Goal: Transaction & Acquisition: Book appointment/travel/reservation

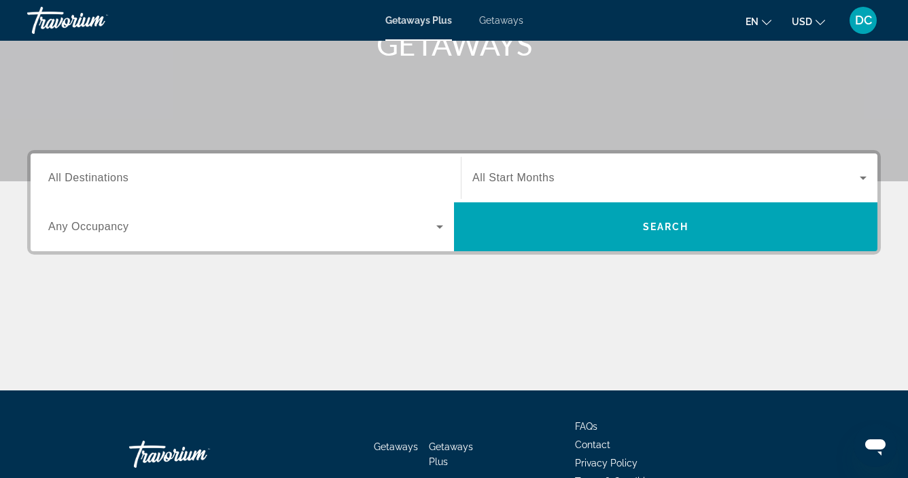
scroll to position [227, 0]
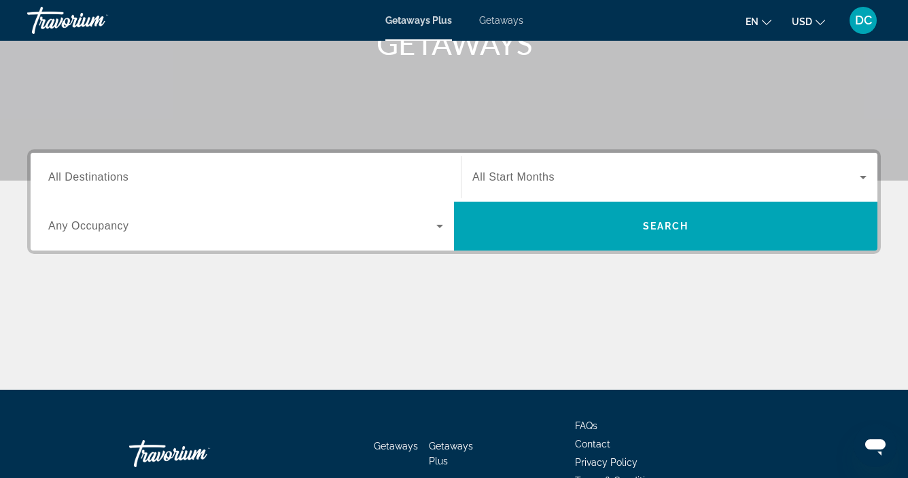
click at [289, 188] on div "Search widget" at bounding box center [245, 177] width 395 height 39
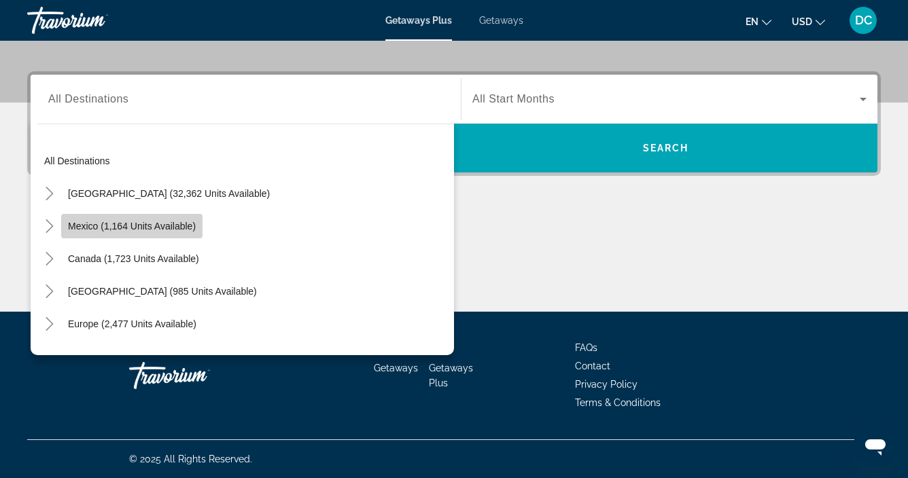
click at [179, 226] on span "Mexico (1,164 units available)" at bounding box center [132, 226] width 128 height 11
type input "**********"
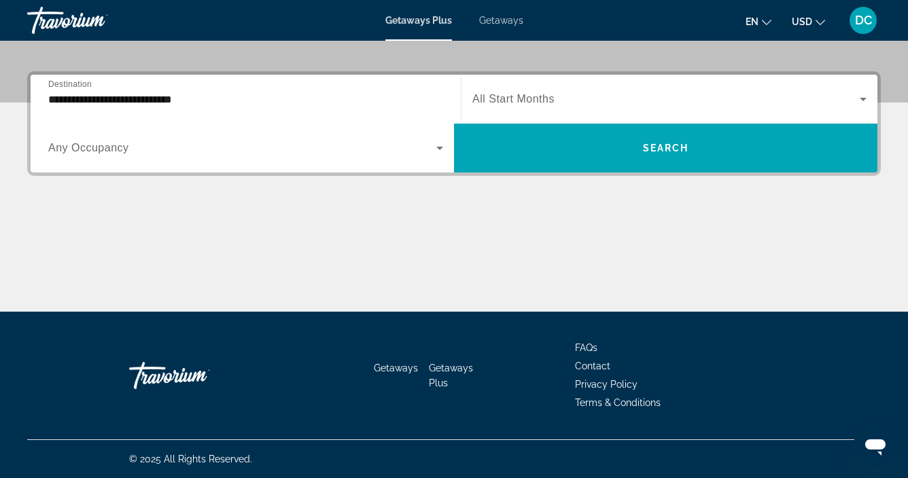
click at [528, 101] on span "All Start Months" at bounding box center [513, 99] width 82 height 12
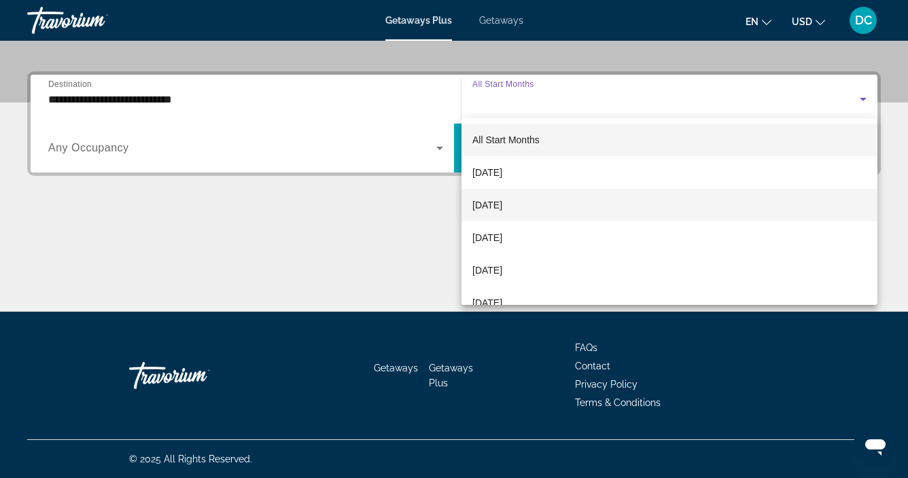
click at [502, 203] on span "[DATE]" at bounding box center [487, 205] width 30 height 16
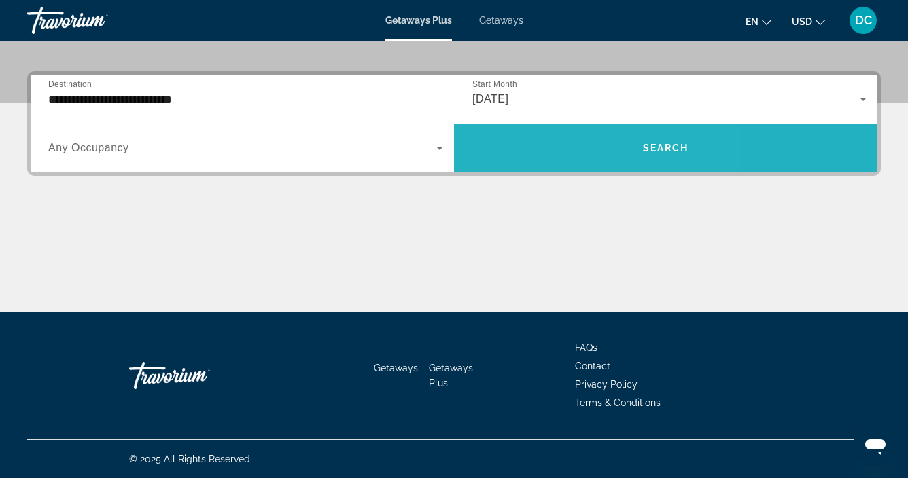
click at [550, 155] on span "Search widget" at bounding box center [665, 148] width 423 height 33
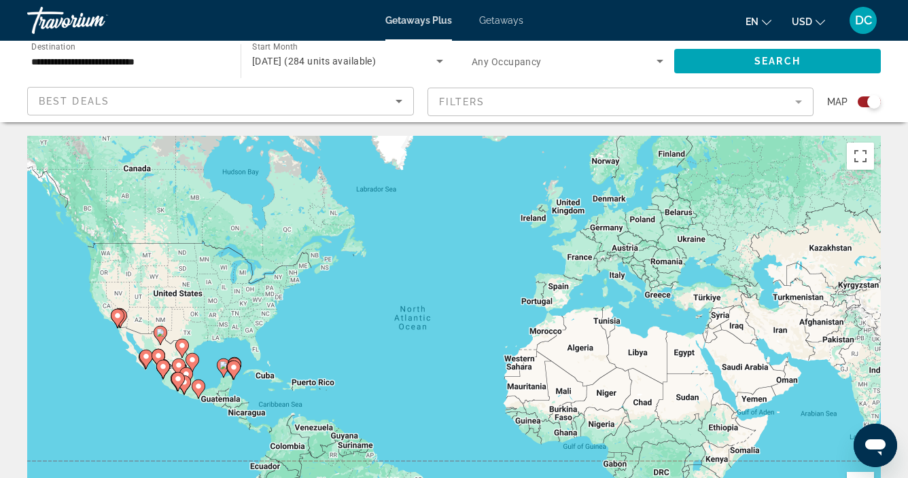
click at [183, 346] on image "Main content" at bounding box center [182, 346] width 8 height 8
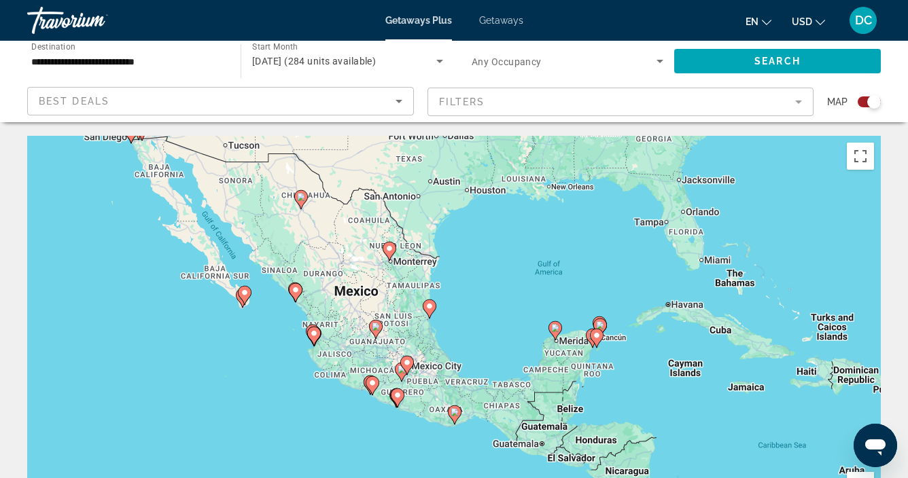
drag, startPoint x: 285, startPoint y: 292, endPoint x: 217, endPoint y: 212, distance: 105.1
click at [218, 212] on div "To activate drag with keyboard, press Alt + Enter. Once in keyboard drag state,…" at bounding box center [454, 340] width 854 height 408
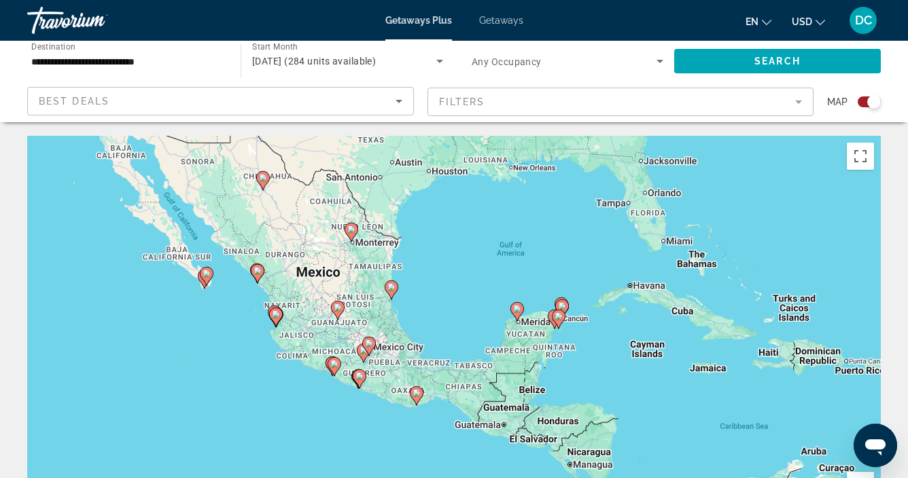
drag, startPoint x: 472, startPoint y: 309, endPoint x: 434, endPoint y: 289, distance: 43.8
click at [436, 289] on div "To activate drag with keyboard, press Alt + Enter. Once in keyboard drag state,…" at bounding box center [454, 340] width 854 height 408
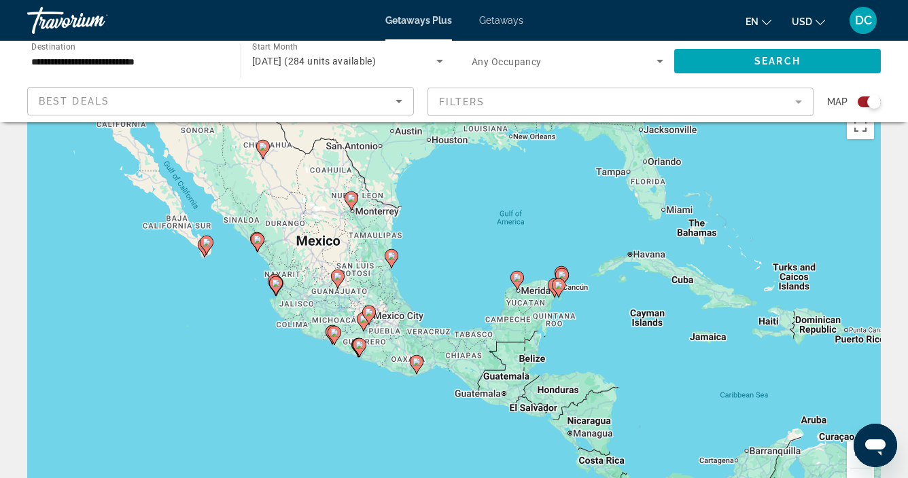
scroll to position [40, 0]
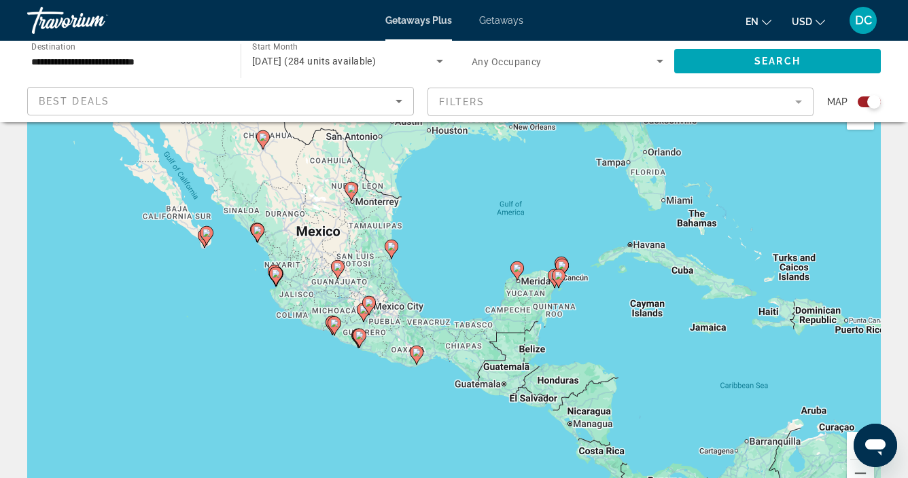
click at [514, 271] on image "Main content" at bounding box center [517, 268] width 8 height 8
type input "**********"
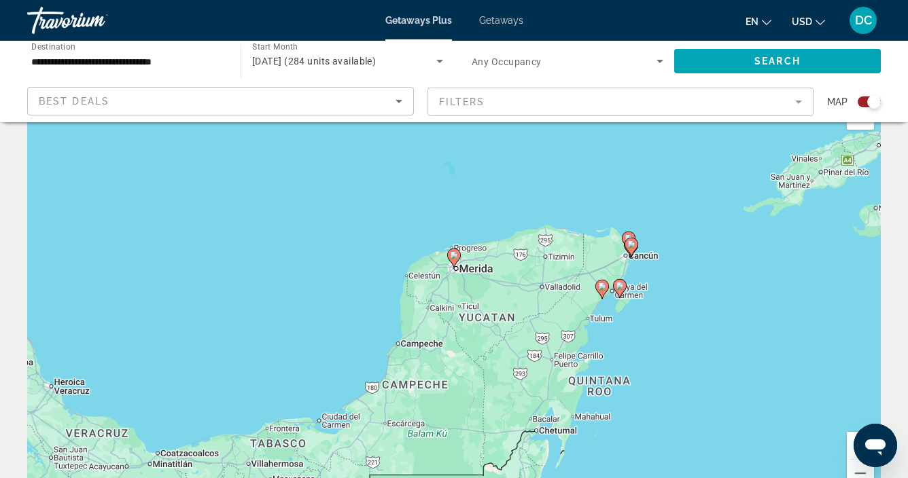
drag, startPoint x: 555, startPoint y: 237, endPoint x: 555, endPoint y: 204, distance: 33.3
click at [555, 204] on div "To activate drag with keyboard, press Alt + Enter. Once in keyboard drag state,…" at bounding box center [454, 300] width 854 height 408
click at [456, 258] on icon "Main content" at bounding box center [454, 257] width 12 height 18
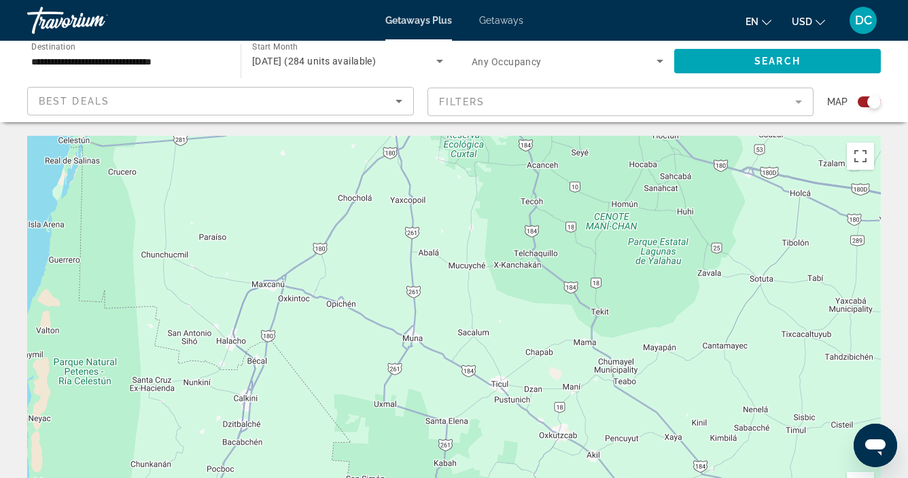
scroll to position [0, 0]
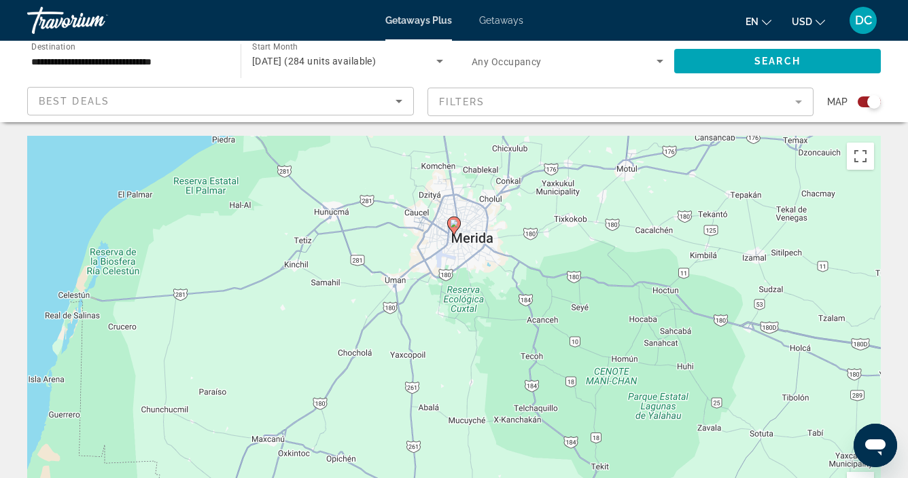
drag, startPoint x: 455, startPoint y: 206, endPoint x: 455, endPoint y: 359, distance: 153.6
click at [455, 360] on div "To navigate, press the arrow keys. To activate drag with keyboard, press Alt + …" at bounding box center [454, 340] width 854 height 408
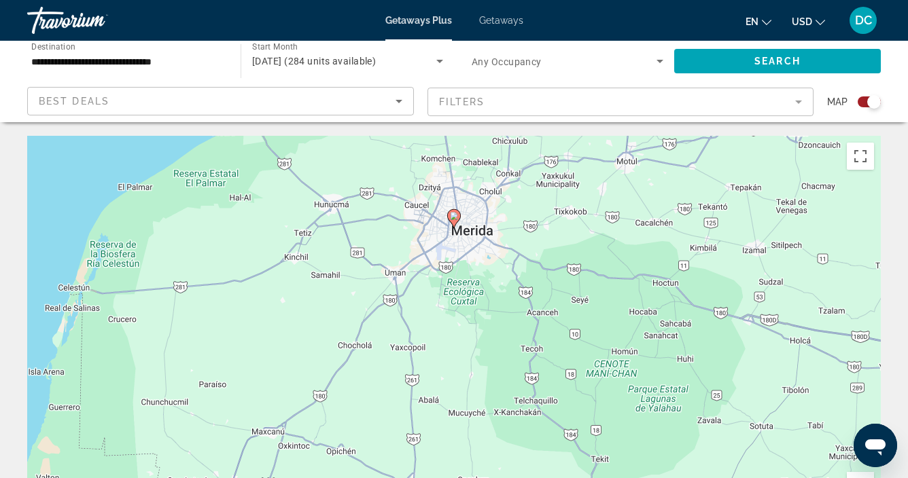
click at [459, 226] on gmp-advanced-marker "Main content" at bounding box center [454, 219] width 14 height 20
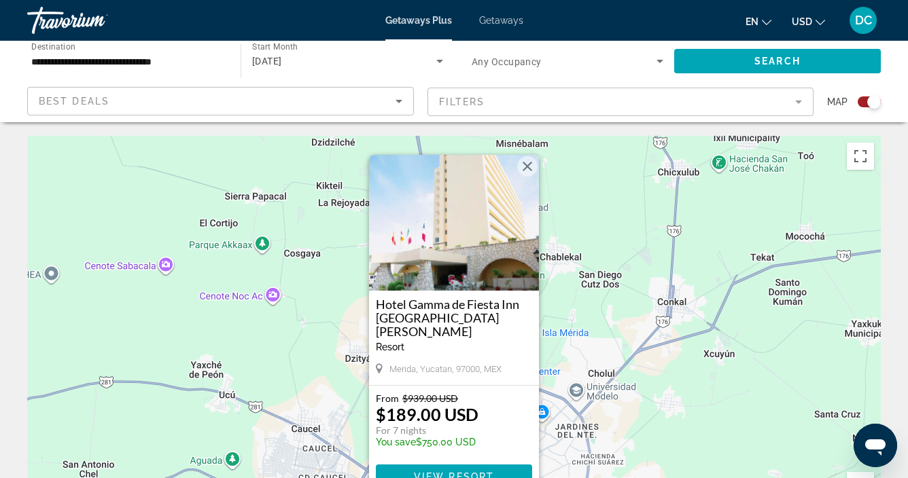
click at [459, 226] on img "Main content" at bounding box center [454, 223] width 170 height 136
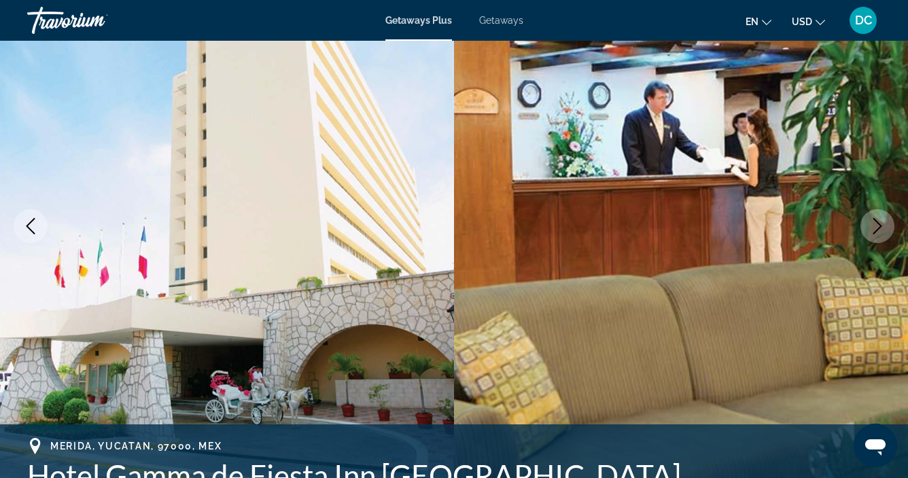
scroll to position [137, 0]
click at [877, 228] on icon "Next image" at bounding box center [877, 227] width 16 height 16
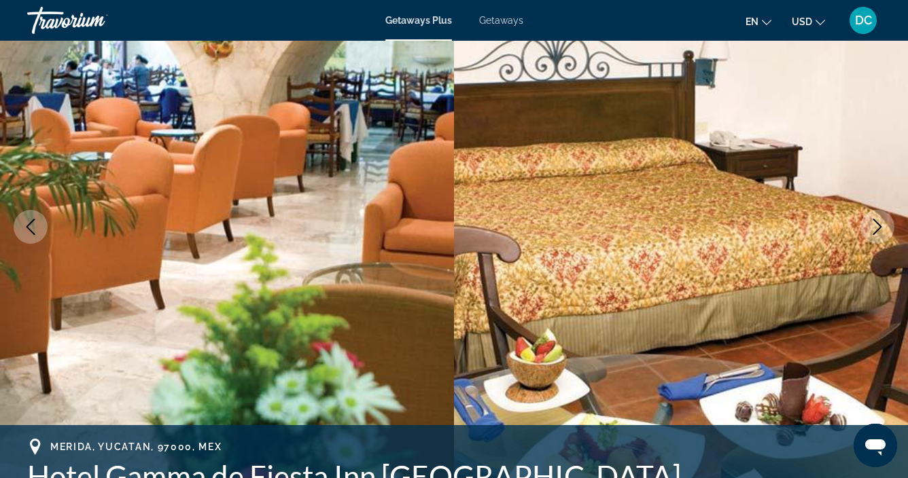
click at [877, 228] on icon "Next image" at bounding box center [877, 227] width 16 height 16
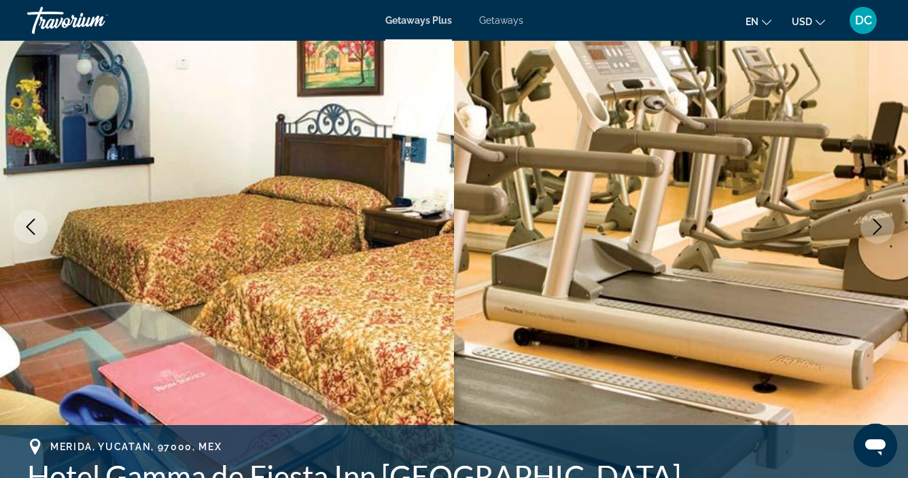
click at [877, 228] on icon "Next image" at bounding box center [877, 227] width 16 height 16
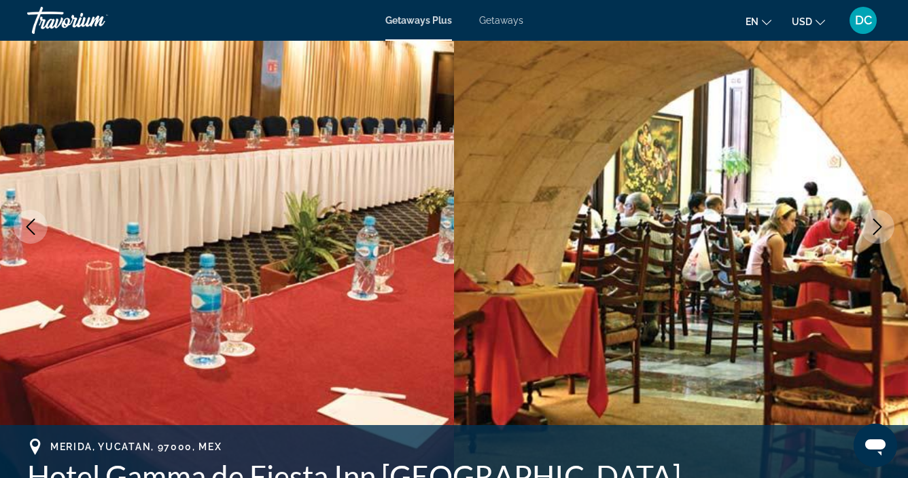
click at [877, 229] on icon "Next image" at bounding box center [877, 227] width 16 height 16
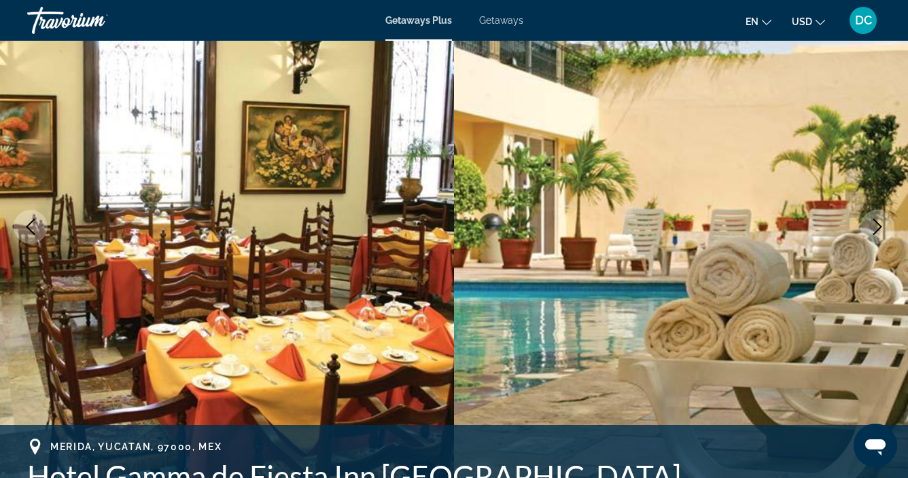
click at [877, 229] on icon "Next image" at bounding box center [877, 227] width 16 height 16
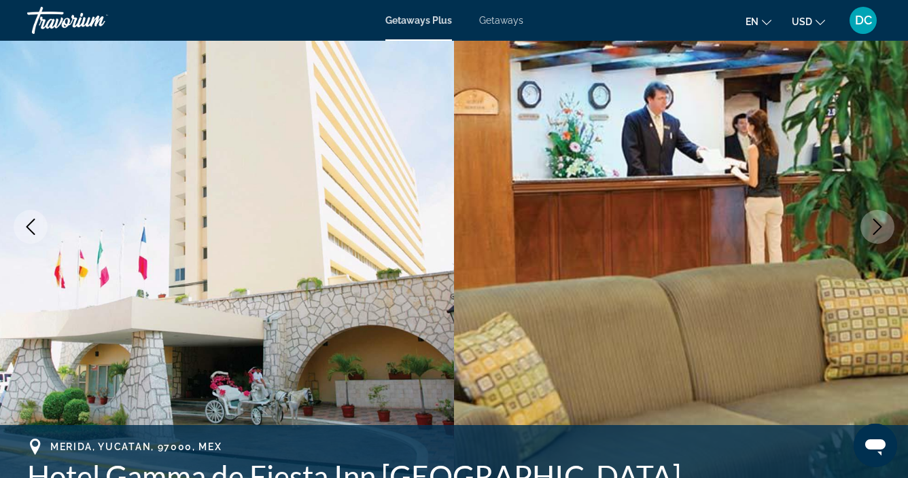
click at [877, 229] on icon "Next image" at bounding box center [877, 227] width 16 height 16
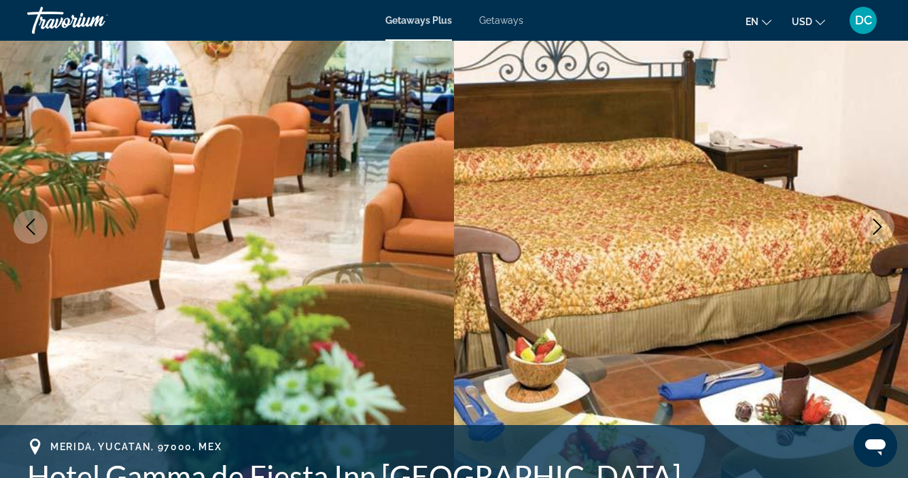
click at [877, 230] on icon "Next image" at bounding box center [877, 227] width 16 height 16
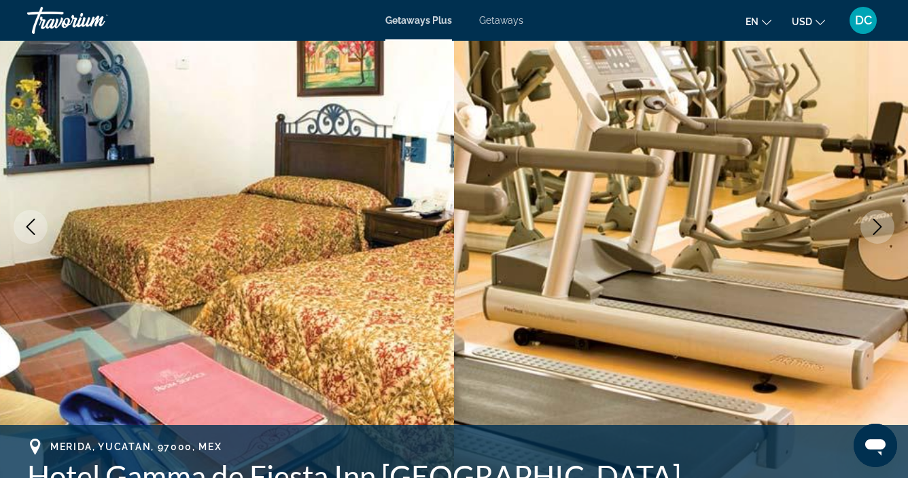
click at [877, 230] on icon "Next image" at bounding box center [877, 227] width 9 height 16
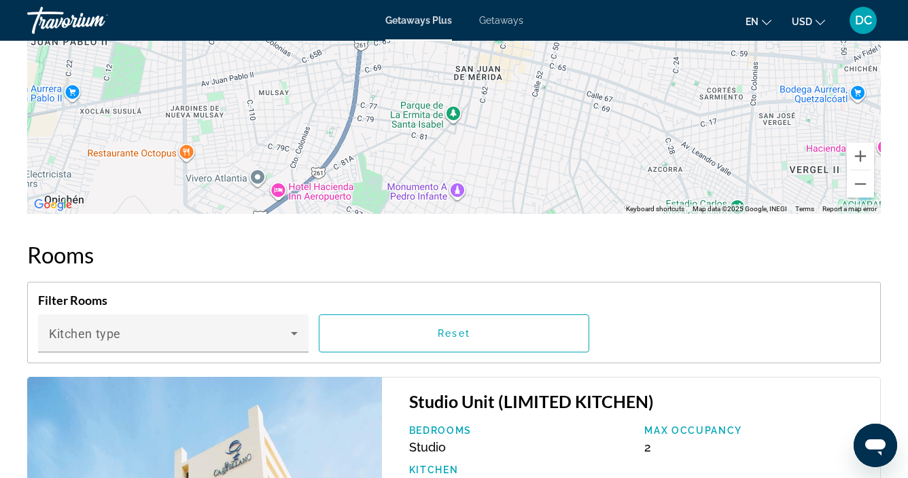
scroll to position [1927, 0]
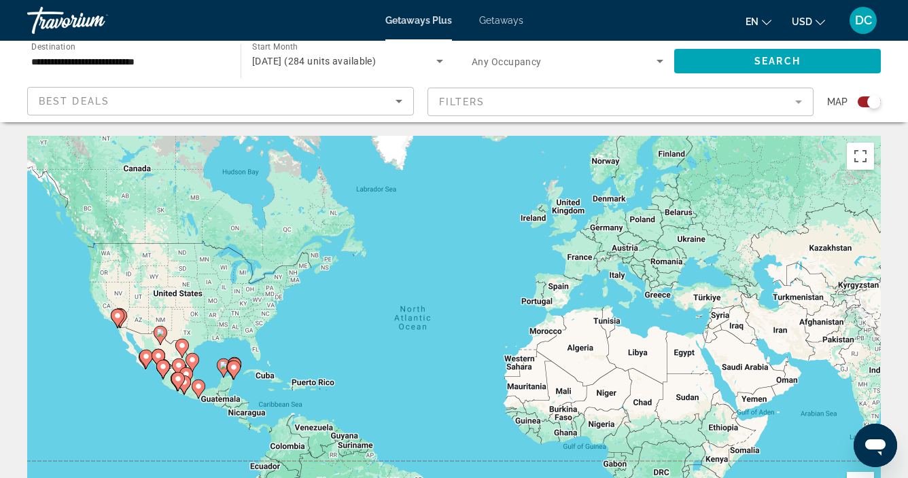
click at [180, 312] on div "To activate drag with keyboard, press Alt + Enter. Once in keyboard drag state,…" at bounding box center [454, 340] width 854 height 408
click at [174, 331] on div "To activate drag with keyboard, press Alt + Enter. Once in keyboard drag state,…" at bounding box center [454, 340] width 854 height 408
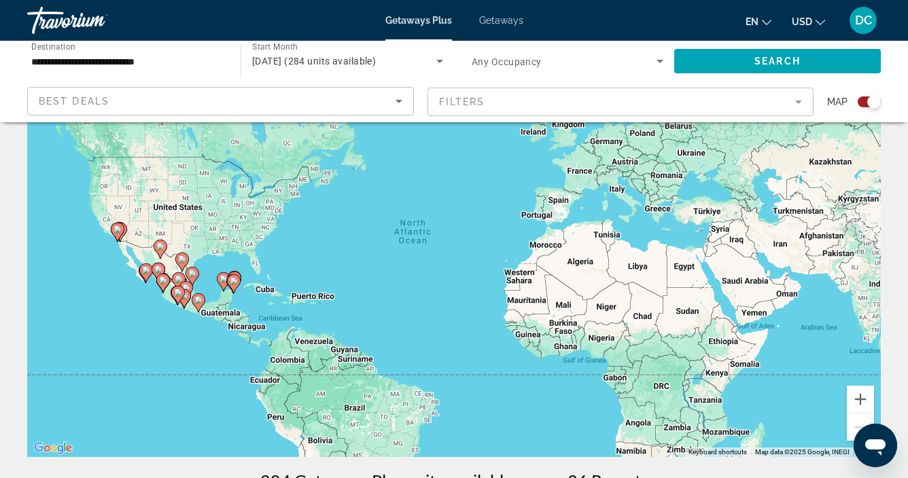
scroll to position [90, 0]
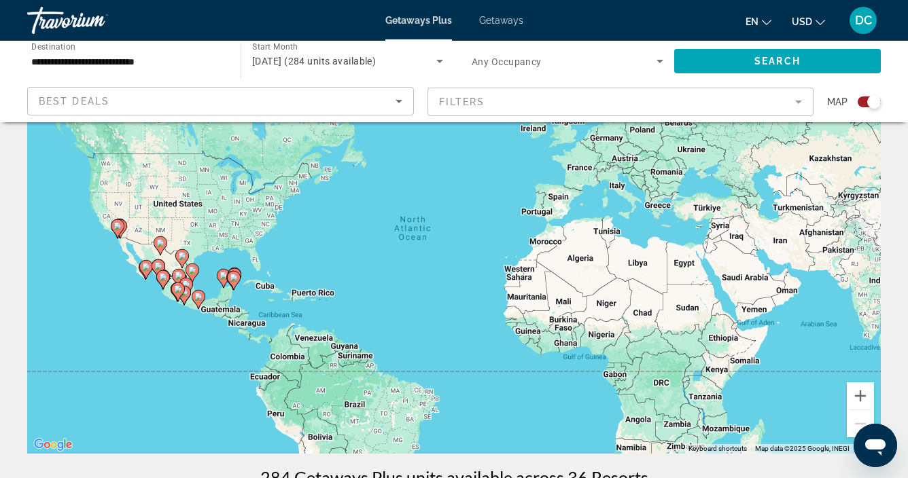
click at [177, 268] on gmp-advanced-marker "Main content" at bounding box center [179, 278] width 14 height 20
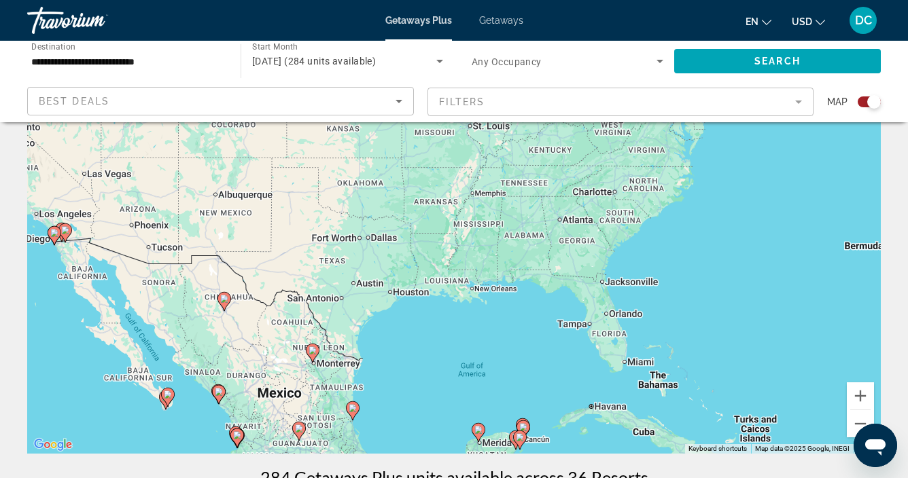
drag, startPoint x: 294, startPoint y: 241, endPoint x: 136, endPoint y: 433, distance: 248.6
click at [136, 433] on div "To activate drag with keyboard, press Alt + Enter. Once in keyboard drag state,…" at bounding box center [454, 250] width 854 height 408
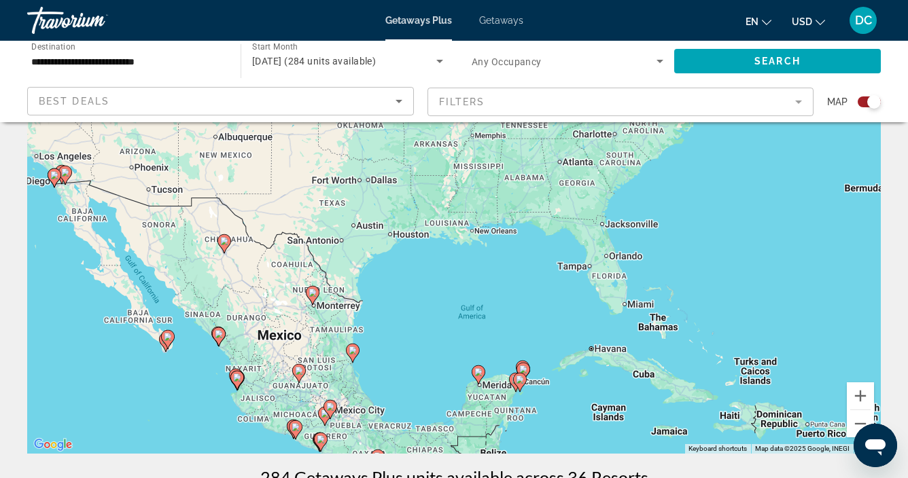
drag, startPoint x: 226, startPoint y: 429, endPoint x: 226, endPoint y: 372, distance: 57.8
click at [226, 372] on div "To activate drag with keyboard, press Alt + Enter. Once in keyboard drag state,…" at bounding box center [454, 250] width 854 height 408
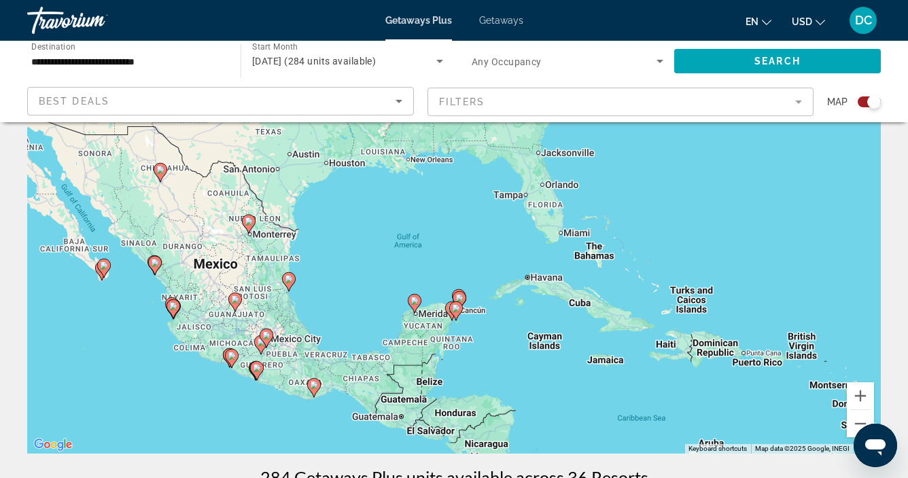
drag, startPoint x: 279, startPoint y: 385, endPoint x: 214, endPoint y: 313, distance: 97.2
click at [215, 313] on div "To activate drag with keyboard, press Alt + Enter. Once in keyboard drag state,…" at bounding box center [454, 250] width 854 height 408
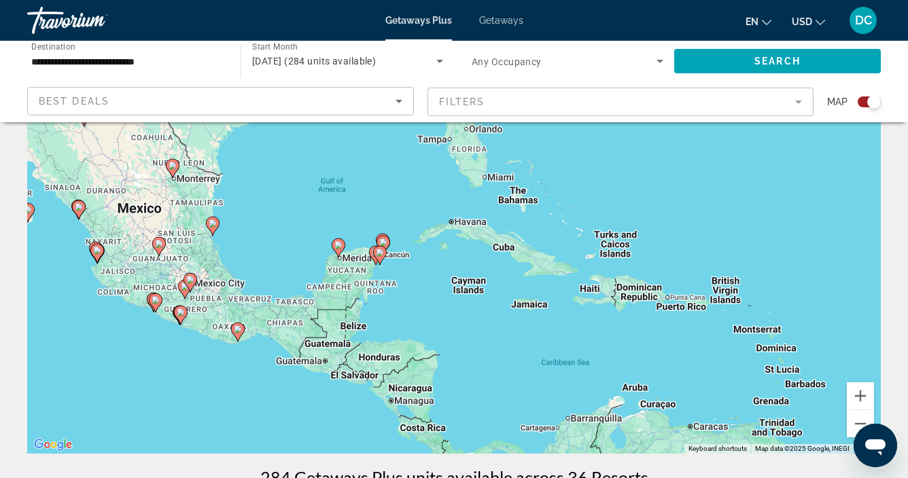
drag, startPoint x: 332, startPoint y: 314, endPoint x: 257, endPoint y: 256, distance: 95.4
click at [257, 256] on div "To activate drag with keyboard, press Alt + Enter. Once in keyboard drag state,…" at bounding box center [454, 250] width 854 height 408
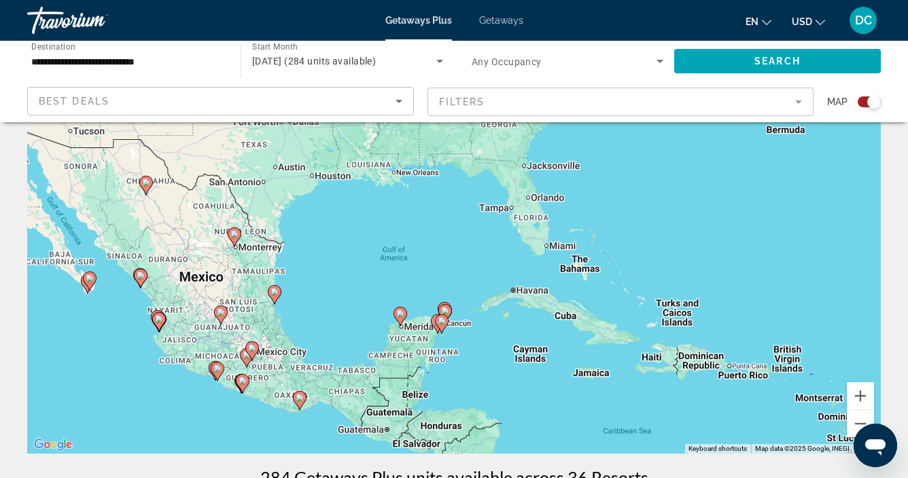
drag, startPoint x: 257, startPoint y: 256, endPoint x: 318, endPoint y: 326, distance: 93.0
click at [318, 326] on div "To activate drag with keyboard, press Alt + Enter. Once in keyboard drag state,…" at bounding box center [454, 250] width 854 height 408
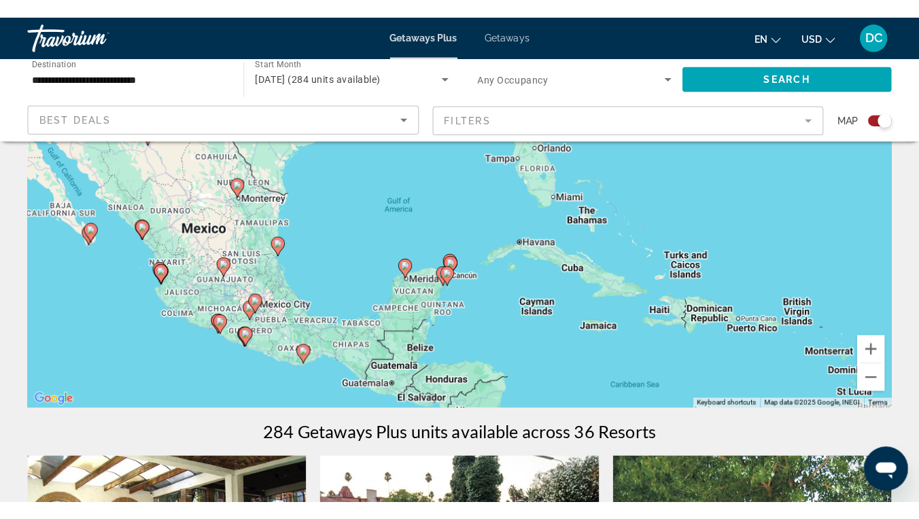
scroll to position [150, 0]
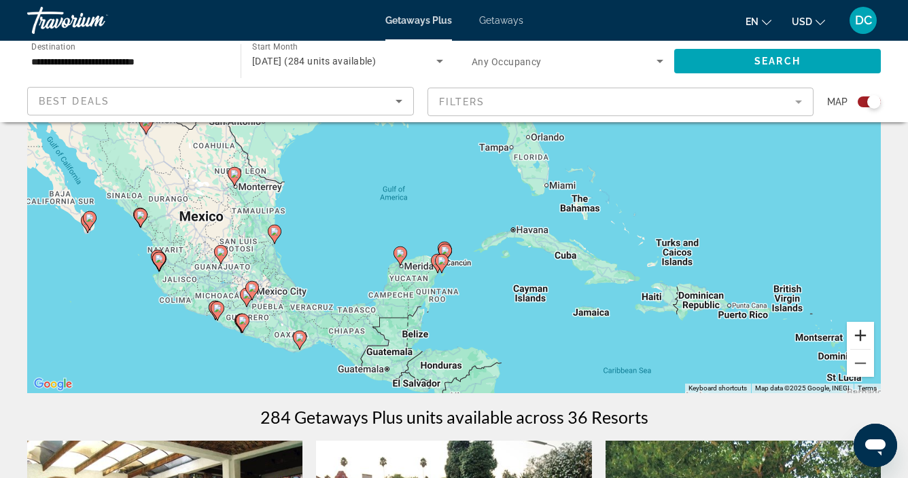
click at [862, 337] on button "Zoom in" at bounding box center [860, 335] width 27 height 27
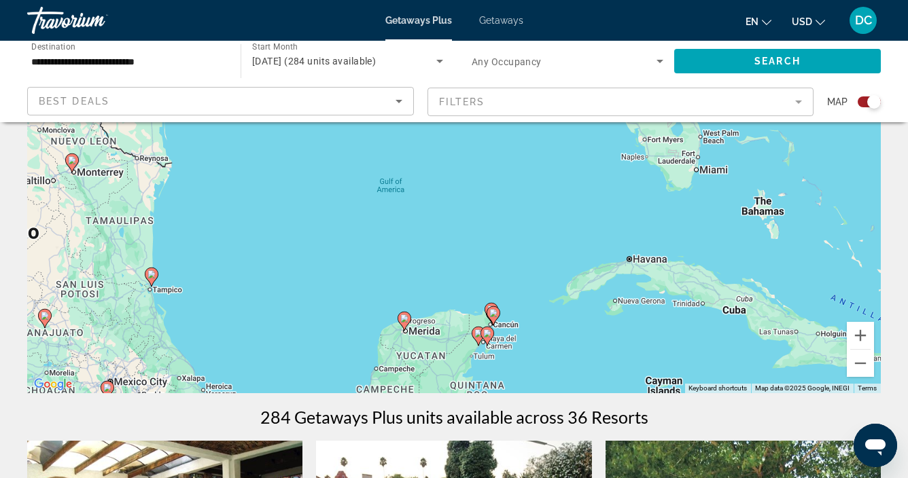
drag, startPoint x: 409, startPoint y: 293, endPoint x: 457, endPoint y: 282, distance: 48.8
click at [457, 282] on div "To activate drag with keyboard, press Alt + Enter. Once in keyboard drag state,…" at bounding box center [454, 190] width 854 height 408
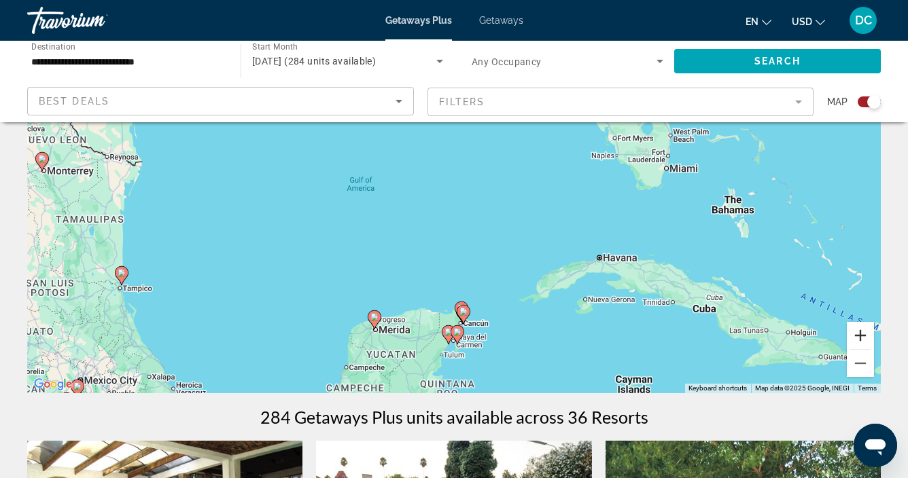
click at [859, 343] on button "Zoom in" at bounding box center [860, 335] width 27 height 27
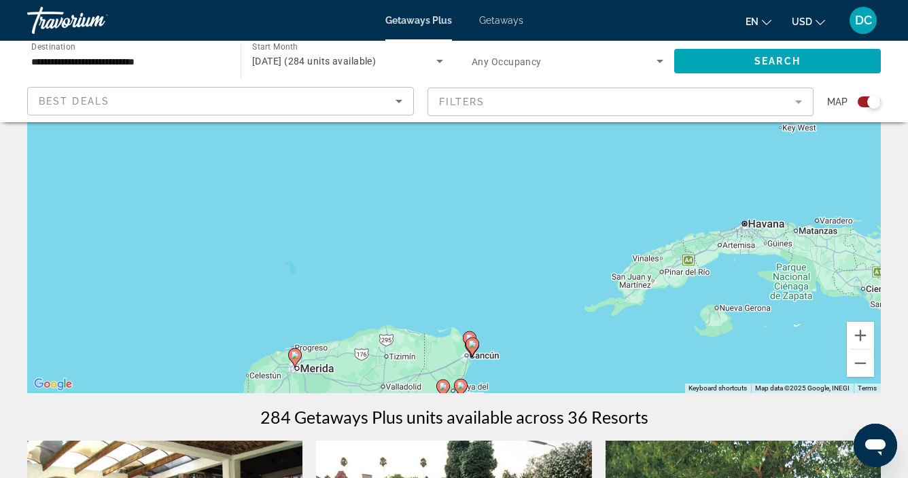
drag, startPoint x: 523, startPoint y: 258, endPoint x: 519, endPoint y: 99, distance: 158.4
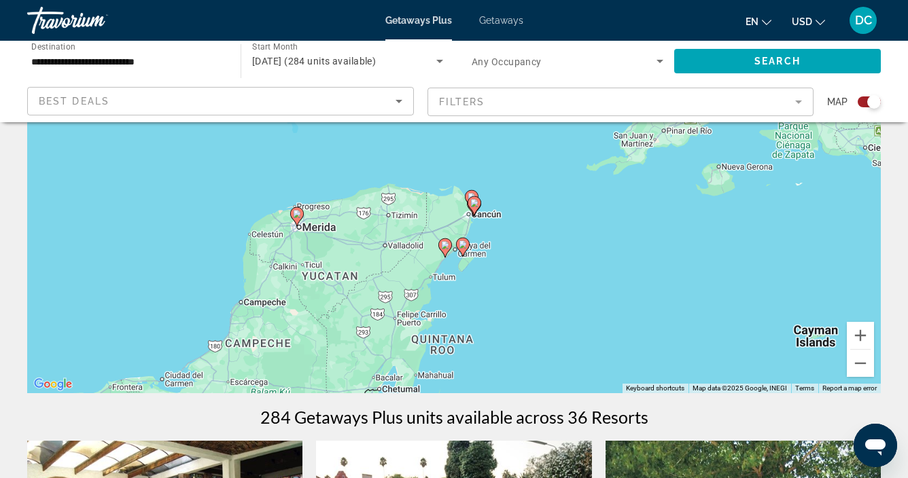
drag, startPoint x: 475, startPoint y: 200, endPoint x: 481, endPoint y: 118, distance: 81.8
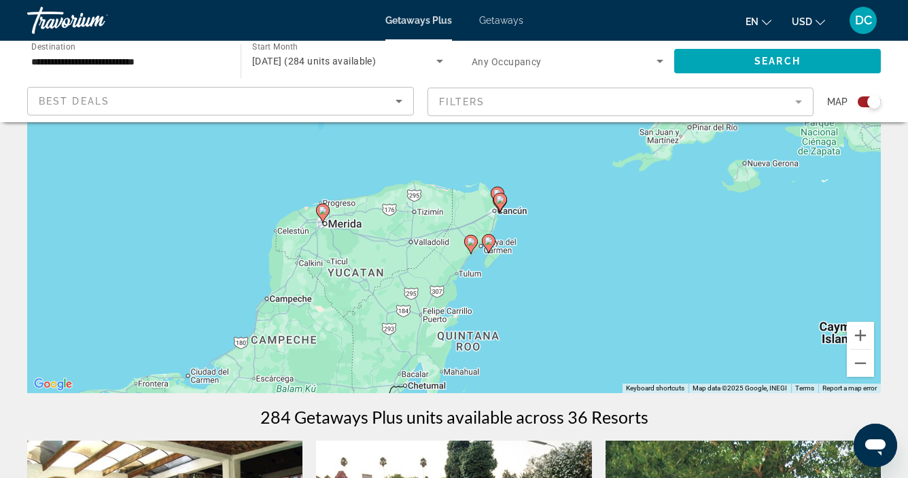
drag, startPoint x: 464, startPoint y: 252, endPoint x: 493, endPoint y: 249, distance: 28.7
click at [493, 249] on gmp-advanced-marker "Main content" at bounding box center [489, 244] width 14 height 20
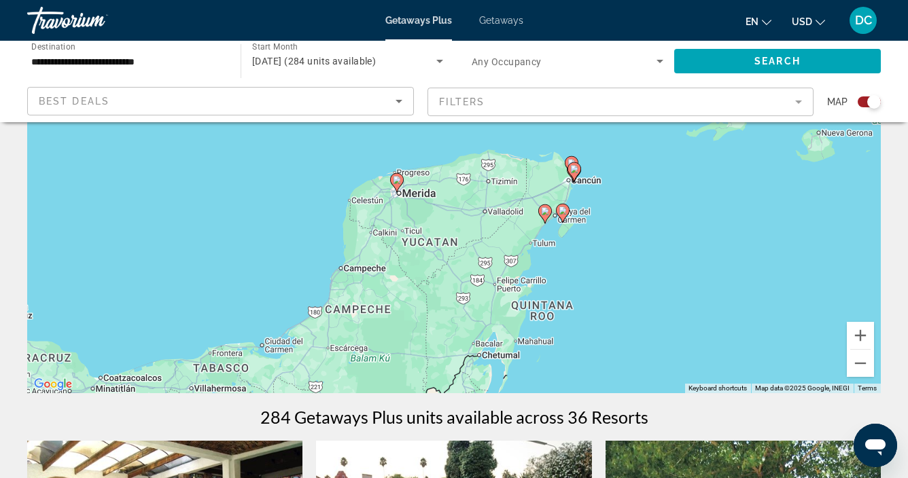
drag, startPoint x: 462, startPoint y: 289, endPoint x: 538, endPoint y: 258, distance: 82.3
click at [538, 258] on div "To activate drag with keyboard, press Alt + Enter. Once in keyboard drag state,…" at bounding box center [454, 190] width 854 height 408
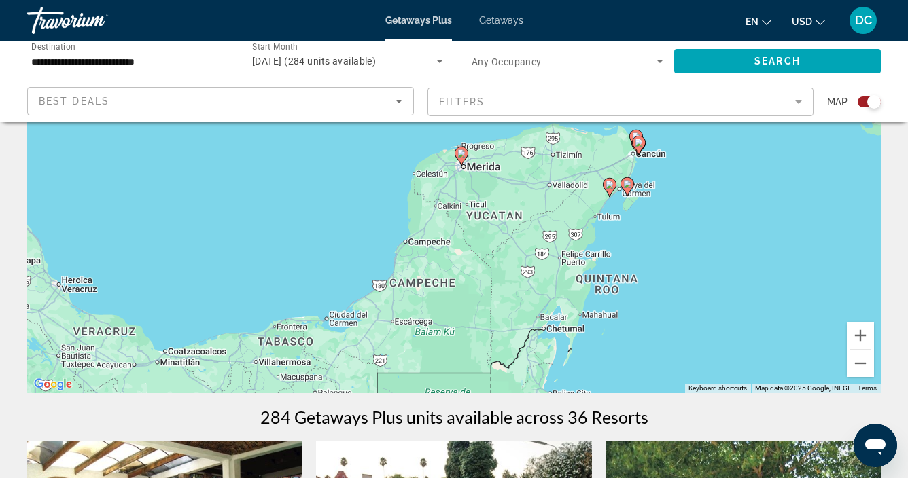
drag, startPoint x: 301, startPoint y: 306, endPoint x: 398, endPoint y: 253, distance: 110.7
click at [398, 253] on div "To activate drag with keyboard, press Alt + Enter. Once in keyboard drag state,…" at bounding box center [454, 190] width 854 height 408
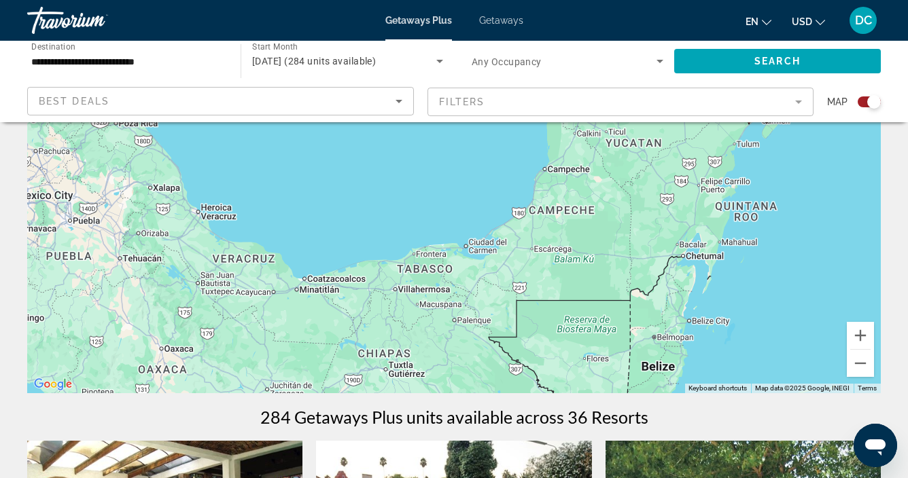
drag, startPoint x: 249, startPoint y: 284, endPoint x: 358, endPoint y: 240, distance: 117.4
click at [358, 240] on div "To activate drag with keyboard, press Alt + Enter. Once in keyboard drag state,…" at bounding box center [454, 190] width 854 height 408
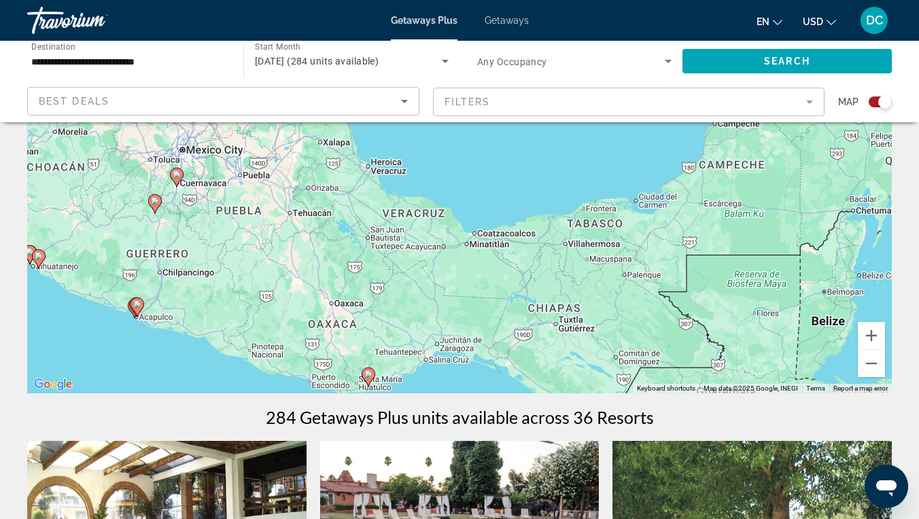
drag, startPoint x: 228, startPoint y: 212, endPoint x: 393, endPoint y: 166, distance: 170.6
click at [393, 166] on div "To activate drag with keyboard, press Alt + Enter. Once in keyboard drag state,…" at bounding box center [459, 190] width 864 height 408
click at [869, 360] on button "Zoom out" at bounding box center [871, 363] width 27 height 27
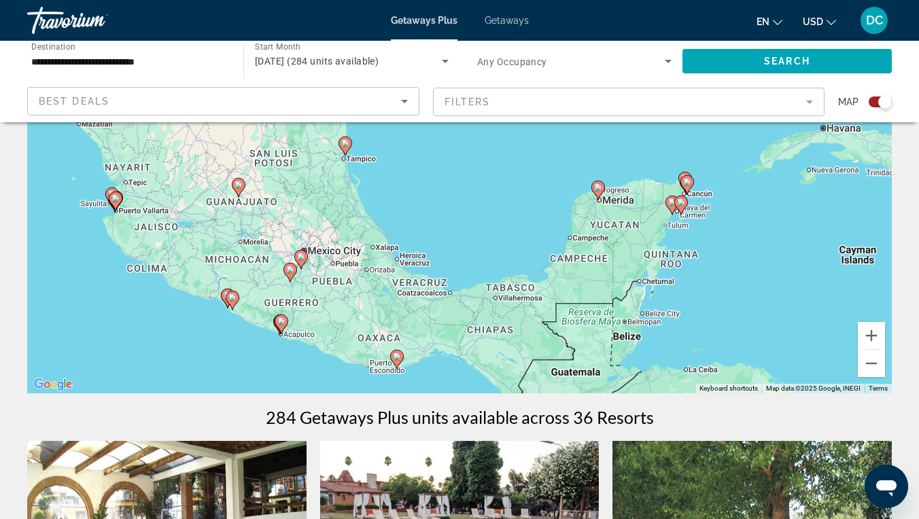
drag, startPoint x: 566, startPoint y: 161, endPoint x: 549, endPoint y: 243, distance: 83.3
click at [549, 243] on div "To activate drag with keyboard, press Alt + Enter. Once in keyboard drag state,…" at bounding box center [459, 190] width 864 height 408
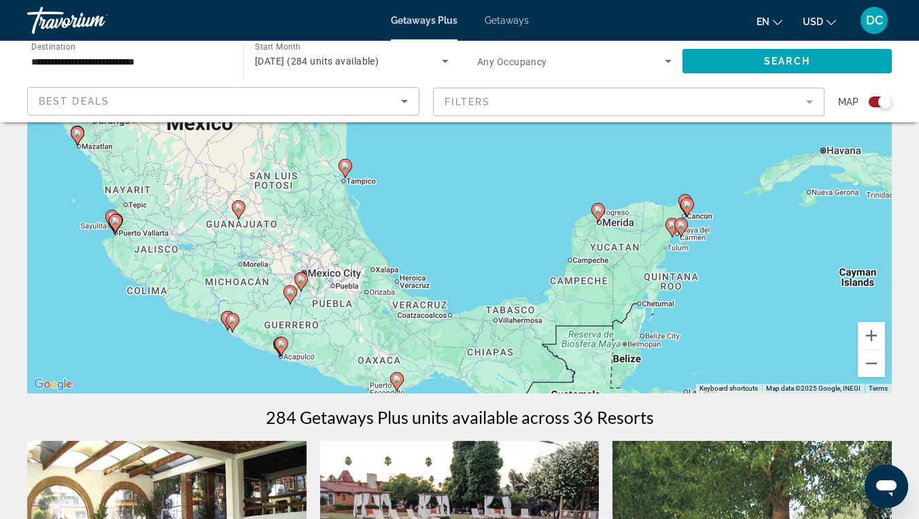
drag, startPoint x: 485, startPoint y: 148, endPoint x: 485, endPoint y: 173, distance: 24.5
click at [485, 173] on div "To activate drag with keyboard, press Alt + Enter. Once in keyboard drag state,…" at bounding box center [459, 190] width 864 height 408
click at [627, 254] on div "To activate drag with keyboard, press Alt + Enter. Once in keyboard drag state,…" at bounding box center [459, 190] width 864 height 408
click at [866, 338] on button "Zoom in" at bounding box center [871, 335] width 27 height 27
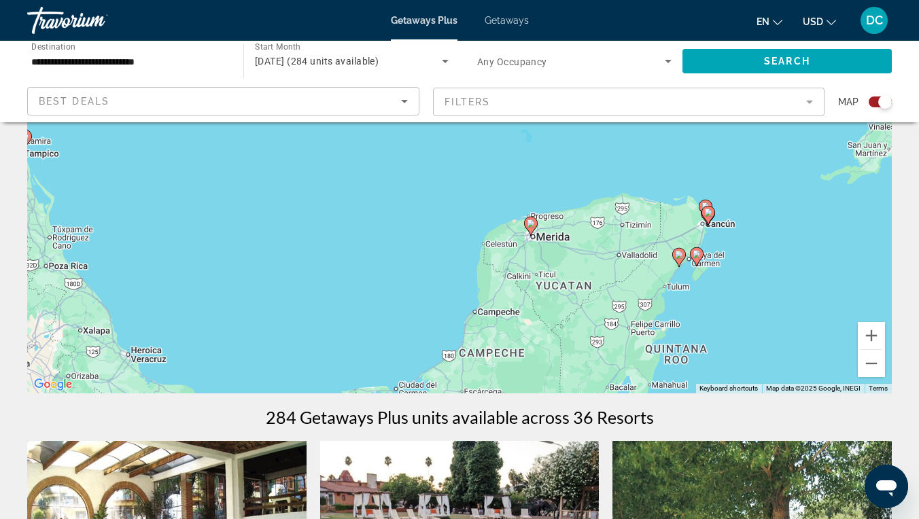
drag, startPoint x: 756, startPoint y: 277, endPoint x: 546, endPoint y: 258, distance: 210.8
click at [546, 258] on div "To activate drag with keyboard, press Alt + Enter. Once in keyboard drag state,…" at bounding box center [459, 190] width 864 height 408
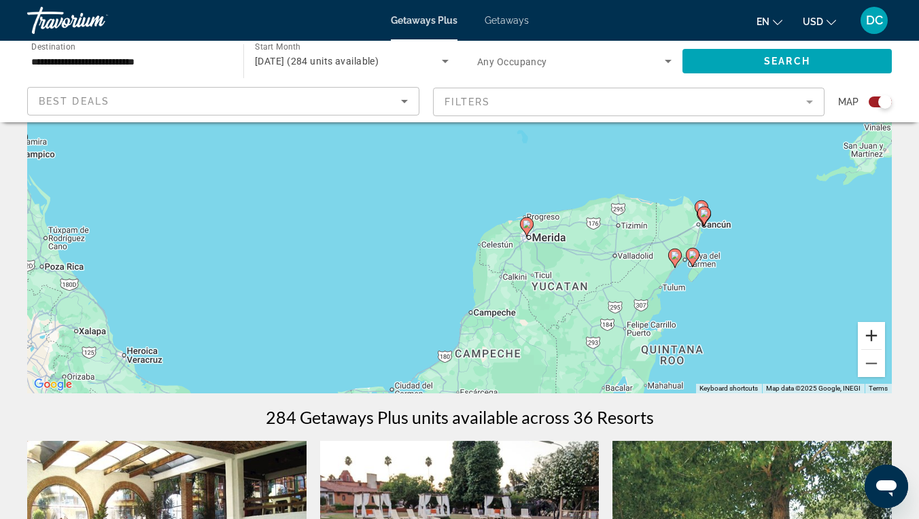
click at [868, 336] on button "Zoom in" at bounding box center [871, 335] width 27 height 27
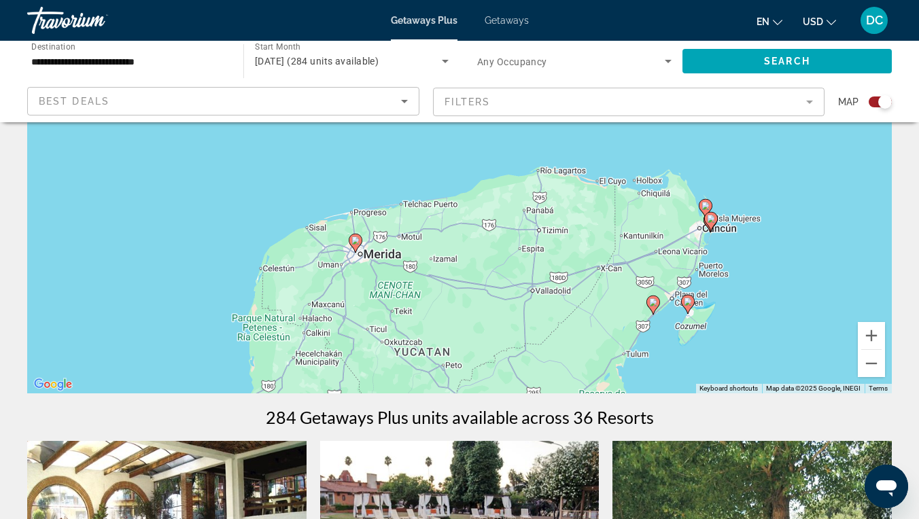
drag, startPoint x: 826, startPoint y: 319, endPoint x: 580, endPoint y: 288, distance: 247.9
click at [580, 288] on div "To activate drag with keyboard, press Alt + Enter. Once in keyboard drag state,…" at bounding box center [459, 190] width 864 height 408
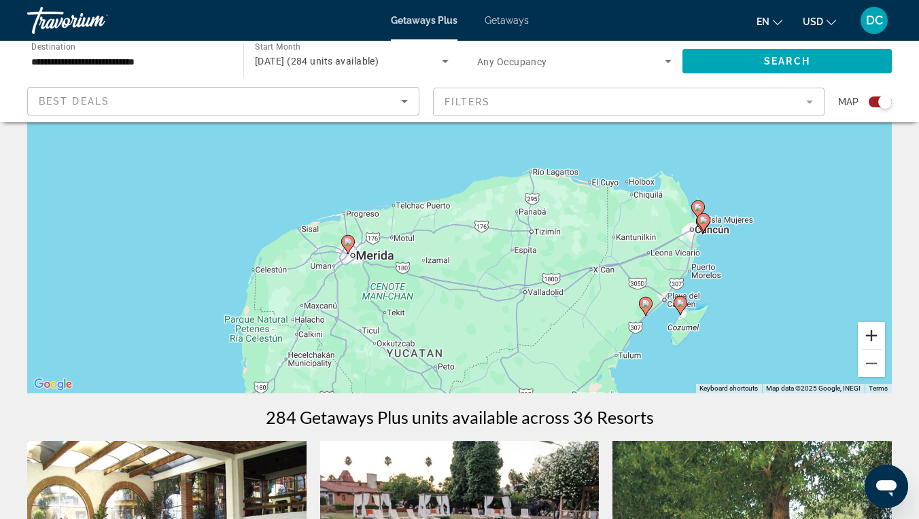
click at [869, 336] on button "Zoom in" at bounding box center [871, 335] width 27 height 27
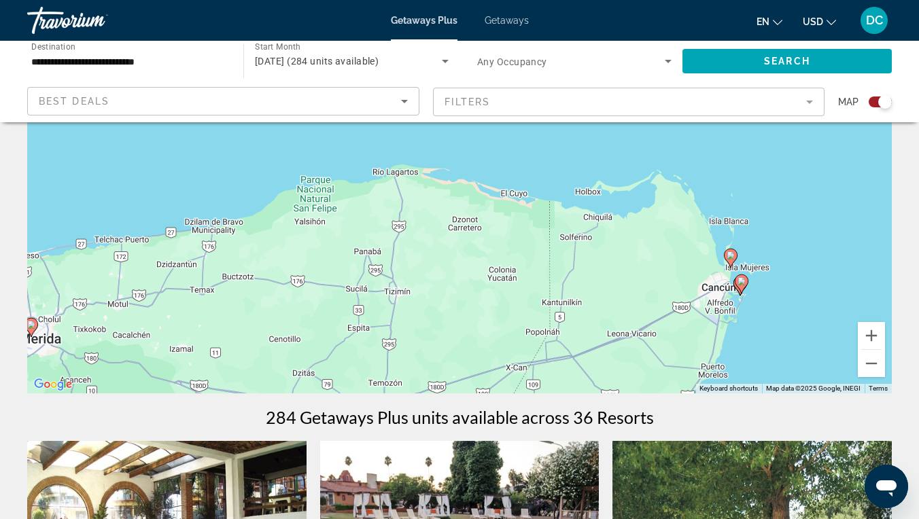
drag, startPoint x: 764, startPoint y: 307, endPoint x: 514, endPoint y: 326, distance: 250.1
click at [514, 326] on div "To activate drag with keyboard, press Alt + Enter. Once in keyboard drag state,…" at bounding box center [459, 190] width 864 height 408
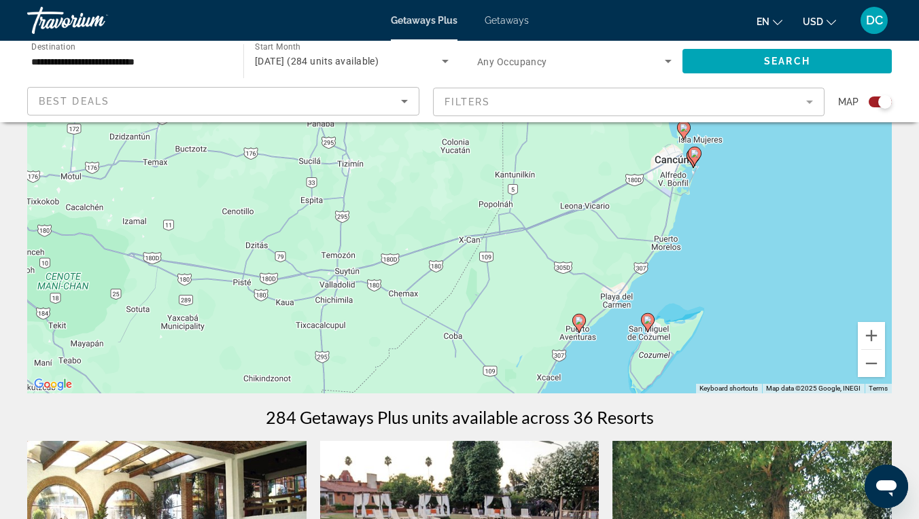
drag, startPoint x: 557, startPoint y: 331, endPoint x: 559, endPoint y: 204, distance: 127.1
click at [559, 204] on div "To activate drag with keyboard, press Alt + Enter. Once in keyboard drag state,…" at bounding box center [459, 190] width 864 height 408
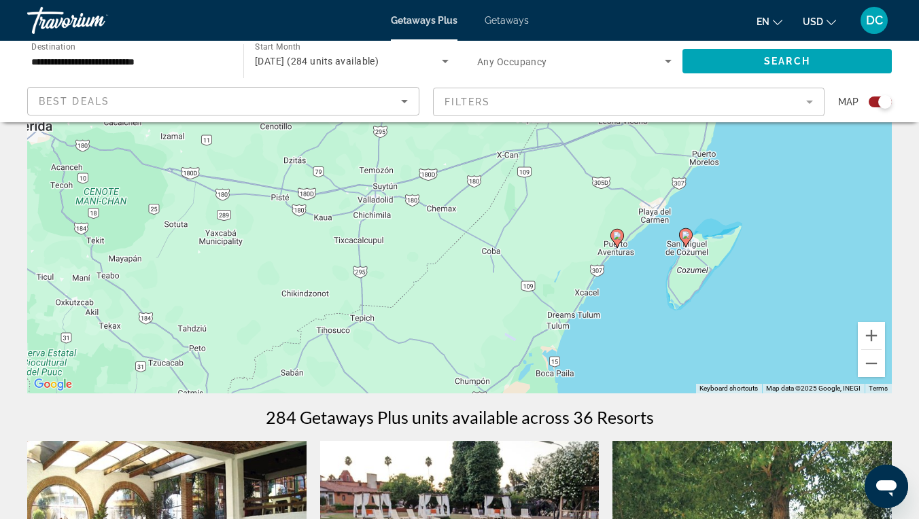
drag, startPoint x: 573, startPoint y: 273, endPoint x: 611, endPoint y: 185, distance: 95.6
click at [611, 185] on div "To activate drag with keyboard, press Alt + Enter. Once in keyboard drag state,…" at bounding box center [459, 190] width 864 height 408
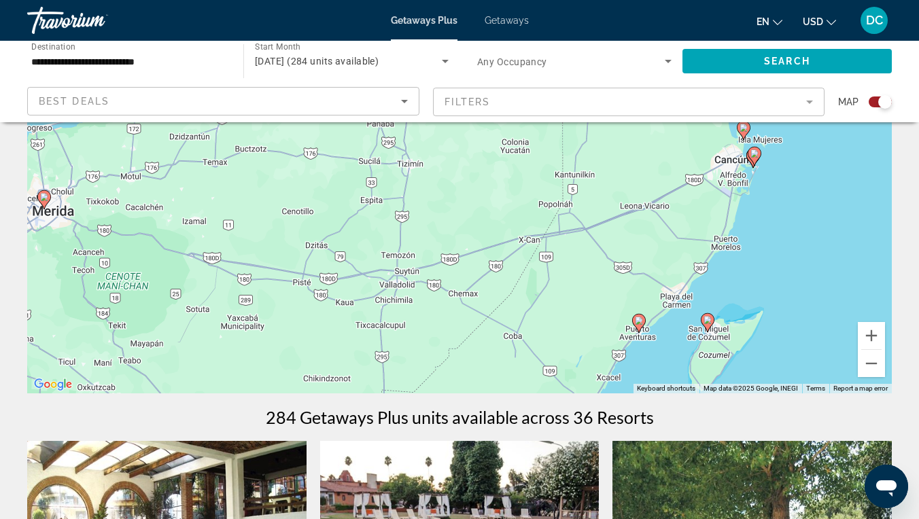
drag, startPoint x: 611, startPoint y: 185, endPoint x: 641, endPoint y: 284, distance: 103.6
click at [641, 285] on div "To activate drag with keyboard, press Alt + Enter. Once in keyboard drag state,…" at bounding box center [459, 190] width 864 height 408
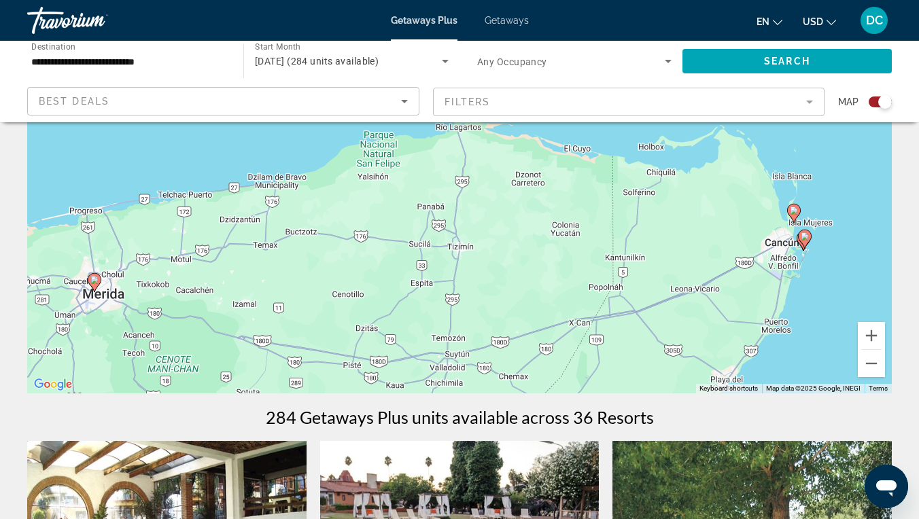
drag, startPoint x: 641, startPoint y: 284, endPoint x: 680, endPoint y: 354, distance: 80.3
click at [680, 355] on div "To activate drag with keyboard, press Alt + Enter. Once in keyboard drag state,…" at bounding box center [459, 190] width 864 height 408
click at [801, 246] on icon "Main content" at bounding box center [803, 239] width 14 height 19
type input "**********"
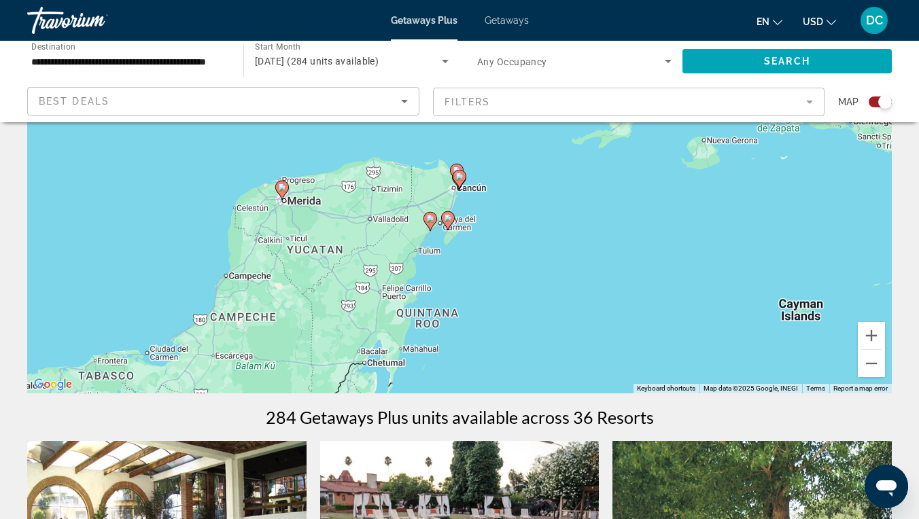
click at [459, 184] on icon "Main content" at bounding box center [459, 180] width 12 height 18
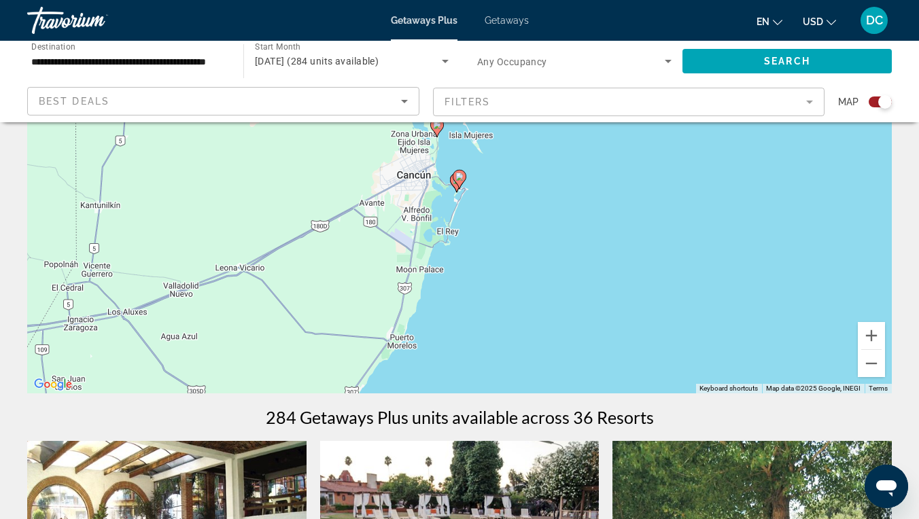
click at [458, 181] on icon "Main content" at bounding box center [459, 180] width 12 height 18
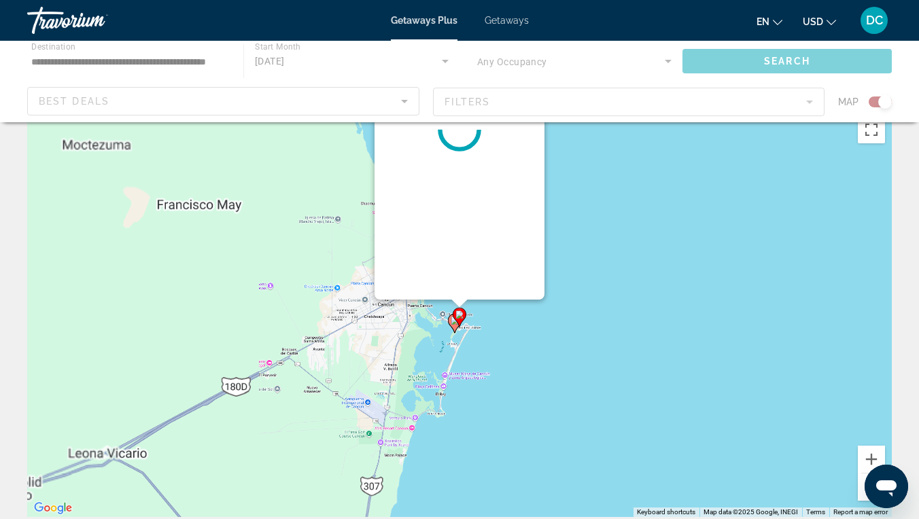
scroll to position [0, 0]
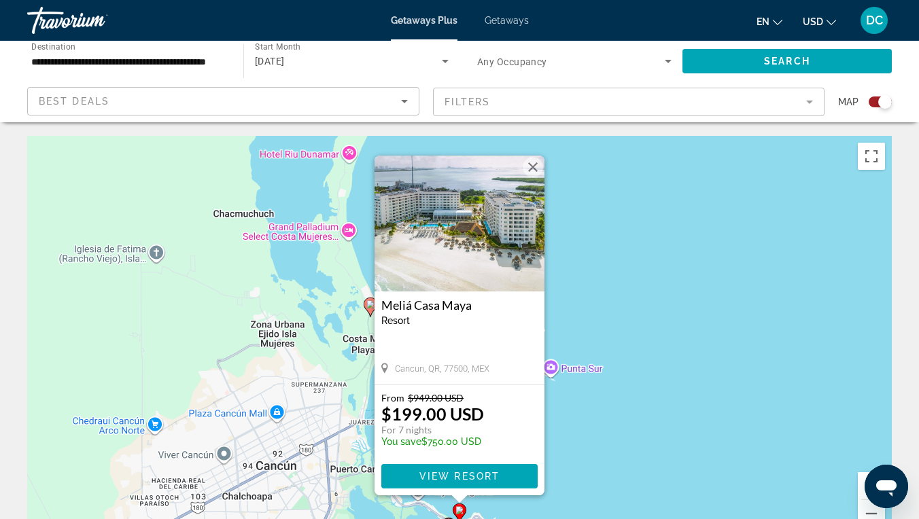
click at [525, 171] on button "Close" at bounding box center [533, 167] width 20 height 20
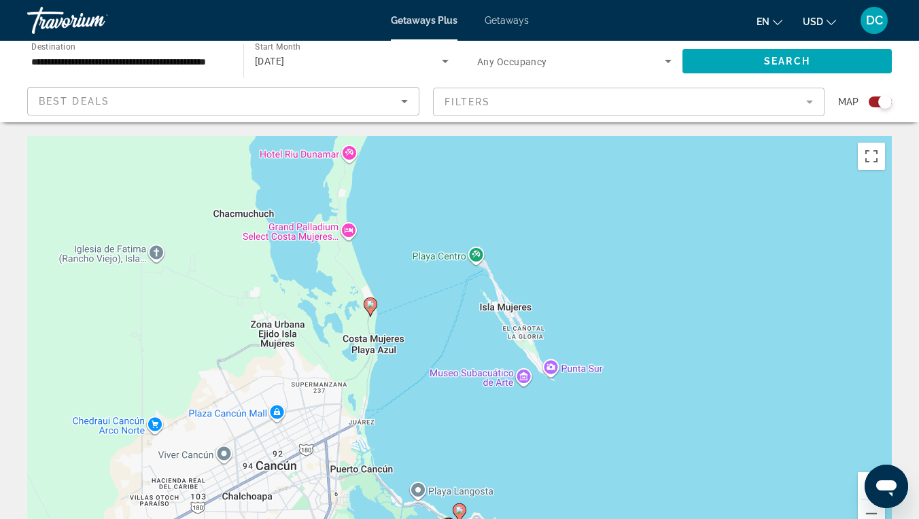
click at [351, 239] on div "To navigate, press the arrow keys. To activate drag with keyboard, press Alt + …" at bounding box center [459, 340] width 864 height 408
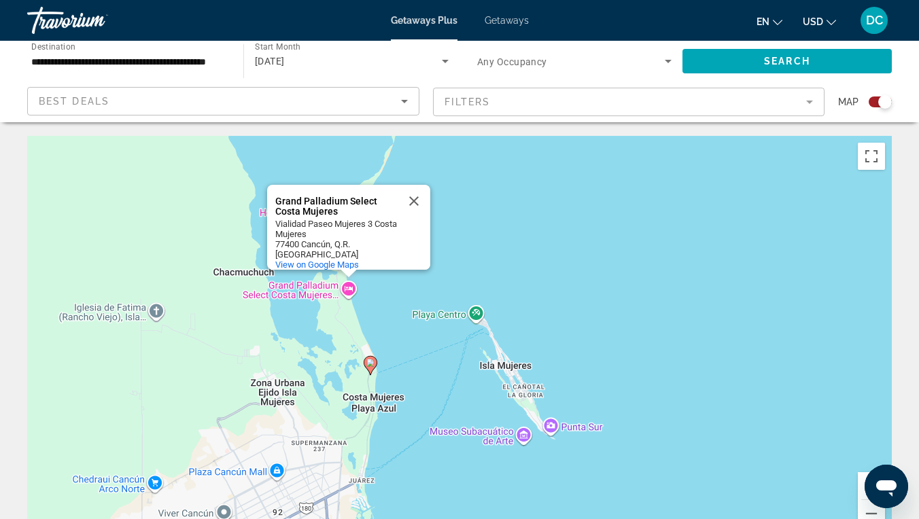
click at [346, 287] on div "To activate drag with keyboard, press Alt + Enter. Once in keyboard drag state,…" at bounding box center [459, 340] width 864 height 408
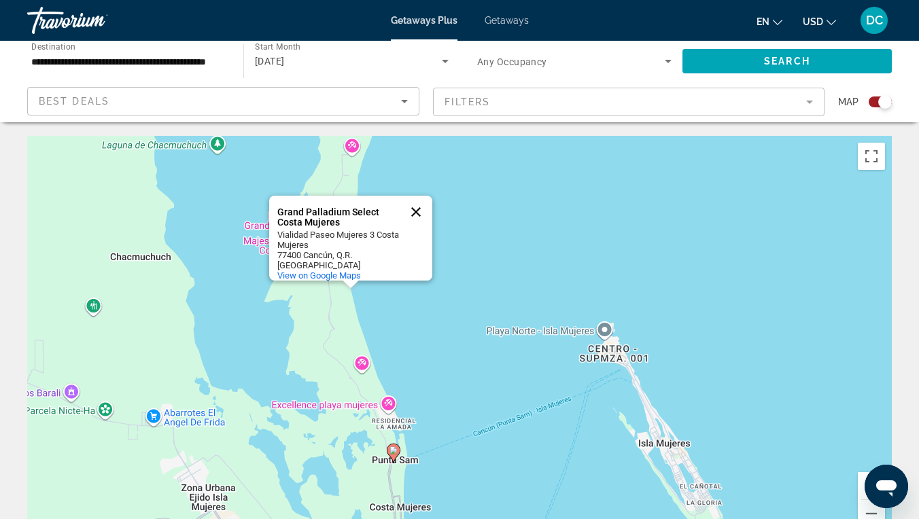
click at [414, 203] on button "Close" at bounding box center [416, 212] width 33 height 33
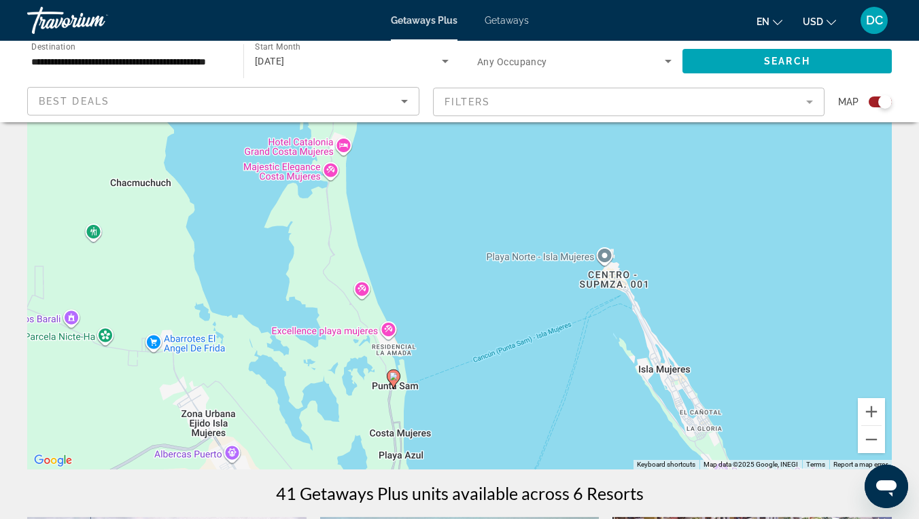
scroll to position [75, 0]
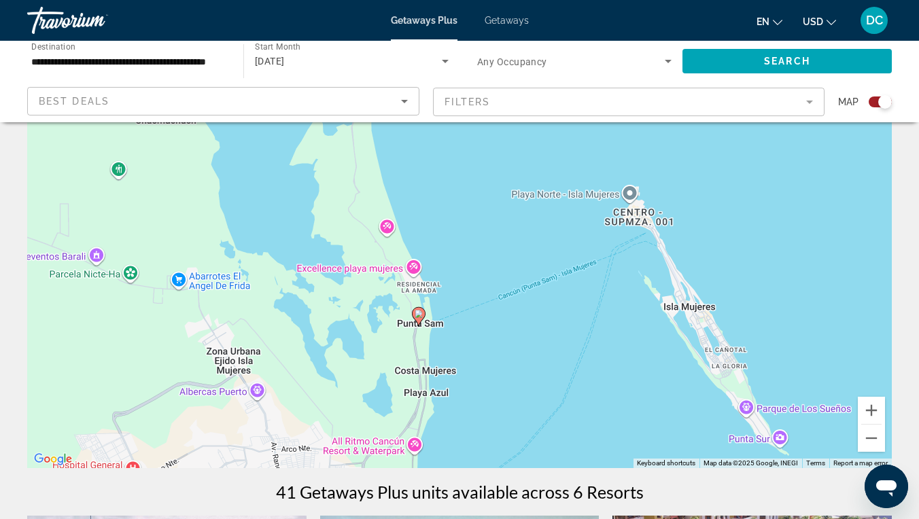
drag, startPoint x: 438, startPoint y: 309, endPoint x: 462, endPoint y: 246, distance: 66.9
click at [463, 246] on div "To activate drag with keyboard, press Alt + Enter. Once in keyboard drag state,…" at bounding box center [459, 264] width 864 height 408
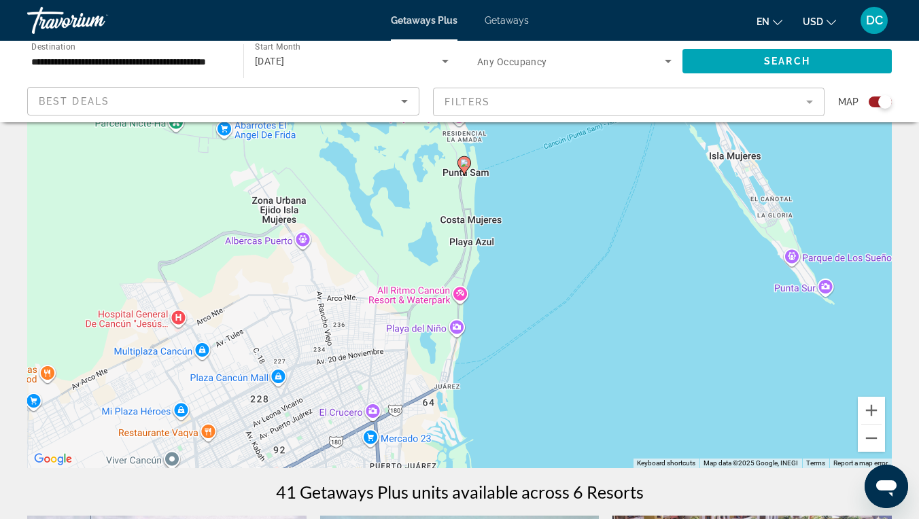
drag, startPoint x: 398, startPoint y: 387, endPoint x: 444, endPoint y: 234, distance: 160.4
click at [444, 234] on div "To activate drag with keyboard, press Alt + Enter. Once in keyboard drag state,…" at bounding box center [459, 264] width 864 height 408
click at [866, 438] on button "Zoom out" at bounding box center [871, 438] width 27 height 27
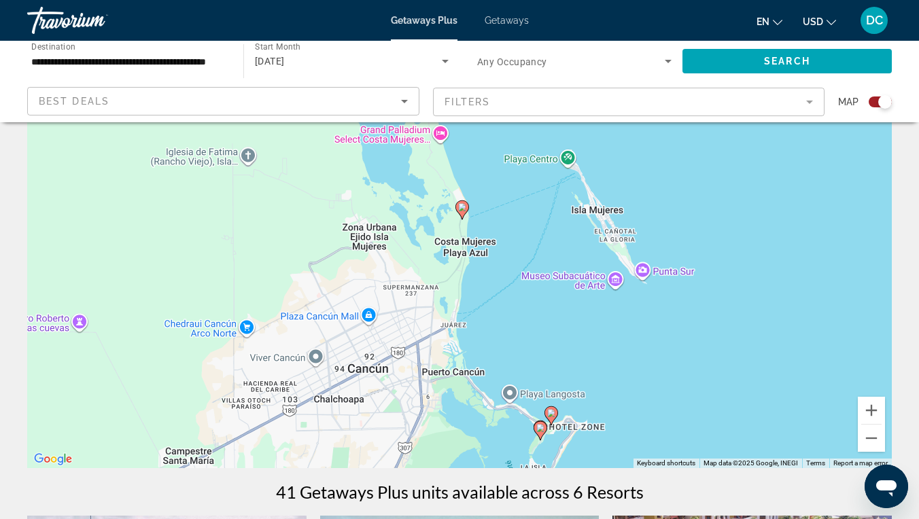
click at [463, 215] on icon "Main content" at bounding box center [462, 210] width 12 height 18
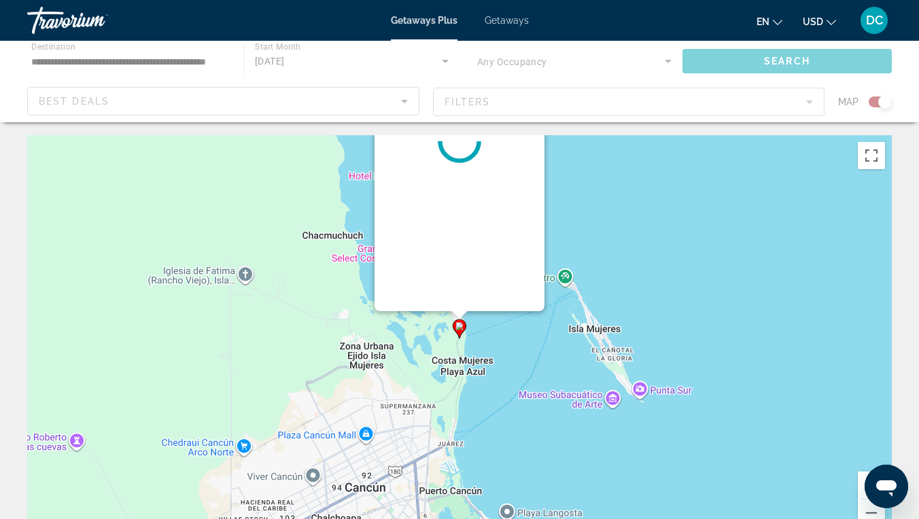
scroll to position [0, 0]
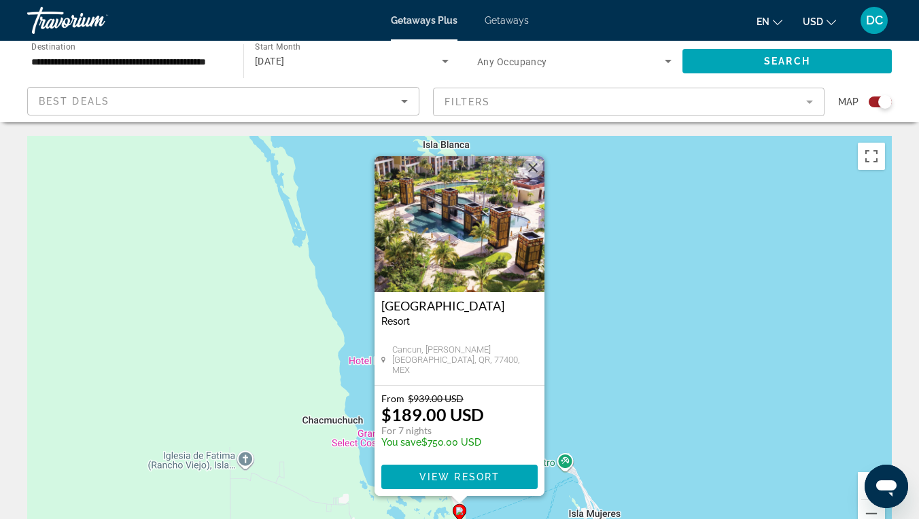
click at [463, 225] on img "Main content" at bounding box center [459, 224] width 170 height 136
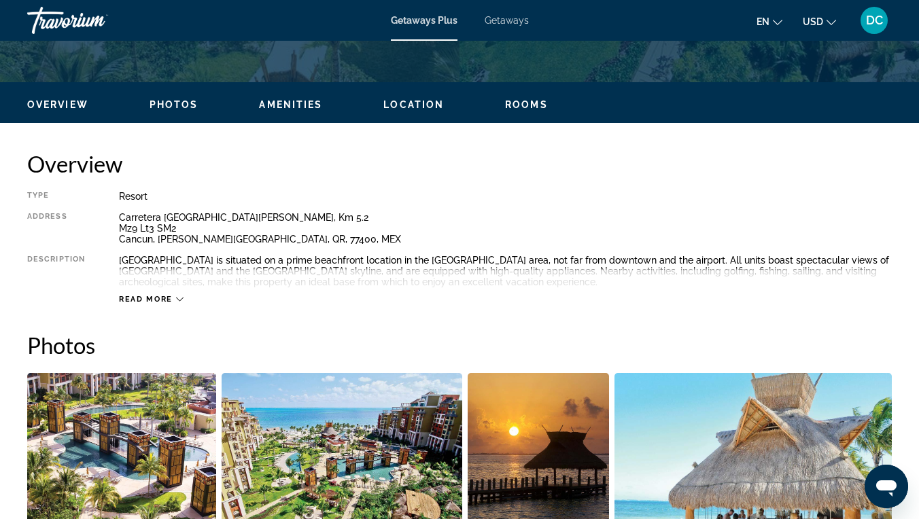
scroll to position [599, 0]
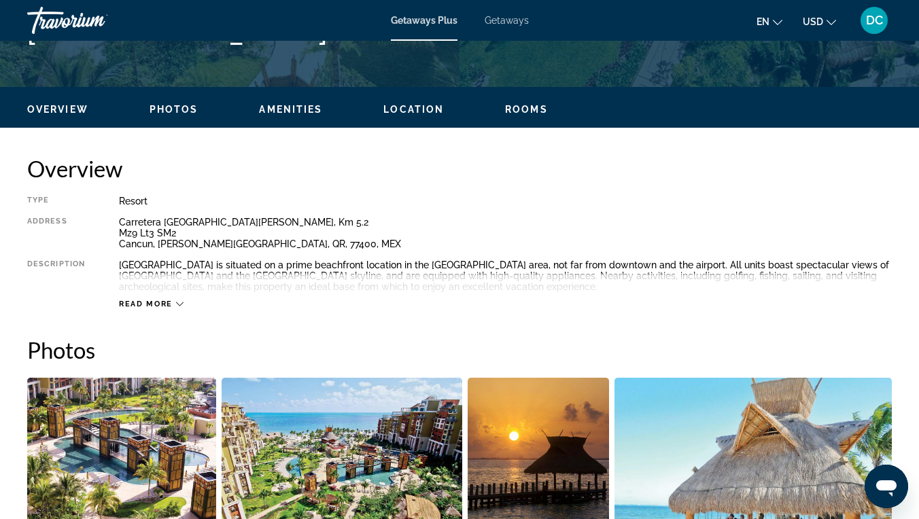
click at [282, 110] on span "Amenities" at bounding box center [290, 109] width 63 height 11
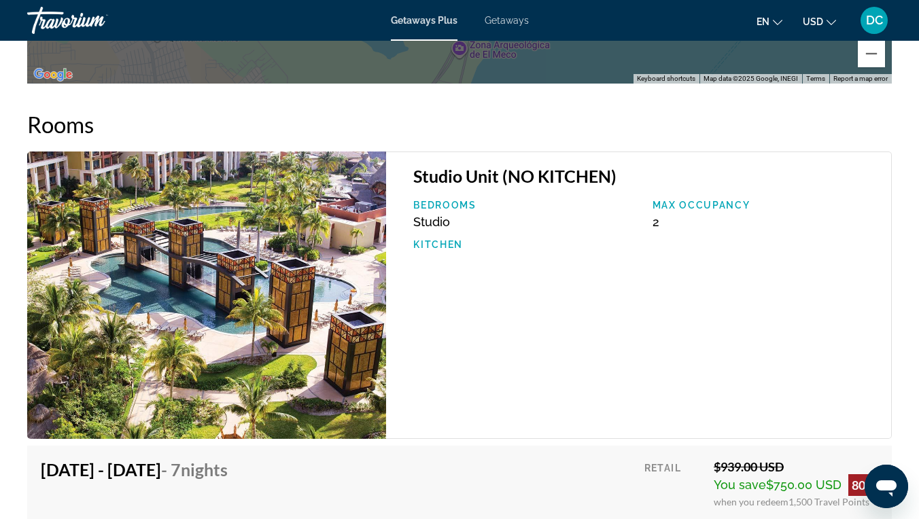
scroll to position [2363, 0]
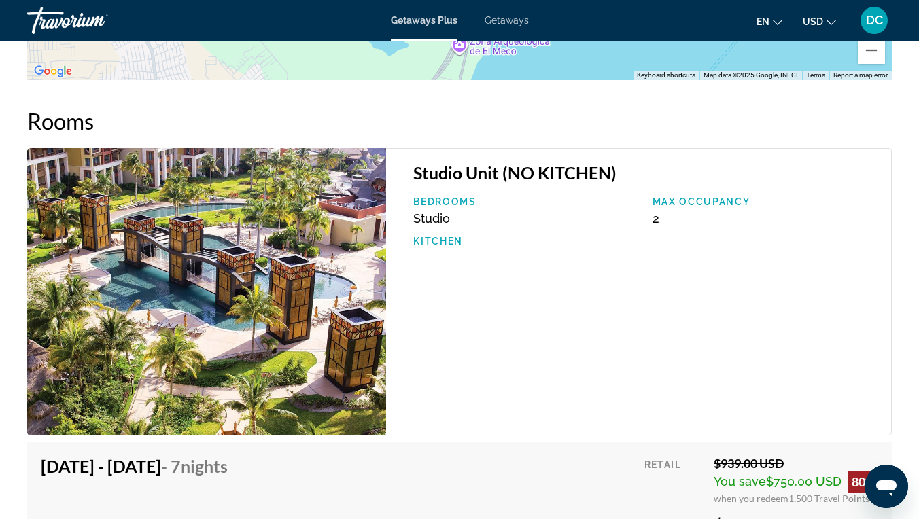
click at [253, 288] on img "Main content" at bounding box center [206, 291] width 359 height 287
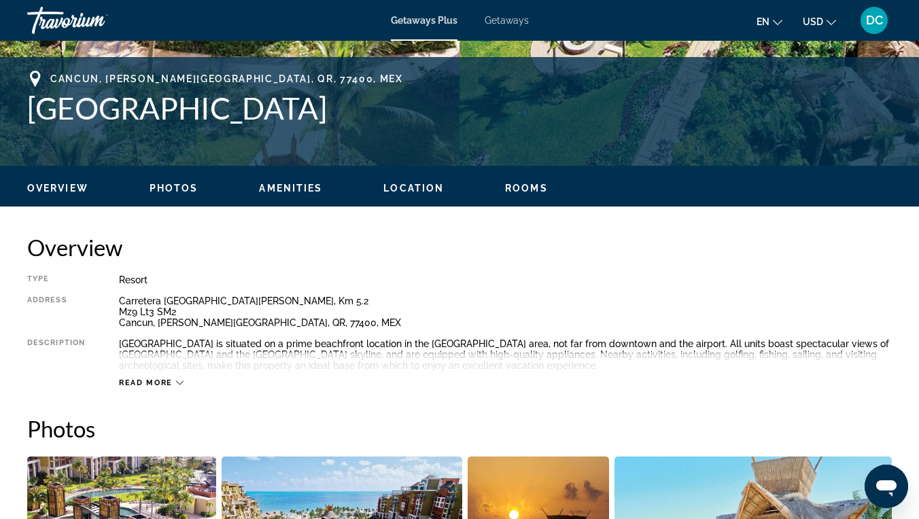
scroll to position [485, 0]
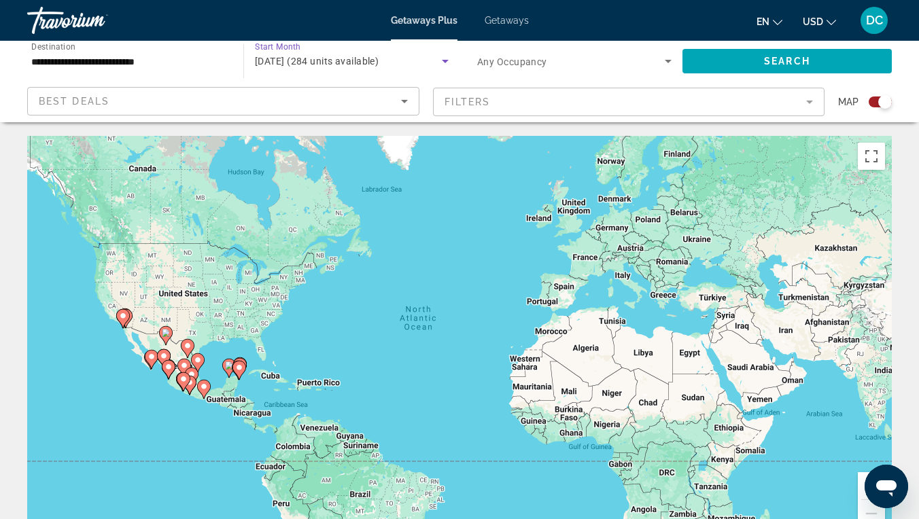
click at [321, 63] on span "[DATE] (284 units available)" at bounding box center [317, 61] width 124 height 11
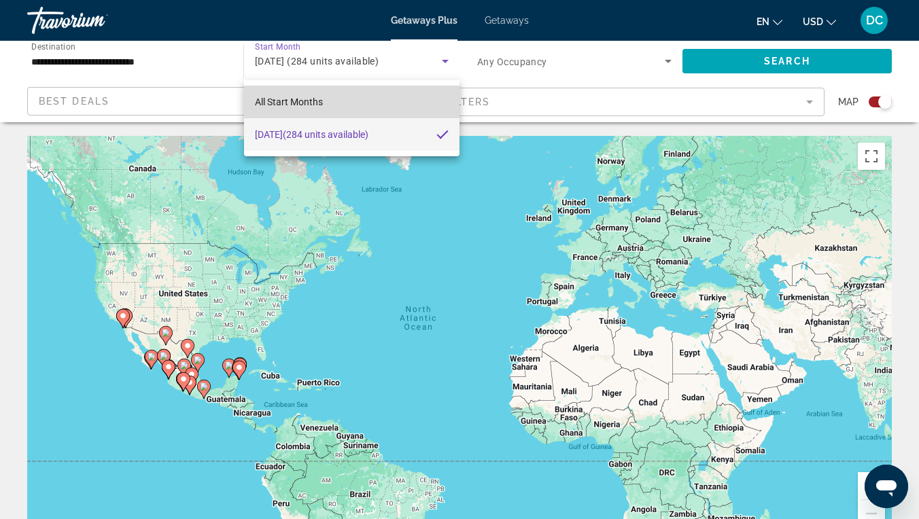
click at [308, 101] on span "All Start Months" at bounding box center [289, 101] width 68 height 11
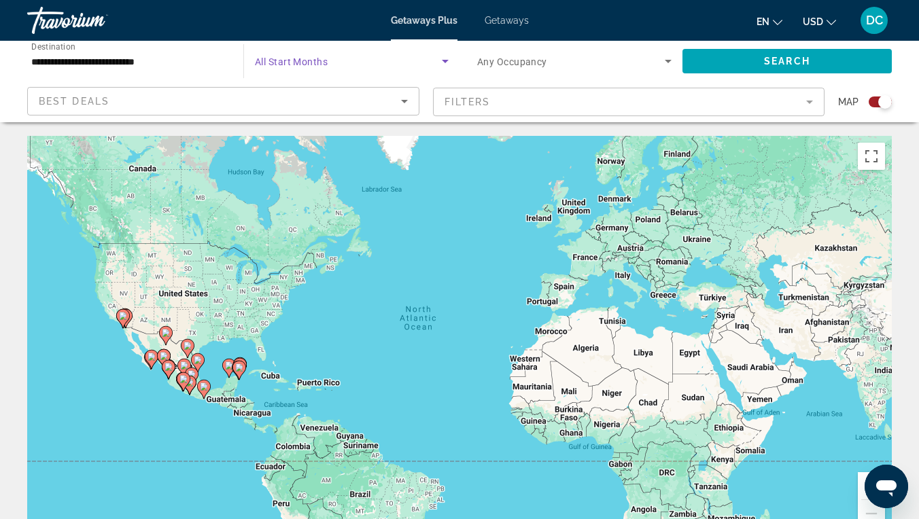
click at [362, 65] on span "Search widget" at bounding box center [348, 61] width 187 height 16
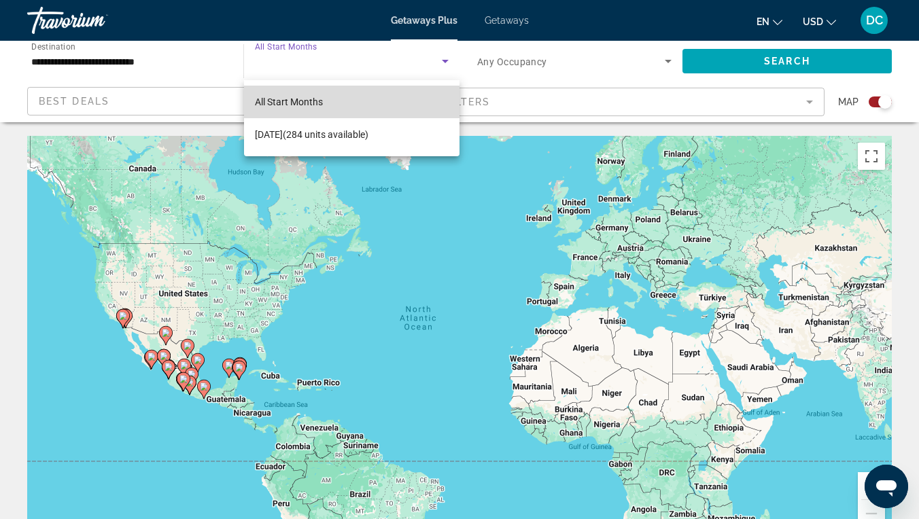
click at [340, 101] on mat-option "All Start Months" at bounding box center [351, 102] width 215 height 33
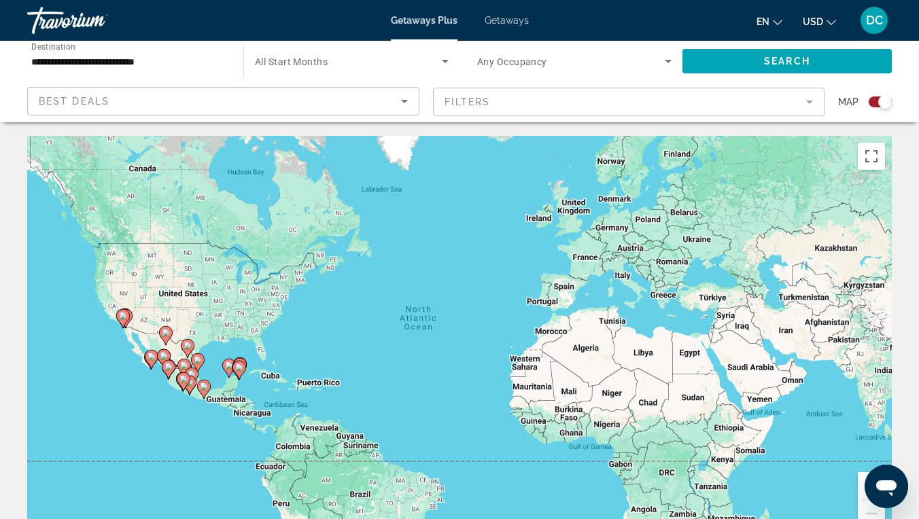
click at [366, 80] on div "Start Month All Start Months" at bounding box center [351, 61] width 216 height 41
click at [353, 59] on span "Search widget" at bounding box center [348, 61] width 187 height 16
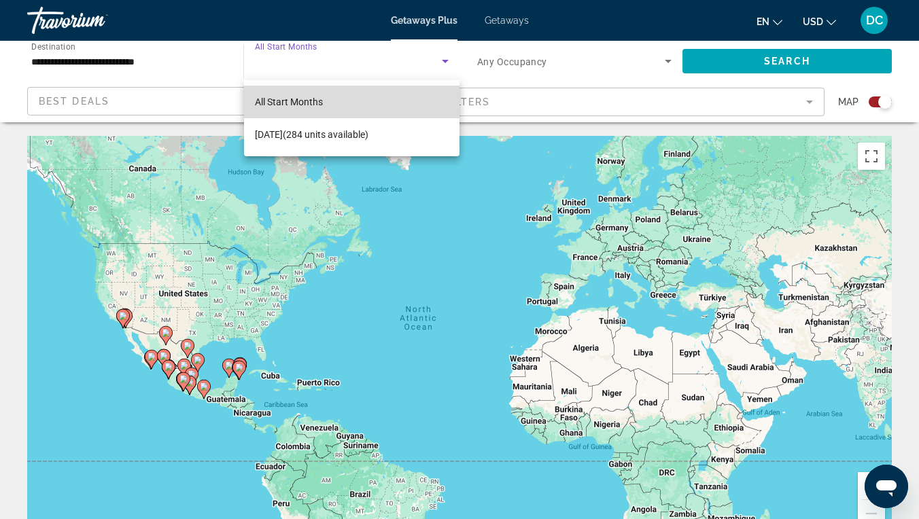
click at [319, 99] on span "All Start Months" at bounding box center [289, 101] width 68 height 11
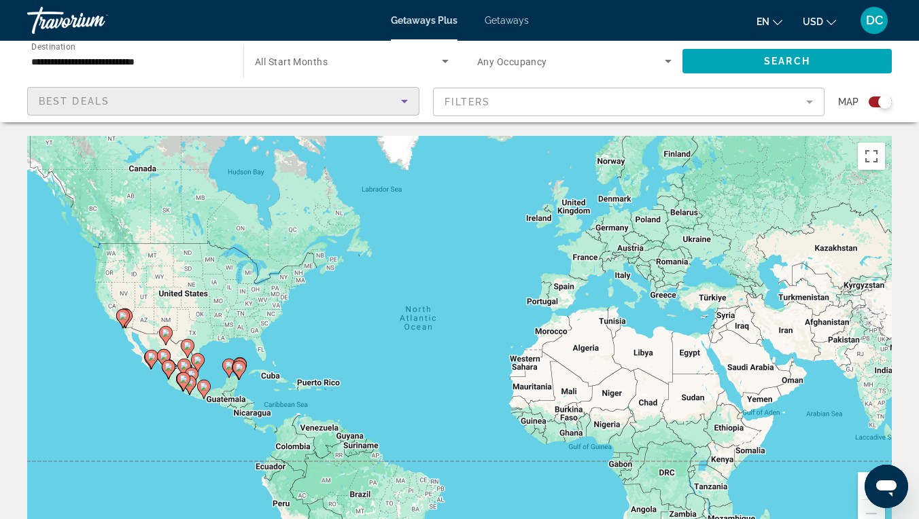
click at [319, 99] on div "Best Deals" at bounding box center [220, 101] width 362 height 16
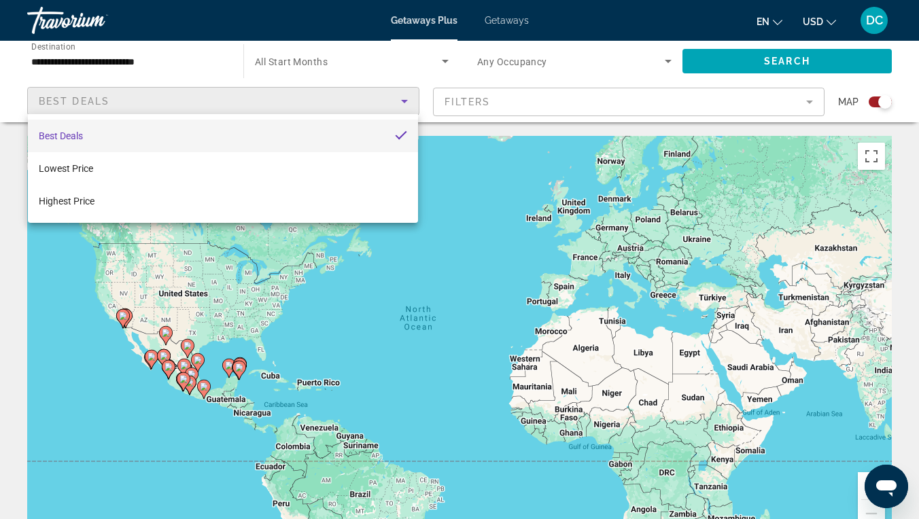
click at [287, 65] on div at bounding box center [459, 259] width 919 height 519
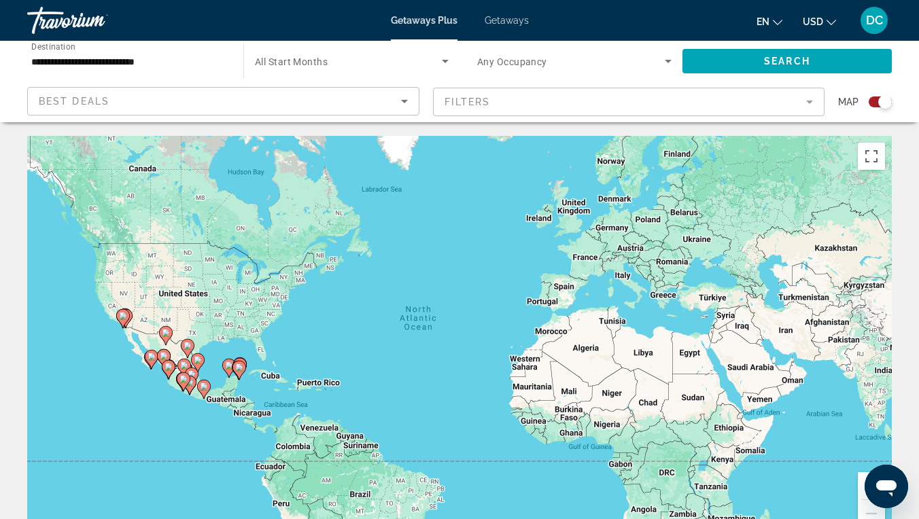
click at [291, 63] on span "All Start Months" at bounding box center [291, 61] width 73 height 11
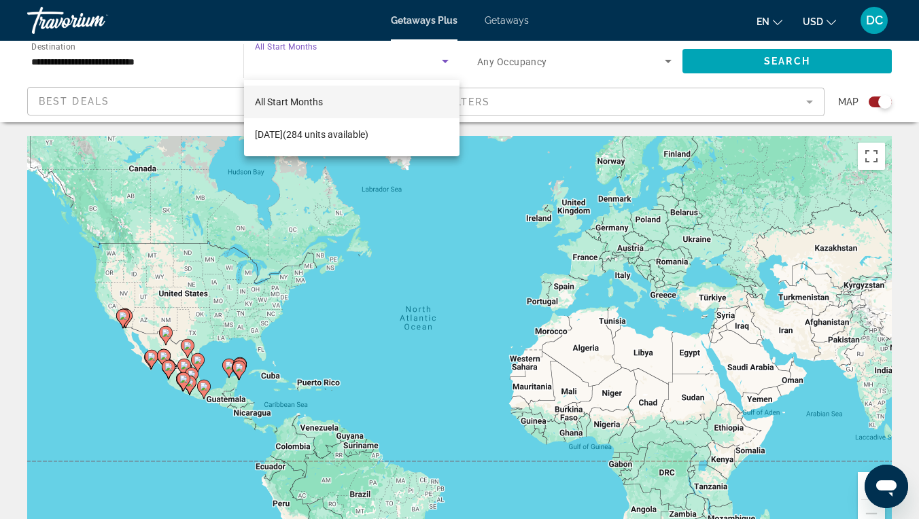
click at [446, 60] on div at bounding box center [459, 259] width 919 height 519
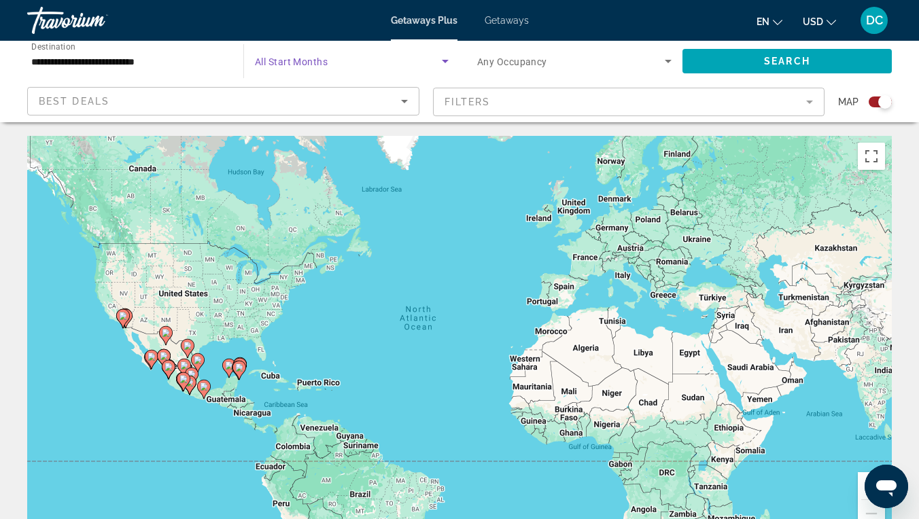
click at [446, 60] on icon "Search widget" at bounding box center [445, 61] width 7 height 3
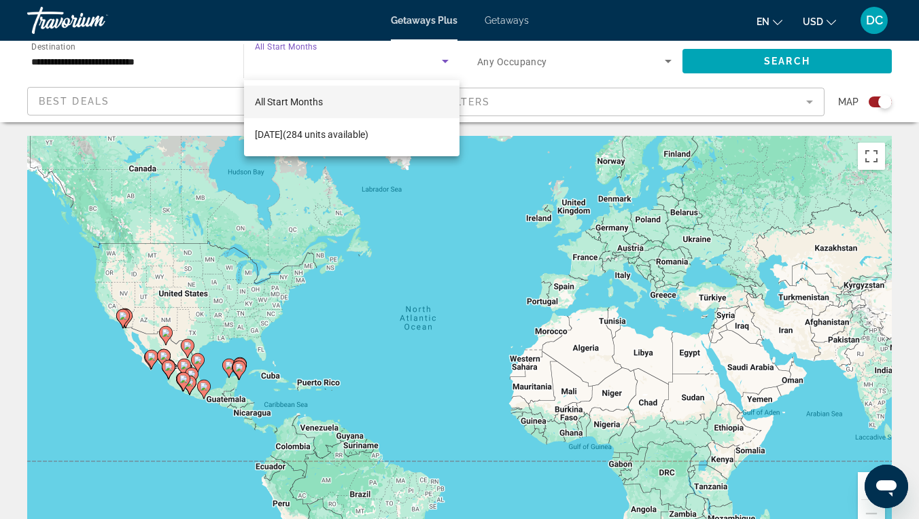
click at [446, 60] on div at bounding box center [459, 259] width 919 height 519
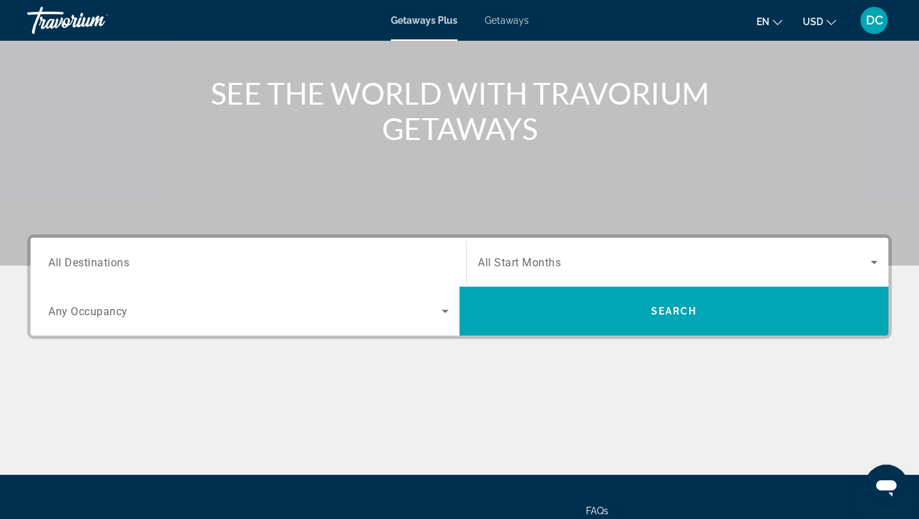
scroll to position [140, 0]
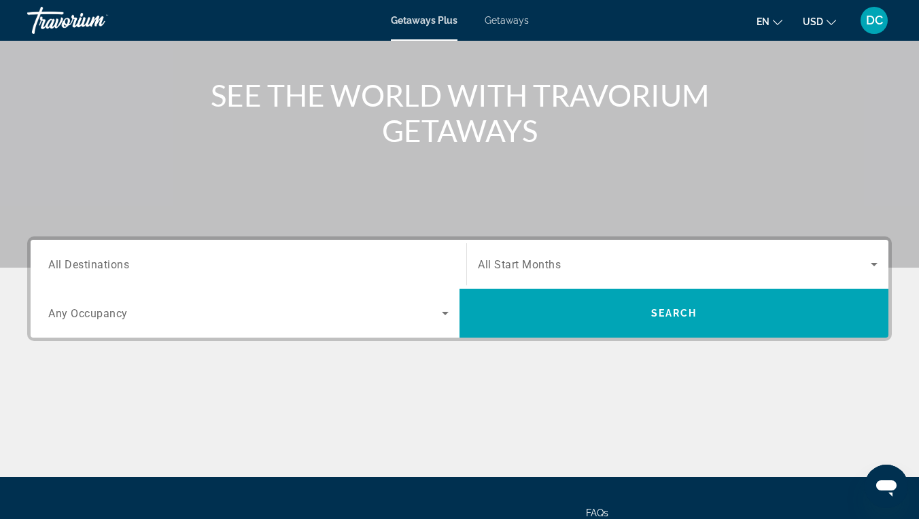
click at [374, 274] on div "Search widget" at bounding box center [248, 264] width 400 height 39
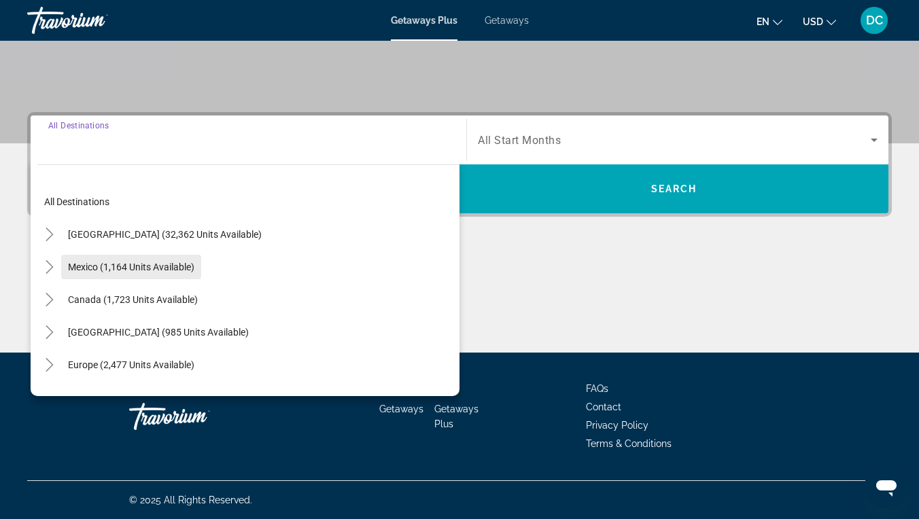
click at [170, 269] on span "Mexico (1,164 units available)" at bounding box center [131, 267] width 126 height 11
type input "**********"
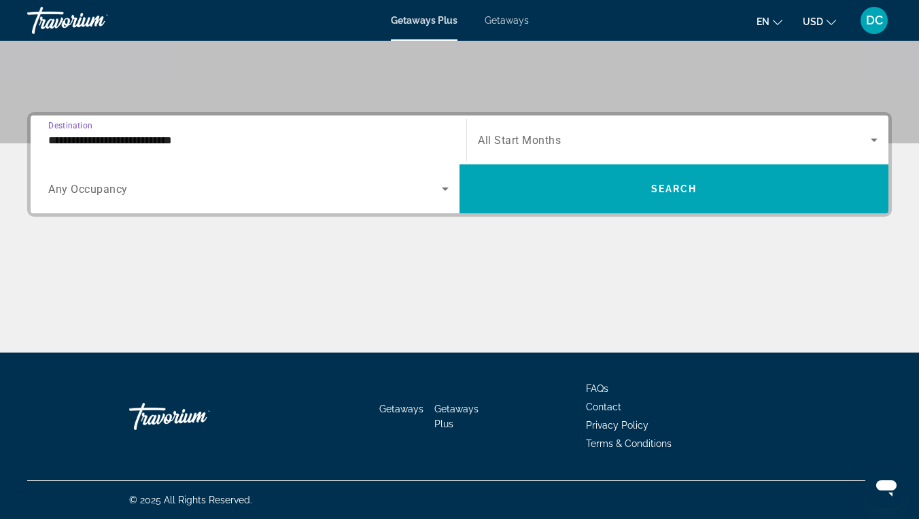
click at [526, 133] on span "Search widget" at bounding box center [674, 140] width 393 height 16
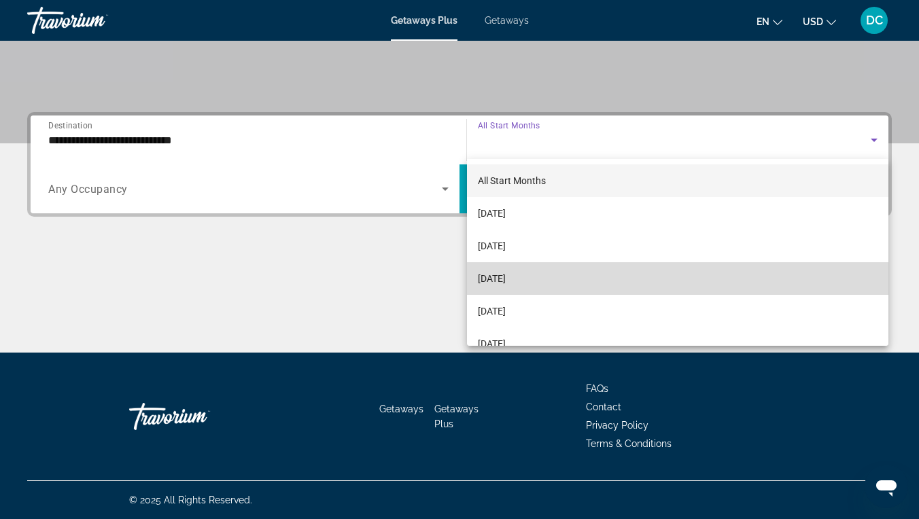
click at [506, 279] on span "[DATE]" at bounding box center [492, 278] width 28 height 16
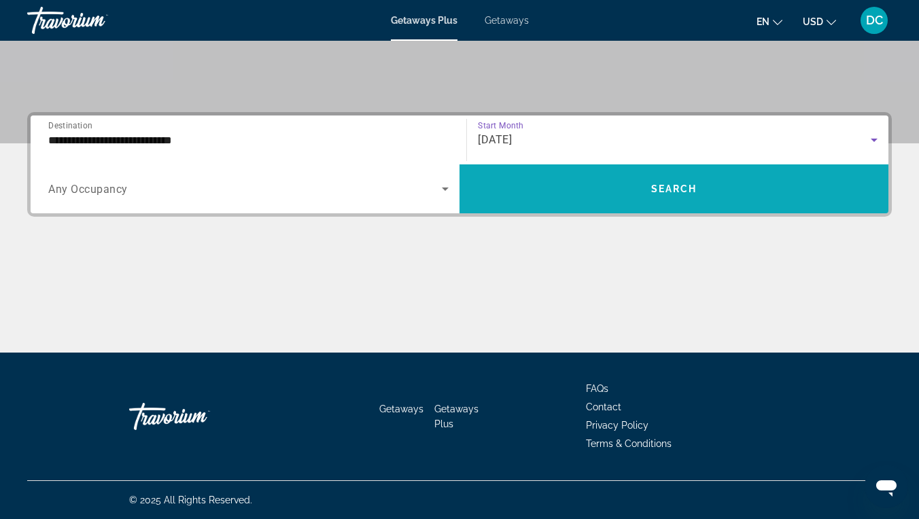
click at [534, 183] on span "Search widget" at bounding box center [673, 189] width 429 height 33
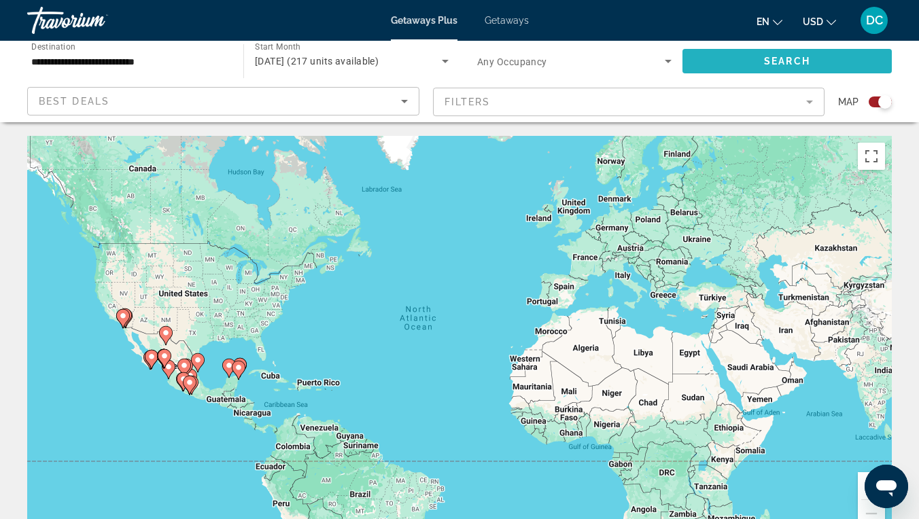
click at [752, 65] on span "Search widget" at bounding box center [786, 61] width 209 height 33
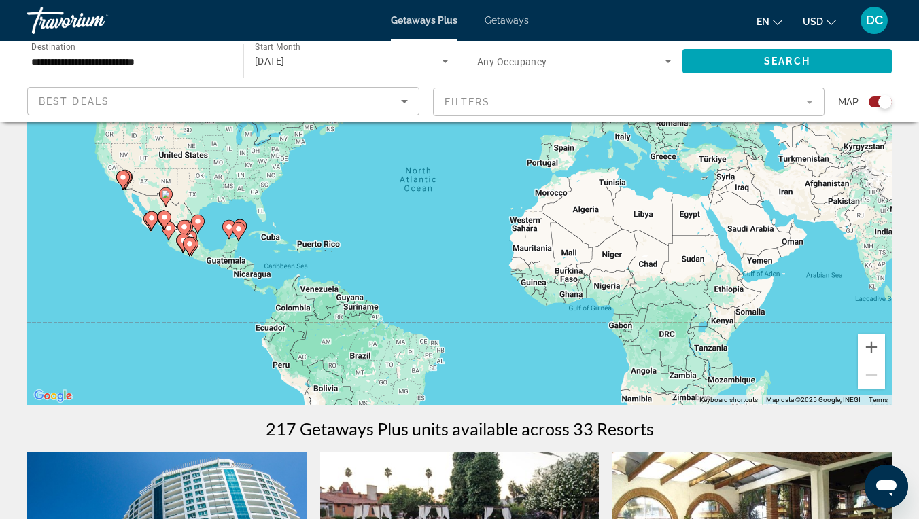
scroll to position [77, 0]
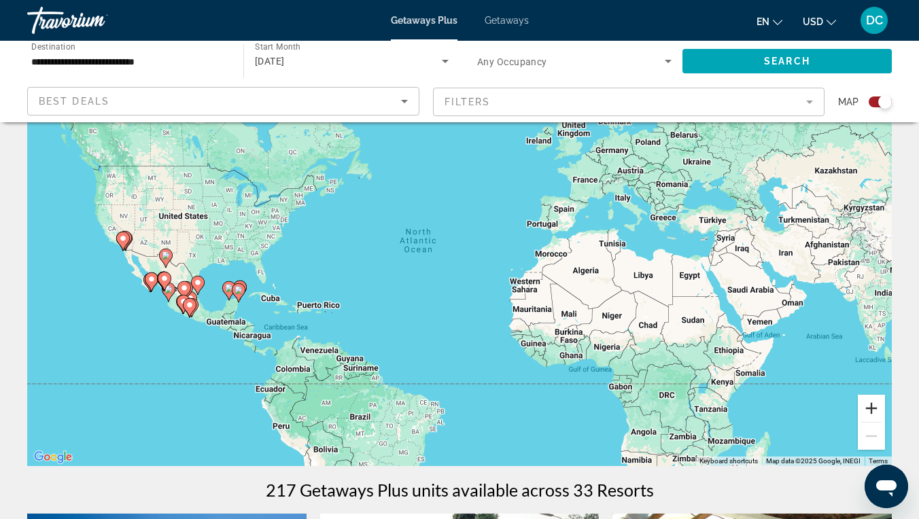
click at [878, 410] on button "Zoom in" at bounding box center [871, 408] width 27 height 27
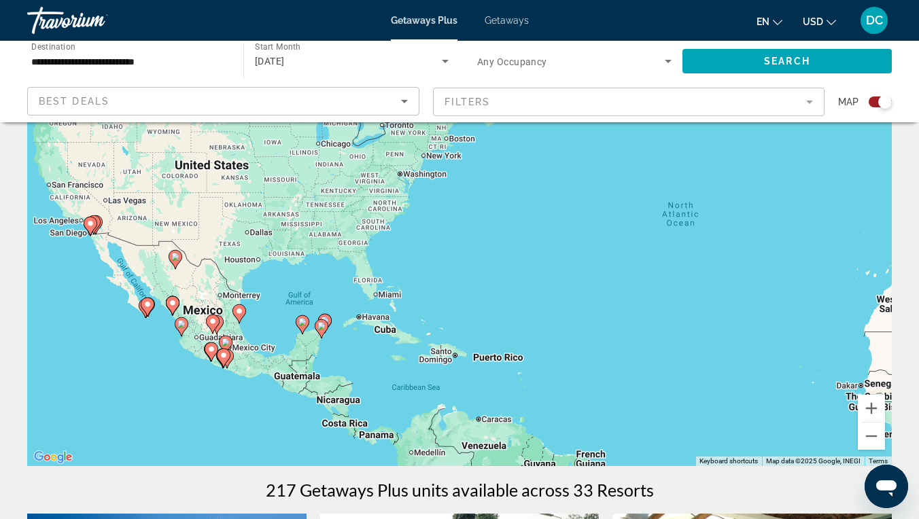
drag, startPoint x: 190, startPoint y: 226, endPoint x: 503, endPoint y: 217, distance: 313.4
click at [503, 218] on div "To activate drag with keyboard, press Alt + Enter. Once in keyboard drag state,…" at bounding box center [459, 262] width 864 height 408
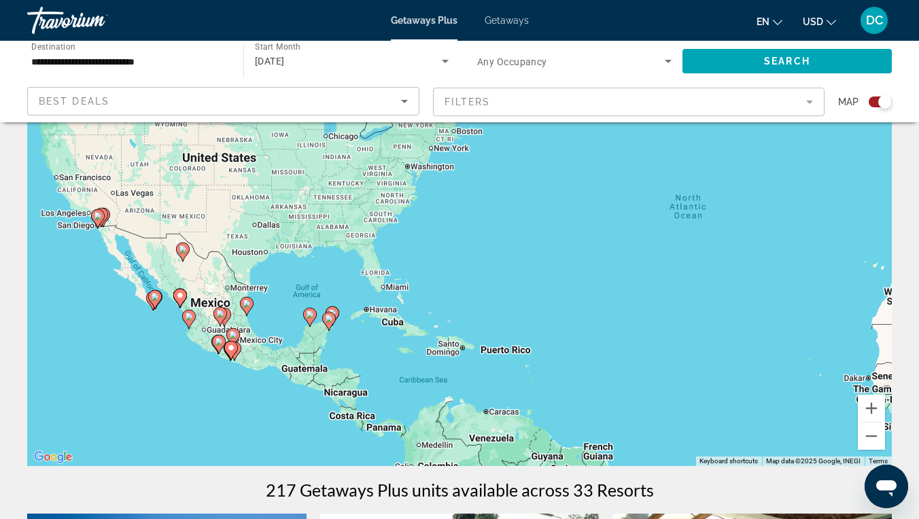
click at [372, 334] on div "To activate drag with keyboard, press Alt + Enter. Once in keyboard drag state,…" at bounding box center [459, 262] width 864 height 408
click at [875, 412] on button "Zoom in" at bounding box center [871, 408] width 27 height 27
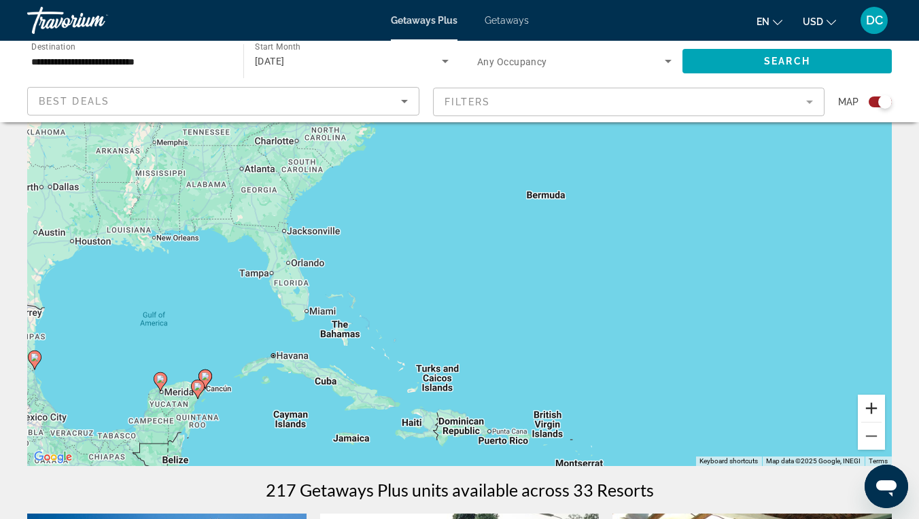
click at [875, 412] on button "Zoom in" at bounding box center [871, 408] width 27 height 27
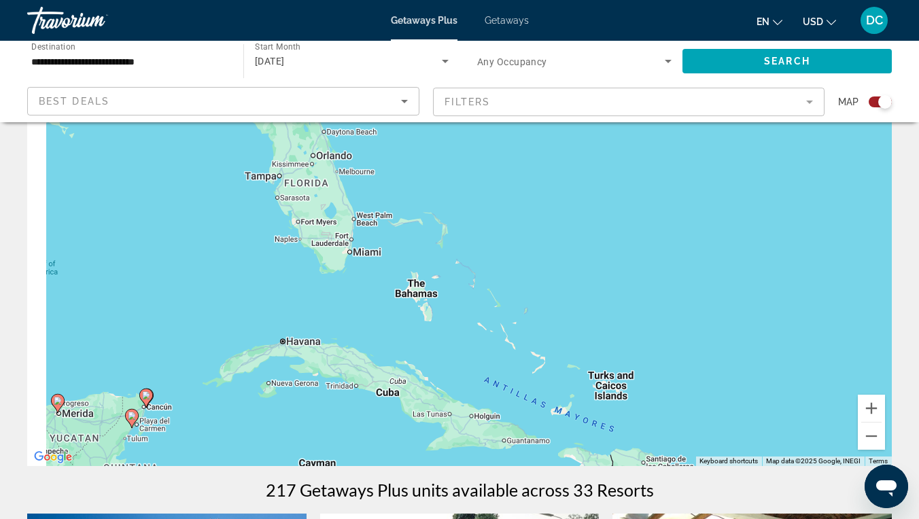
drag, startPoint x: 198, startPoint y: 410, endPoint x: 430, endPoint y: 277, distance: 267.9
click at [430, 277] on div "To activate drag with keyboard, press Alt + Enter. Once in keyboard drag state,…" at bounding box center [459, 262] width 864 height 408
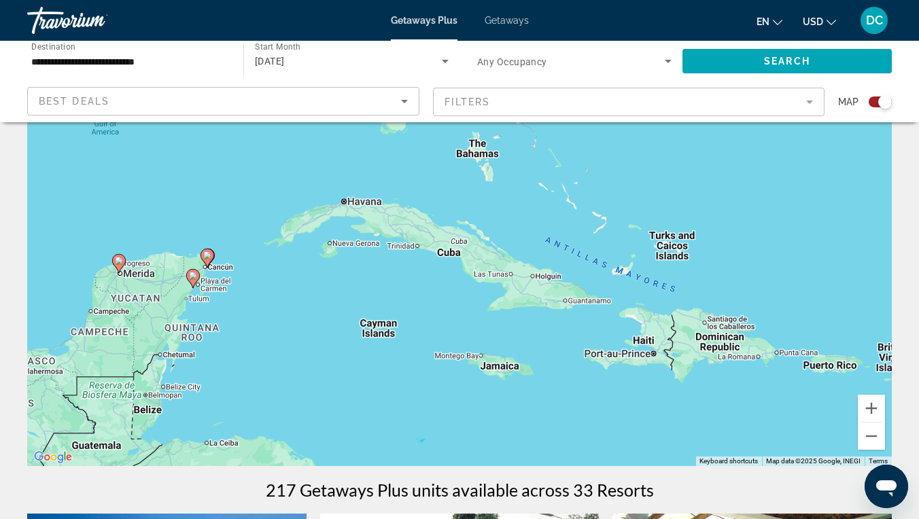
drag, startPoint x: 362, startPoint y: 326, endPoint x: 389, endPoint y: 209, distance: 120.7
click at [389, 209] on div "To activate drag with keyboard, press Alt + Enter. Once in keyboard drag state,…" at bounding box center [459, 262] width 864 height 408
click at [213, 259] on icon "Main content" at bounding box center [209, 256] width 14 height 19
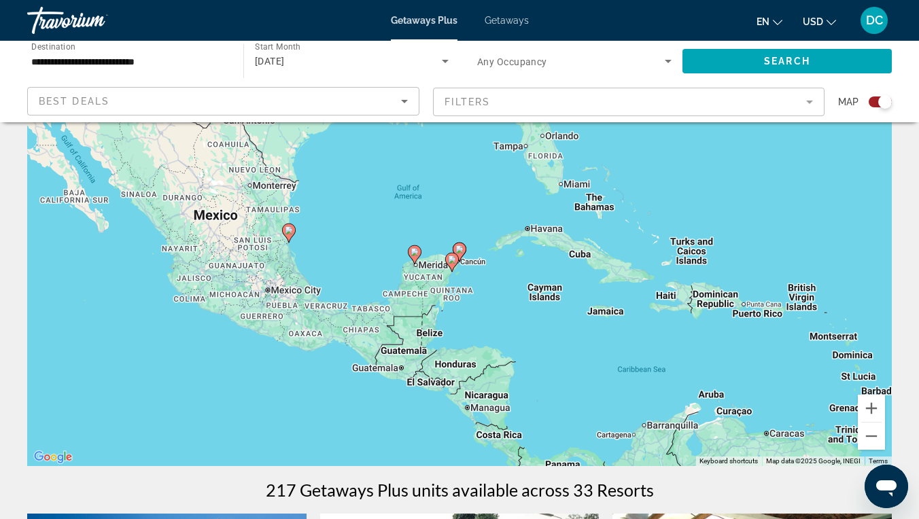
click at [461, 250] on image "Main content" at bounding box center [459, 249] width 8 height 8
type input "**********"
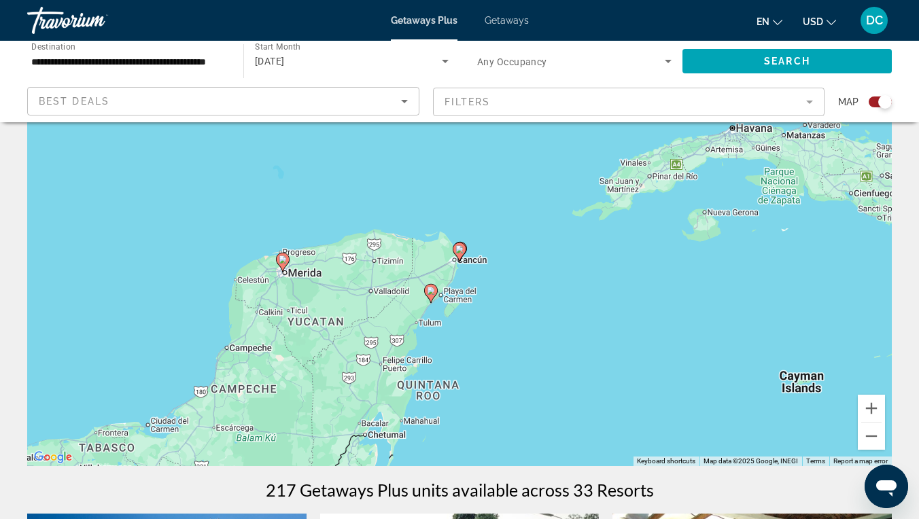
click at [461, 250] on image "Main content" at bounding box center [459, 249] width 8 height 8
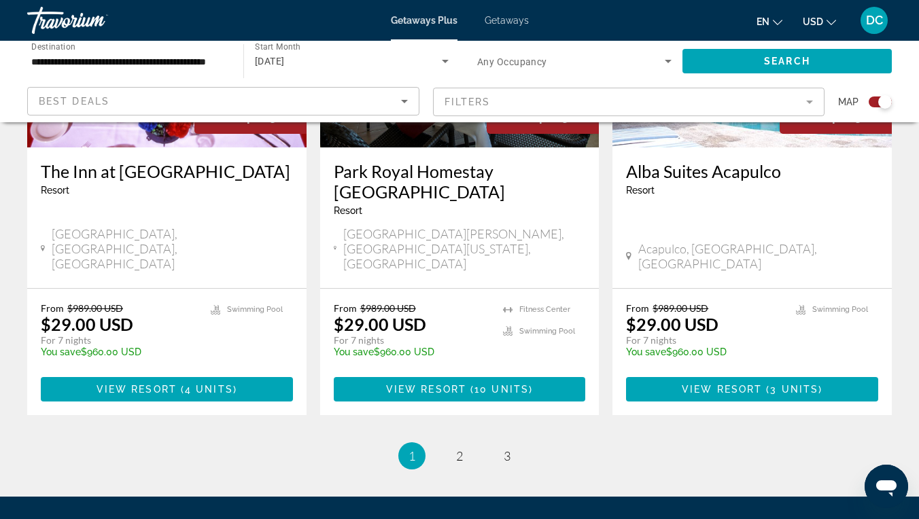
scroll to position [2198, 0]
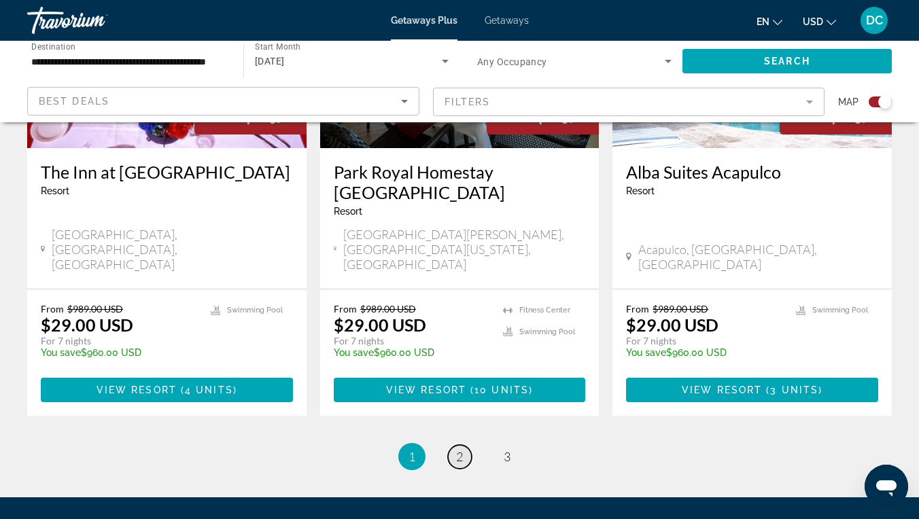
click at [462, 449] on span "2" at bounding box center [459, 456] width 7 height 15
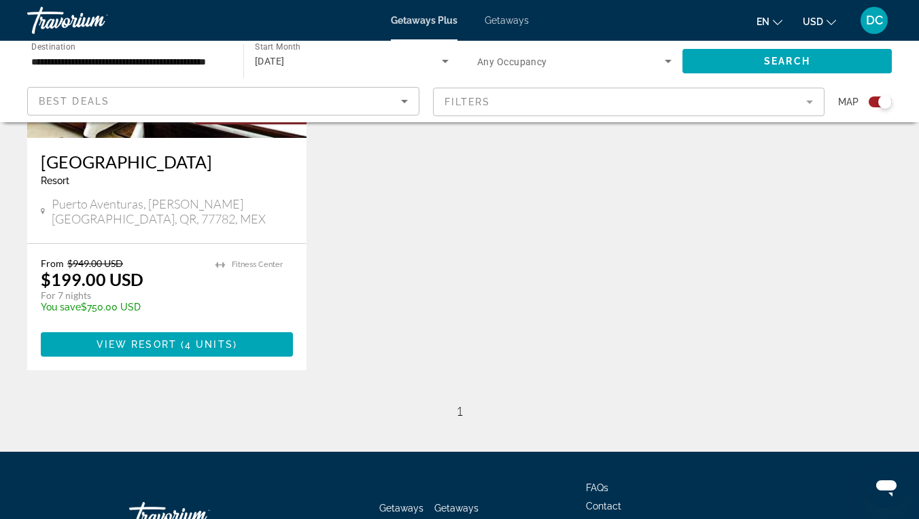
scroll to position [668, 0]
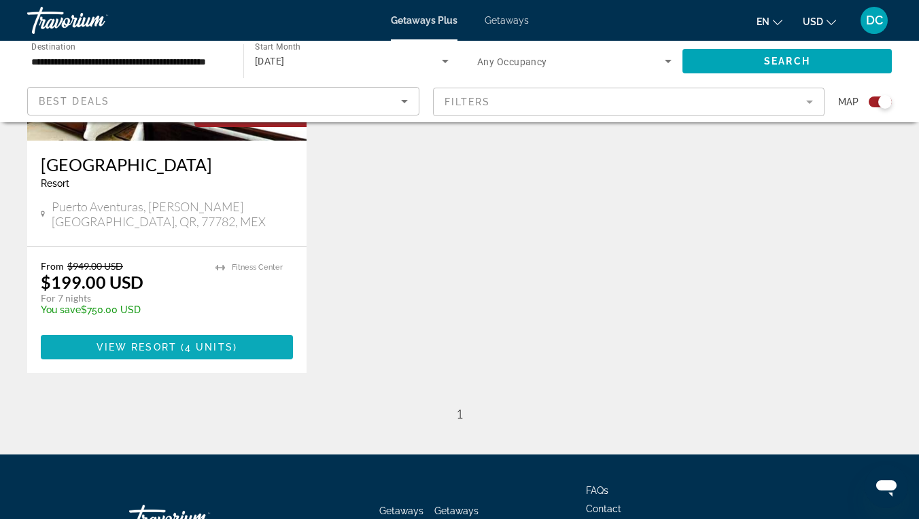
click at [227, 341] on span "Main content" at bounding box center [167, 347] width 252 height 33
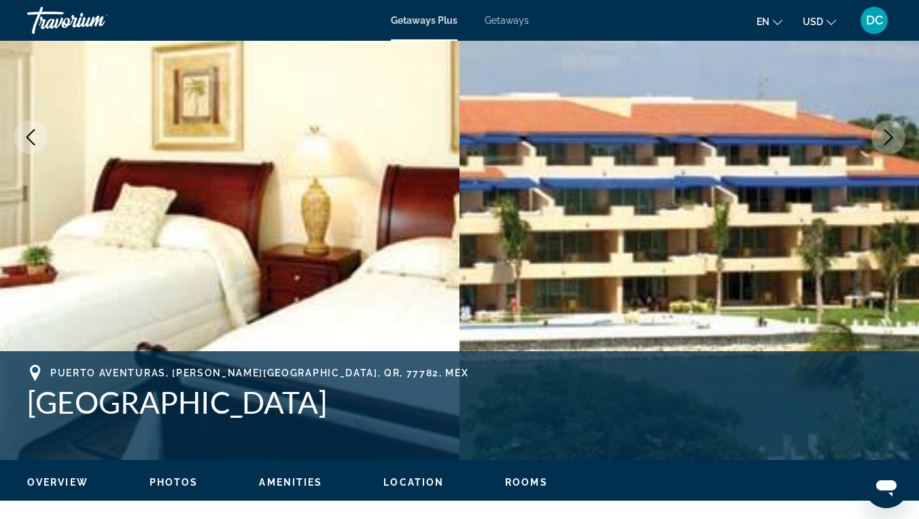
scroll to position [224, 0]
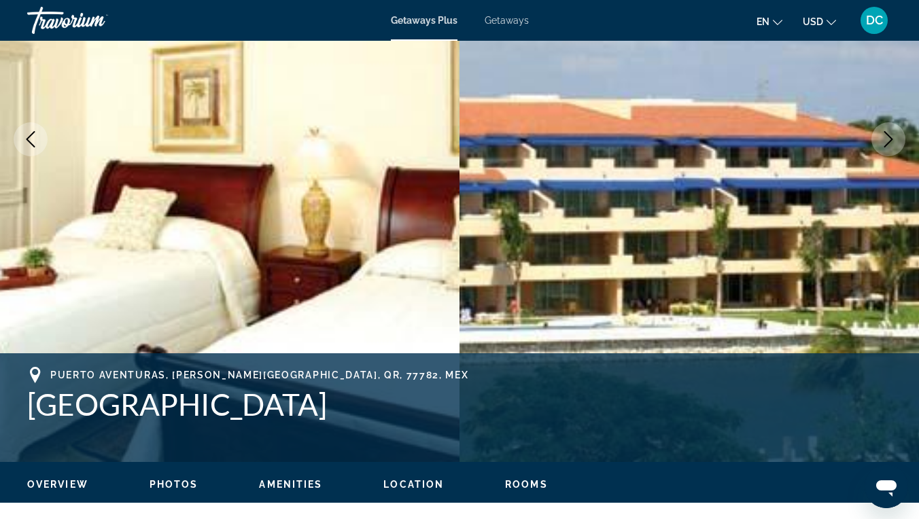
click at [379, 264] on img "Main content" at bounding box center [229, 140] width 459 height 646
click at [353, 239] on img "Main content" at bounding box center [229, 140] width 459 height 646
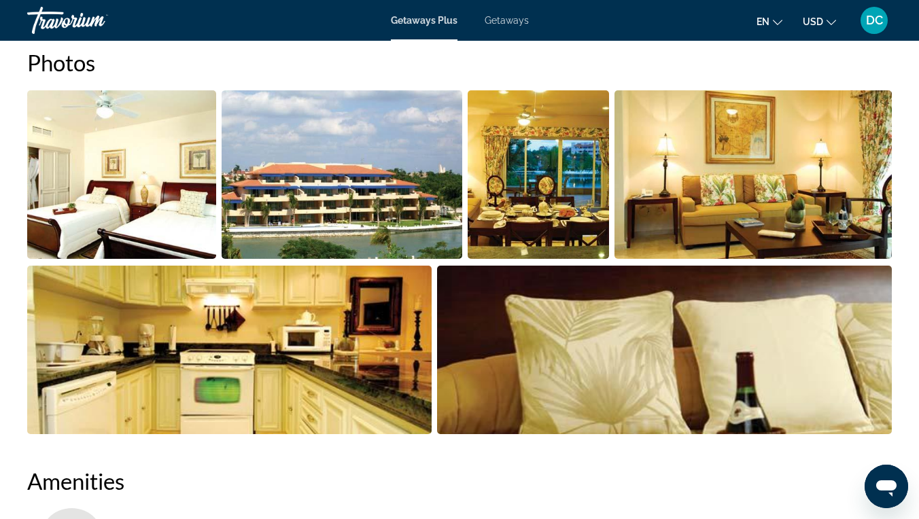
scroll to position [887, 0]
click at [184, 193] on img "Open full-screen image slider" at bounding box center [121, 174] width 189 height 169
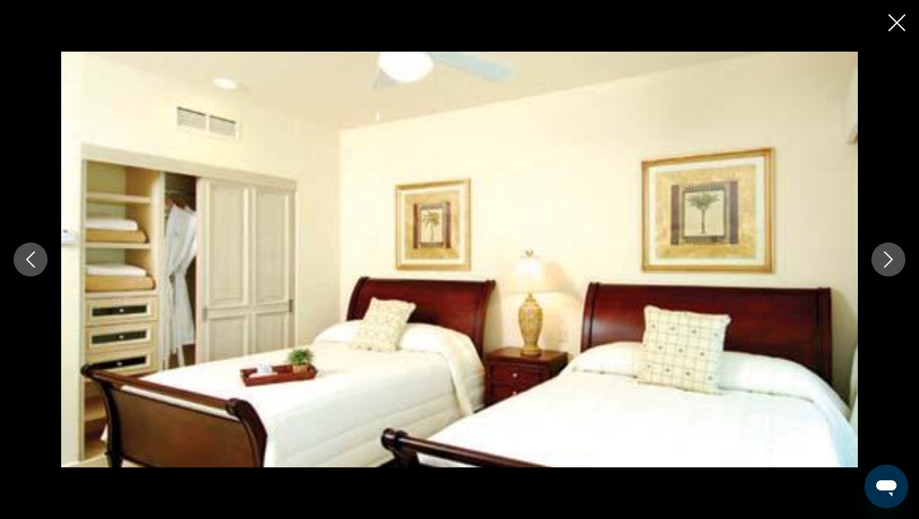
click at [885, 263] on icon "Next image" at bounding box center [888, 259] width 16 height 16
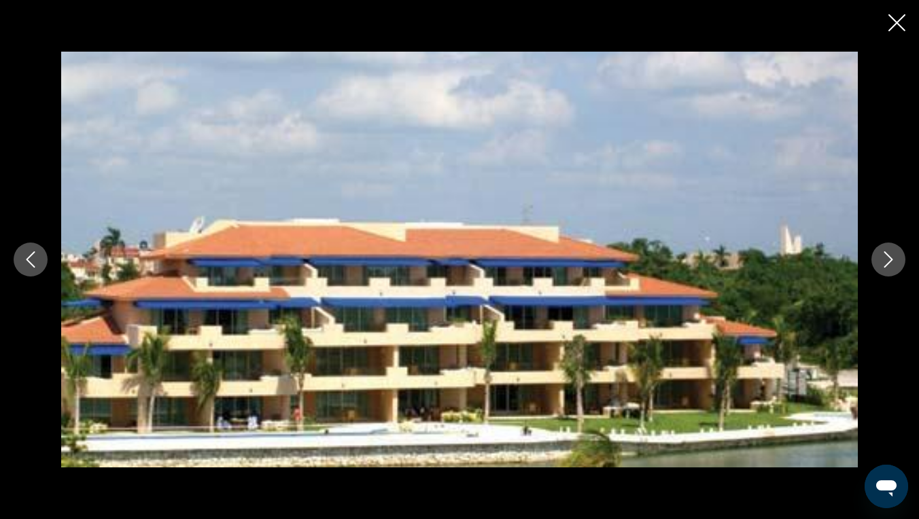
click at [885, 263] on icon "Next image" at bounding box center [888, 259] width 16 height 16
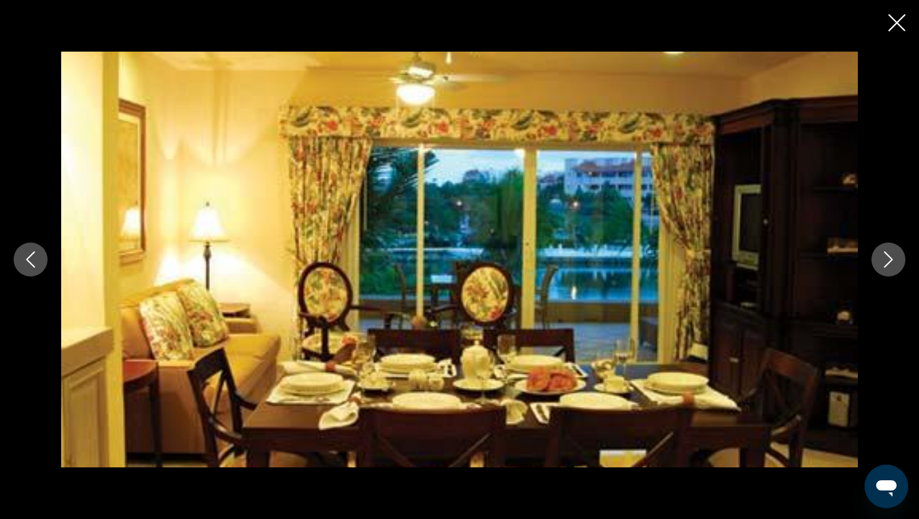
click at [884, 263] on icon "Next image" at bounding box center [888, 259] width 16 height 16
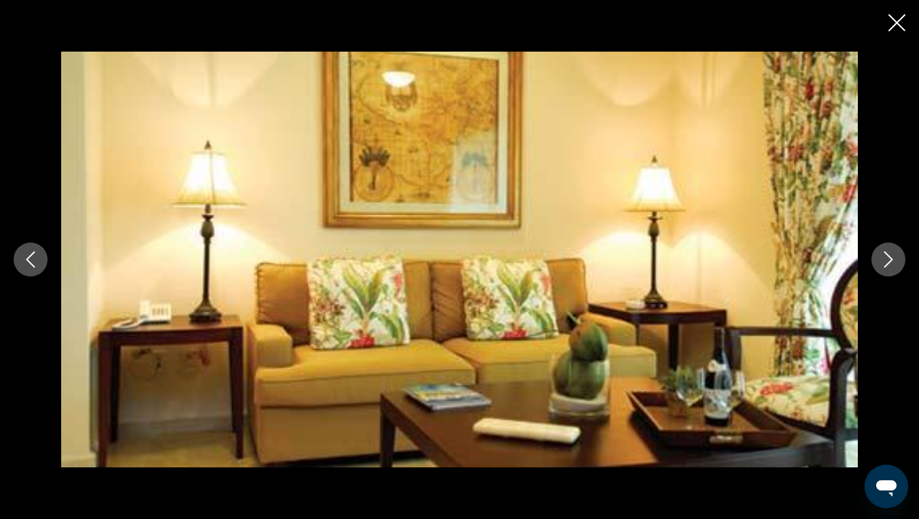
click at [883, 262] on icon "Next image" at bounding box center [888, 259] width 16 height 16
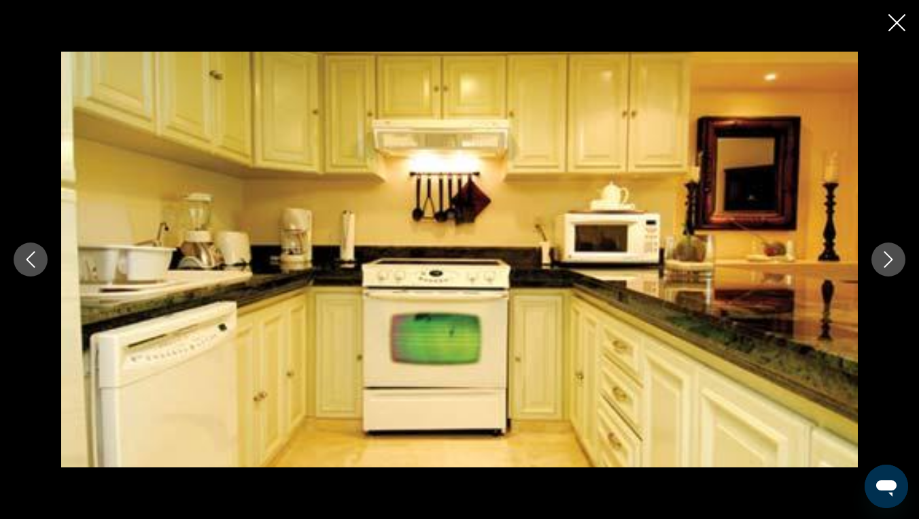
click at [883, 262] on icon "Next image" at bounding box center [888, 259] width 16 height 16
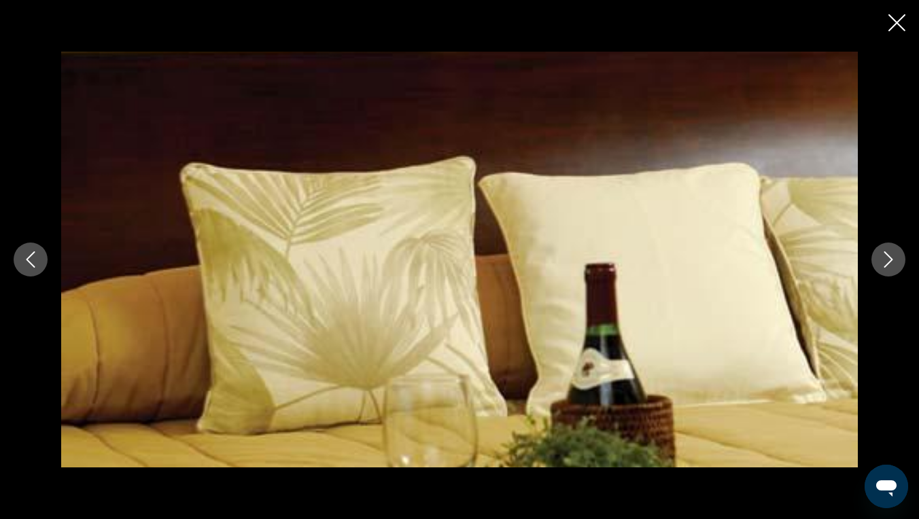
click at [883, 262] on icon "Next image" at bounding box center [888, 259] width 16 height 16
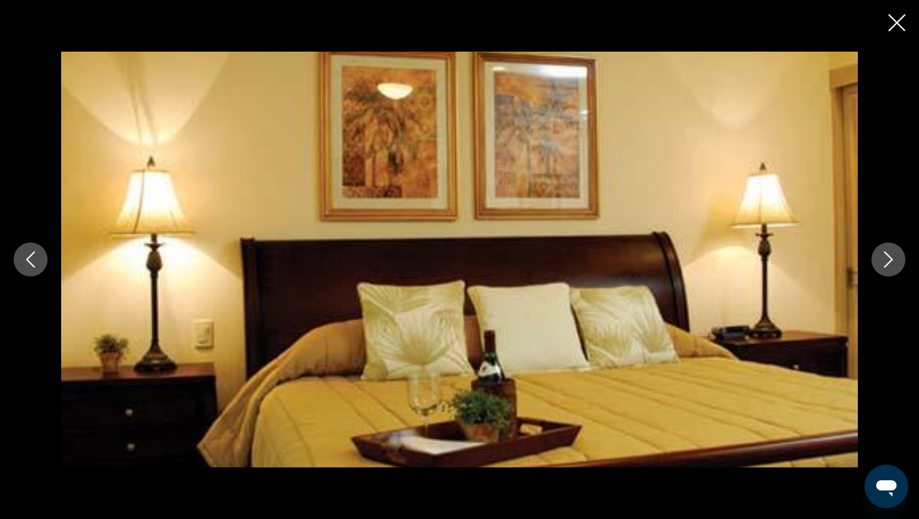
click at [884, 262] on icon "Next image" at bounding box center [888, 259] width 16 height 16
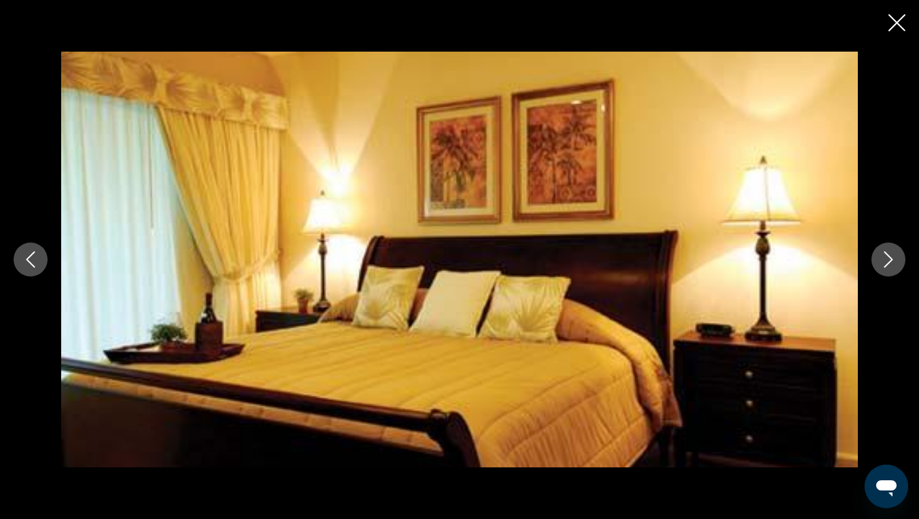
click at [884, 262] on icon "Next image" at bounding box center [888, 259] width 16 height 16
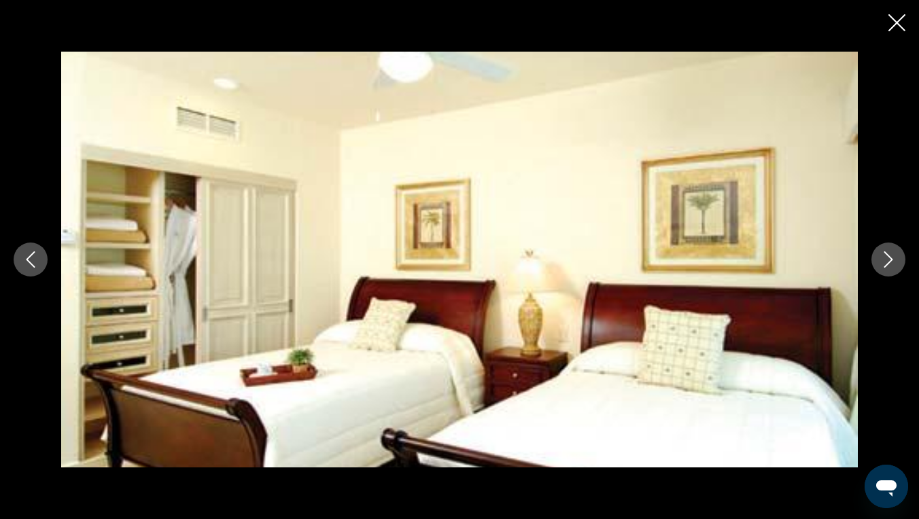
click at [884, 262] on icon "Next image" at bounding box center [888, 259] width 16 height 16
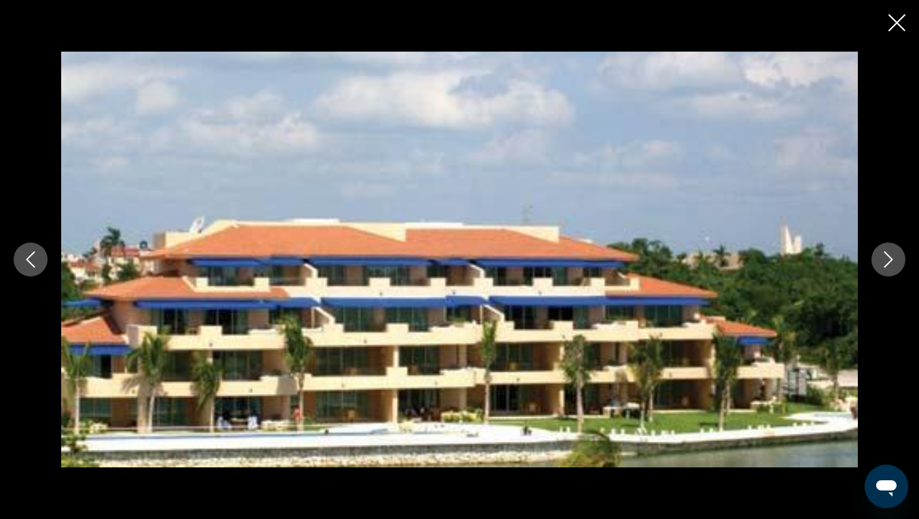
click at [884, 262] on icon "Next image" at bounding box center [888, 259] width 16 height 16
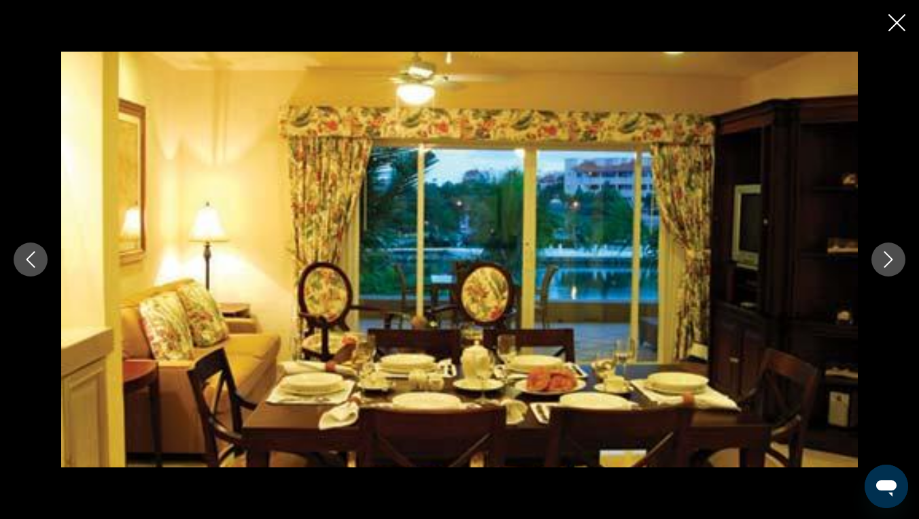
click at [884, 262] on icon "Next image" at bounding box center [888, 259] width 16 height 16
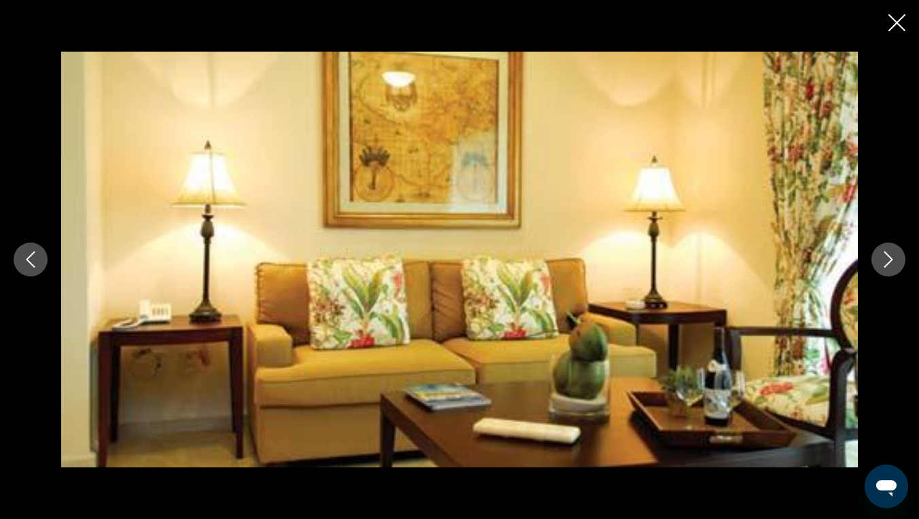
click at [889, 27] on icon "Close slideshow" at bounding box center [896, 22] width 17 height 17
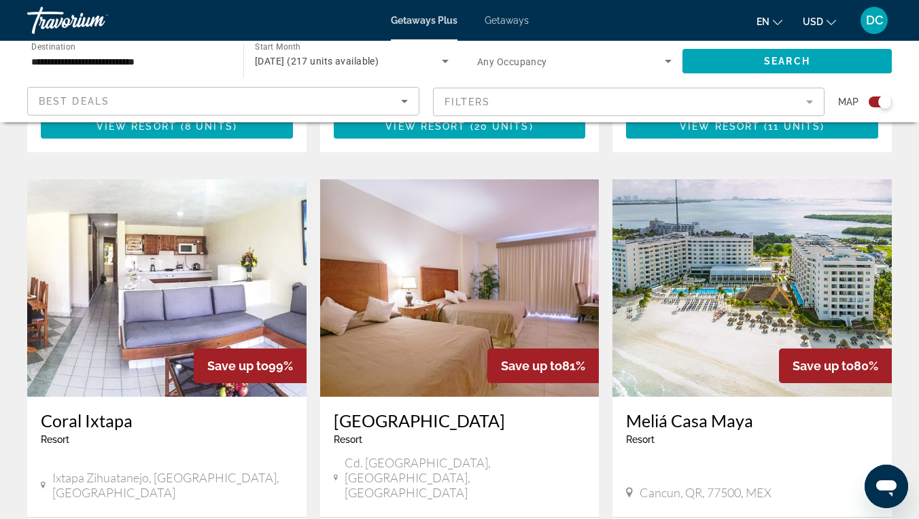
scroll to position [926, 0]
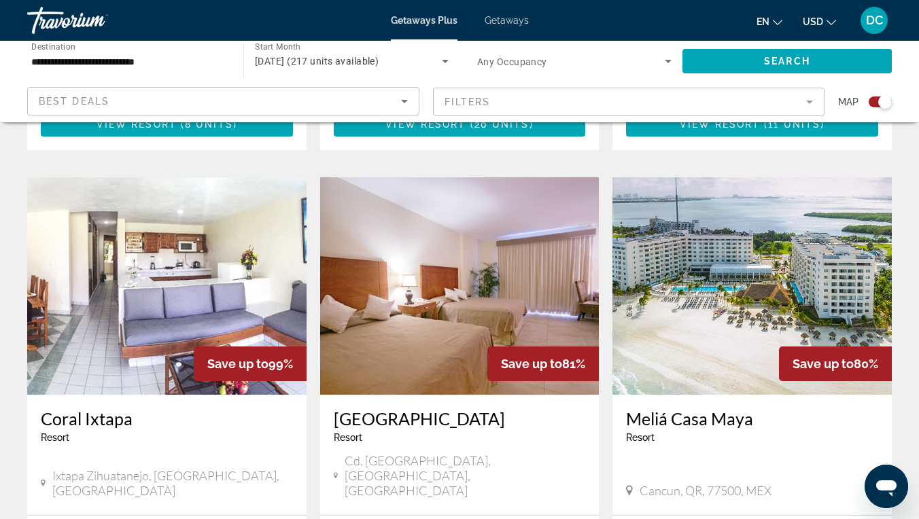
click at [717, 284] on img "Main content" at bounding box center [751, 285] width 279 height 217
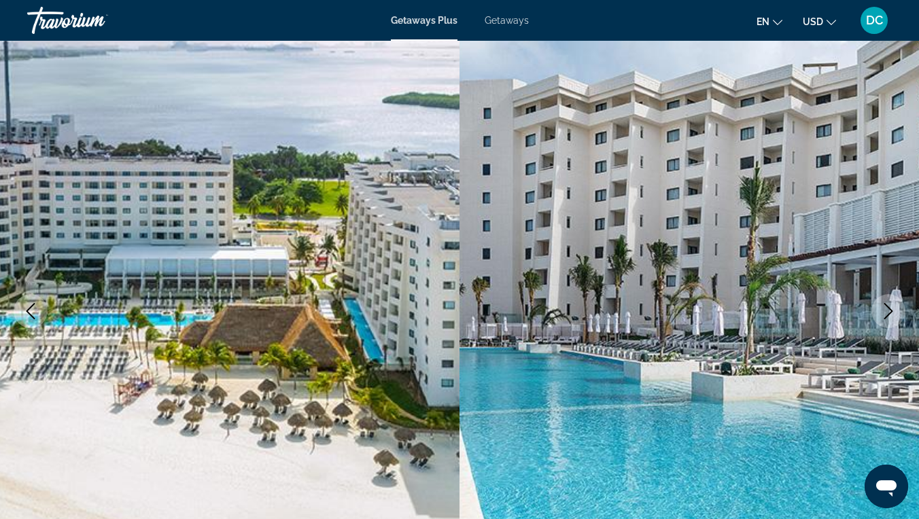
scroll to position [56, 0]
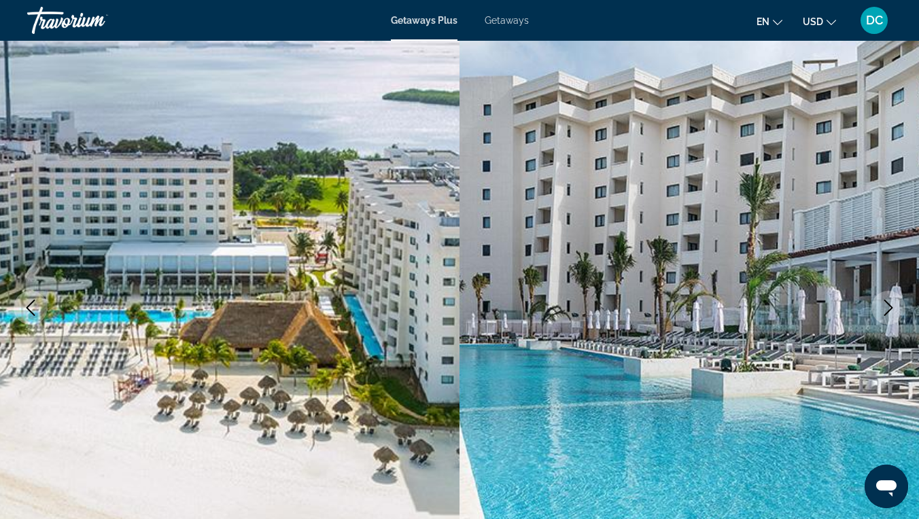
click at [484, 380] on img "Main content" at bounding box center [688, 308] width 459 height 646
click at [885, 293] on button "Next image" at bounding box center [888, 308] width 34 height 34
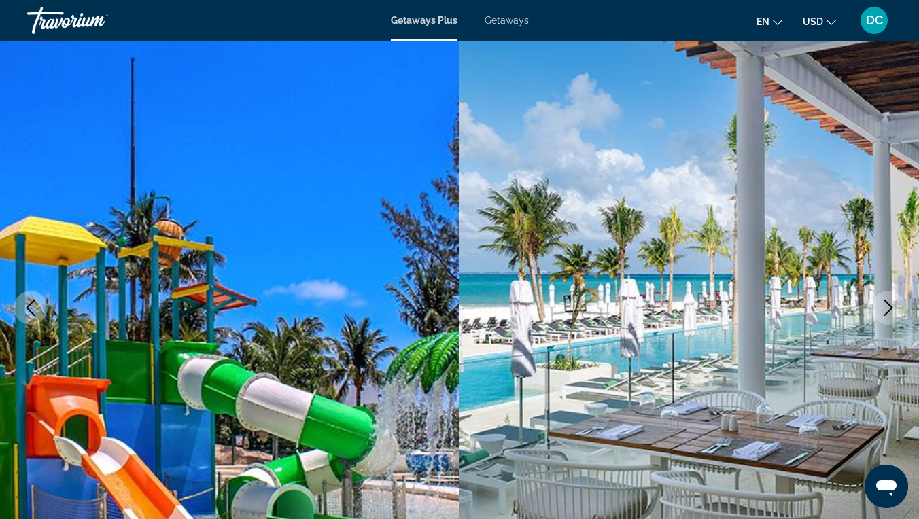
click at [889, 304] on icon "Next image" at bounding box center [888, 308] width 9 height 16
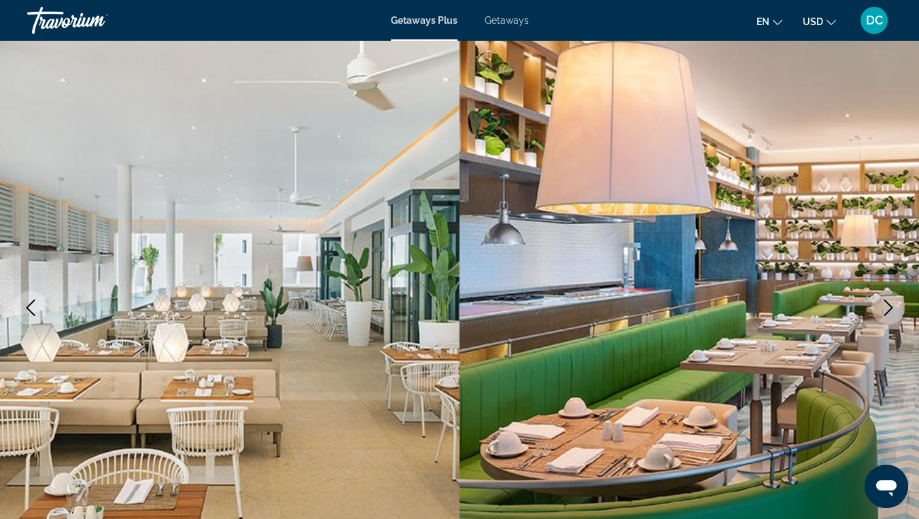
click at [889, 304] on icon "Next image" at bounding box center [888, 308] width 9 height 16
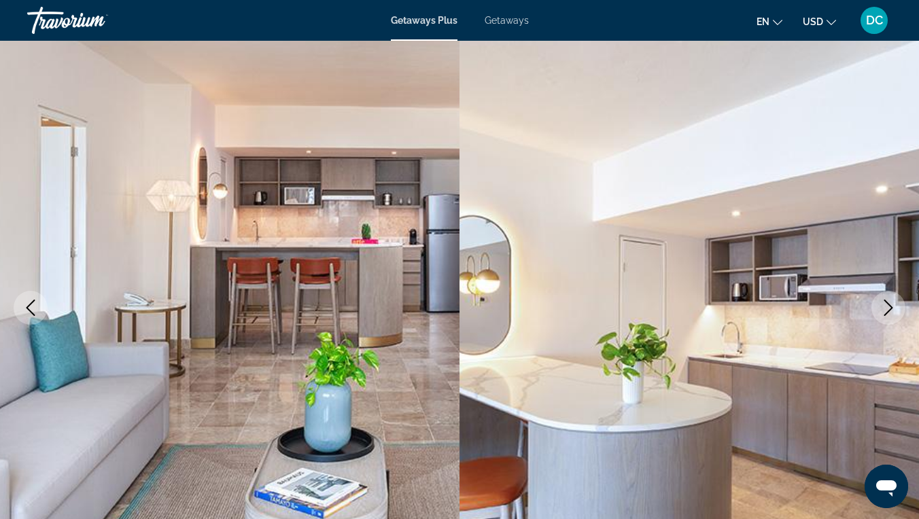
click at [889, 304] on icon "Next image" at bounding box center [888, 308] width 9 height 16
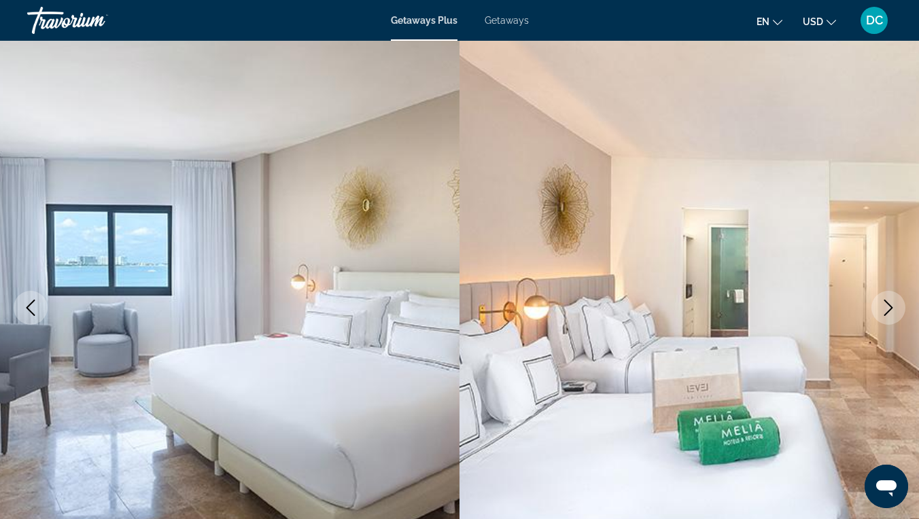
click at [889, 304] on icon "Next image" at bounding box center [888, 308] width 9 height 16
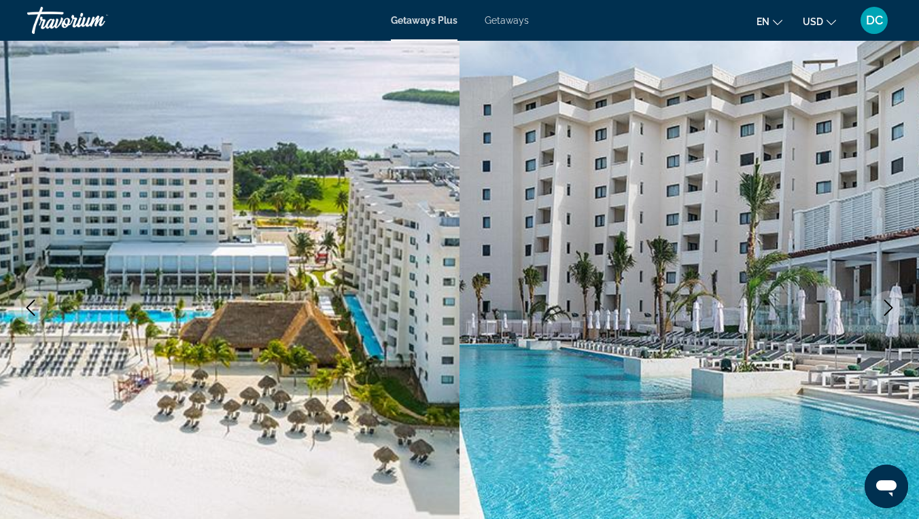
click at [889, 304] on icon "Next image" at bounding box center [888, 308] width 9 height 16
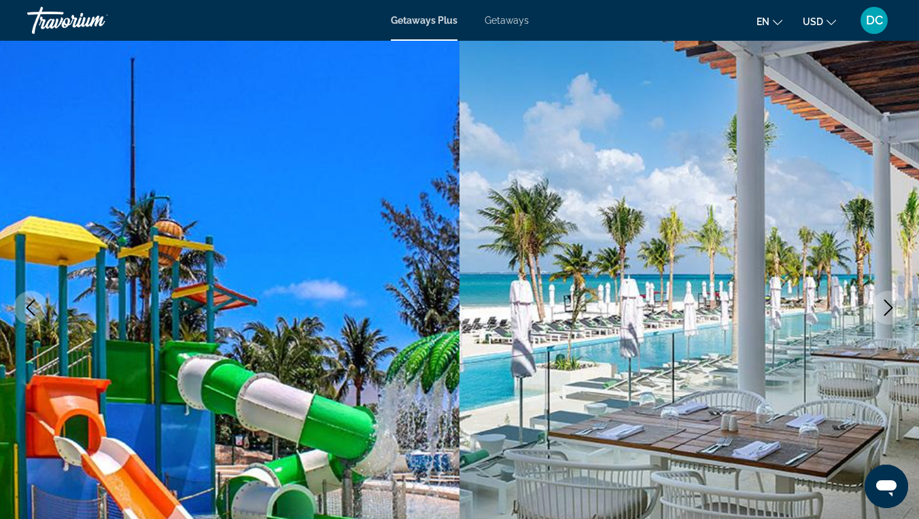
click at [889, 304] on icon "Next image" at bounding box center [888, 308] width 9 height 16
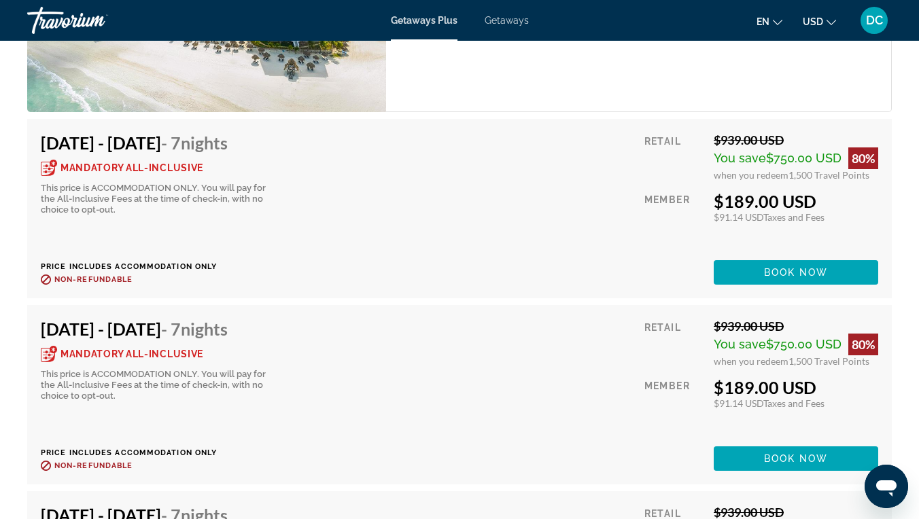
scroll to position [2559, 0]
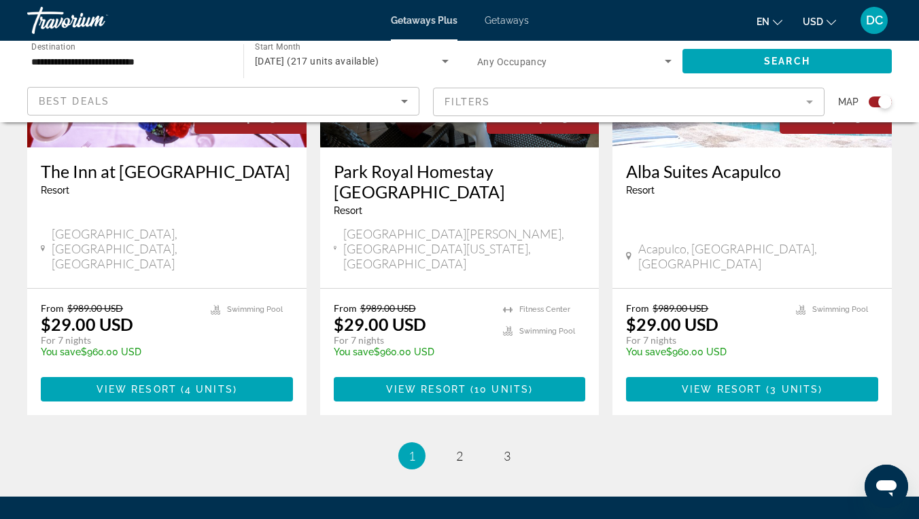
scroll to position [2198, 0]
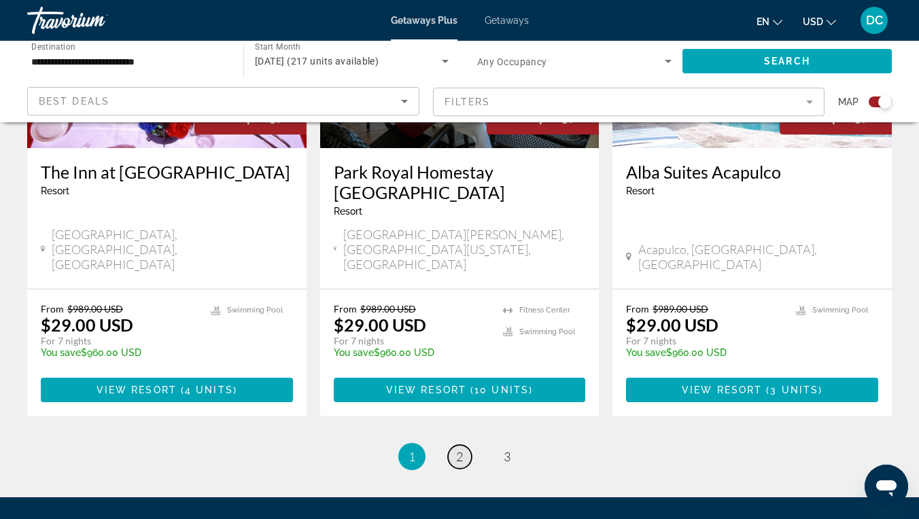
click at [463, 445] on link "page 2" at bounding box center [460, 457] width 24 height 24
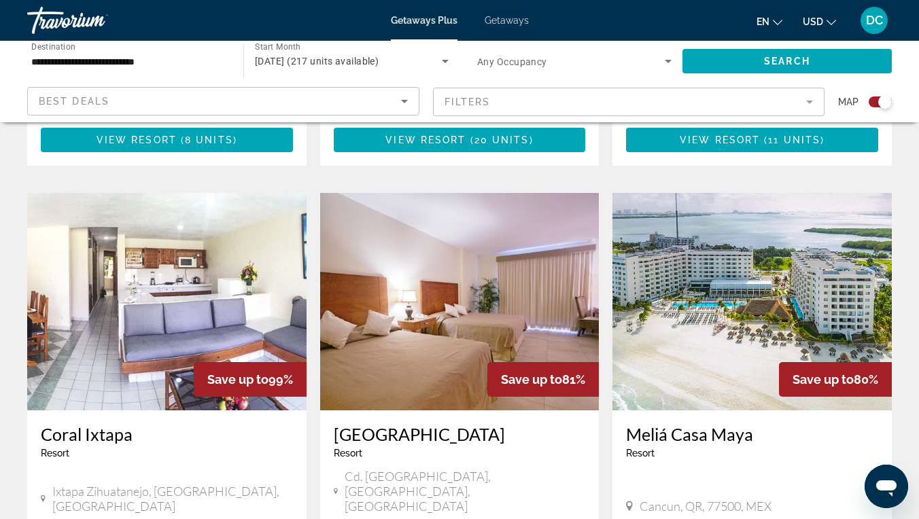
scroll to position [906, 0]
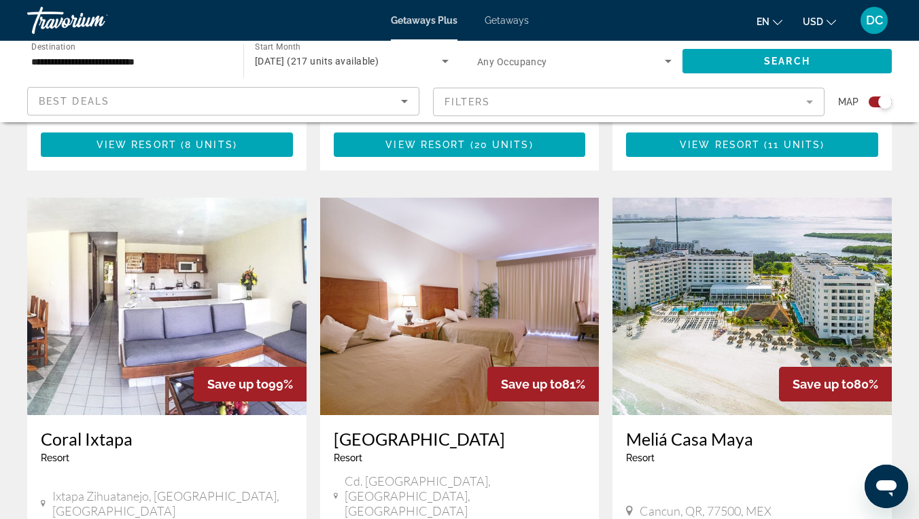
click at [673, 291] on img "Main content" at bounding box center [751, 306] width 279 height 217
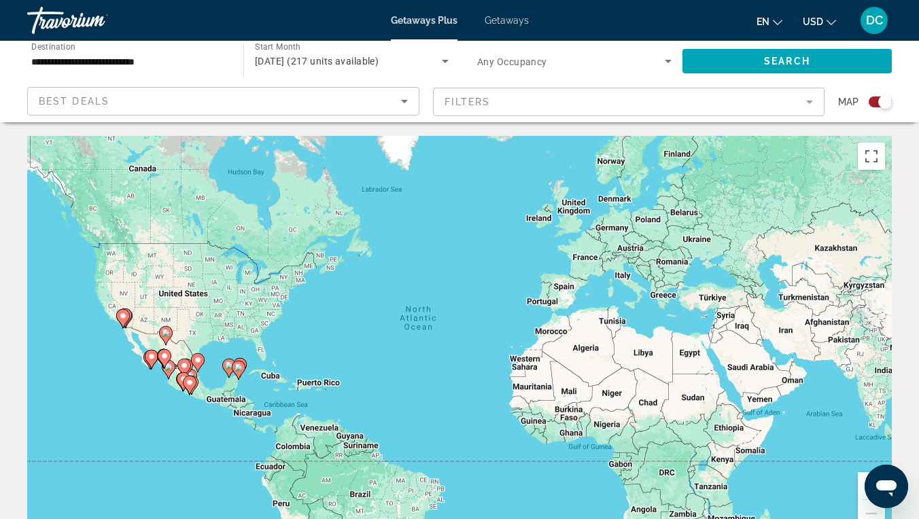
click at [495, 100] on mat-form-field "Filters" at bounding box center [629, 102] width 392 height 29
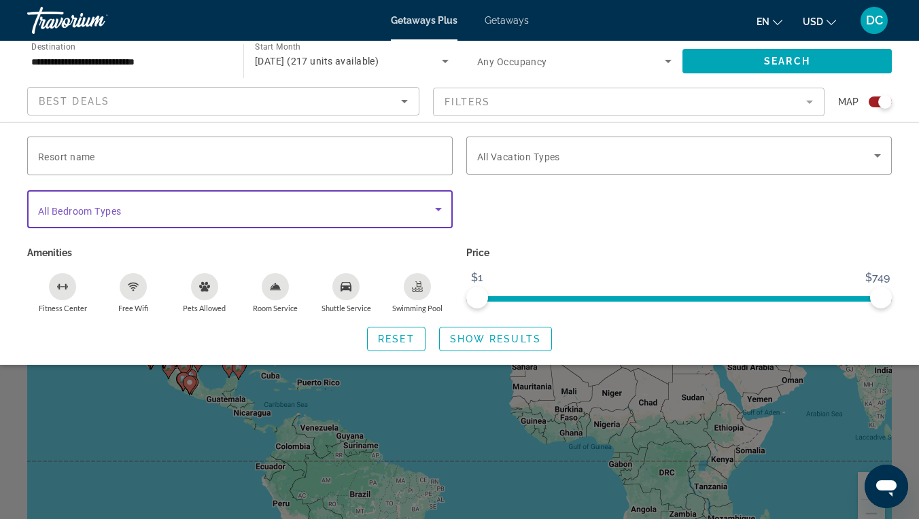
click at [385, 215] on span "Search widget" at bounding box center [236, 209] width 397 height 16
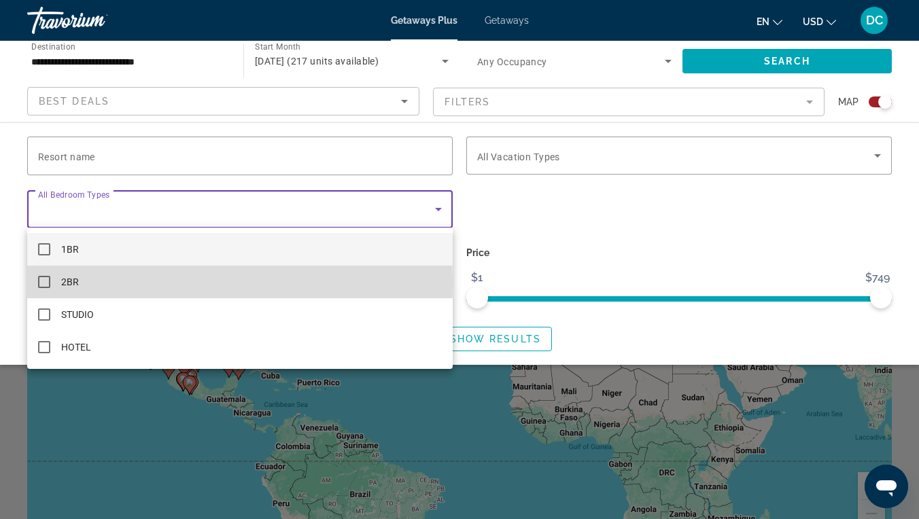
click at [52, 282] on mat-option "2BR" at bounding box center [239, 282] width 425 height 33
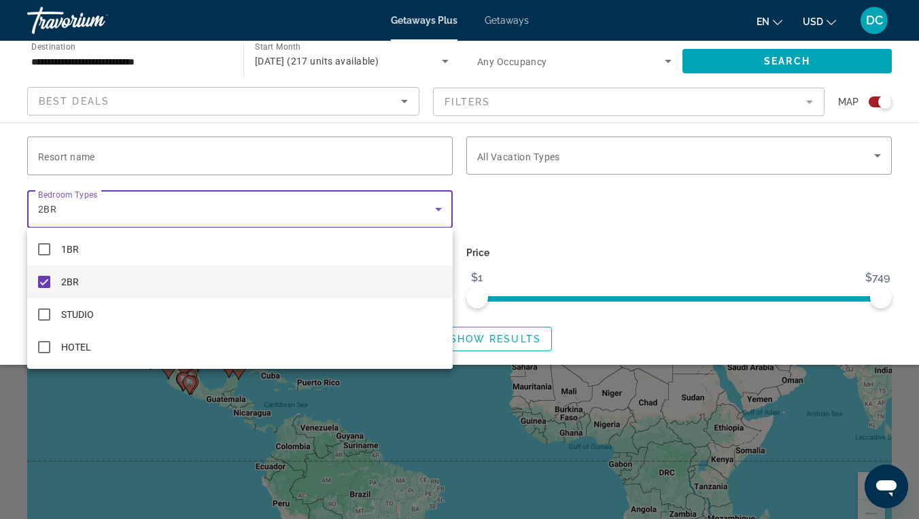
click at [783, 63] on div at bounding box center [459, 259] width 919 height 519
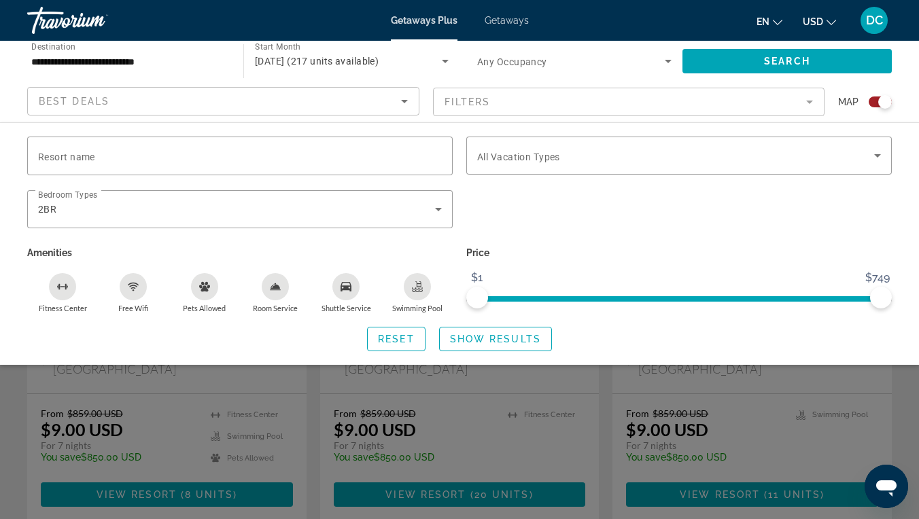
scroll to position [558, 0]
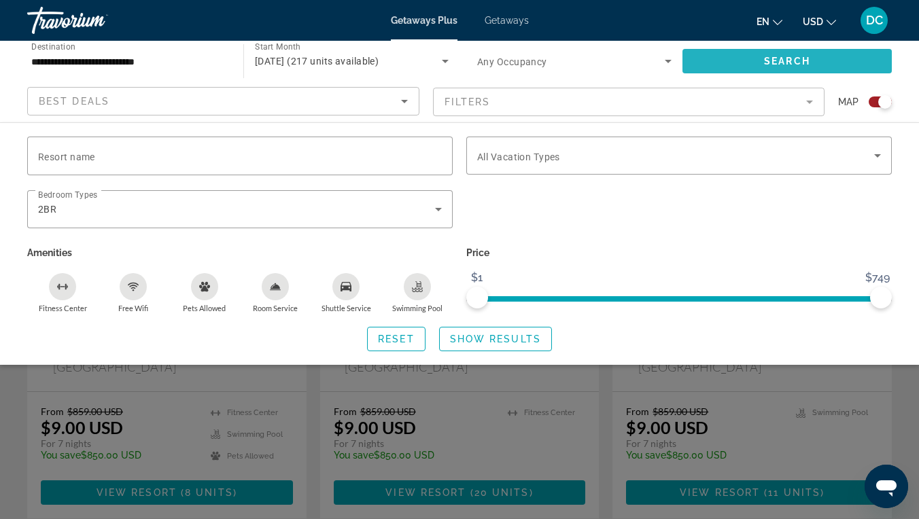
click at [726, 66] on span "Search widget" at bounding box center [786, 61] width 209 height 33
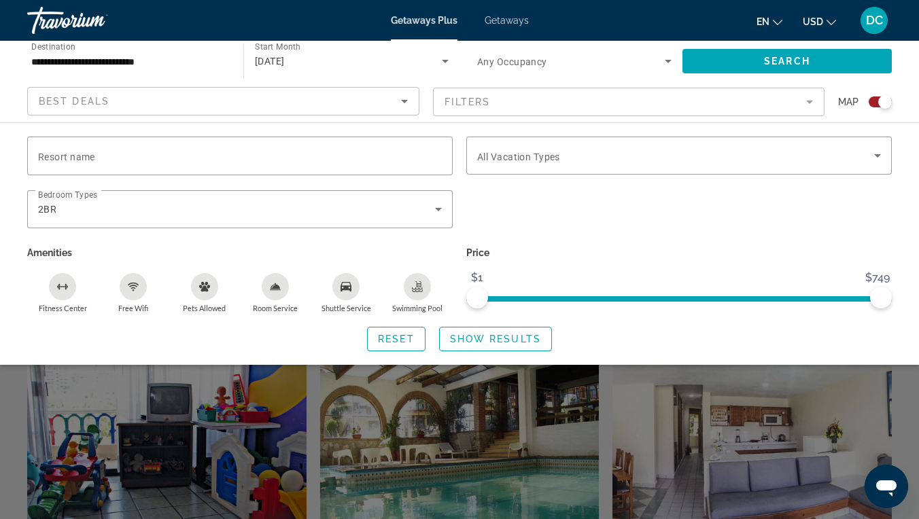
scroll to position [376, 0]
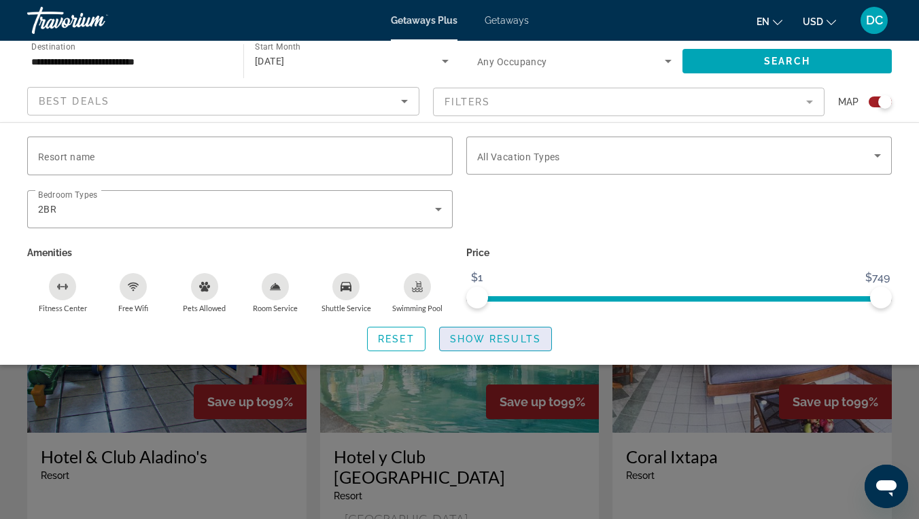
click at [505, 351] on span "Search widget" at bounding box center [495, 339] width 111 height 33
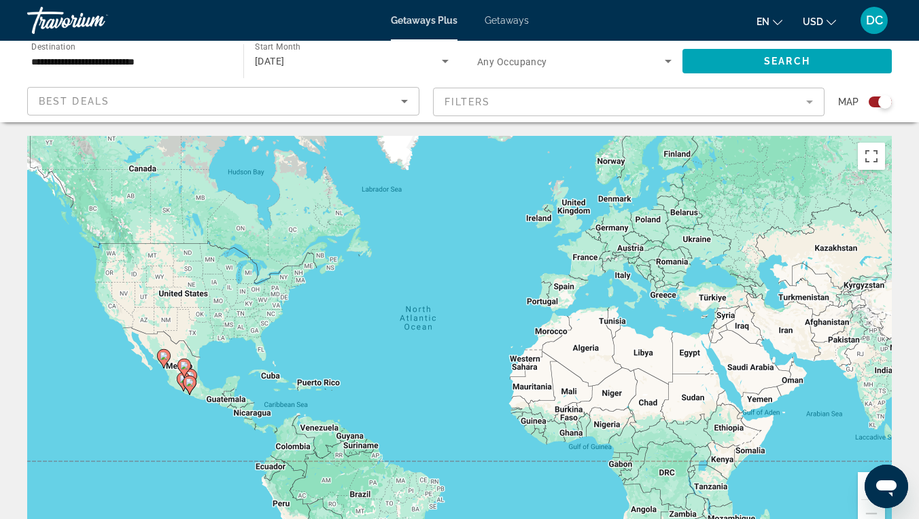
click at [209, 379] on div "To activate drag with keyboard, press Alt + Enter. Once in keyboard drag state,…" at bounding box center [459, 340] width 864 height 408
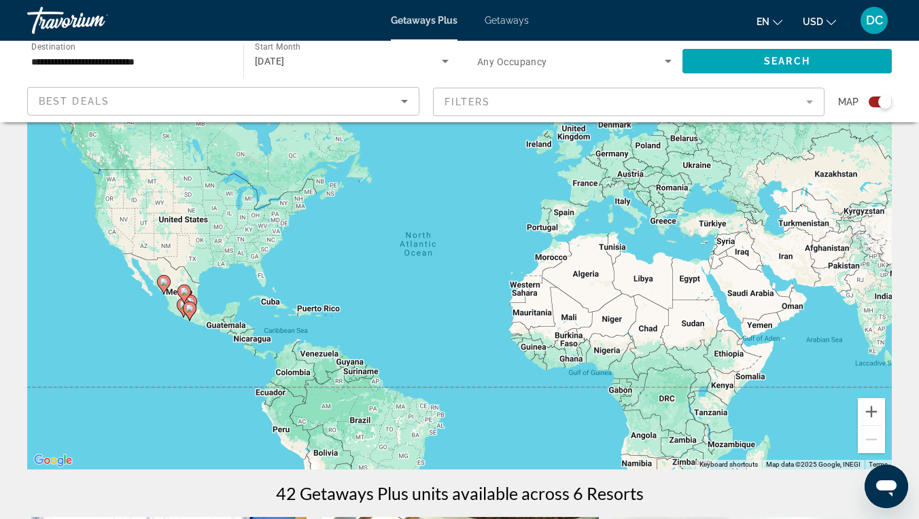
scroll to position [86, 0]
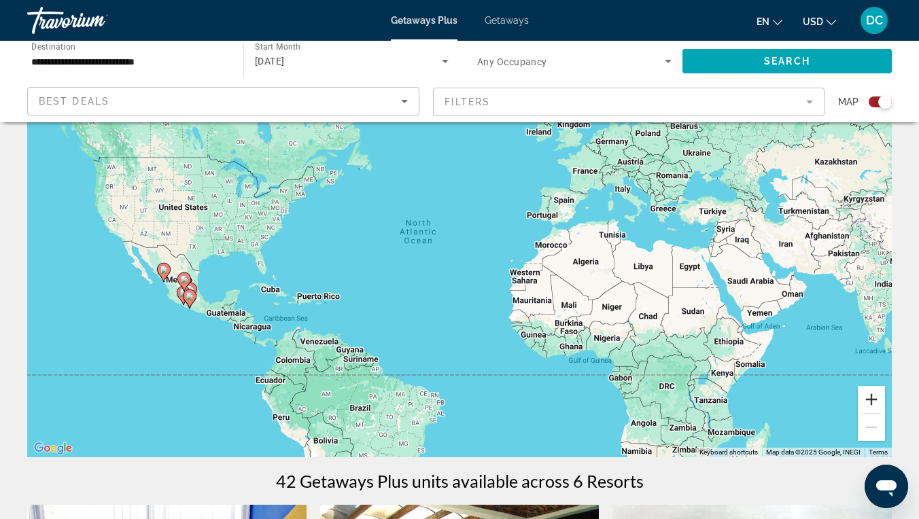
click at [879, 401] on button "Zoom in" at bounding box center [871, 399] width 27 height 27
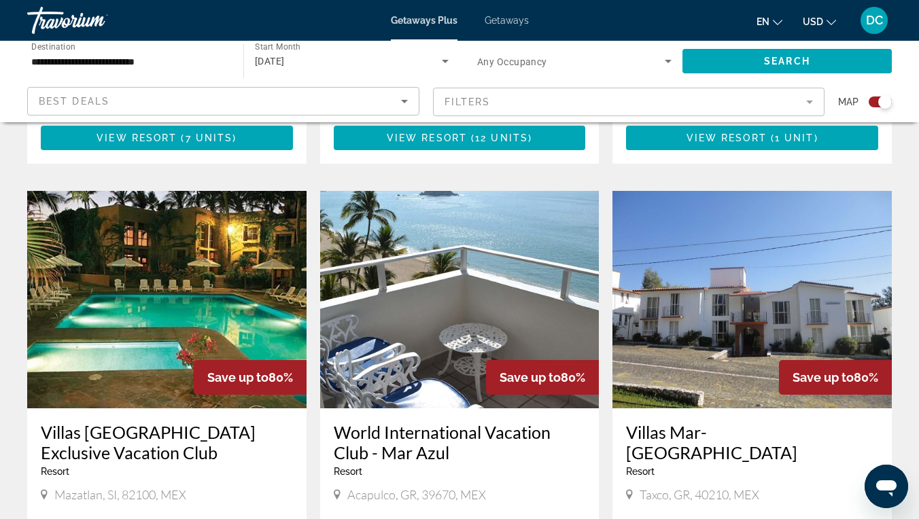
scroll to position [922, 0]
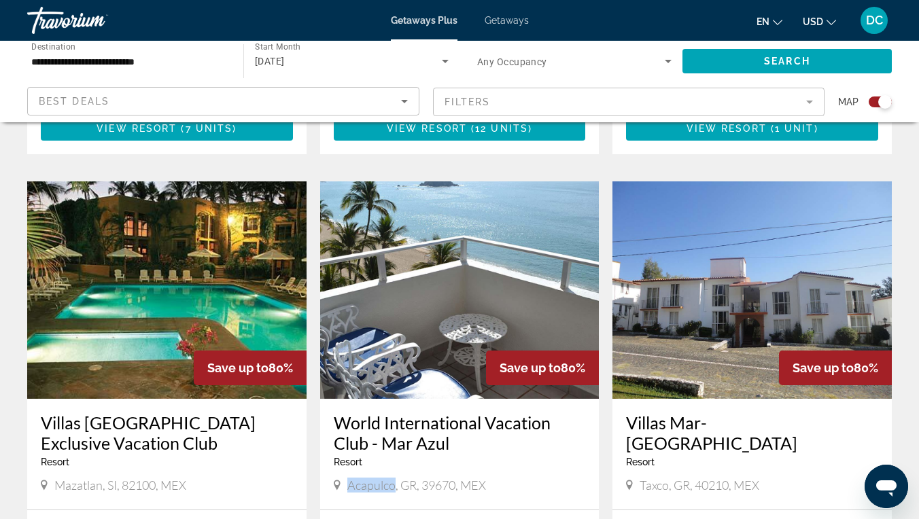
drag, startPoint x: 395, startPoint y: 436, endPoint x: 348, endPoint y: 434, distance: 46.9
click at [348, 478] on span "Acapulco, GR, 39670, MEX" at bounding box center [416, 485] width 139 height 15
copy span "Acapulco"
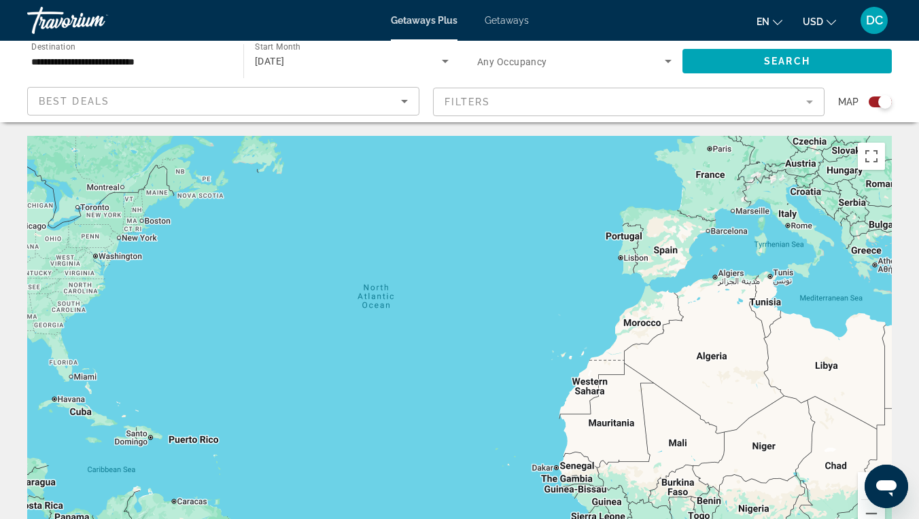
scroll to position [0, 0]
click at [144, 63] on input "**********" at bounding box center [128, 62] width 194 height 16
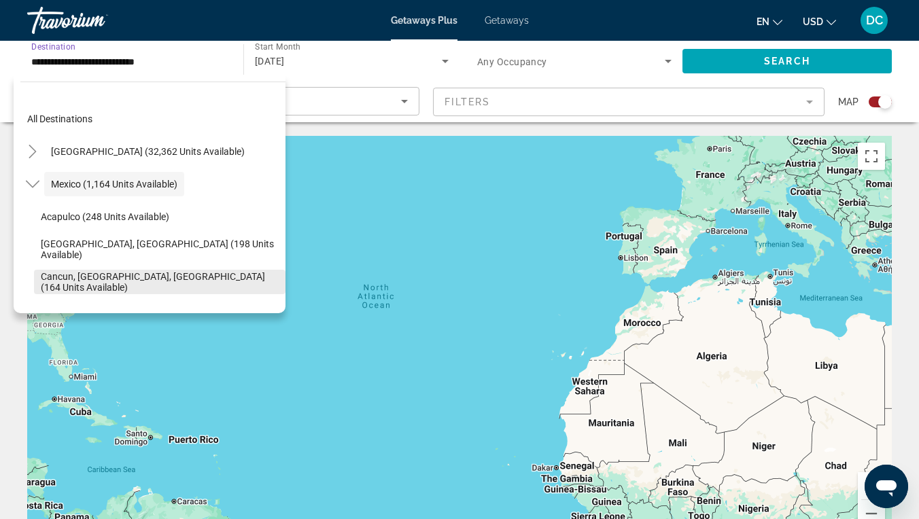
click at [144, 283] on span "Cancun, [GEOGRAPHIC_DATA], [GEOGRAPHIC_DATA] (164 units available)" at bounding box center [160, 282] width 238 height 22
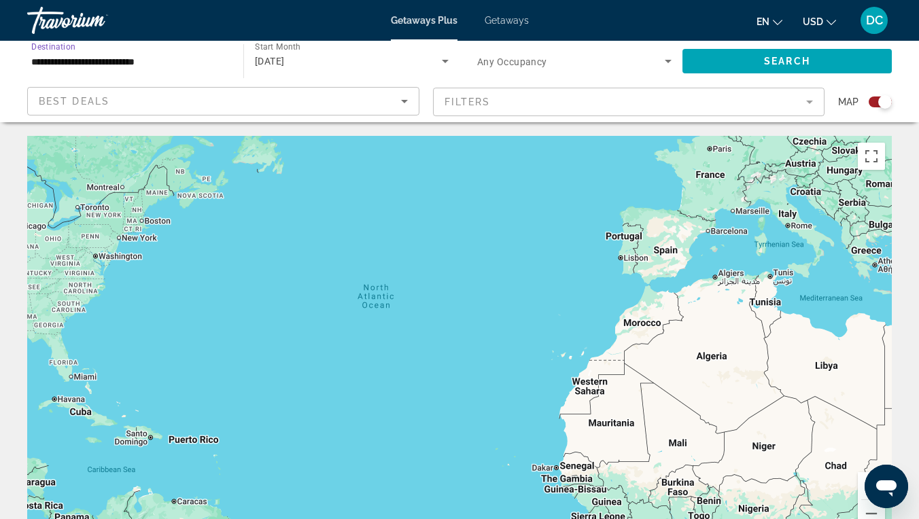
type input "**********"
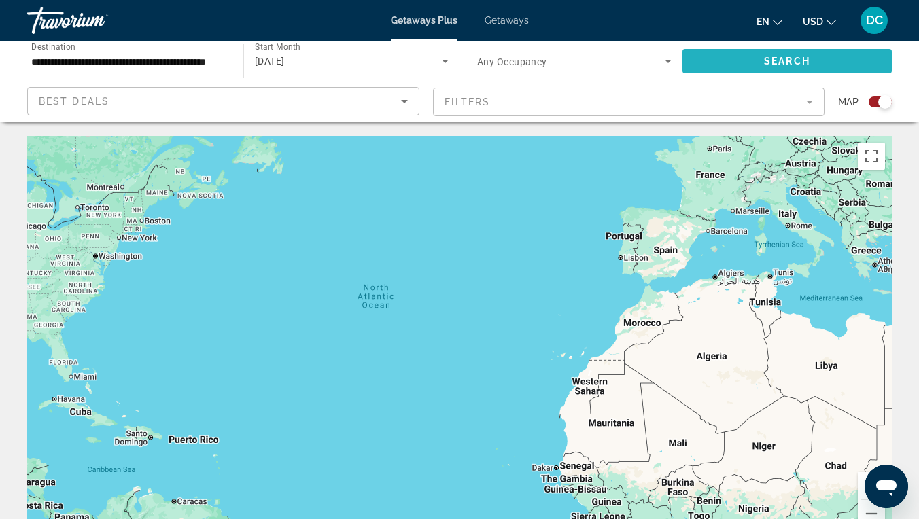
click at [739, 61] on span "Search widget" at bounding box center [786, 61] width 209 height 33
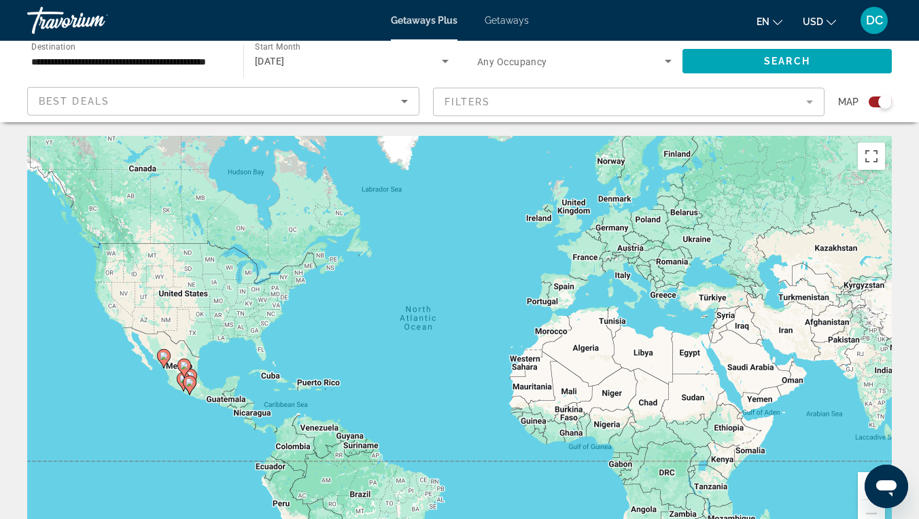
click at [489, 106] on mat-form-field "Filters" at bounding box center [629, 102] width 392 height 29
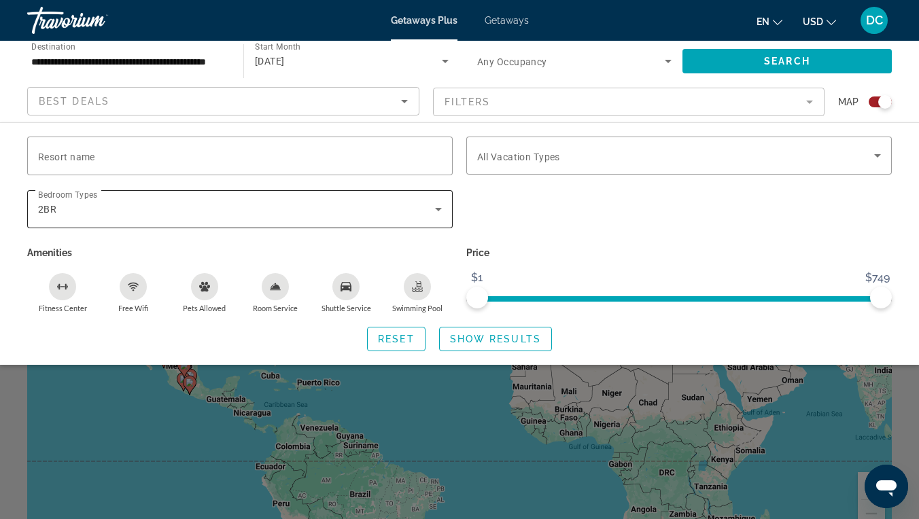
click at [434, 207] on icon "Search widget" at bounding box center [438, 209] width 16 height 16
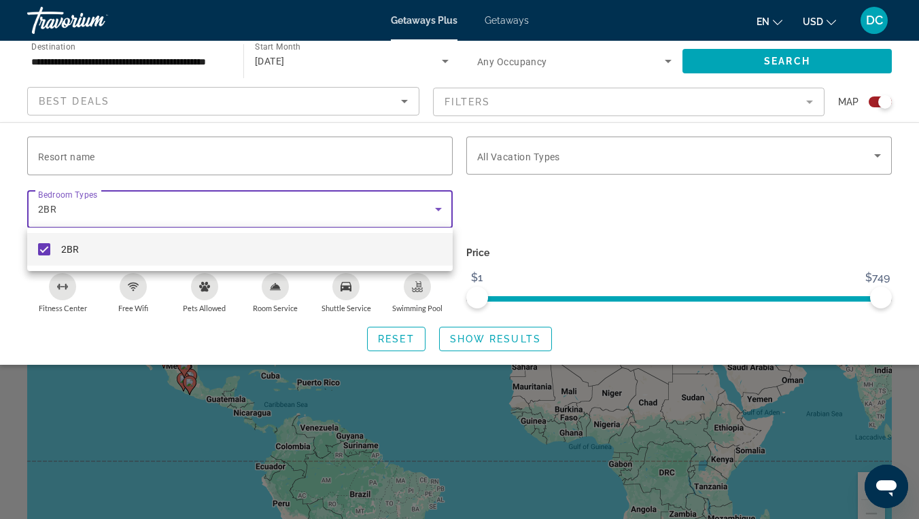
click at [440, 207] on div at bounding box center [459, 259] width 919 height 519
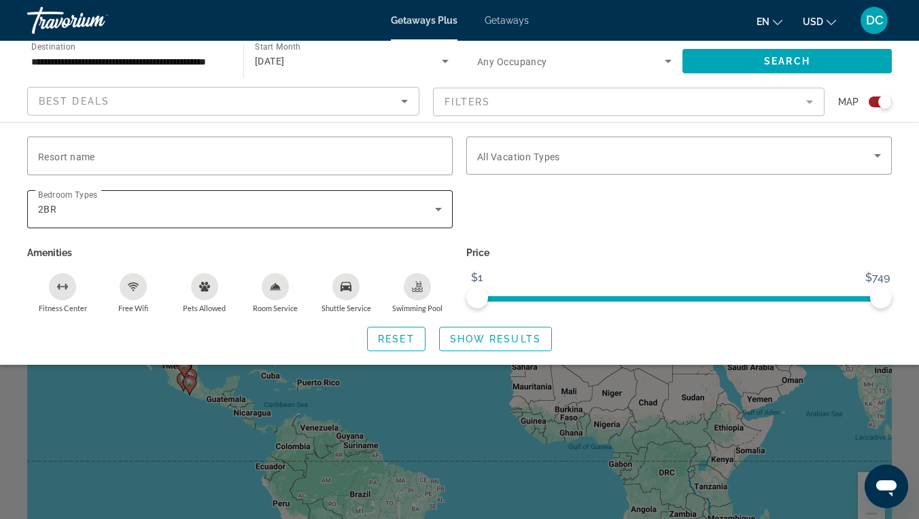
click at [440, 207] on icon "Search widget" at bounding box center [438, 209] width 16 height 16
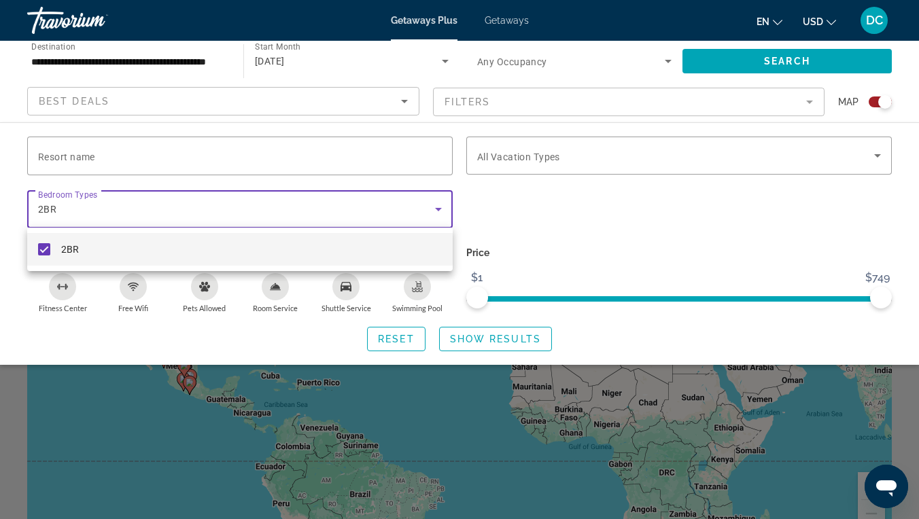
click at [41, 245] on mat-pseudo-checkbox at bounding box center [44, 249] width 12 height 12
click at [437, 209] on div at bounding box center [459, 259] width 919 height 519
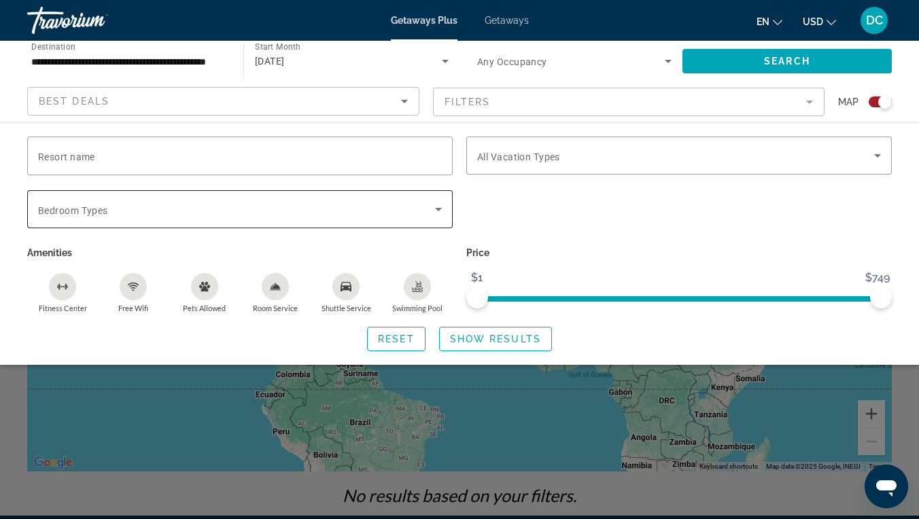
scroll to position [76, 0]
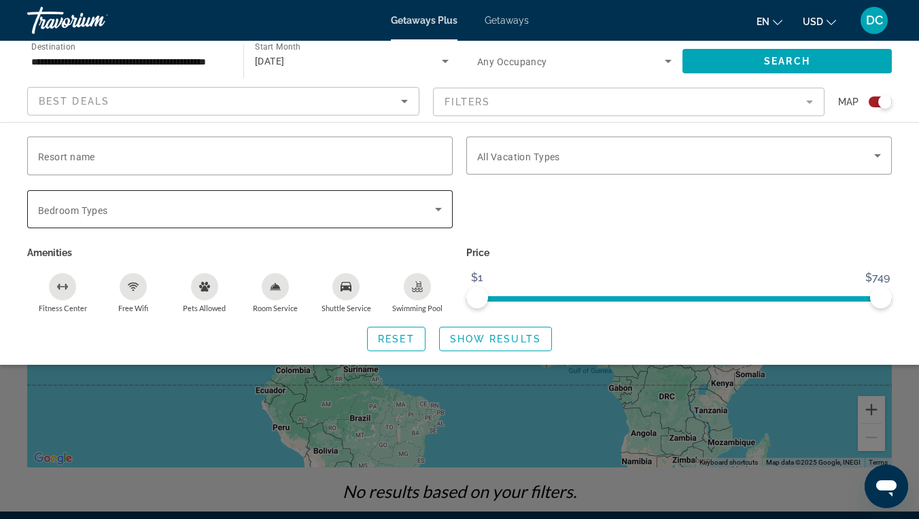
click at [95, 205] on span "Bedroom Types" at bounding box center [73, 210] width 70 height 11
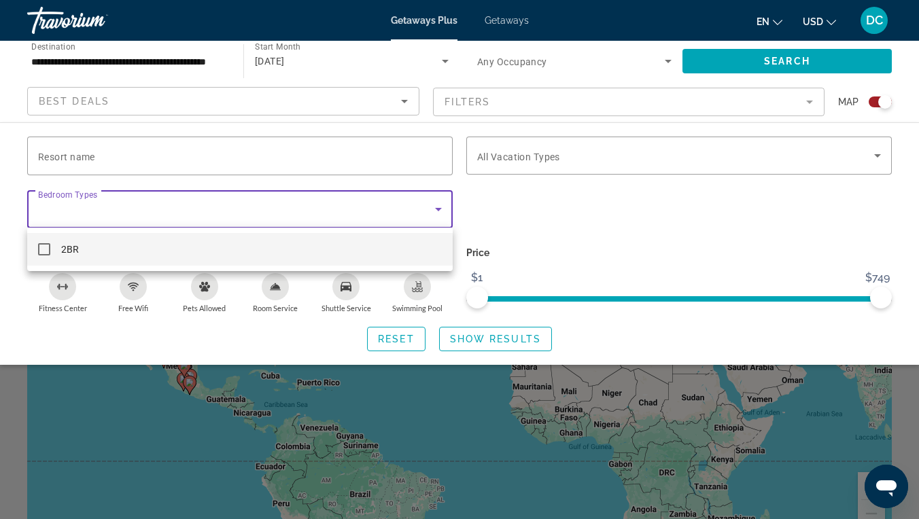
scroll to position [0, 0]
click at [204, 192] on div at bounding box center [459, 259] width 919 height 519
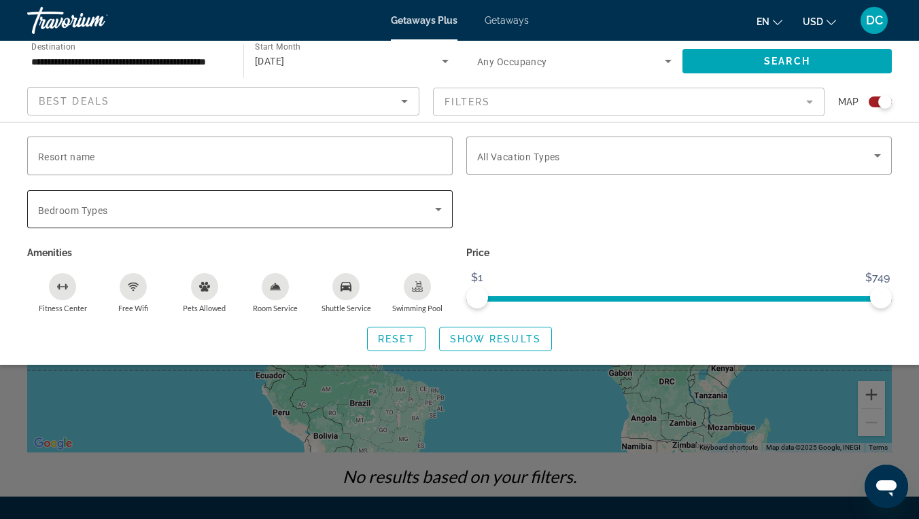
scroll to position [52, 0]
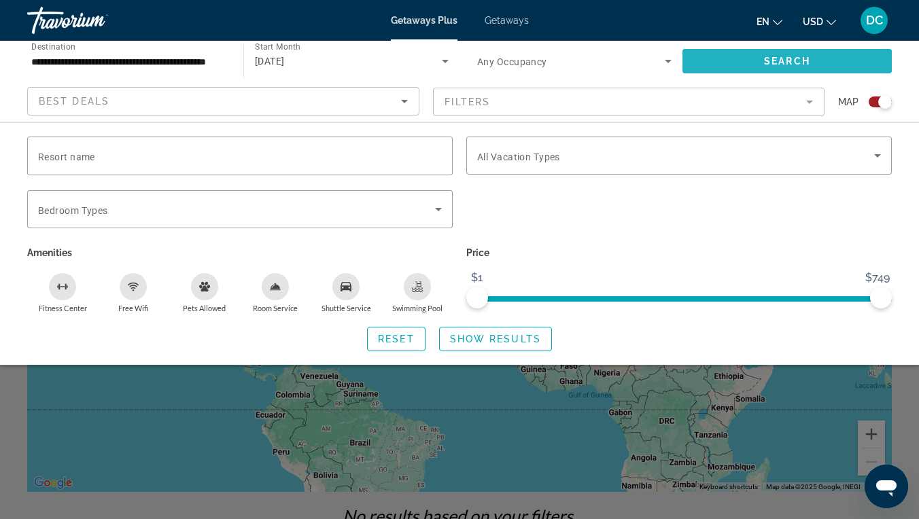
click at [773, 59] on span "Search" at bounding box center [787, 61] width 46 height 11
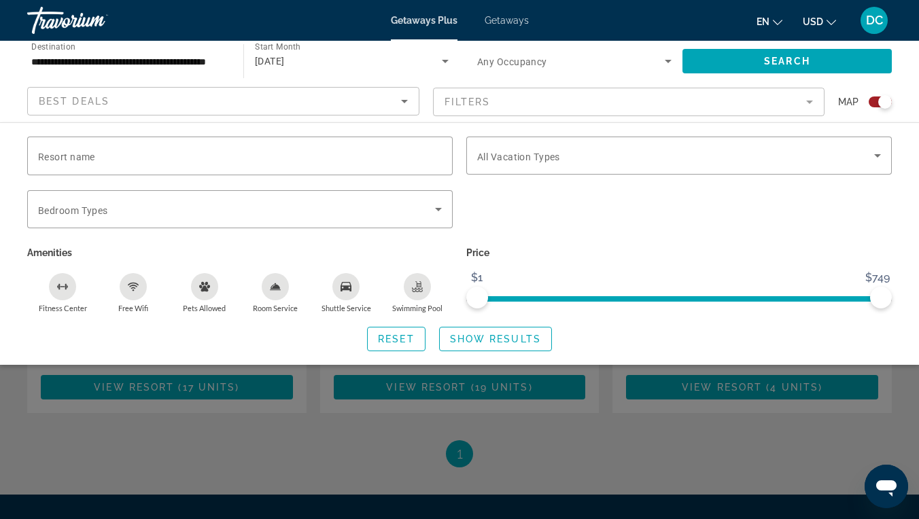
scroll to position [631, 0]
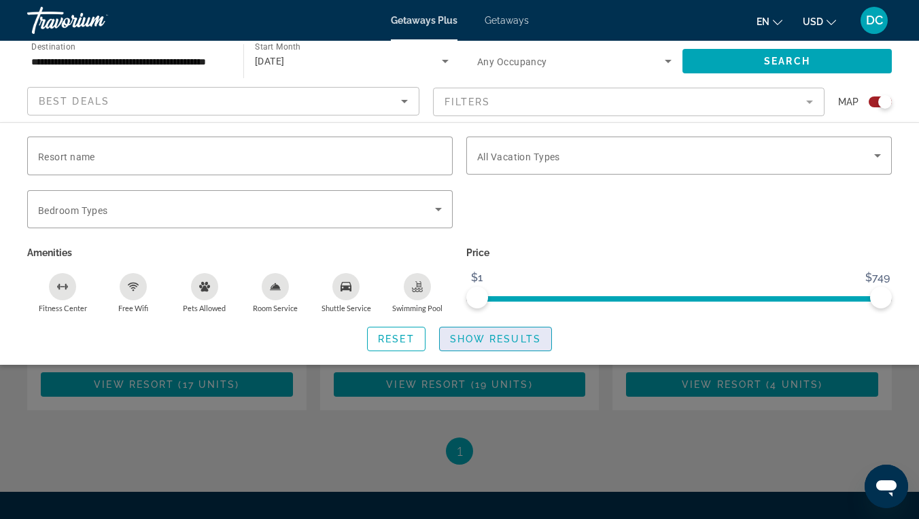
click at [484, 337] on span "Show Results" at bounding box center [495, 339] width 91 height 11
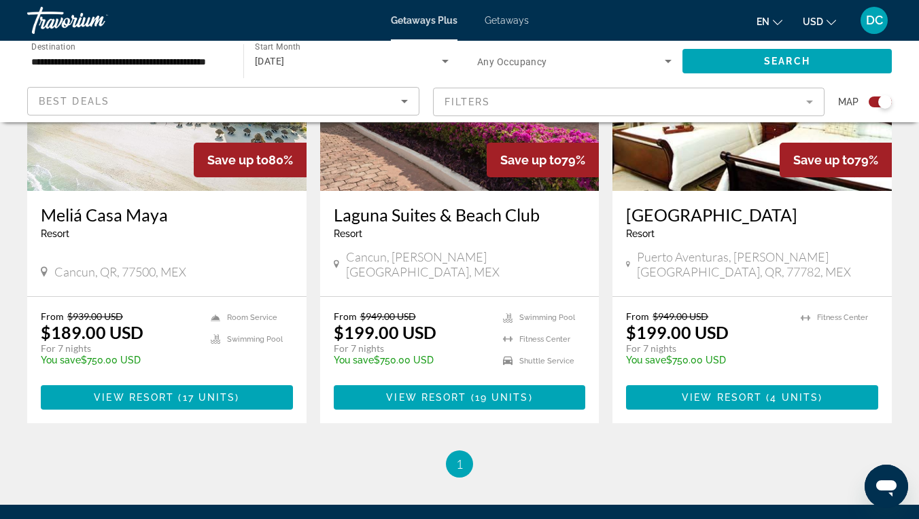
scroll to position [616, 0]
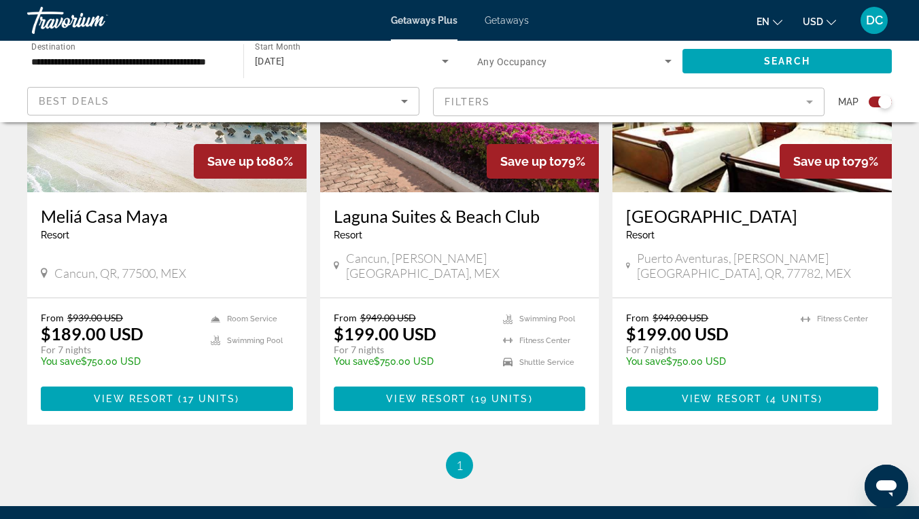
click at [453, 171] on img "Main content" at bounding box center [459, 83] width 279 height 217
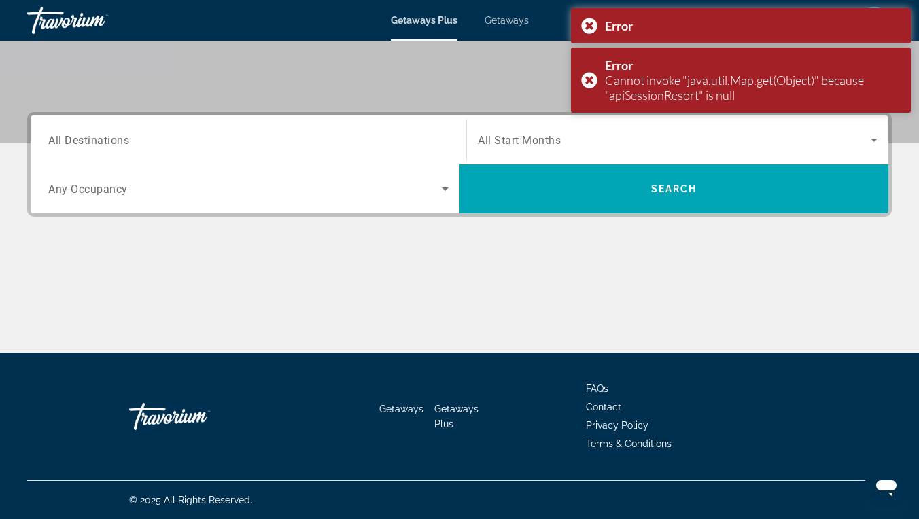
scroll to position [264, 0]
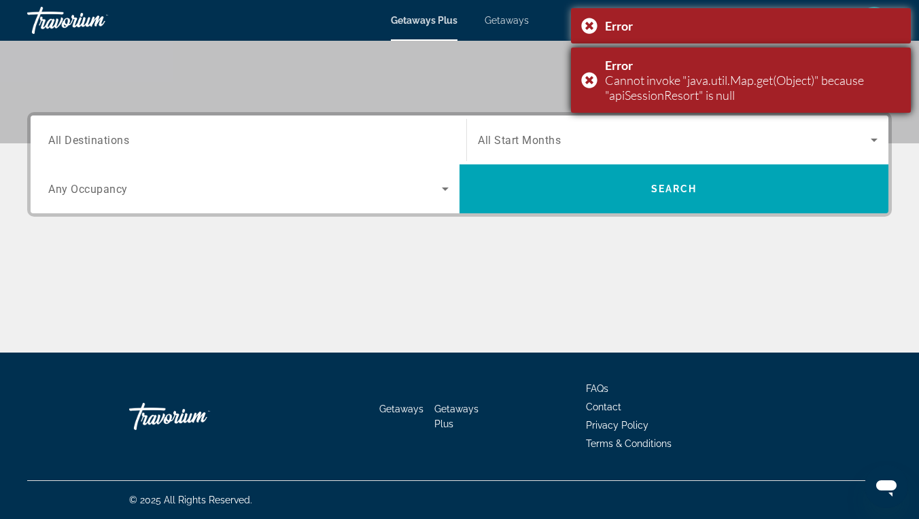
click at [591, 73] on div "Error Cannot invoke "java.util.Map.get(Object)" because "apiSessionResort" is n…" at bounding box center [741, 80] width 340 height 65
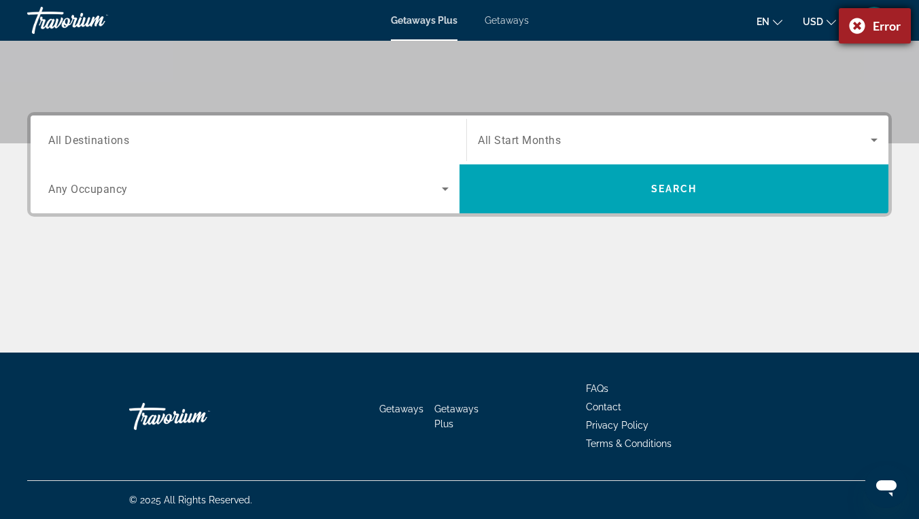
click at [859, 24] on div "Error" at bounding box center [875, 25] width 72 height 35
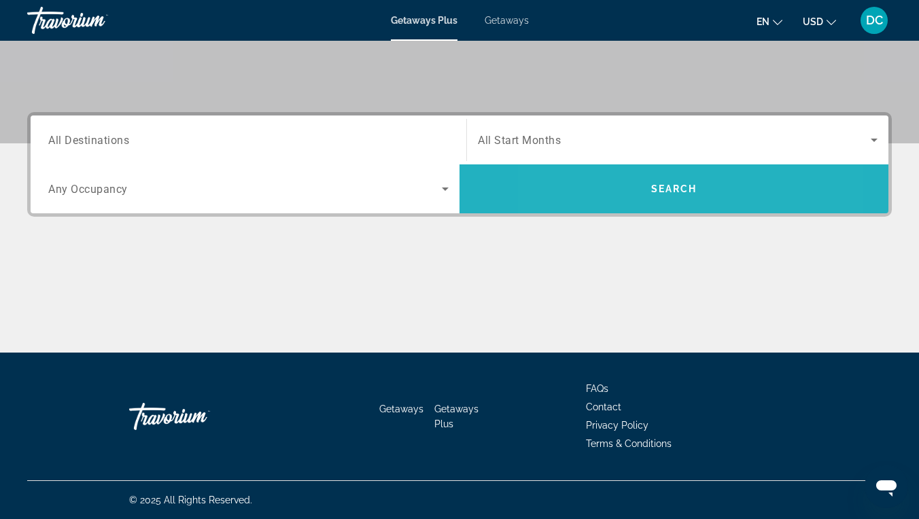
click at [618, 203] on span "Search widget" at bounding box center [673, 189] width 429 height 33
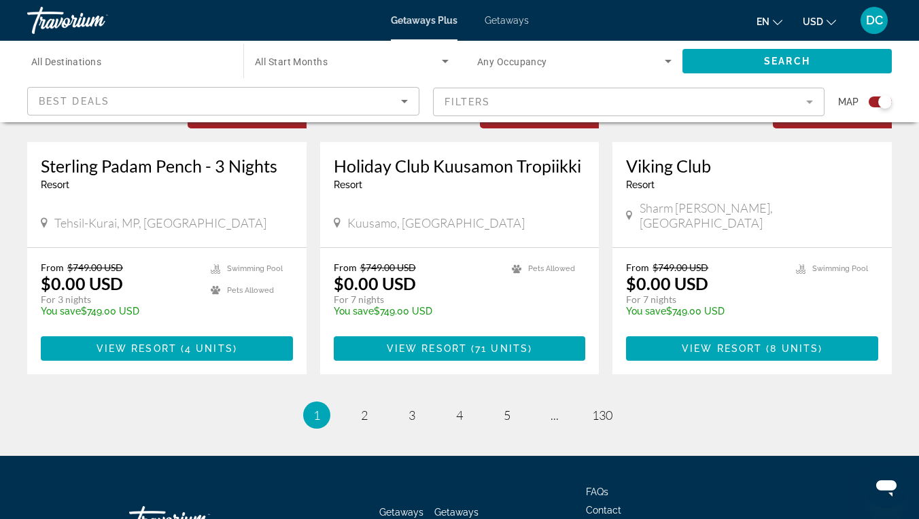
scroll to position [2183, 0]
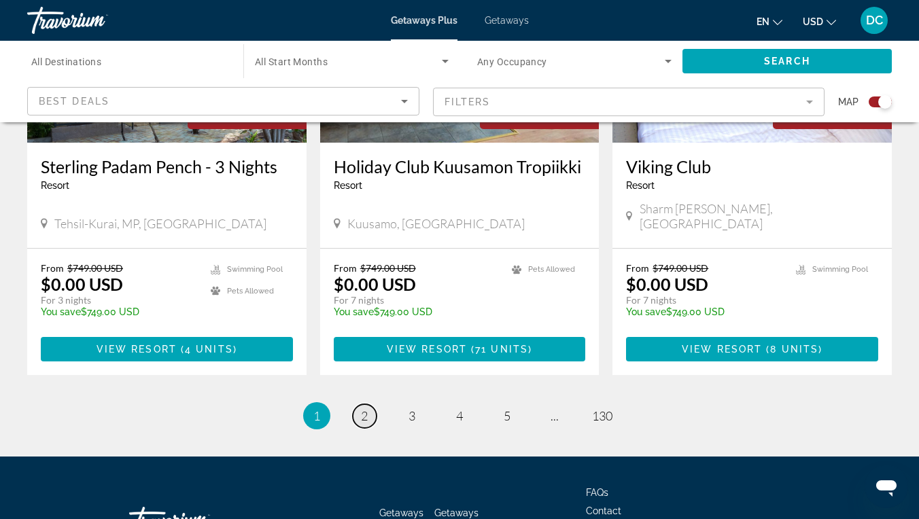
click at [362, 408] on span "2" at bounding box center [364, 415] width 7 height 15
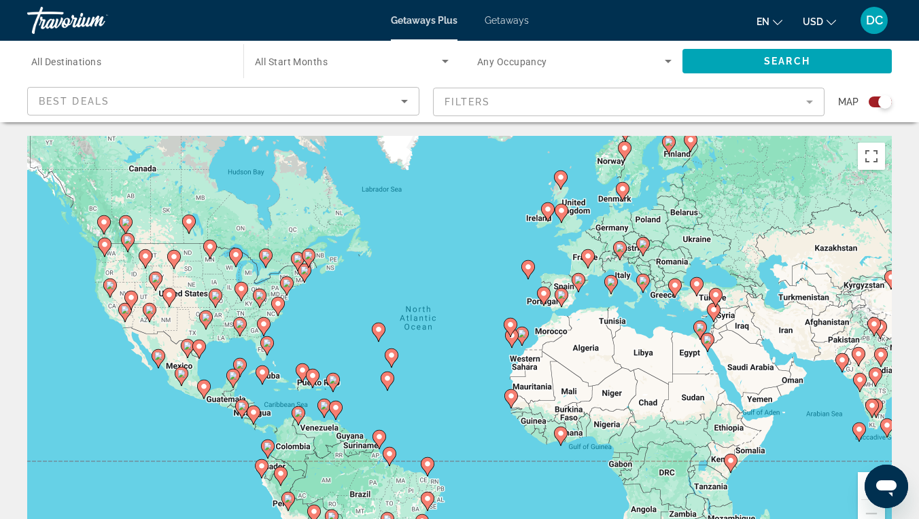
click at [306, 371] on gmp-advanced-marker "Main content" at bounding box center [313, 378] width 14 height 20
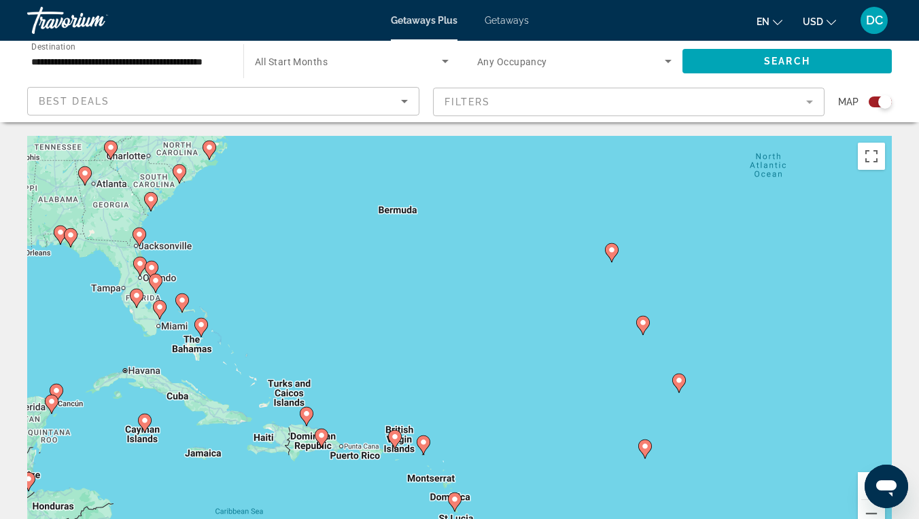
drag, startPoint x: 393, startPoint y: 243, endPoint x: 256, endPoint y: 355, distance: 177.8
click at [256, 355] on div "To activate drag with keyboard, press Alt + Enter. Once in keyboard drag state,…" at bounding box center [459, 340] width 864 height 408
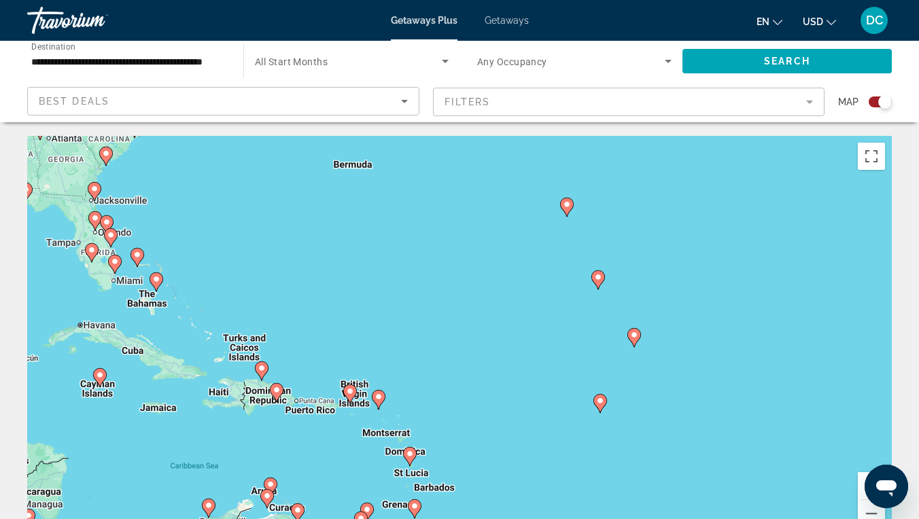
drag, startPoint x: 429, startPoint y: 245, endPoint x: 380, endPoint y: 192, distance: 71.6
click at [380, 192] on div "To activate drag with keyboard, press Alt + Enter. Once in keyboard drag state,…" at bounding box center [459, 340] width 864 height 408
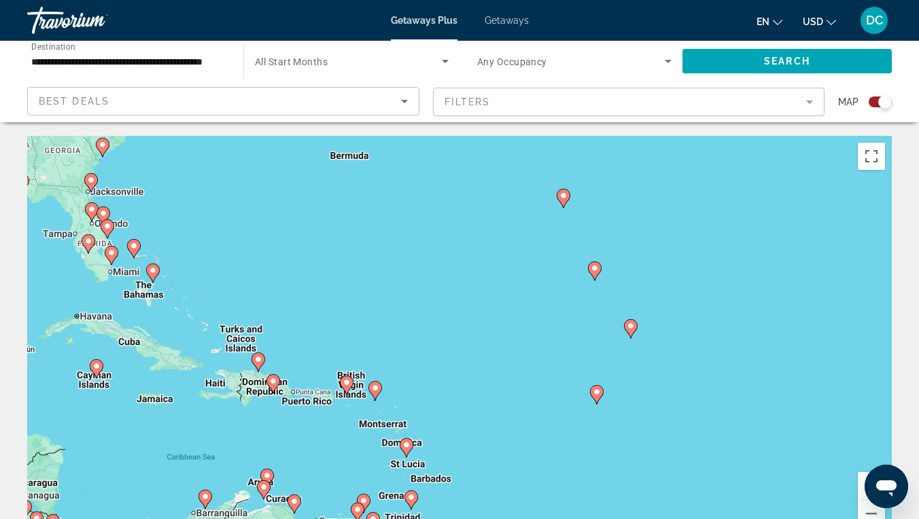
click at [425, 340] on div "To activate drag with keyboard, press Alt + Enter. Once in keyboard drag state,…" at bounding box center [459, 340] width 864 height 408
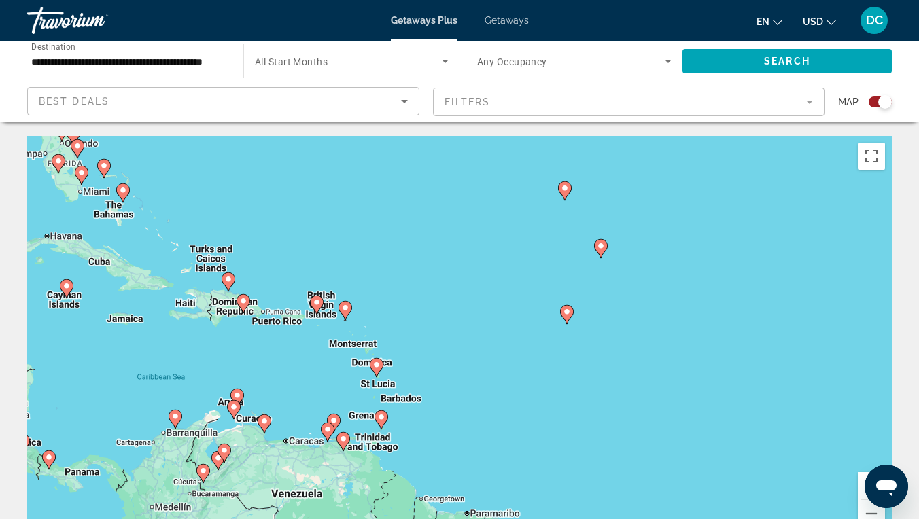
drag, startPoint x: 425, startPoint y: 328, endPoint x: 387, endPoint y: 227, distance: 107.5
click at [387, 227] on div "To activate drag with keyboard, press Alt + Enter. Once in keyboard drag state,…" at bounding box center [459, 340] width 864 height 408
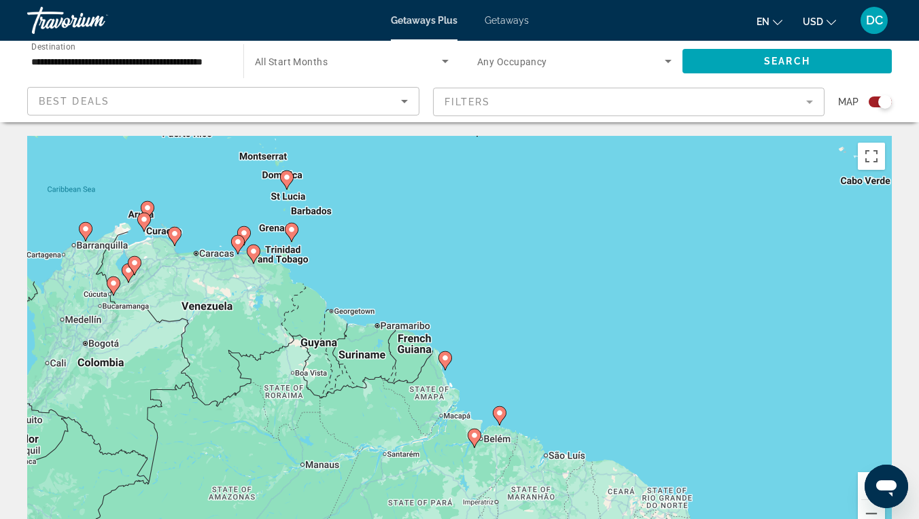
drag, startPoint x: 418, startPoint y: 306, endPoint x: 340, endPoint y: 140, distance: 183.9
click at [340, 140] on div "To activate drag with keyboard, press Alt + Enter. Once in keyboard drag state,…" at bounding box center [459, 340] width 864 height 408
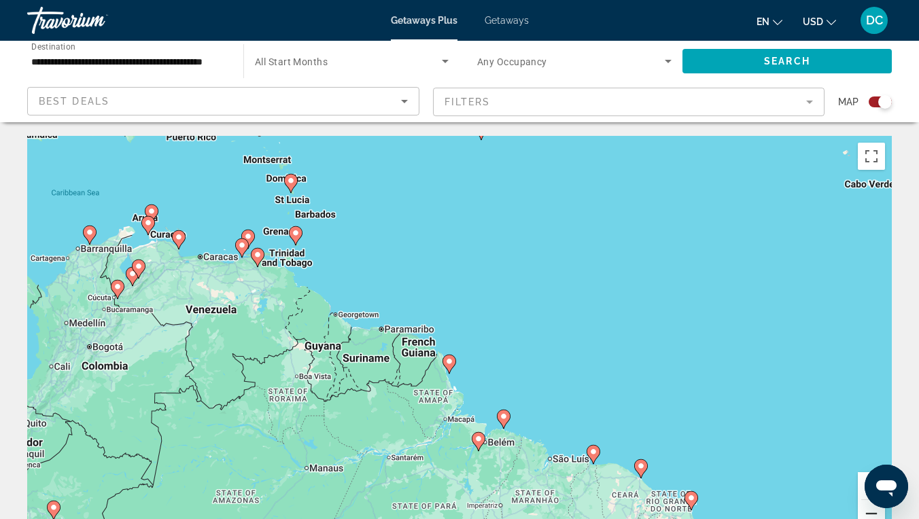
click at [872, 478] on button "Zoom out" at bounding box center [871, 513] width 27 height 27
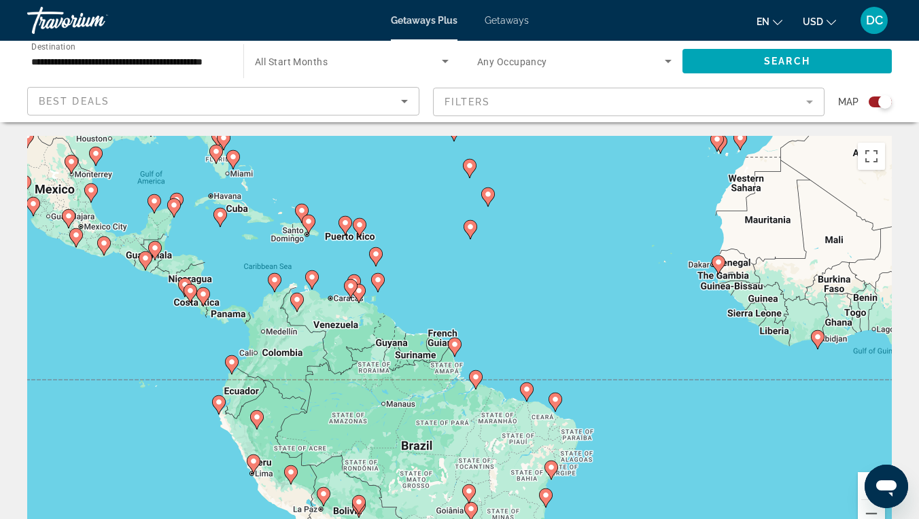
click at [344, 226] on g "Main content" at bounding box center [345, 225] width 14 height 19
type input "**********"
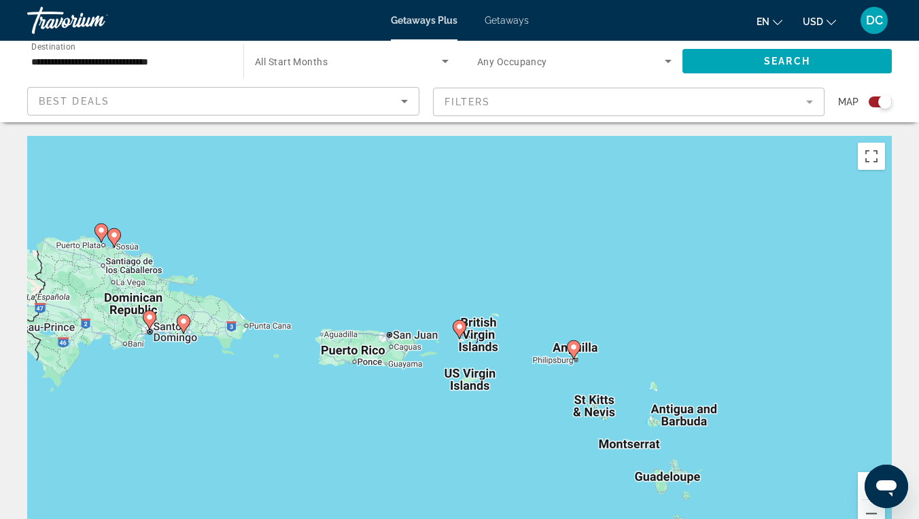
click at [461, 332] on icon "Main content" at bounding box center [459, 330] width 12 height 18
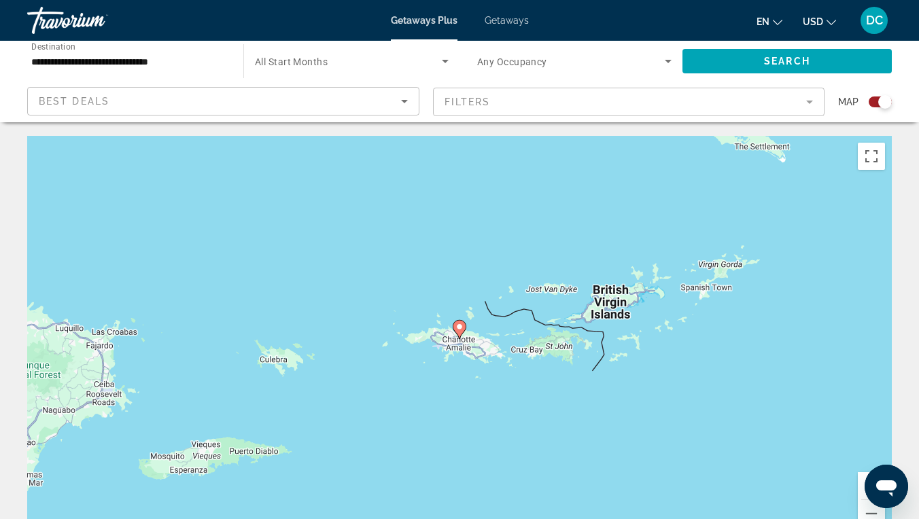
click at [461, 331] on icon "Main content" at bounding box center [459, 330] width 12 height 18
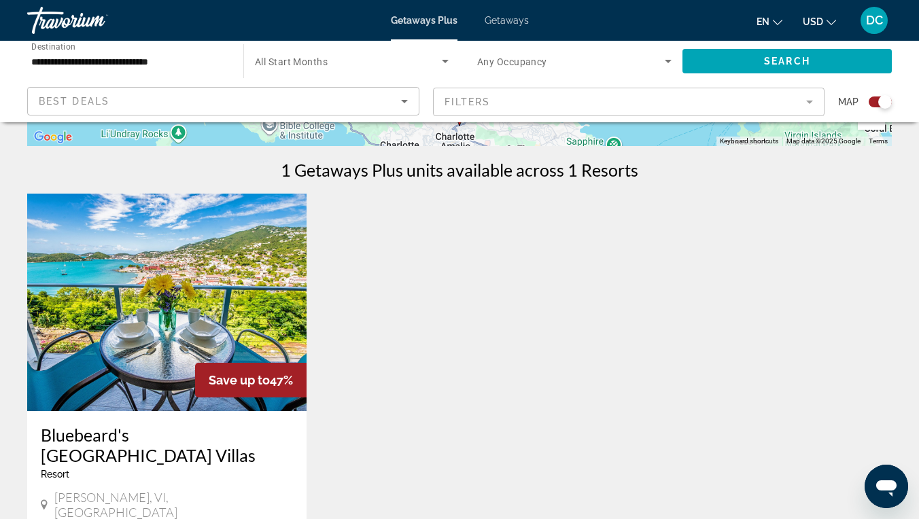
scroll to position [400, 0]
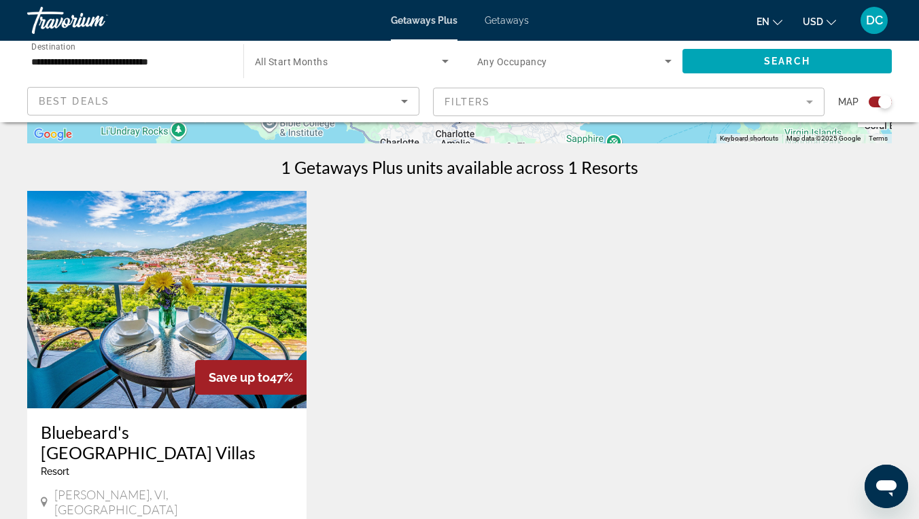
click at [256, 311] on img "Main content" at bounding box center [166, 299] width 279 height 217
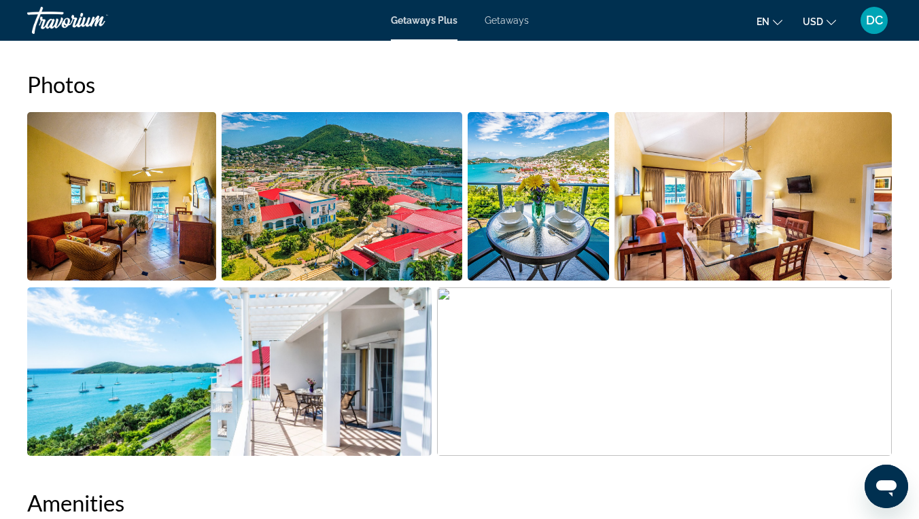
scroll to position [801, 0]
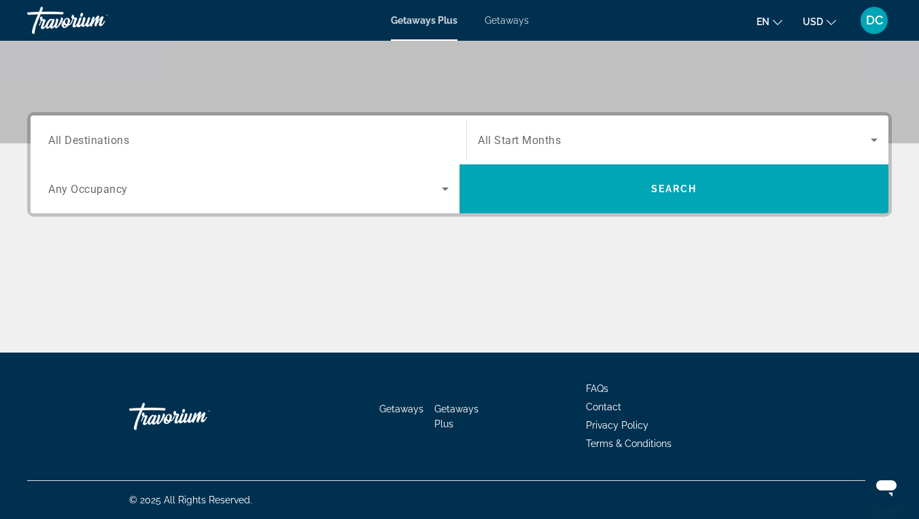
scroll to position [264, 0]
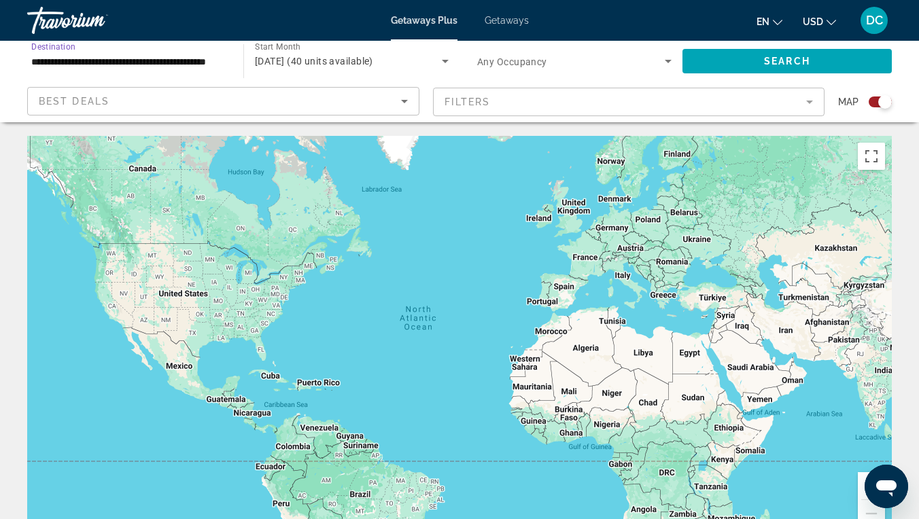
click at [219, 62] on input "**********" at bounding box center [128, 62] width 194 height 16
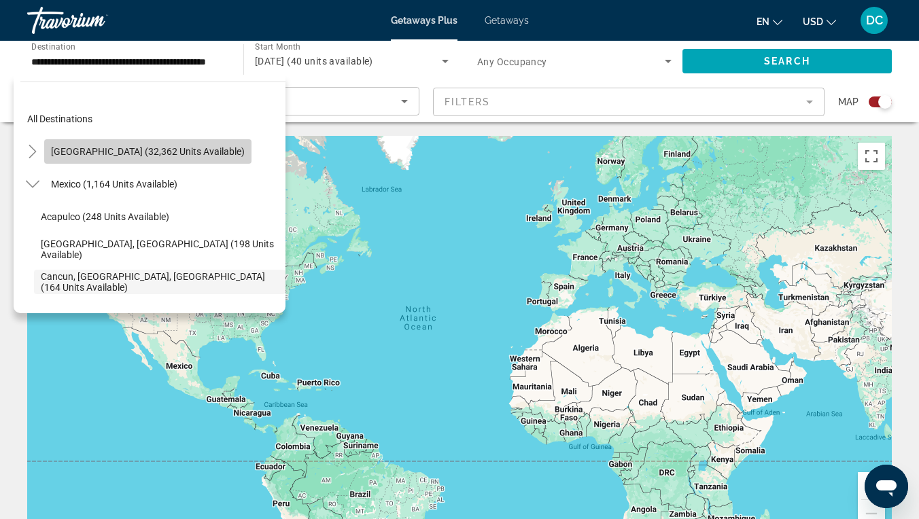
click at [158, 153] on span "[GEOGRAPHIC_DATA] (32,362 units available)" at bounding box center [148, 151] width 194 height 11
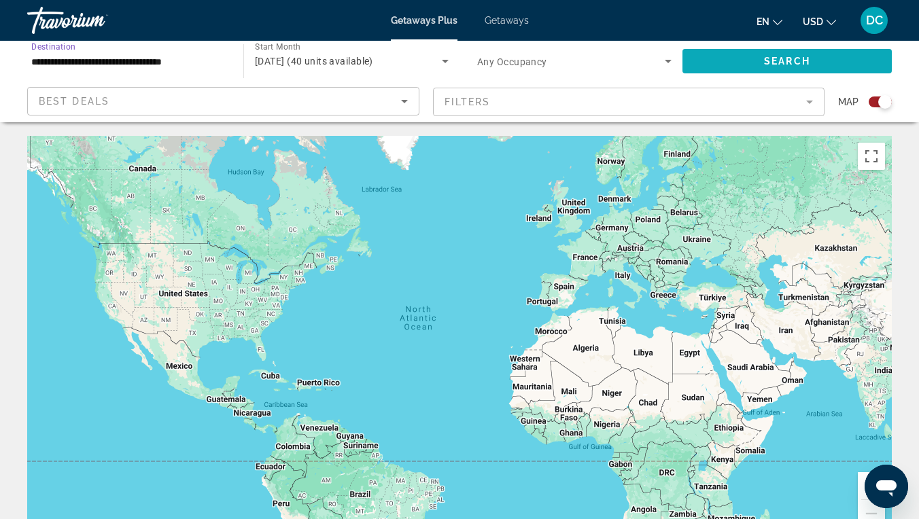
click at [716, 71] on span "Search widget" at bounding box center [786, 61] width 209 height 33
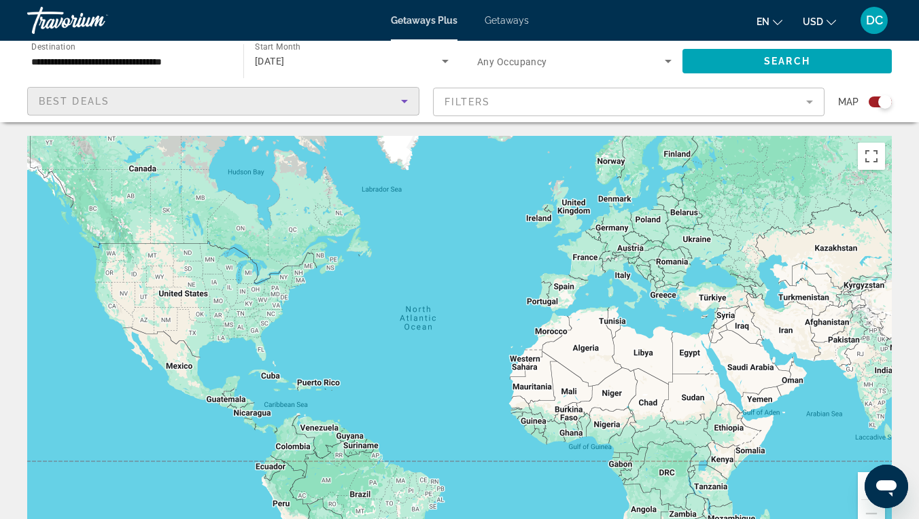
click at [383, 105] on div "Best Deals" at bounding box center [220, 101] width 362 height 16
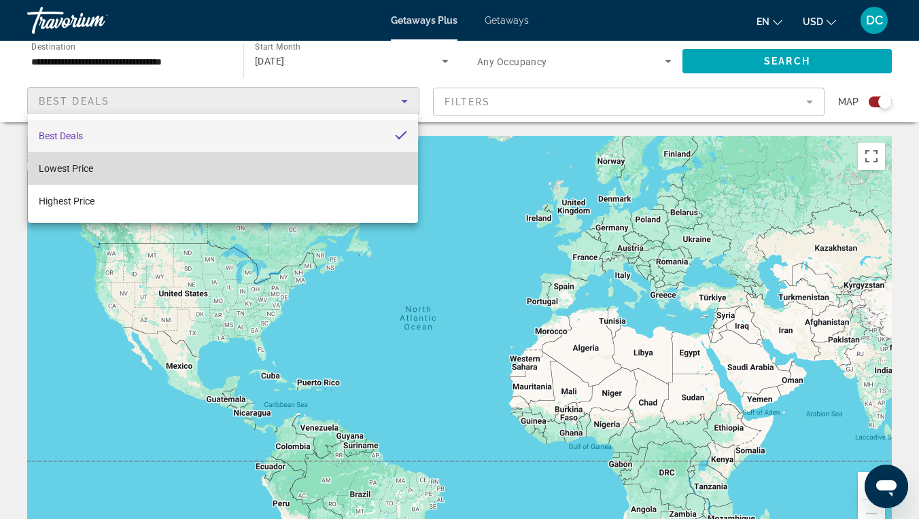
click at [205, 175] on mat-option "Lowest Price" at bounding box center [223, 168] width 390 height 33
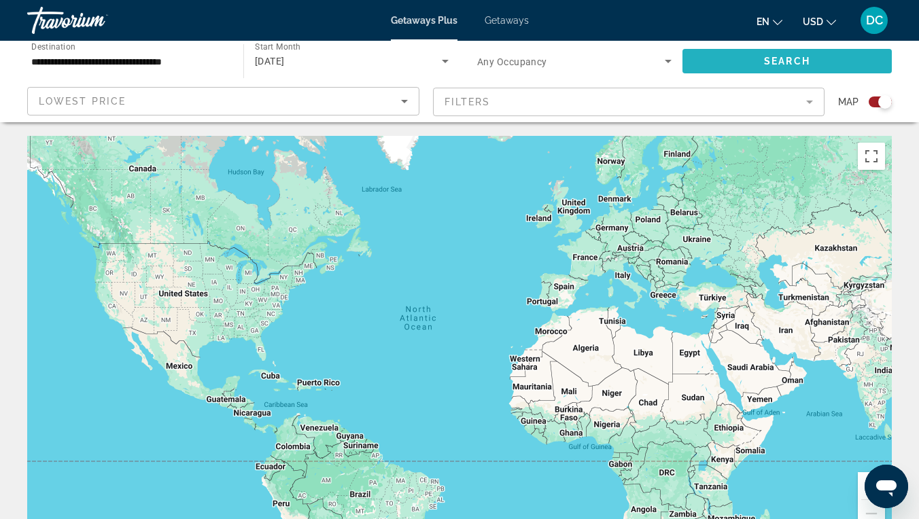
click at [741, 64] on span "Search widget" at bounding box center [786, 61] width 209 height 33
click at [329, 63] on div "[DATE]" at bounding box center [348, 61] width 187 height 16
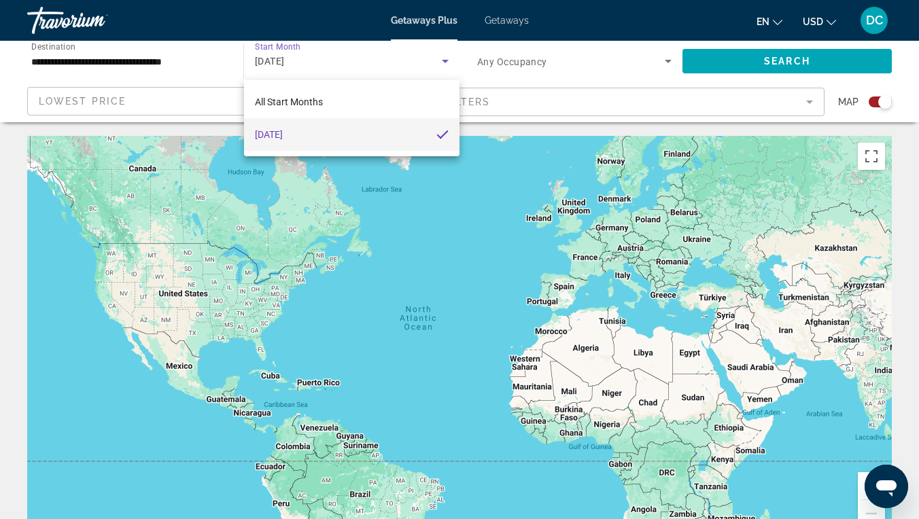
click at [446, 65] on div at bounding box center [459, 259] width 919 height 519
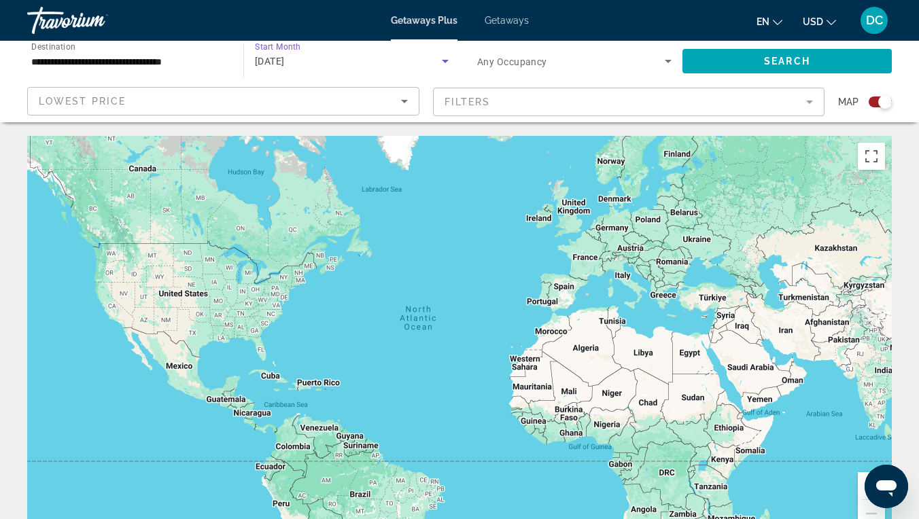
click at [446, 64] on icon "Search widget" at bounding box center [445, 61] width 16 height 16
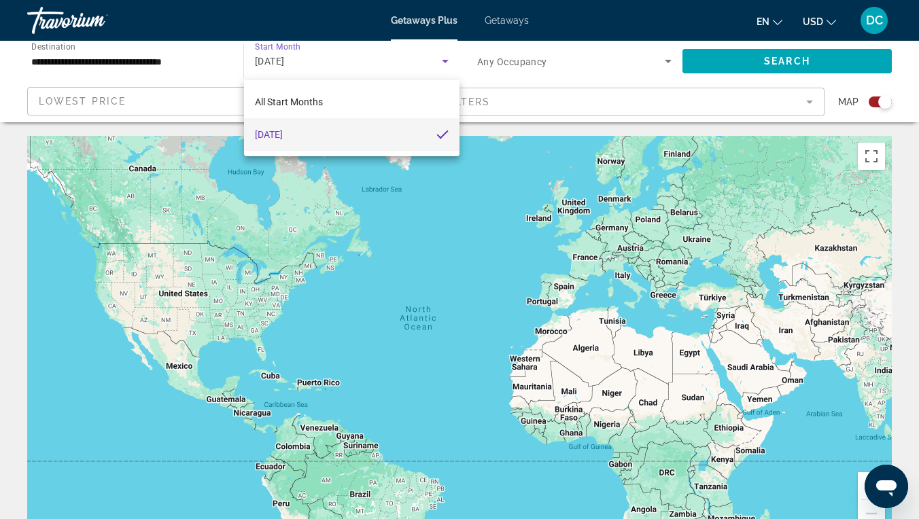
click at [446, 64] on div at bounding box center [459, 259] width 919 height 519
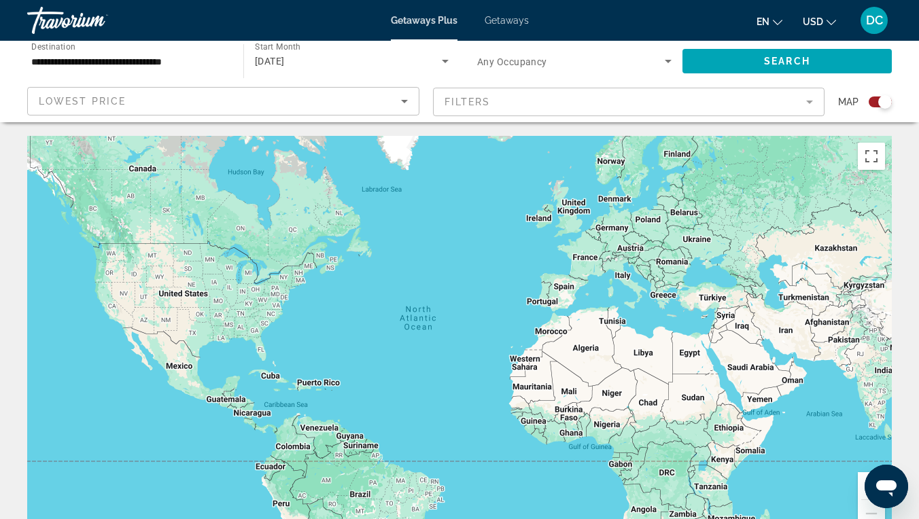
click at [264, 50] on span "Start Month" at bounding box center [278, 47] width 46 height 10
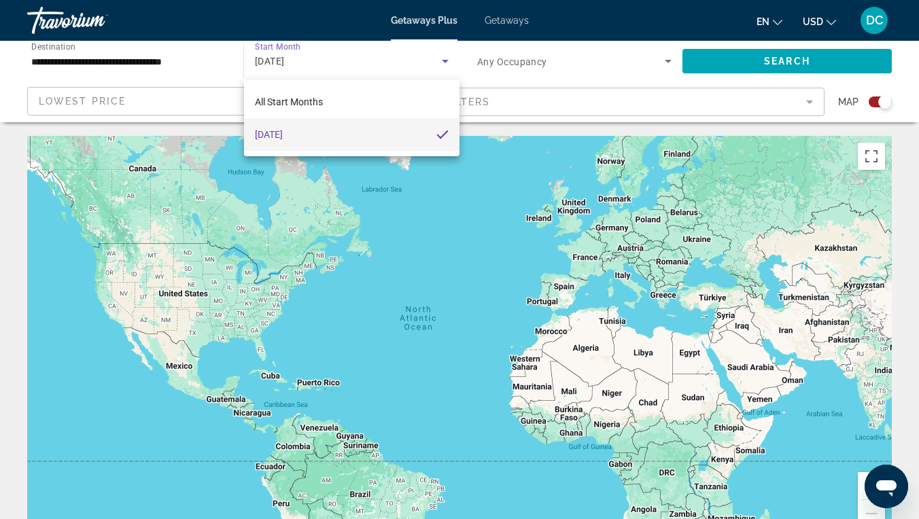
click at [661, 53] on div at bounding box center [459, 259] width 919 height 519
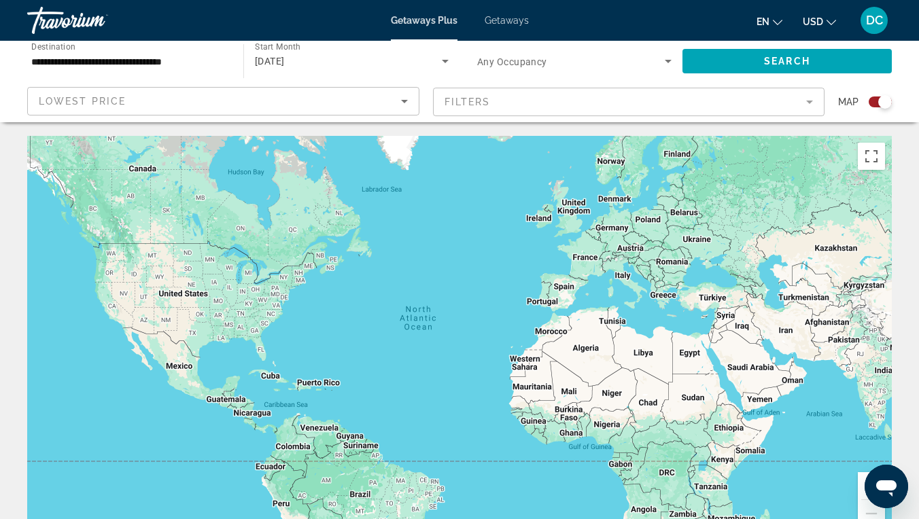
click at [505, 95] on mat-form-field "Filters" at bounding box center [629, 102] width 392 height 29
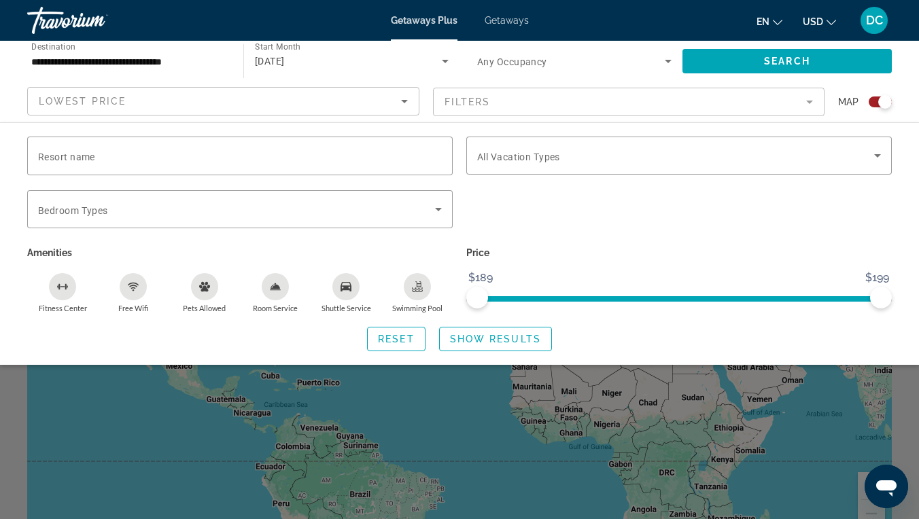
click at [370, 67] on div "[DATE]" at bounding box center [348, 61] width 187 height 16
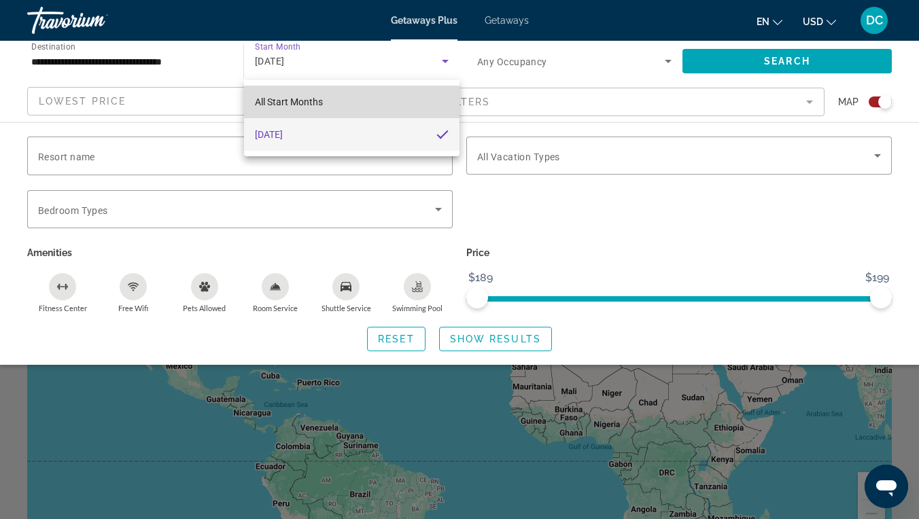
click at [306, 104] on span "All Start Months" at bounding box center [289, 101] width 68 height 11
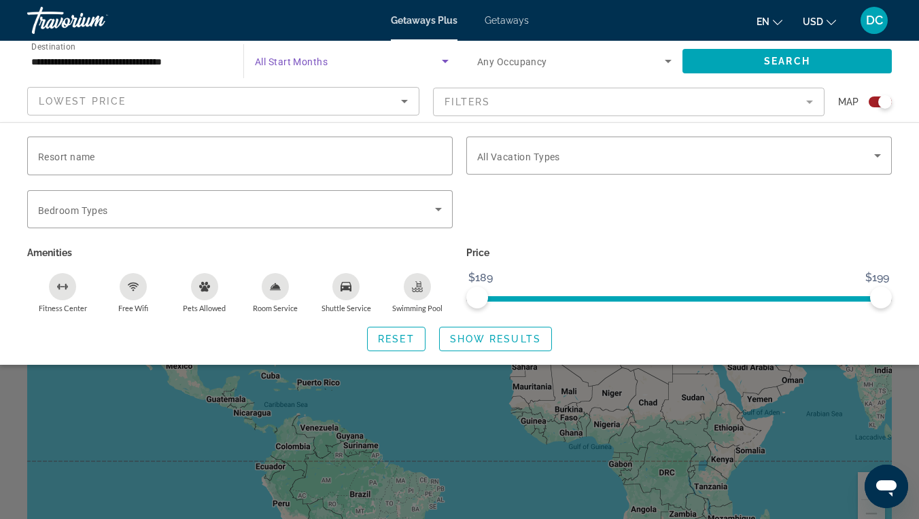
click at [201, 60] on input "**********" at bounding box center [128, 62] width 194 height 16
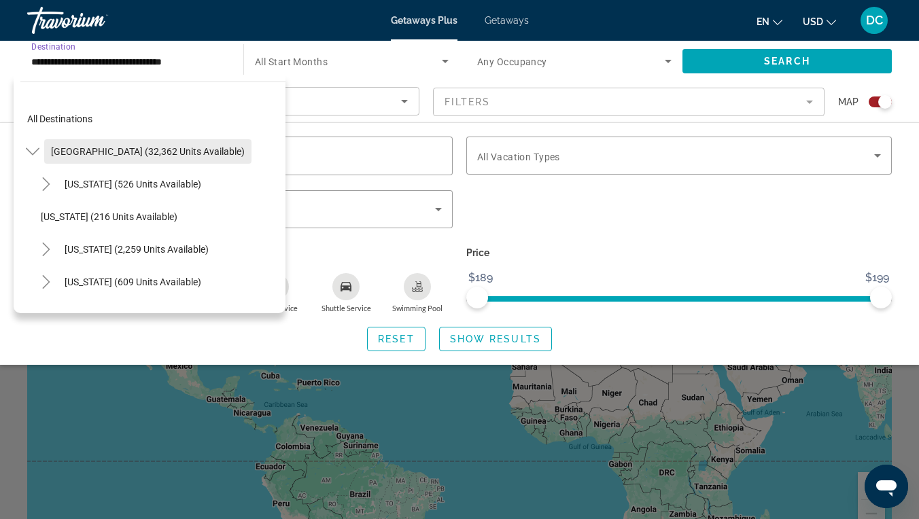
click at [167, 151] on span "[GEOGRAPHIC_DATA] (32,362 units available)" at bounding box center [148, 151] width 194 height 11
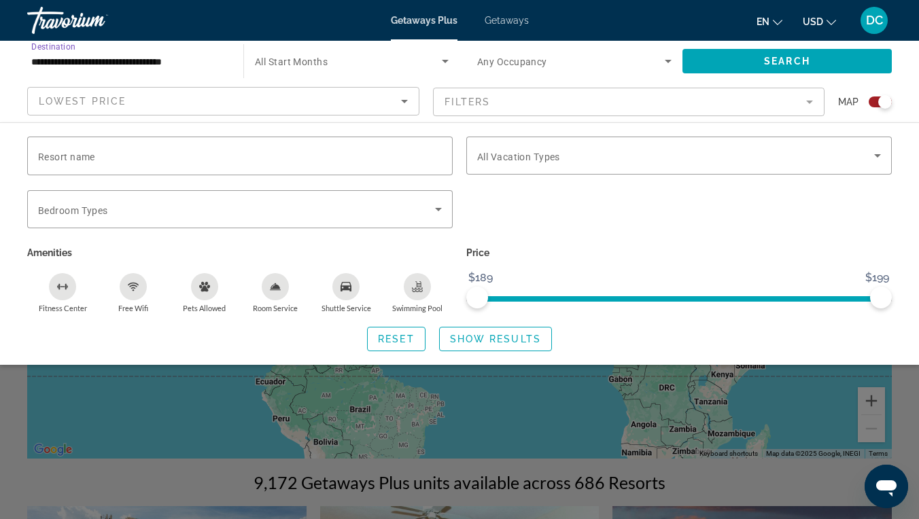
scroll to position [92, 0]
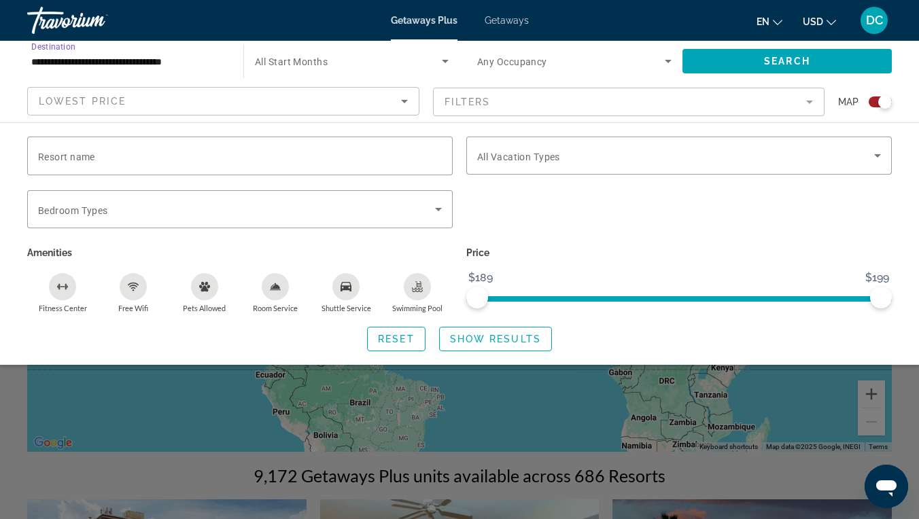
click at [156, 57] on input "**********" at bounding box center [128, 62] width 194 height 16
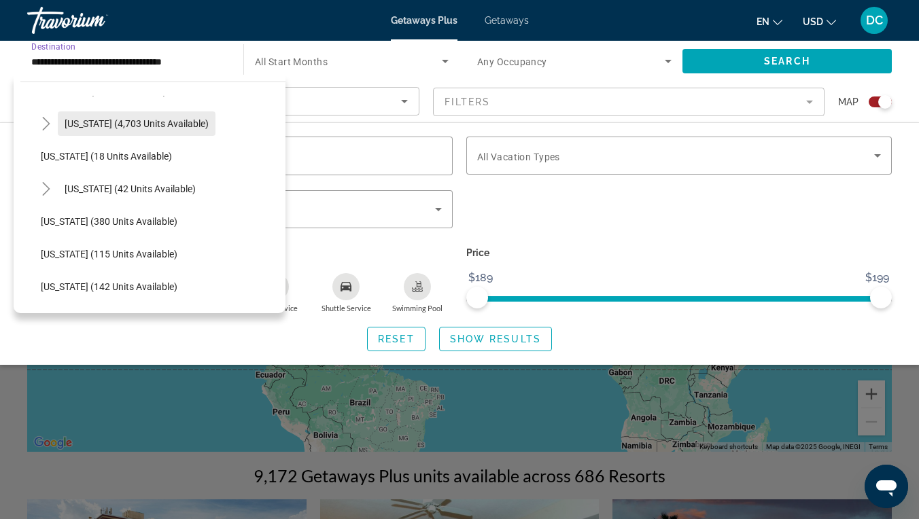
scroll to position [204, 0]
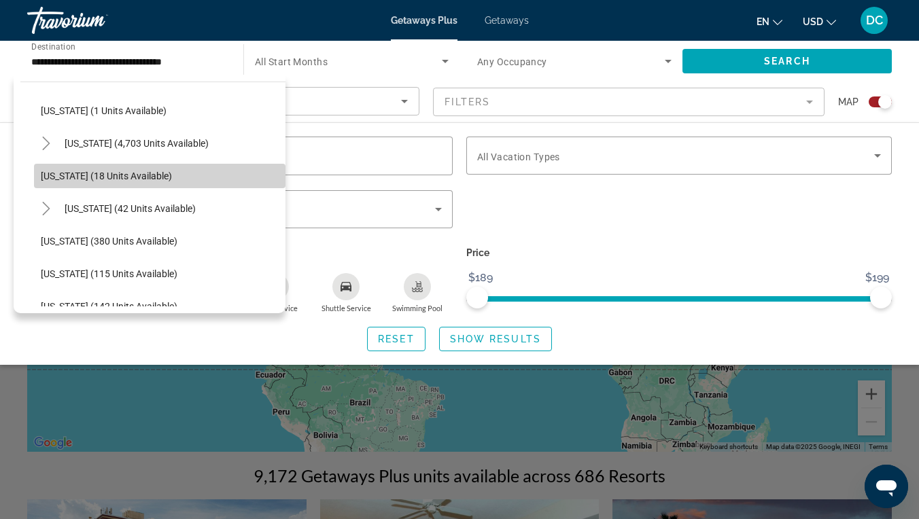
click at [135, 175] on span "[US_STATE] (18 units available)" at bounding box center [106, 176] width 131 height 11
type input "**********"
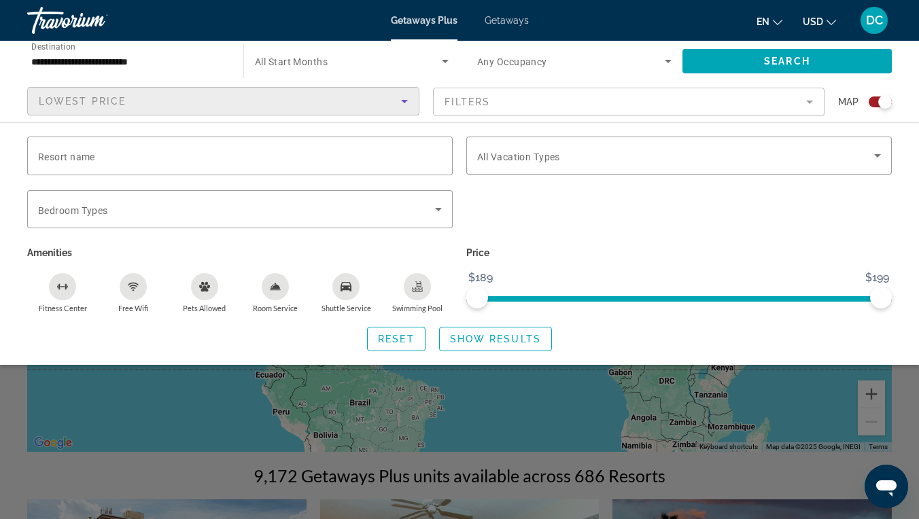
click at [138, 98] on div "Lowest Price" at bounding box center [220, 101] width 362 height 16
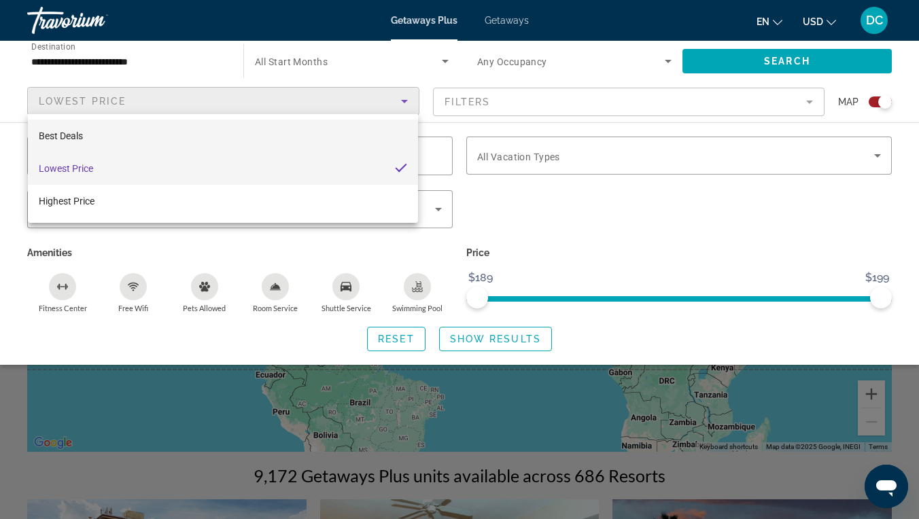
click at [94, 138] on mat-option "Best Deals" at bounding box center [223, 136] width 390 height 33
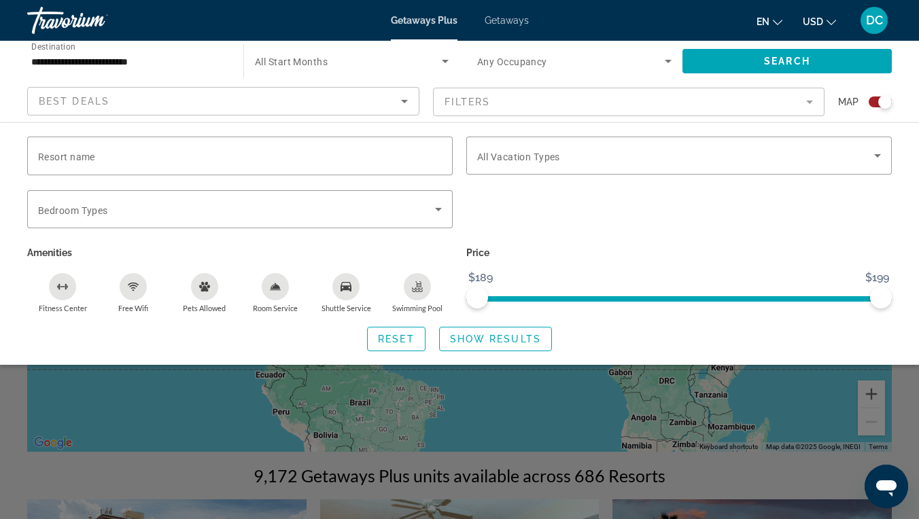
click at [470, 98] on mat-form-field "Filters" at bounding box center [629, 102] width 392 height 29
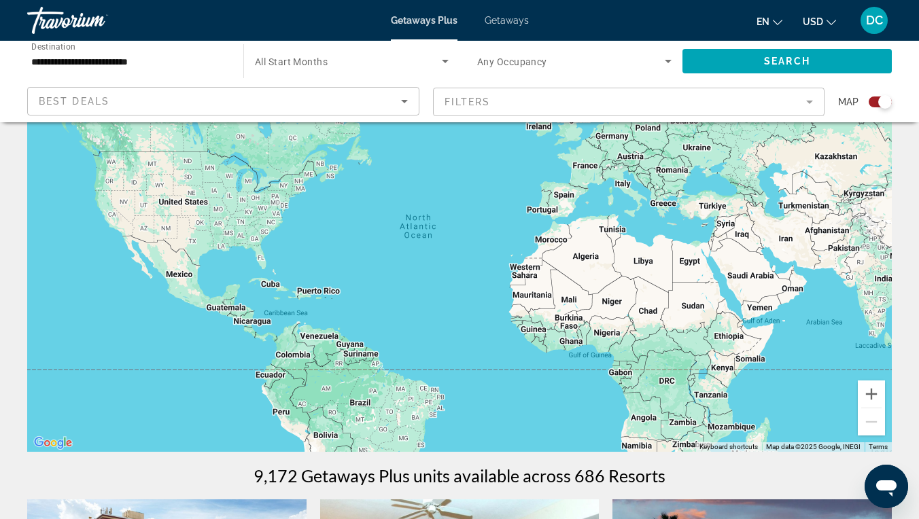
click at [470, 98] on mat-form-field "Filters" at bounding box center [629, 102] width 392 height 29
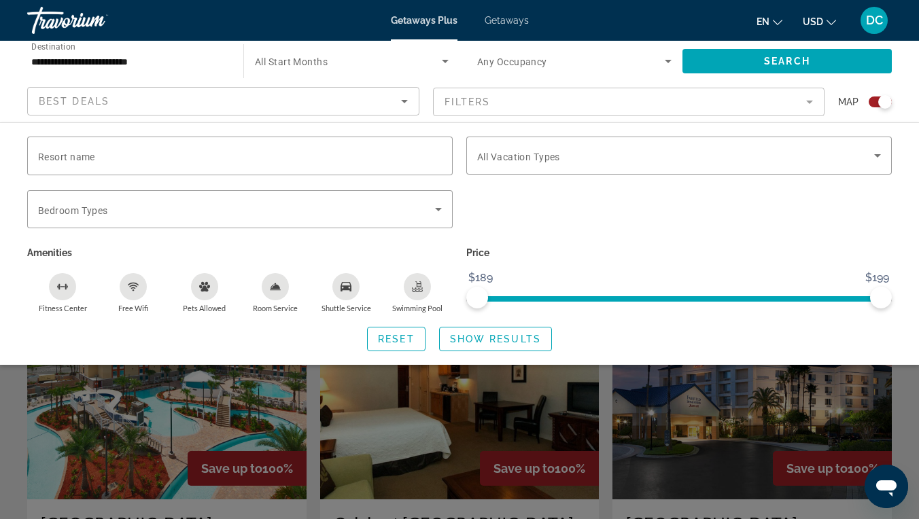
scroll to position [324, 0]
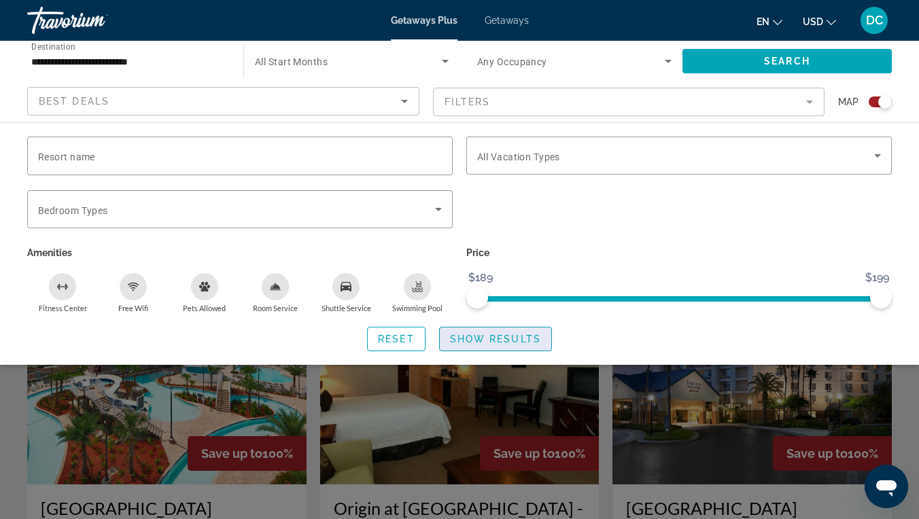
click at [497, 337] on span "Show Results" at bounding box center [495, 339] width 91 height 11
click at [497, 340] on span "Show Results" at bounding box center [495, 339] width 91 height 11
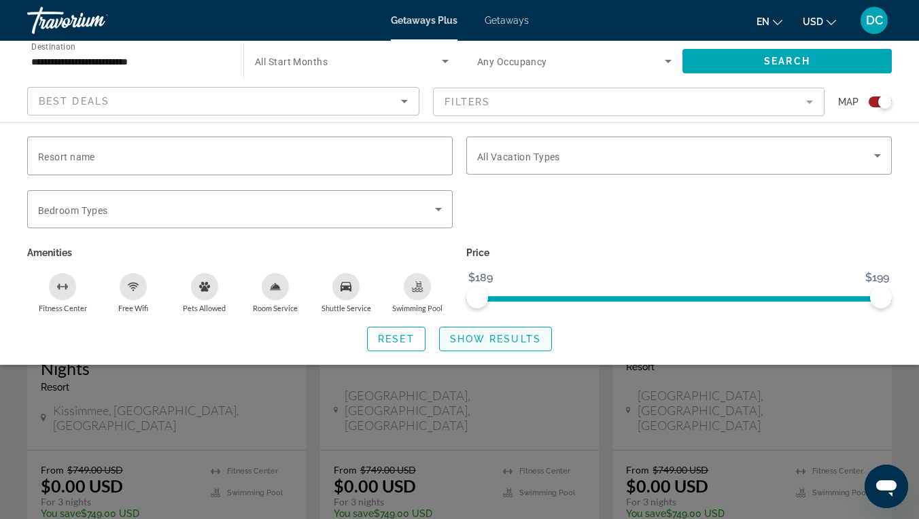
scroll to position [542, 0]
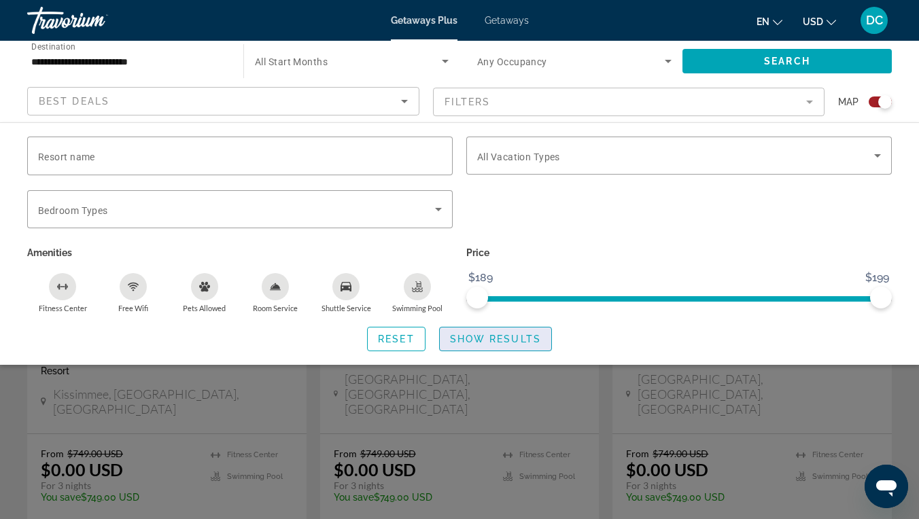
click at [505, 340] on span "Show Results" at bounding box center [495, 339] width 91 height 11
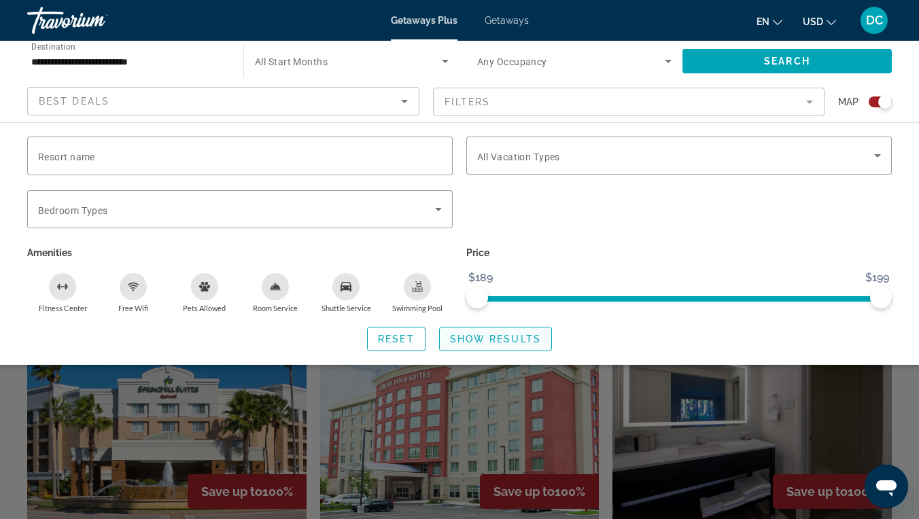
scroll to position [822, 0]
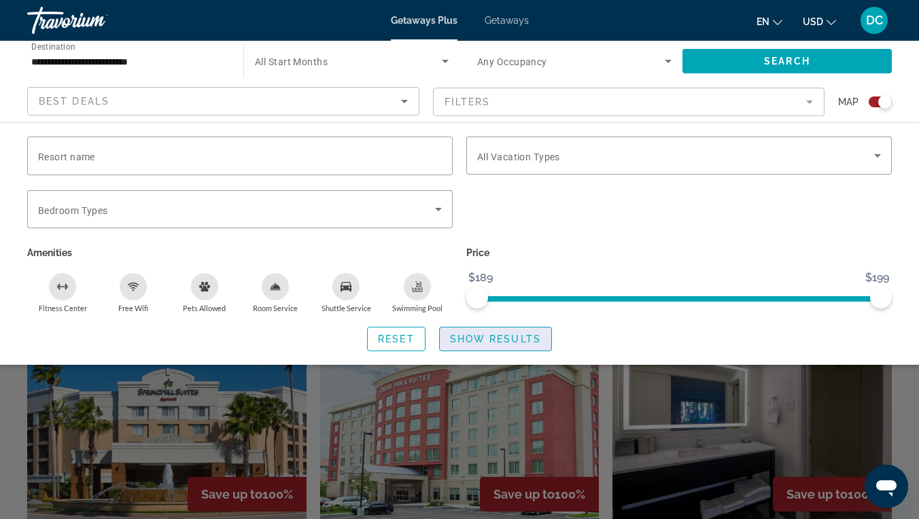
click at [505, 340] on span "Show Results" at bounding box center [495, 339] width 91 height 11
click at [495, 294] on span "ngx-slider" at bounding box center [679, 296] width 404 height 22
click at [497, 274] on div "Price $189 $199 $189 $199" at bounding box center [678, 278] width 439 height 70
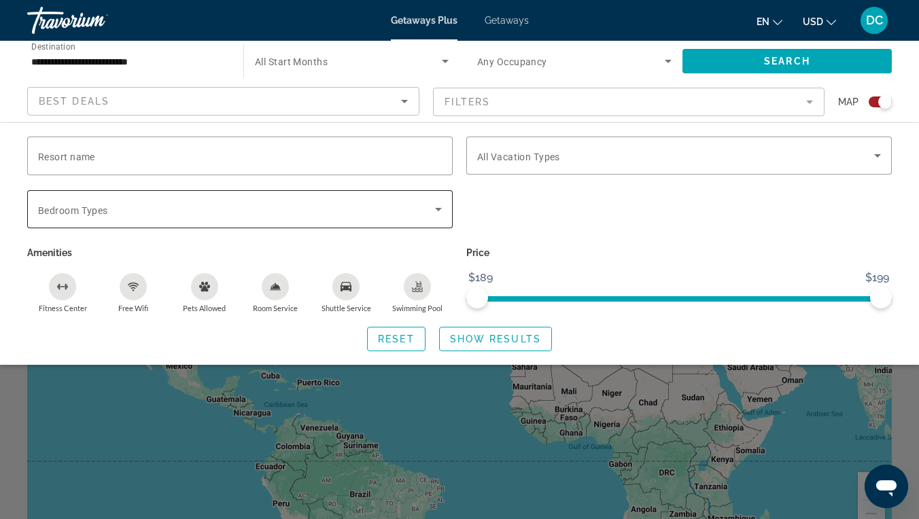
scroll to position [0, 0]
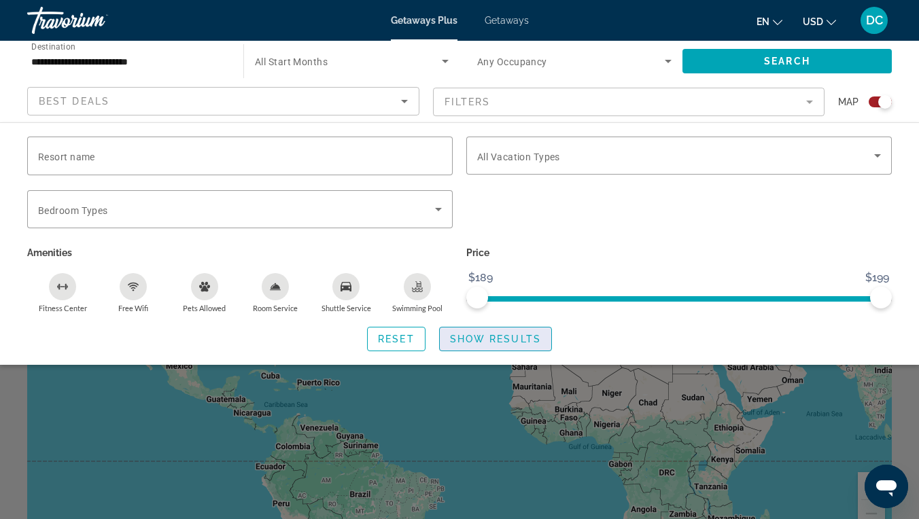
click at [482, 340] on span "Show Results" at bounding box center [495, 339] width 91 height 11
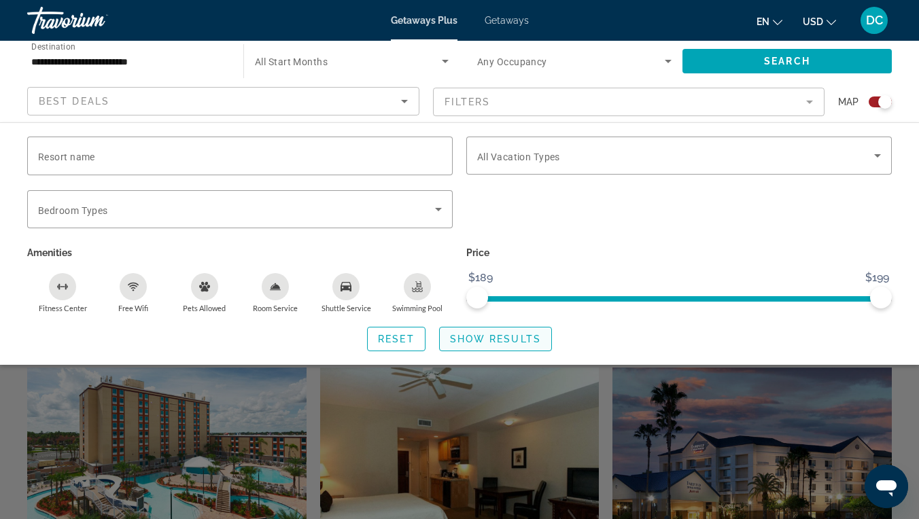
scroll to position [234, 0]
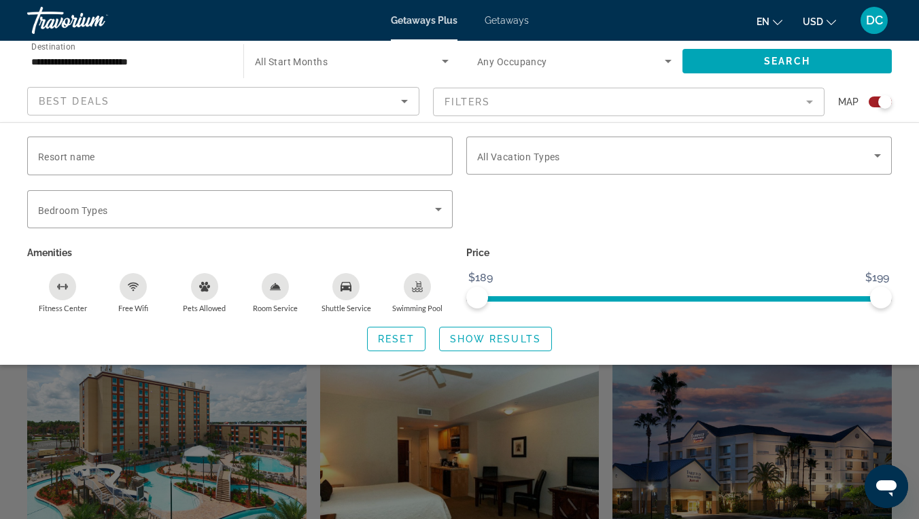
click at [472, 428] on div "Search widget" at bounding box center [459, 361] width 919 height 315
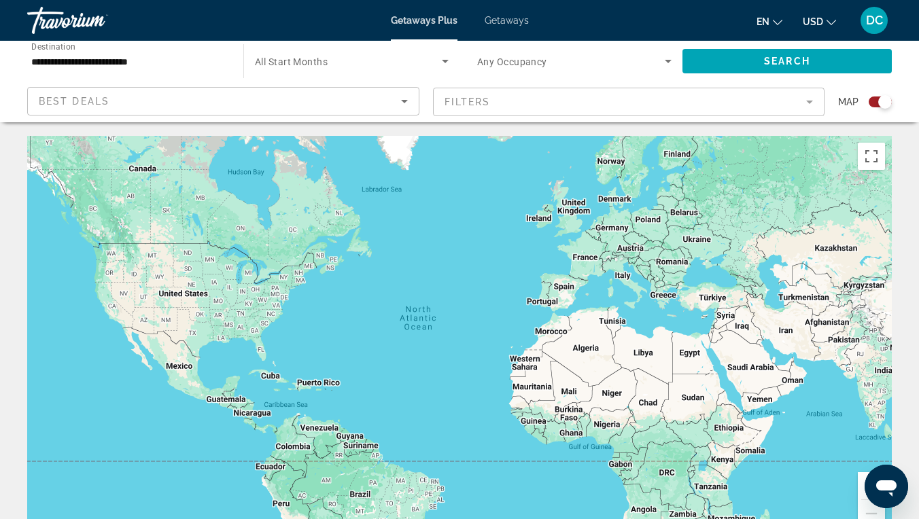
scroll to position [0, 0]
click at [451, 120] on app-map-search-filters "Best Deals Filters Map" at bounding box center [460, 102] width 892 height 41
click at [455, 101] on mat-form-field "Filters" at bounding box center [629, 102] width 392 height 29
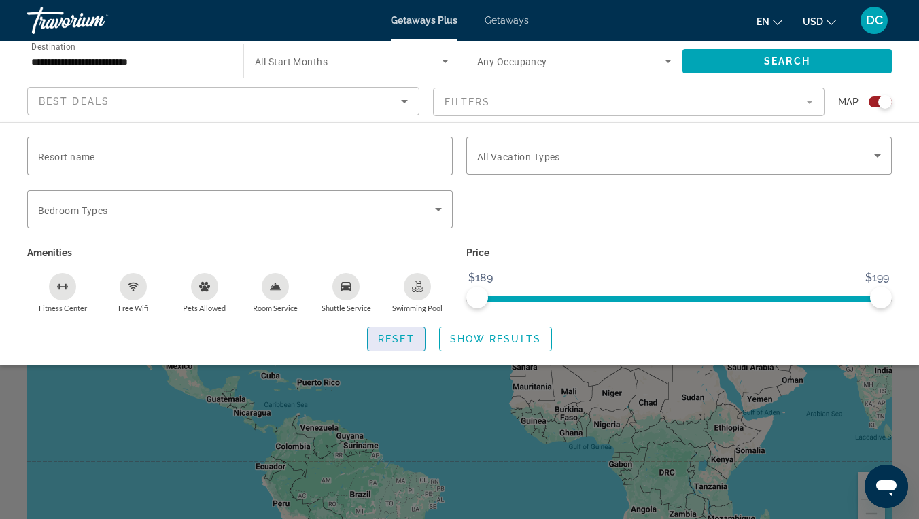
click at [407, 347] on span "Search widget" at bounding box center [396, 339] width 57 height 33
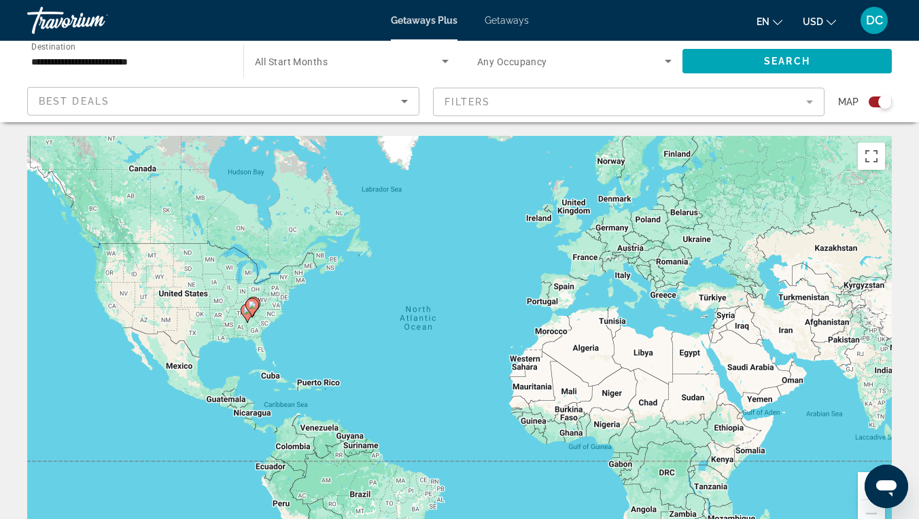
click at [309, 57] on span "All Start Months" at bounding box center [291, 61] width 73 height 11
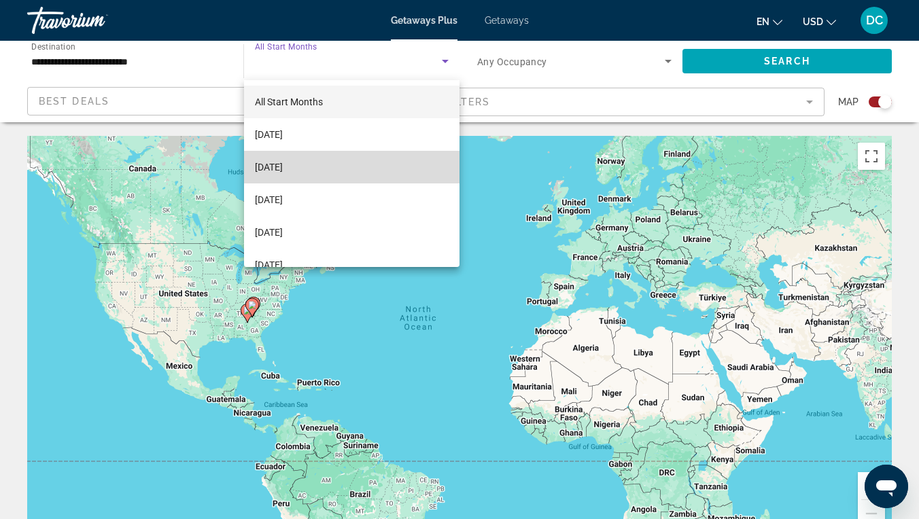
click at [279, 162] on span "[DATE]" at bounding box center [269, 167] width 28 height 16
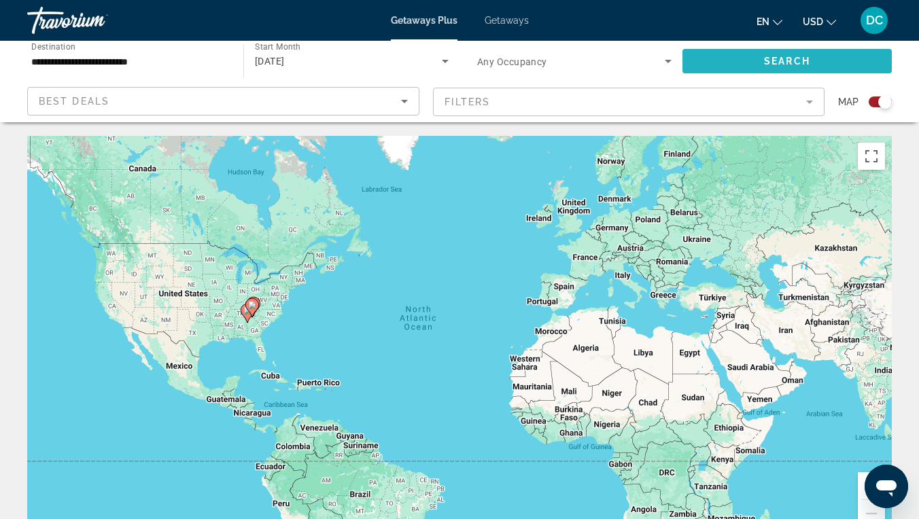
click at [741, 62] on span "Search widget" at bounding box center [786, 61] width 209 height 33
click at [496, 22] on span "Getaways" at bounding box center [507, 20] width 44 height 11
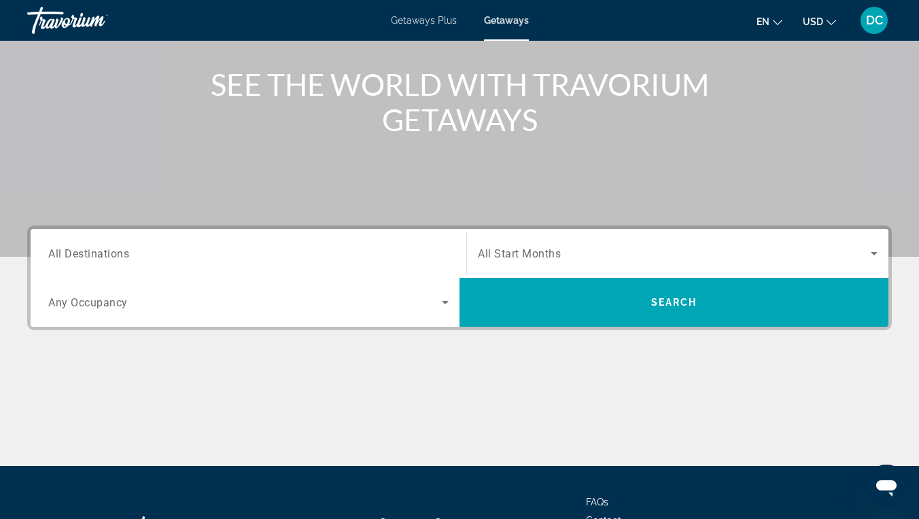
scroll to position [153, 0]
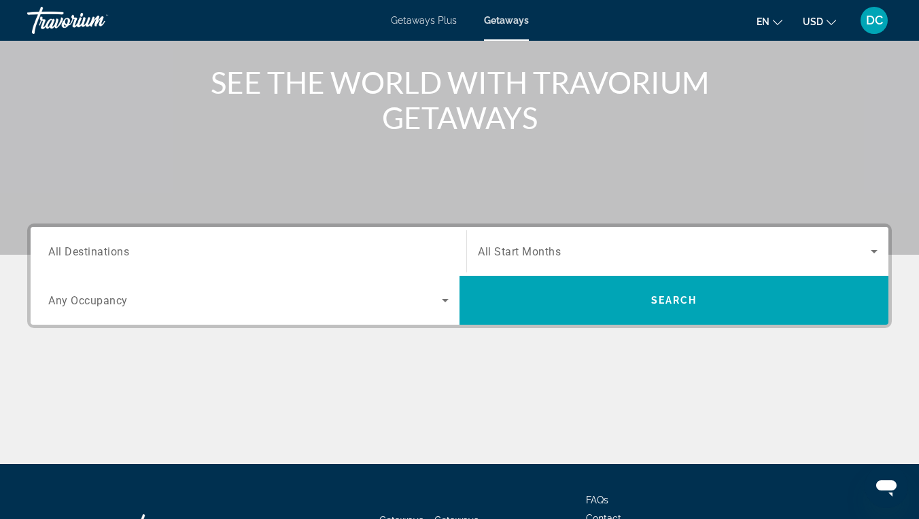
click at [113, 250] on span "All Destinations" at bounding box center [88, 251] width 81 height 13
click at [113, 250] on input "Destination All Destinations" at bounding box center [248, 252] width 400 height 16
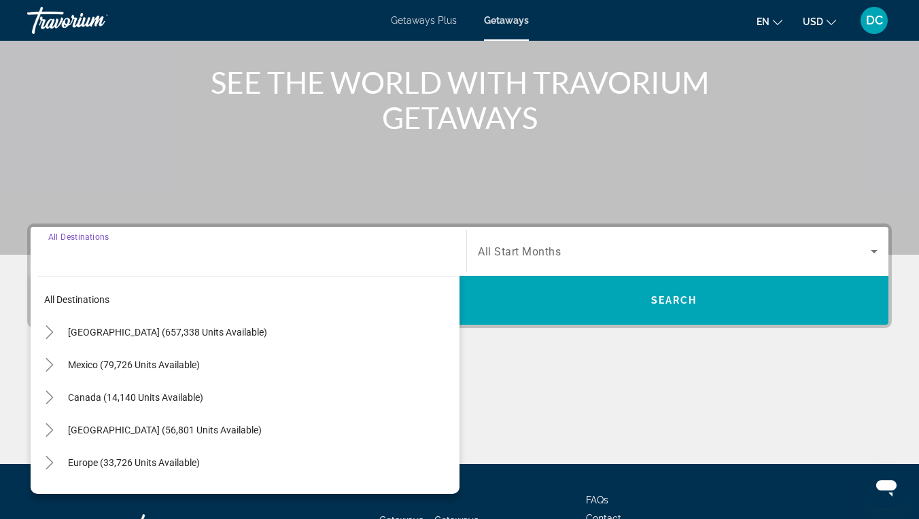
scroll to position [264, 0]
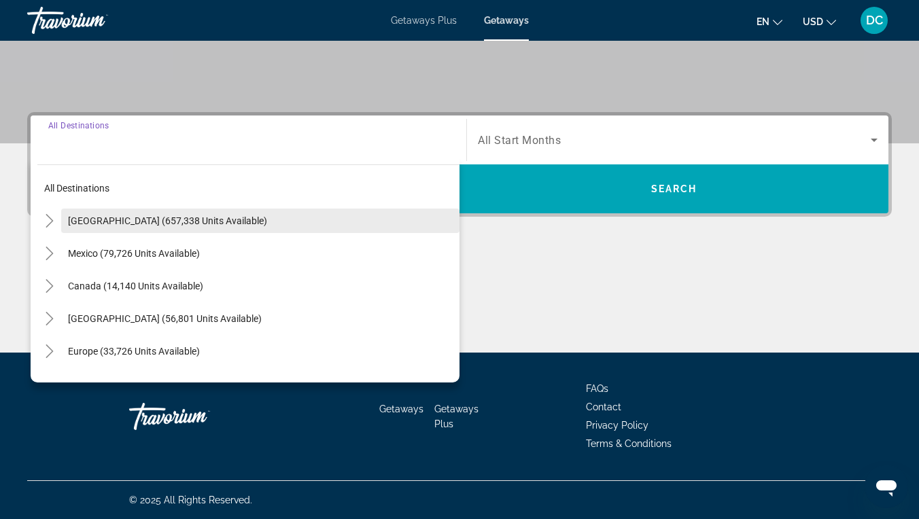
click at [127, 219] on span "[GEOGRAPHIC_DATA] (657,338 units available)" at bounding box center [167, 220] width 199 height 11
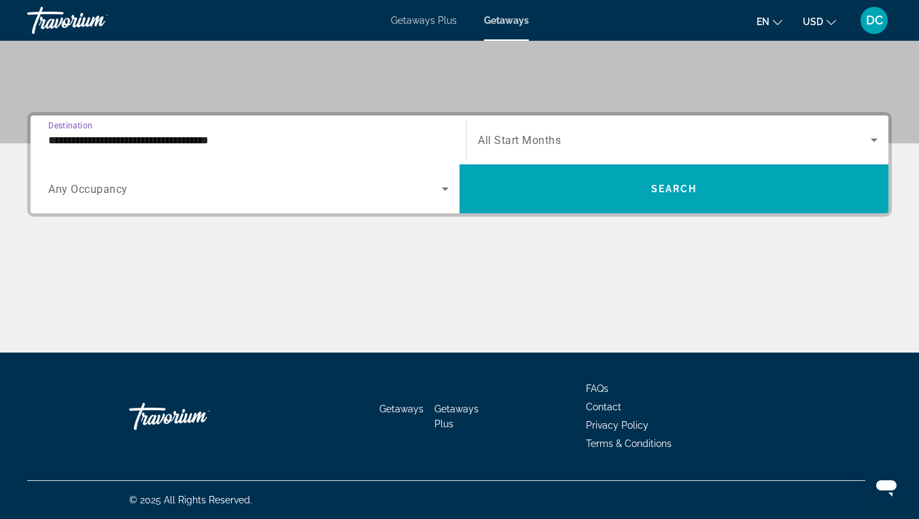
click at [122, 141] on input "**********" at bounding box center [248, 141] width 400 height 16
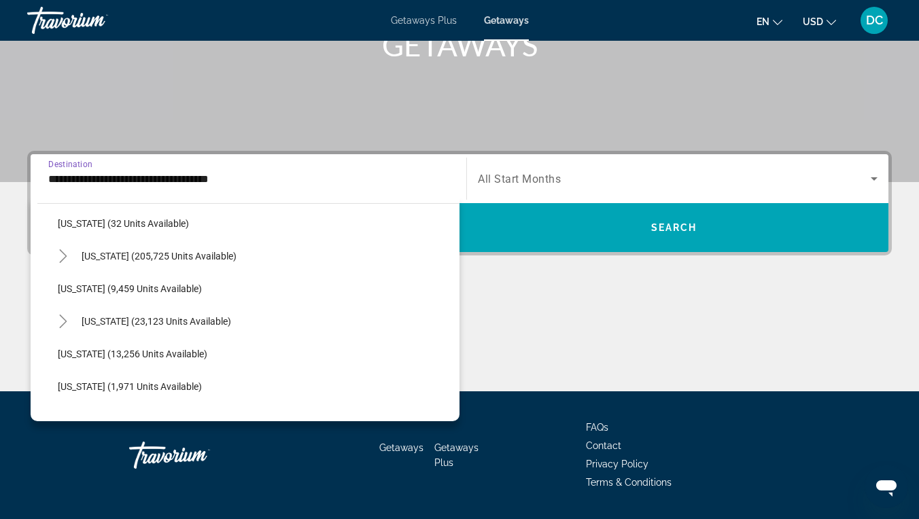
scroll to position [277, 0]
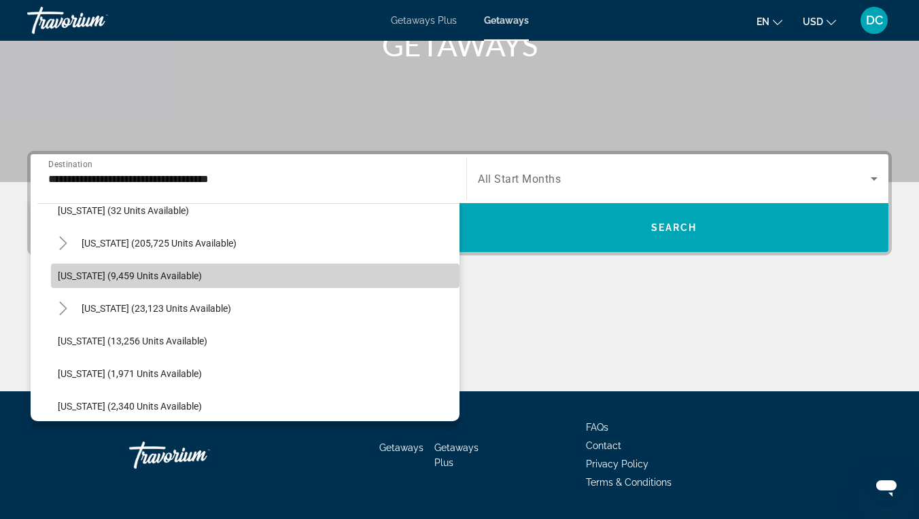
click at [114, 275] on span "[US_STATE] (9,459 units available)" at bounding box center [130, 275] width 144 height 11
type input "**********"
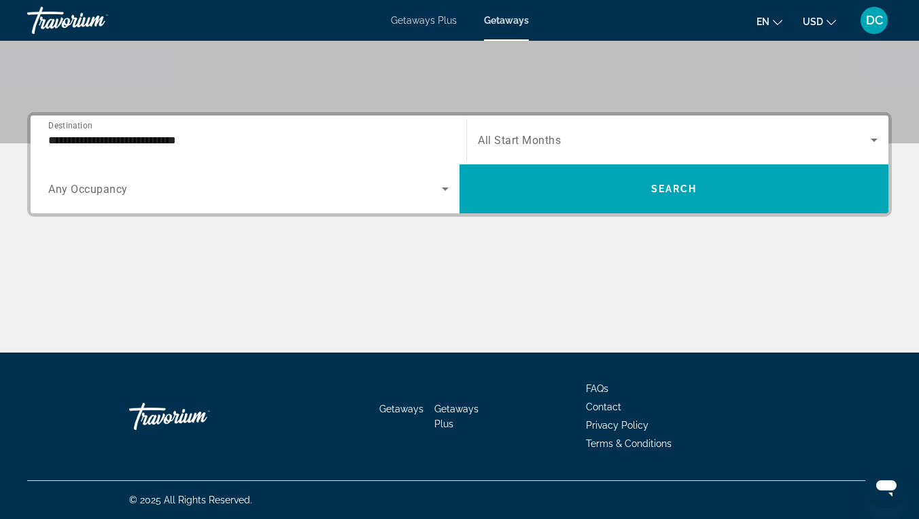
click at [543, 141] on span "All Start Months" at bounding box center [519, 140] width 83 height 13
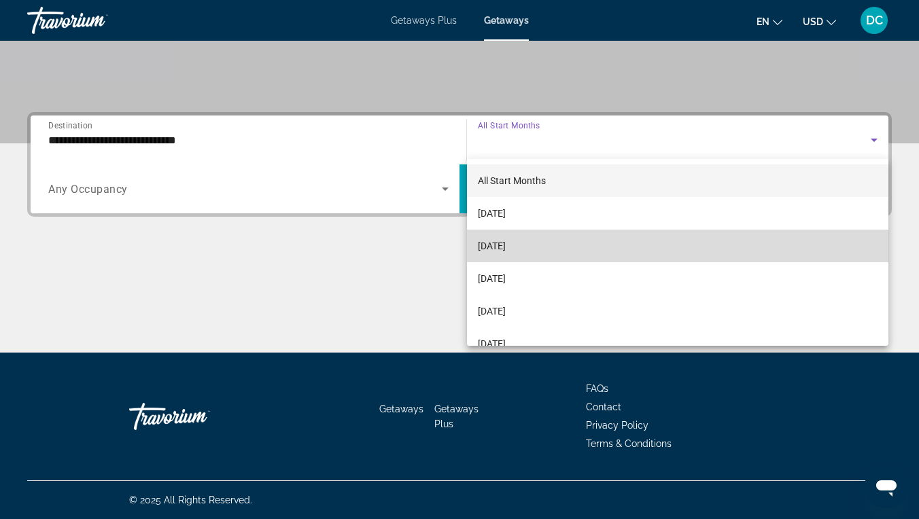
click at [506, 246] on span "[DATE]" at bounding box center [492, 246] width 28 height 16
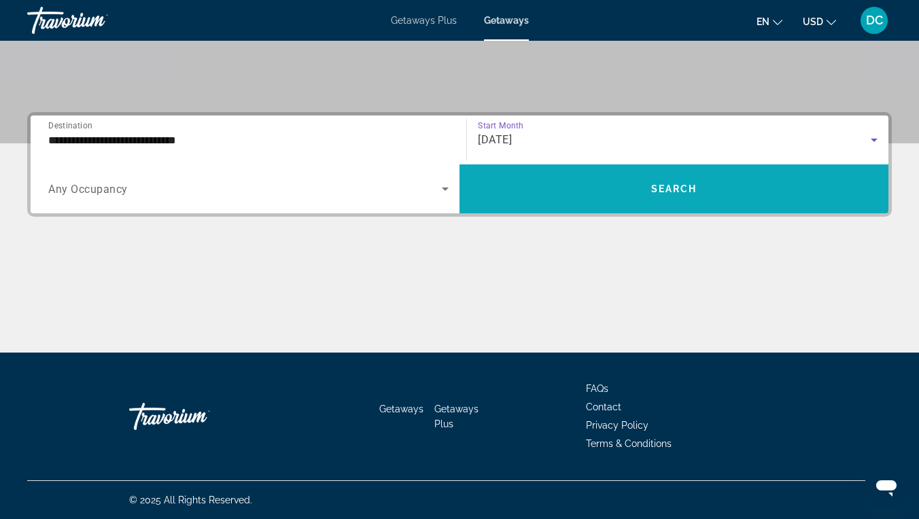
click at [561, 186] on span "Search widget" at bounding box center [673, 189] width 429 height 33
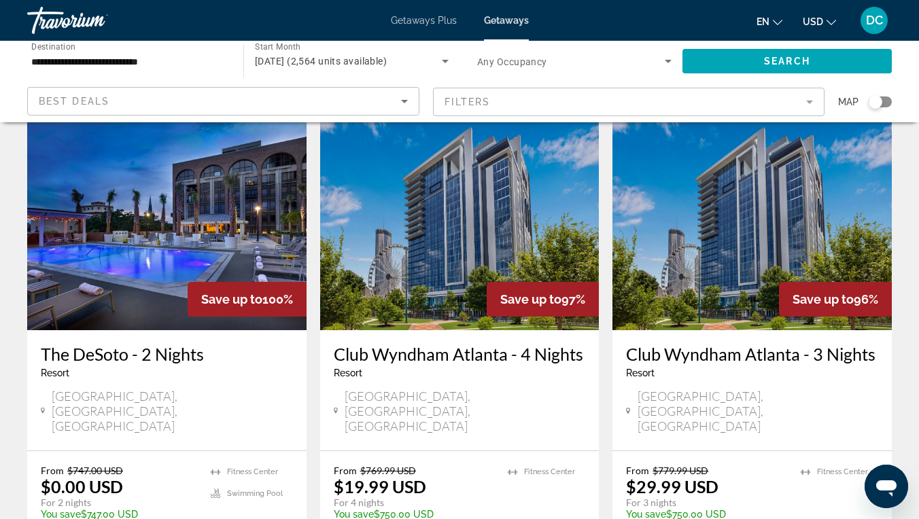
scroll to position [567, 0]
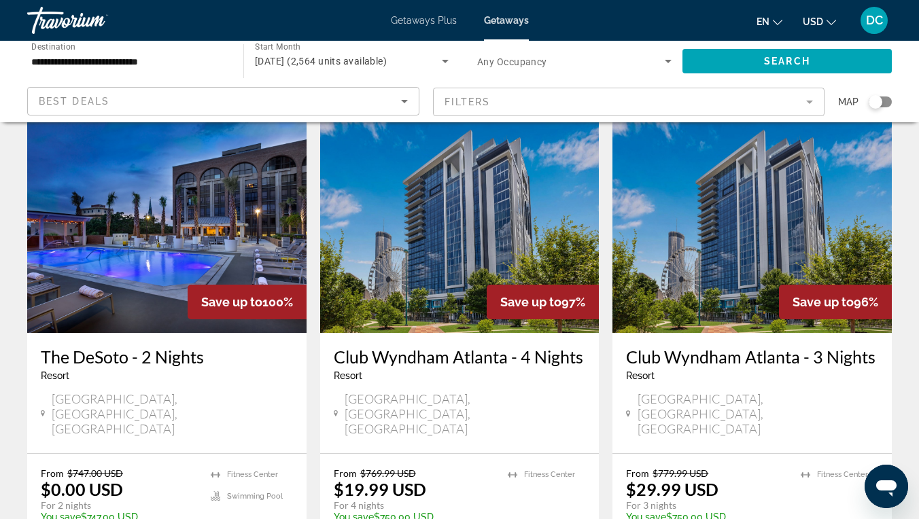
click at [453, 241] on img "Main content" at bounding box center [459, 224] width 279 height 217
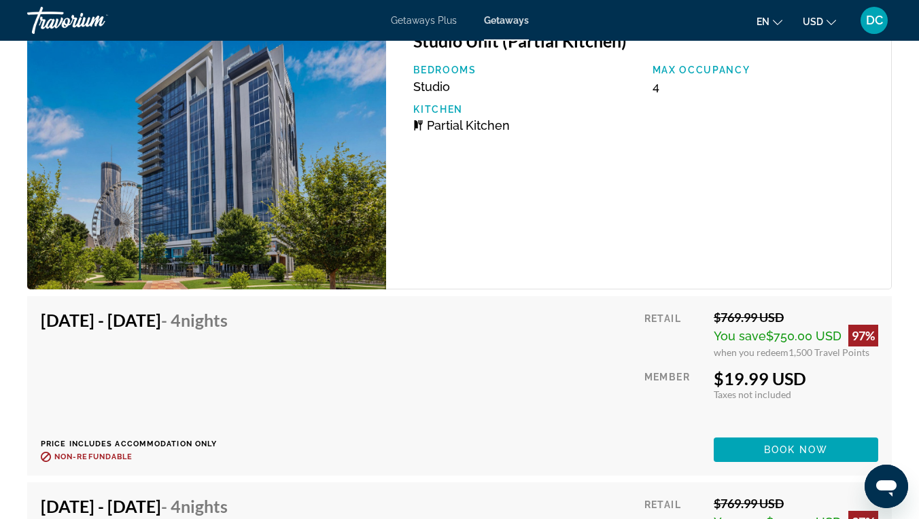
scroll to position [2408, 0]
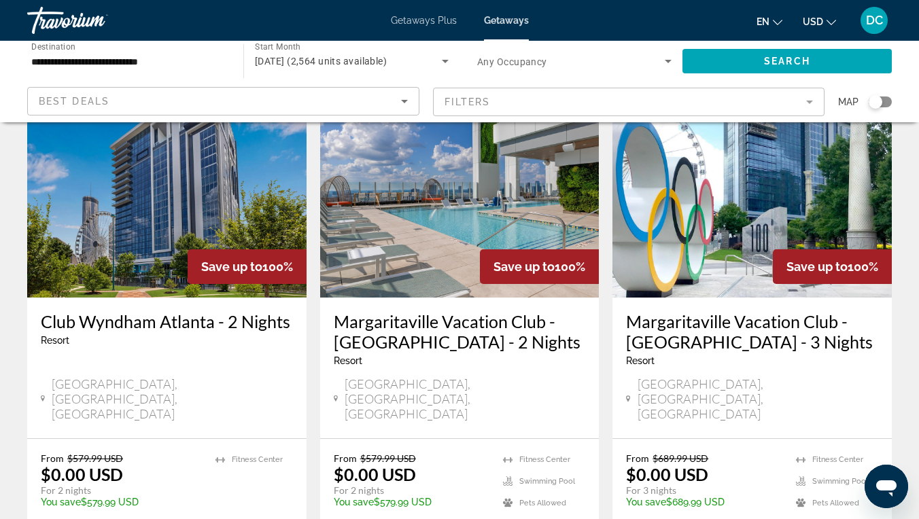
scroll to position [102, 0]
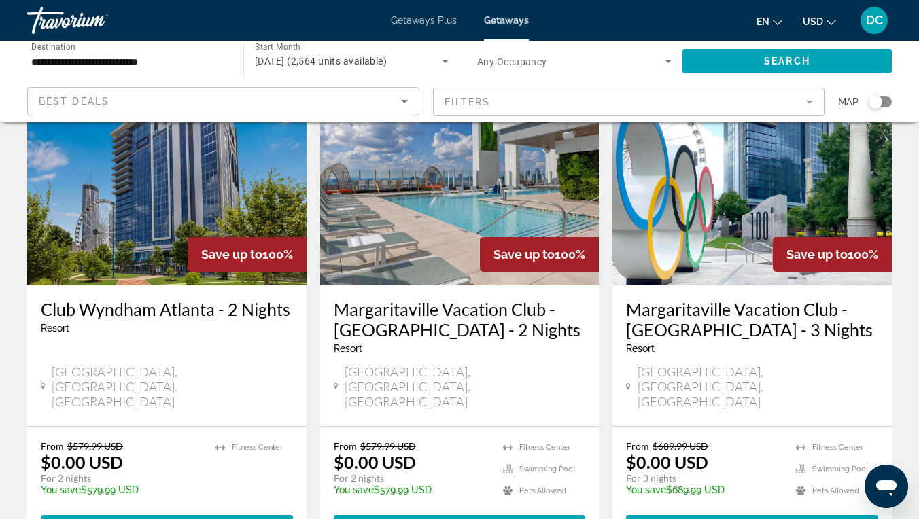
click at [233, 235] on img "Main content" at bounding box center [166, 176] width 279 height 217
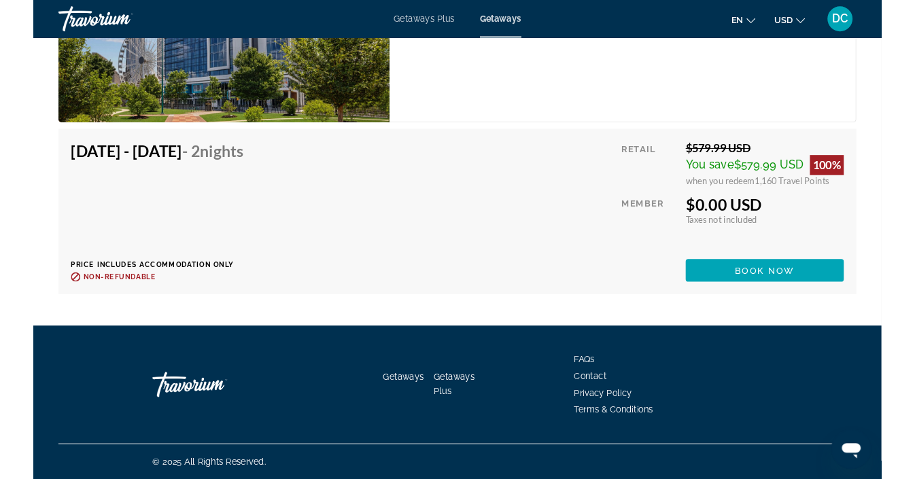
scroll to position [3430, 0]
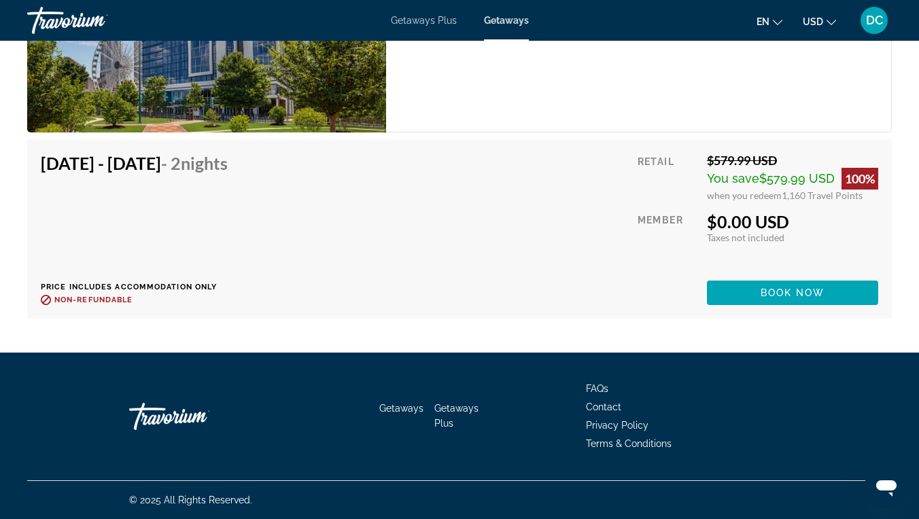
click at [757, 478] on div "© 2025 All Rights Reserved." at bounding box center [459, 500] width 864 height 38
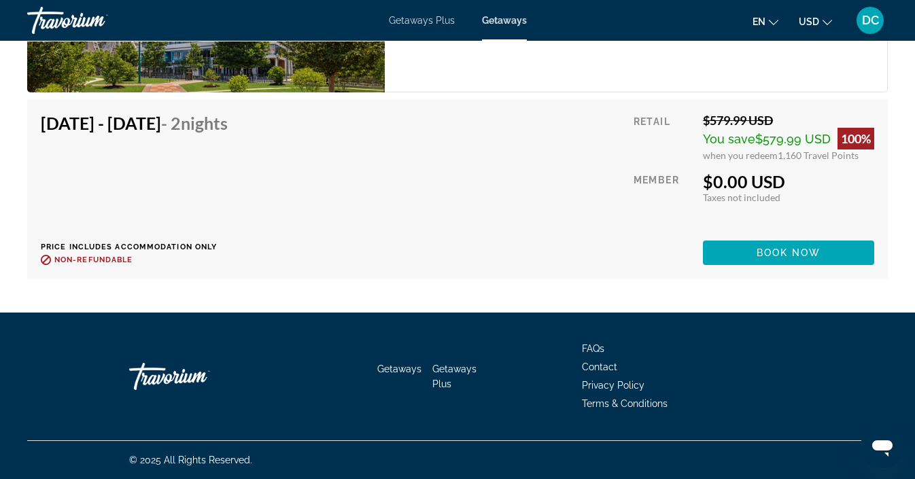
scroll to position [3467, 0]
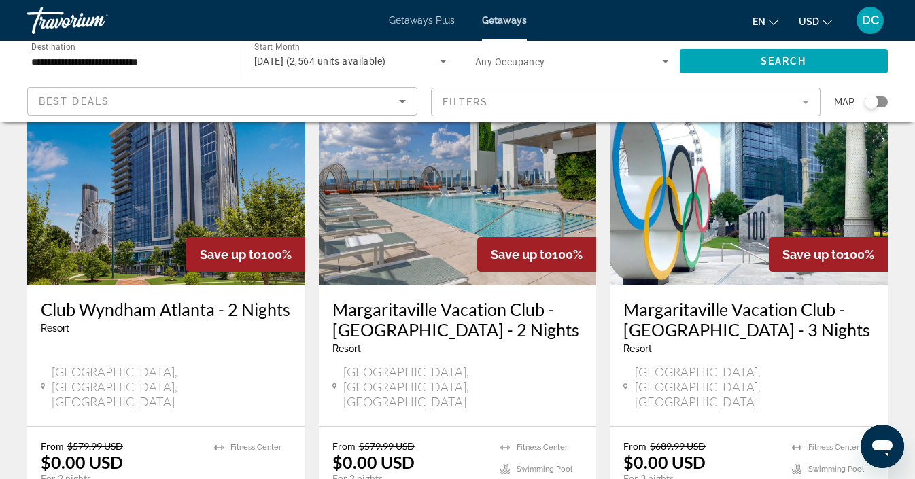
scroll to position [105, 0]
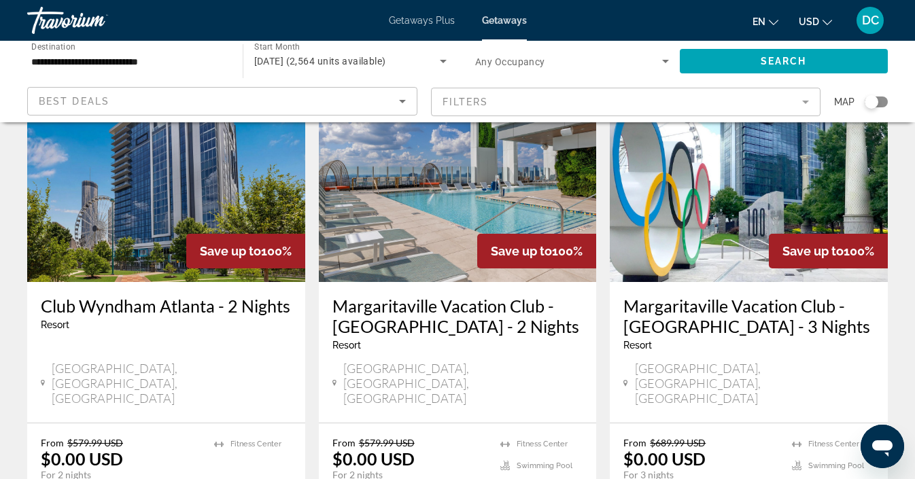
click at [382, 262] on img "Main content" at bounding box center [458, 173] width 278 height 217
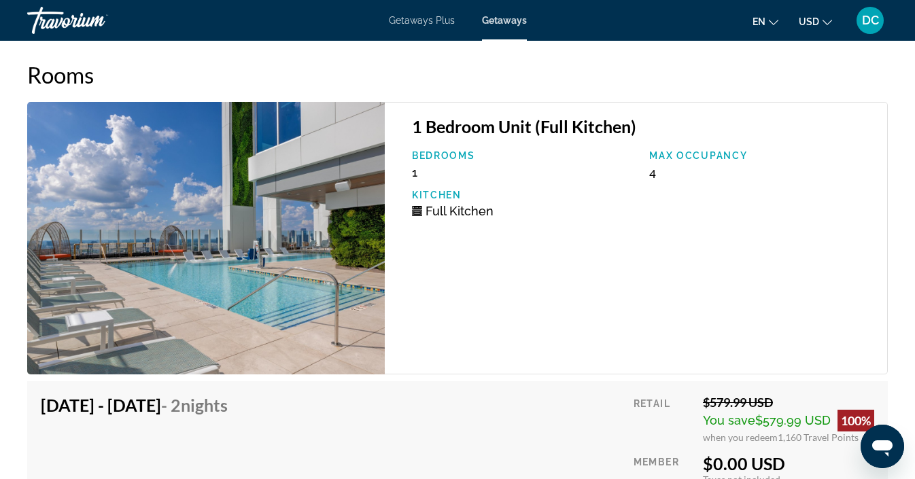
scroll to position [2622, 0]
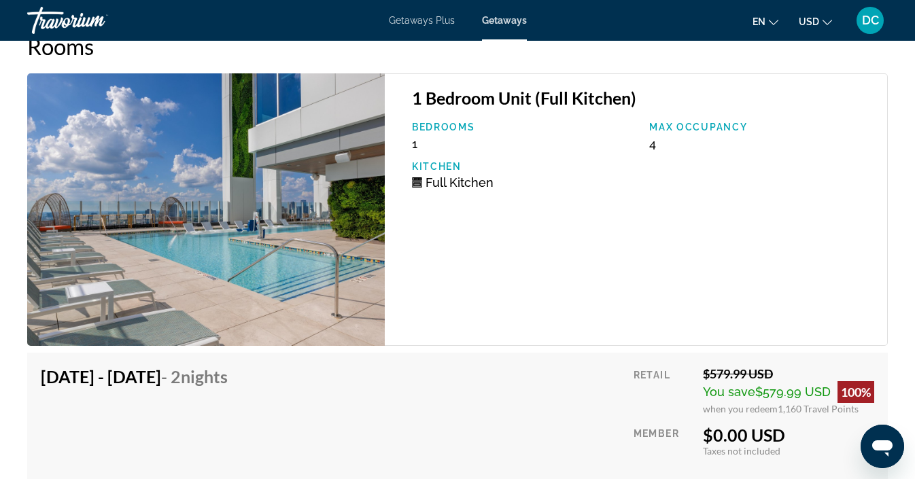
click at [341, 212] on img "Main content" at bounding box center [205, 209] width 357 height 273
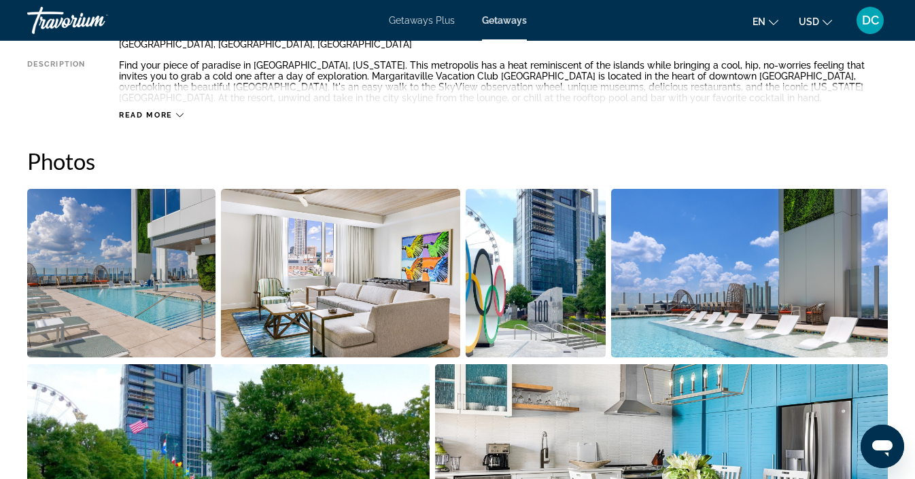
scroll to position [786, 0]
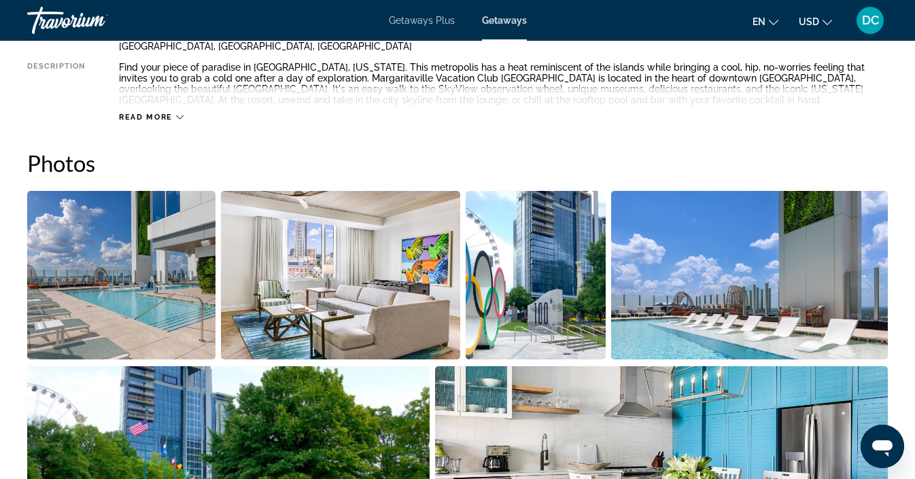
click at [160, 261] on img "Open full-screen image slider" at bounding box center [121, 275] width 188 height 169
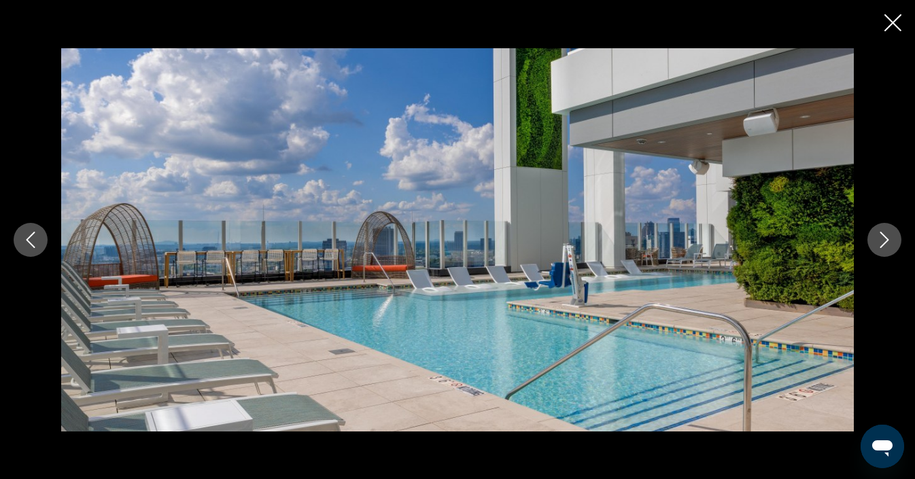
click at [883, 241] on icon "Next image" at bounding box center [884, 240] width 16 height 16
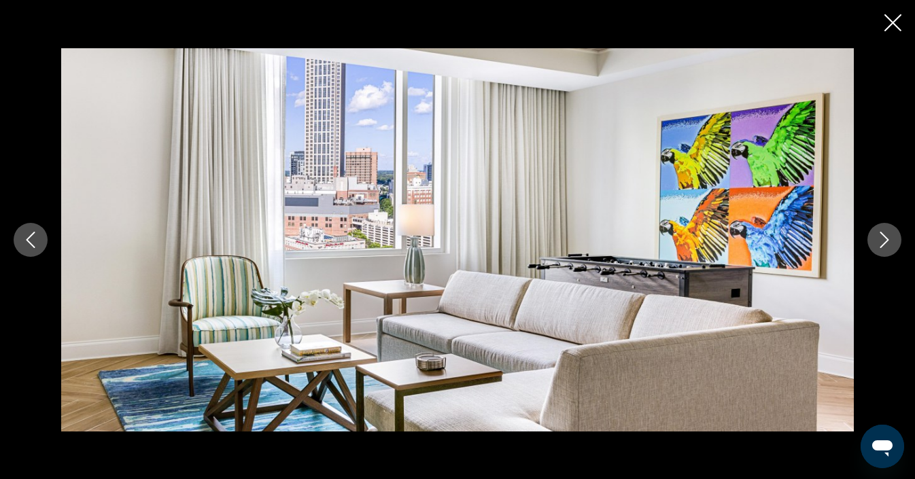
click at [883, 241] on icon "Next image" at bounding box center [884, 240] width 16 height 16
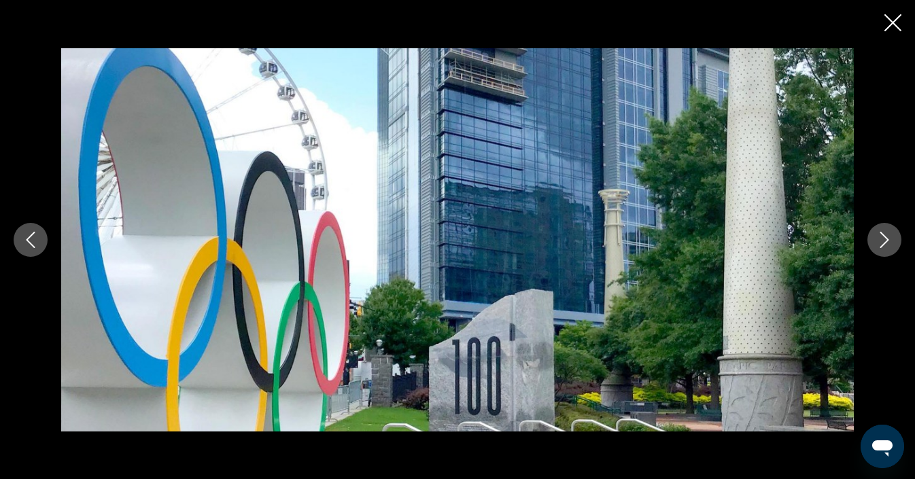
click at [883, 241] on icon "Next image" at bounding box center [884, 240] width 16 height 16
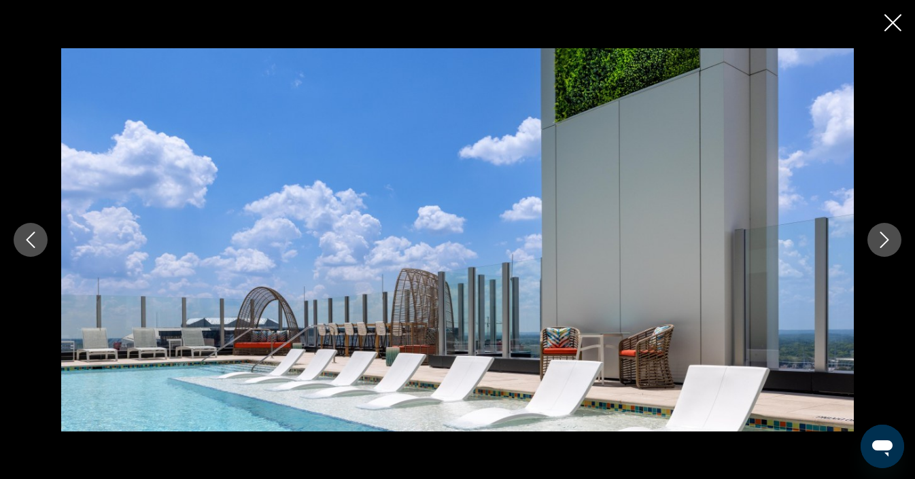
click at [883, 242] on icon "Next image" at bounding box center [884, 240] width 16 height 16
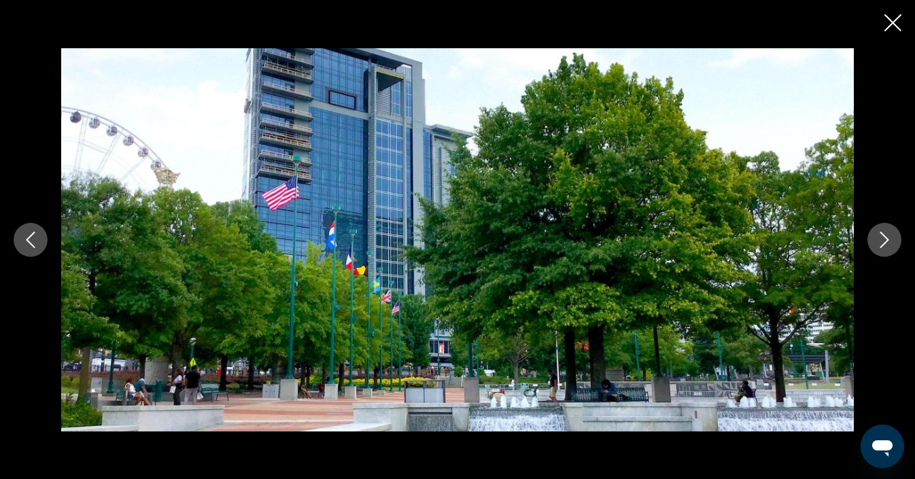
click at [883, 242] on icon "Next image" at bounding box center [884, 240] width 16 height 16
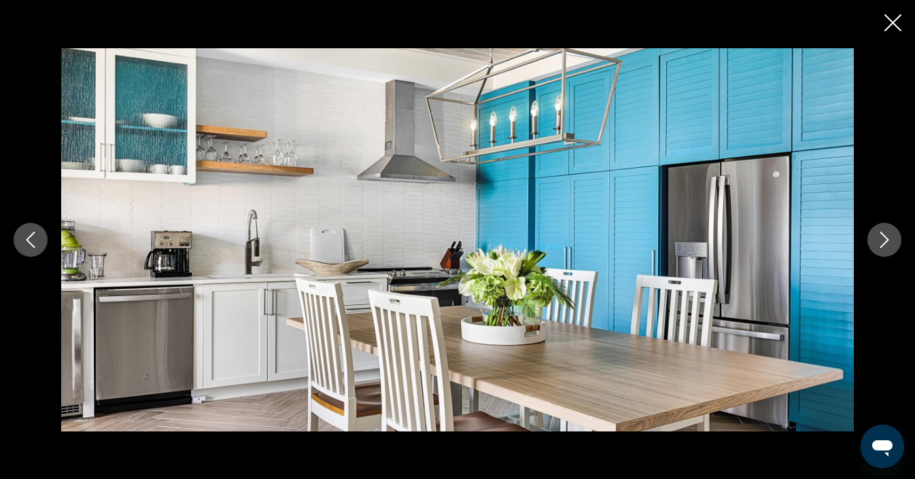
click at [883, 242] on icon "Next image" at bounding box center [884, 240] width 16 height 16
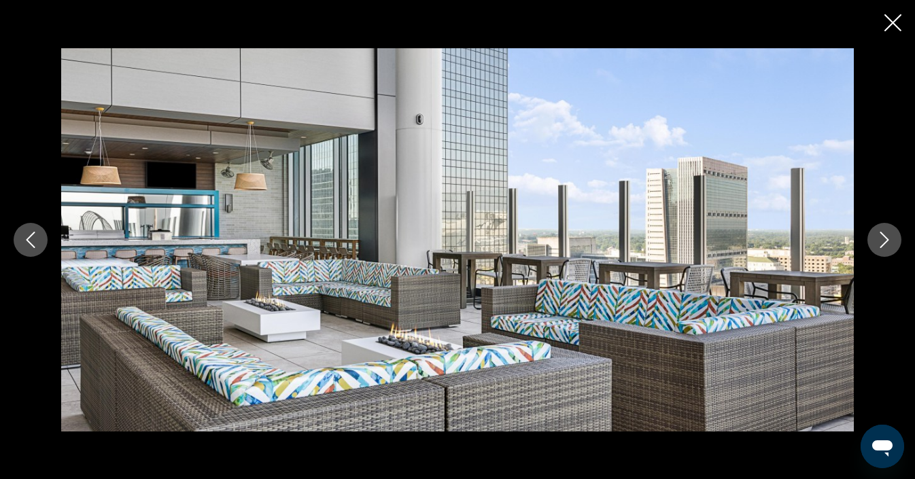
click at [883, 242] on icon "Next image" at bounding box center [884, 240] width 16 height 16
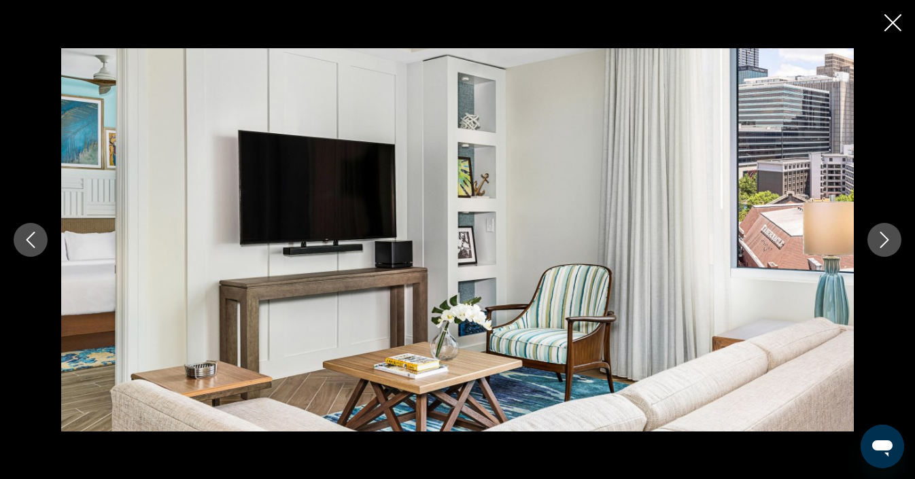
click at [883, 242] on icon "Next image" at bounding box center [884, 240] width 16 height 16
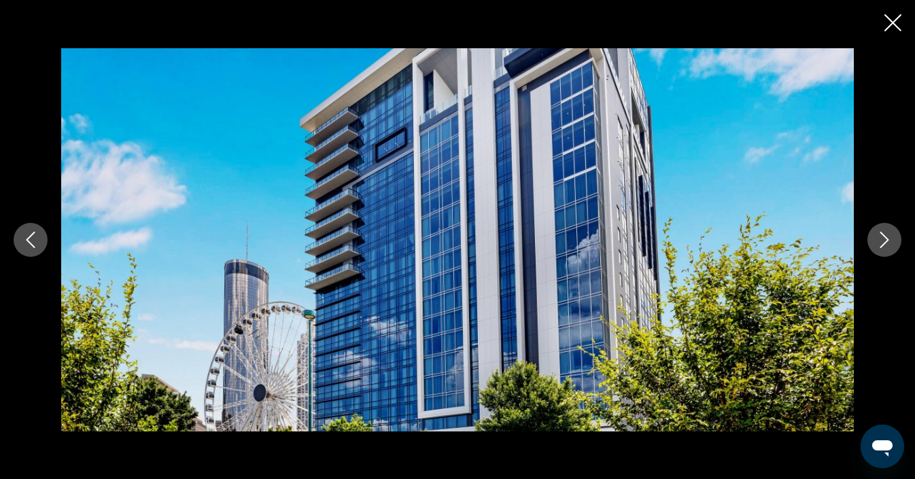
click at [883, 243] on icon "Next image" at bounding box center [884, 240] width 16 height 16
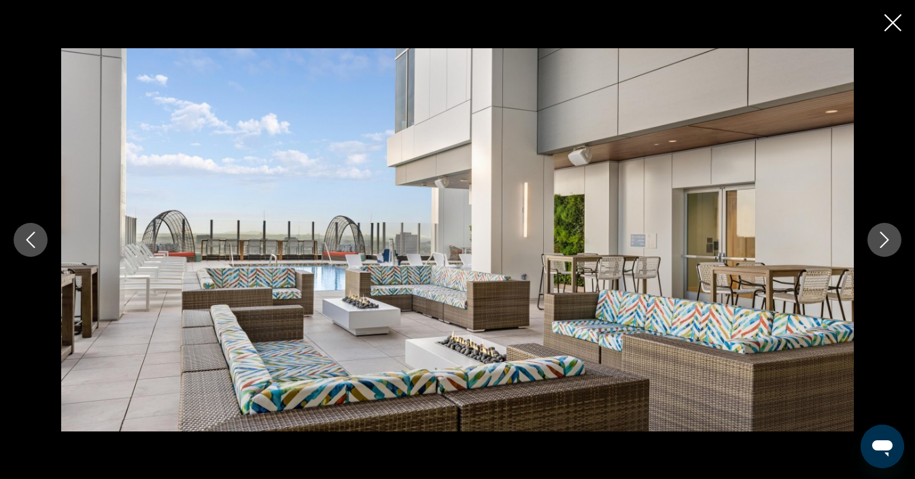
click at [883, 243] on icon "Next image" at bounding box center [884, 240] width 16 height 16
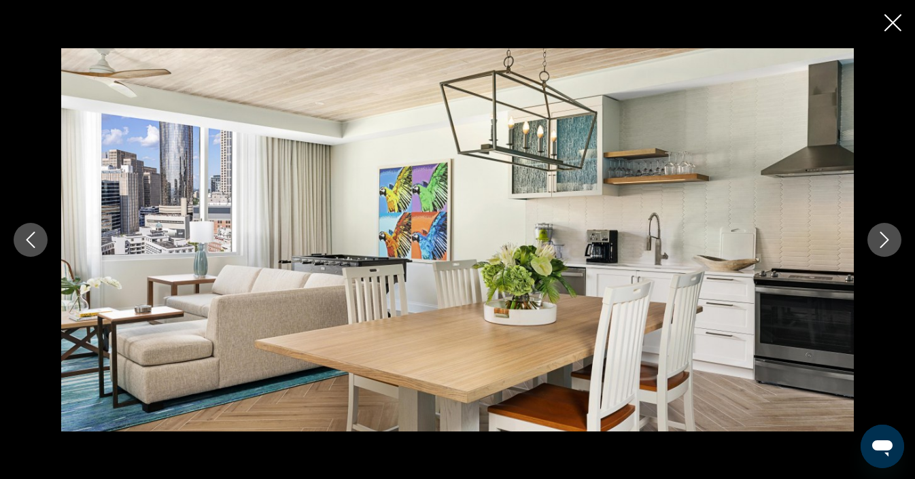
click at [883, 243] on icon "Next image" at bounding box center [884, 240] width 16 height 16
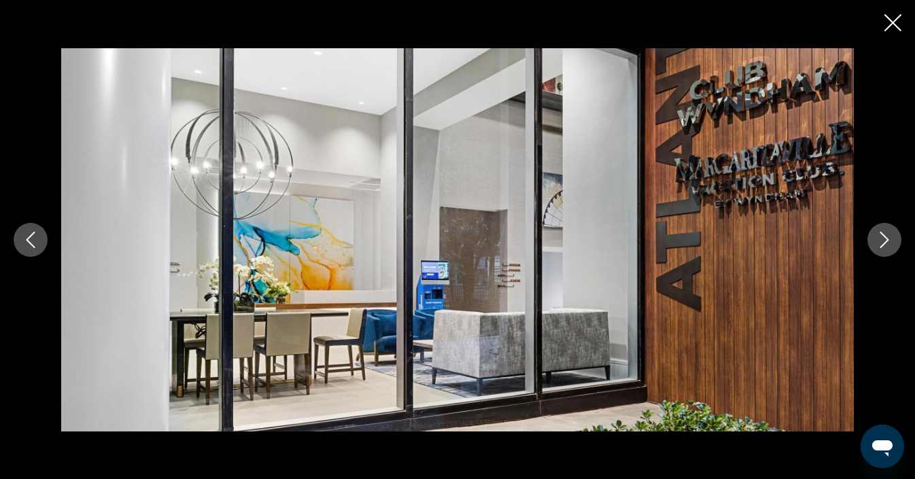
click at [888, 24] on icon "Close slideshow" at bounding box center [892, 22] width 17 height 17
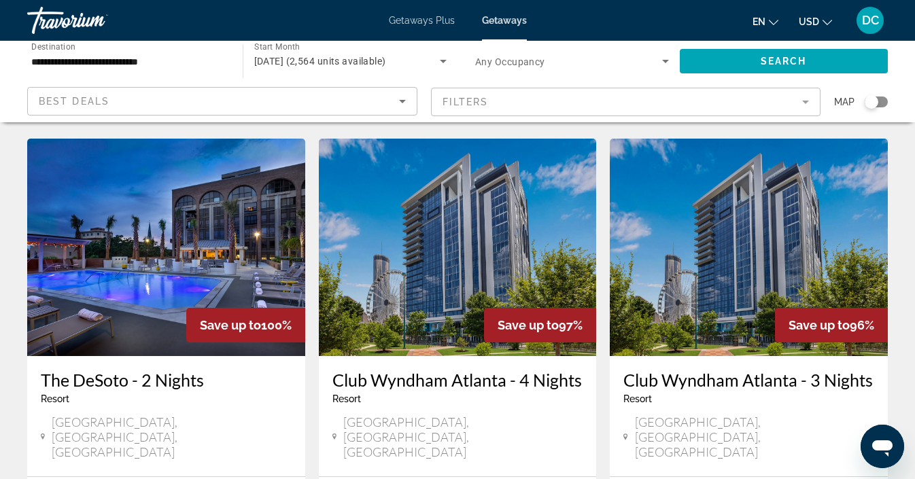
scroll to position [542, 0]
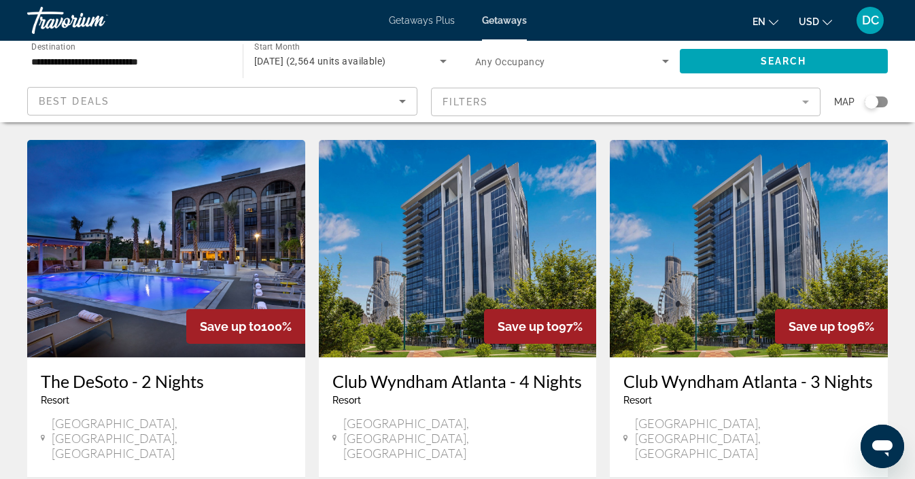
click at [194, 258] on img "Main content" at bounding box center [166, 248] width 278 height 217
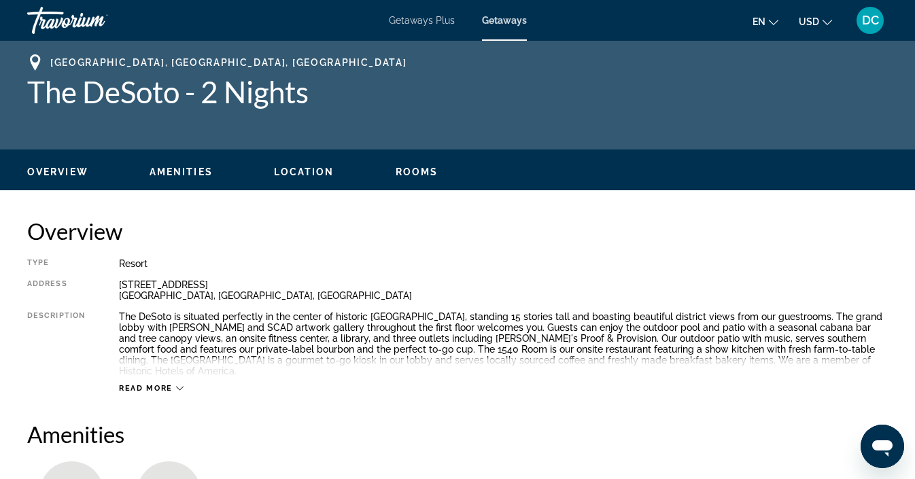
click at [74, 175] on span "Overview" at bounding box center [57, 171] width 61 height 11
click at [298, 173] on span "Location" at bounding box center [304, 171] width 60 height 11
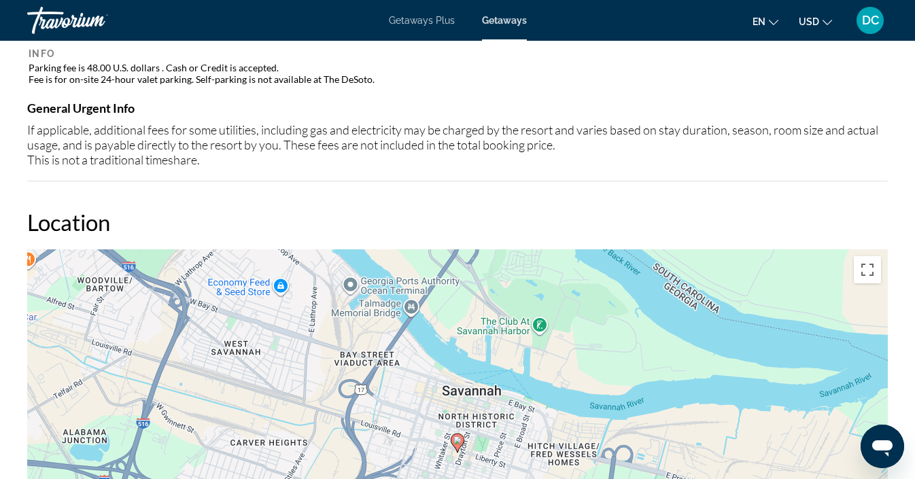
scroll to position [818, 0]
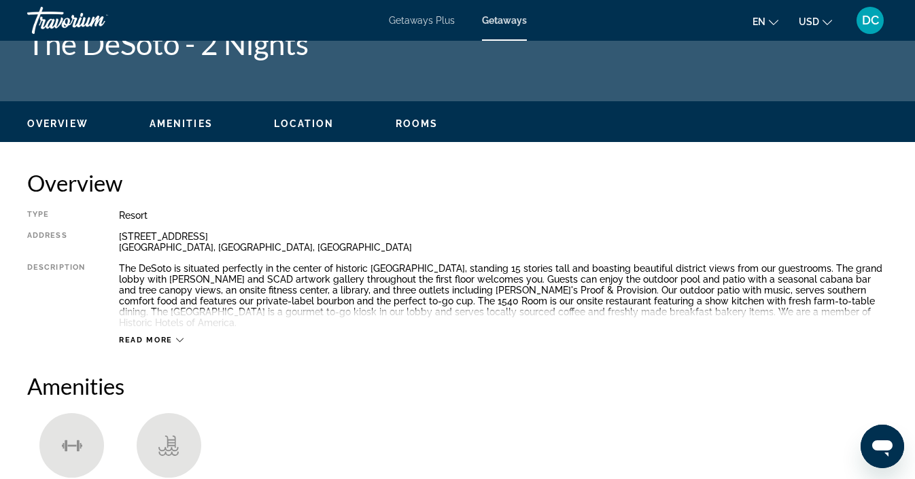
click at [415, 127] on span "Rooms" at bounding box center [417, 123] width 43 height 11
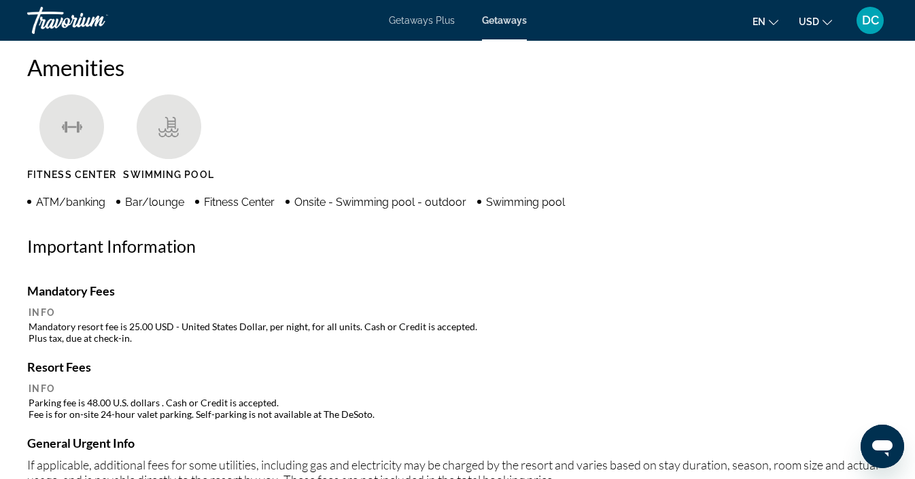
scroll to position [234, 0]
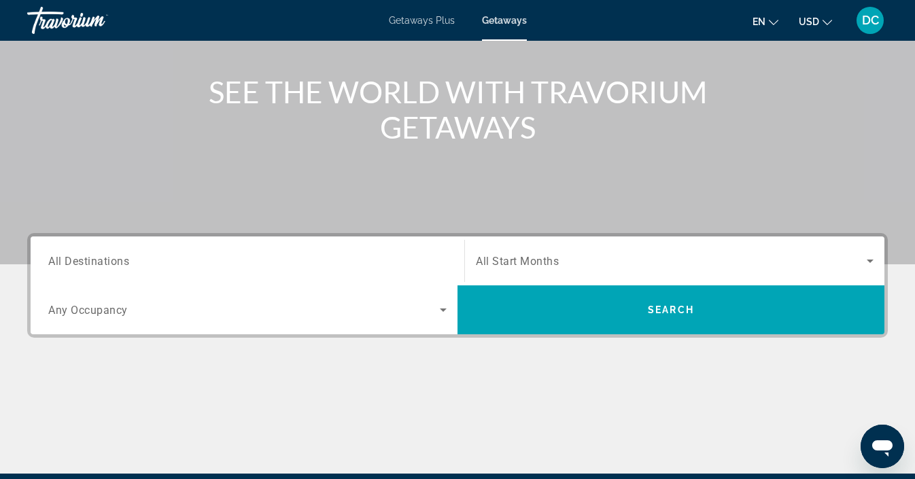
scroll to position [151, 0]
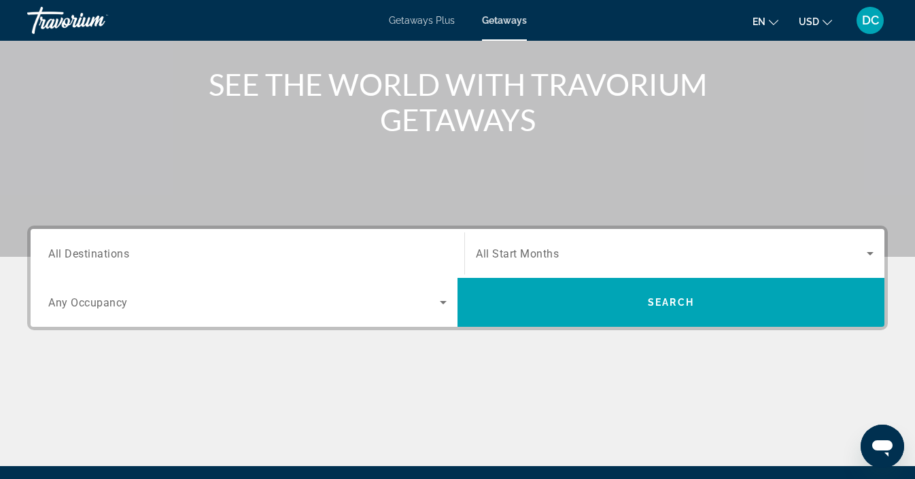
click at [541, 256] on span "All Start Months" at bounding box center [517, 253] width 83 height 13
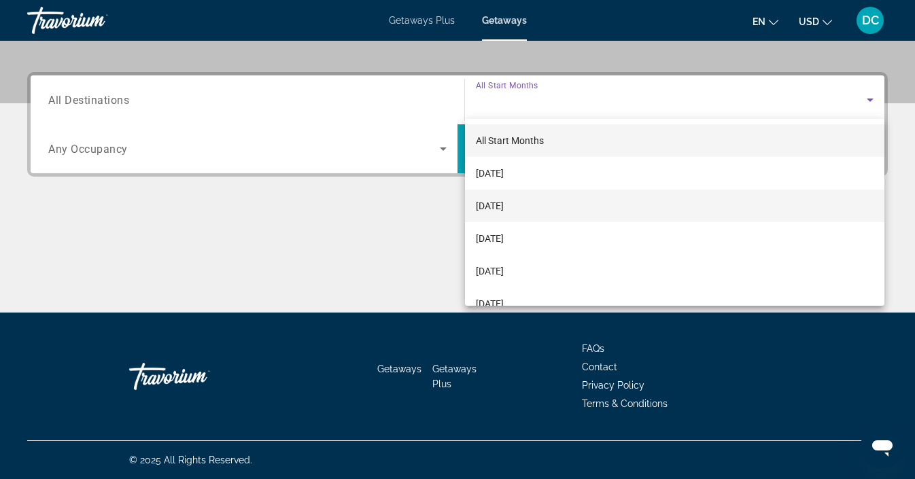
click at [504, 205] on span "[DATE]" at bounding box center [490, 206] width 28 height 16
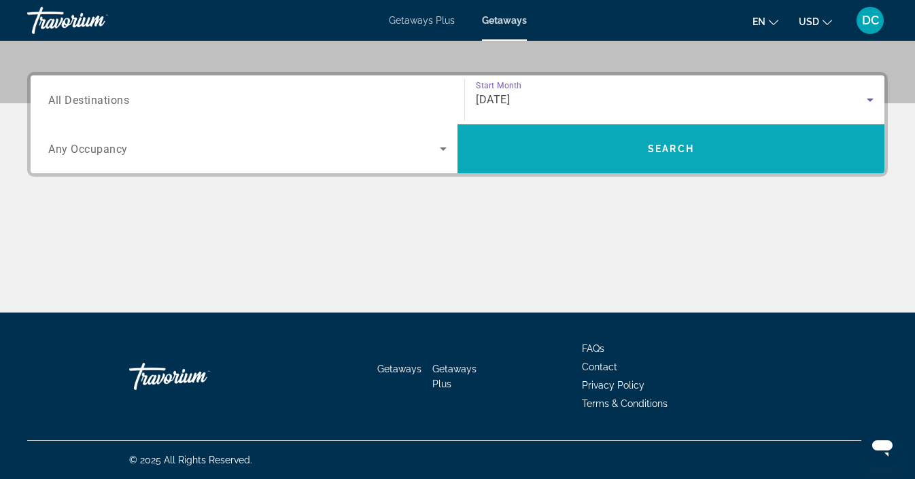
click at [572, 144] on span "Search widget" at bounding box center [670, 149] width 427 height 33
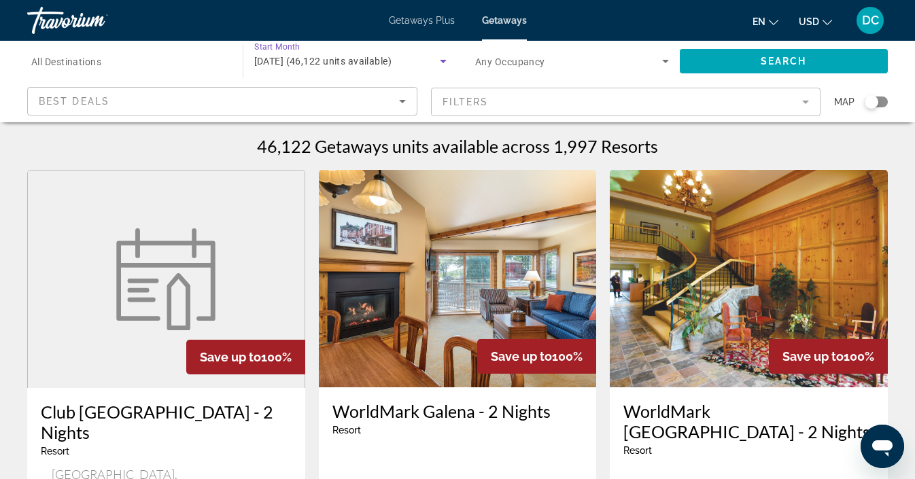
click at [442, 60] on icon "Search widget" at bounding box center [443, 61] width 7 height 3
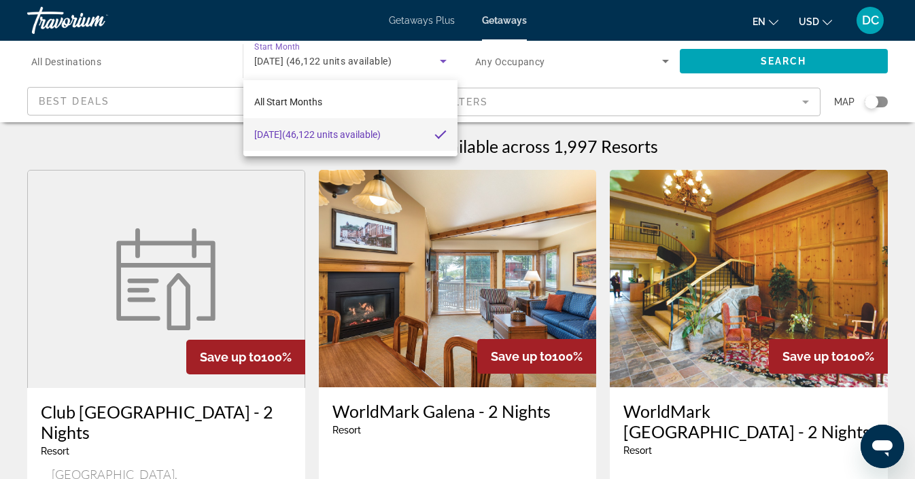
click at [442, 59] on div at bounding box center [457, 239] width 915 height 479
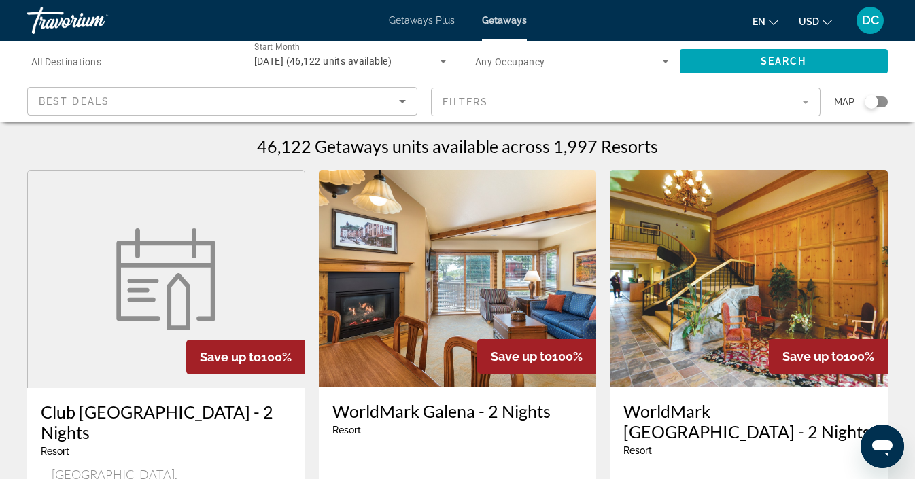
click at [464, 96] on mat-form-field "Filters" at bounding box center [626, 102] width 390 height 29
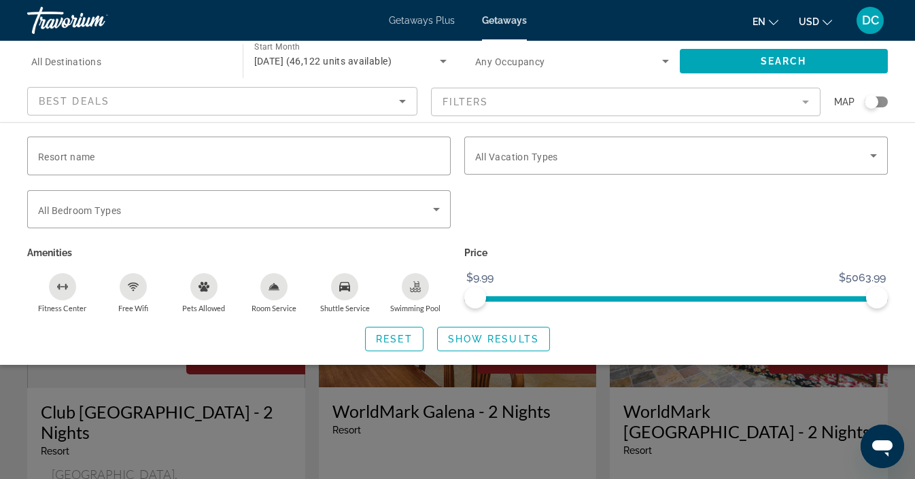
click at [464, 96] on mat-form-field "Filters" at bounding box center [626, 102] width 390 height 29
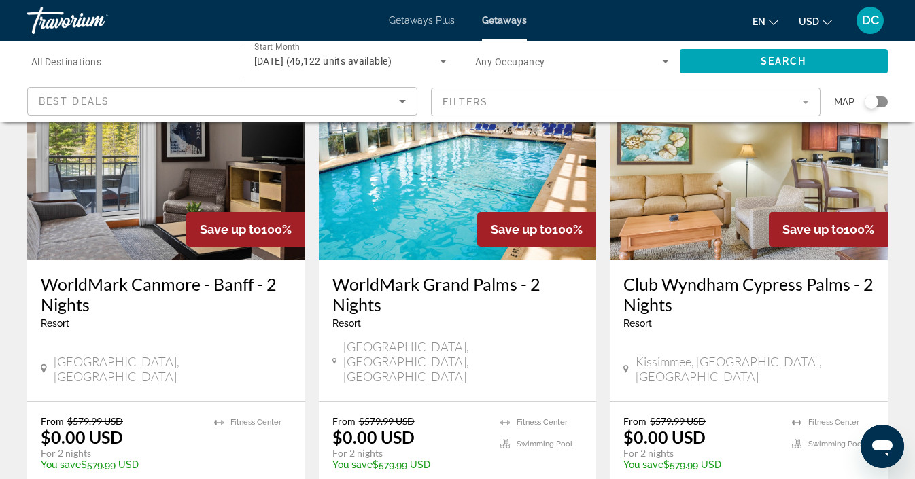
scroll to position [1149, 0]
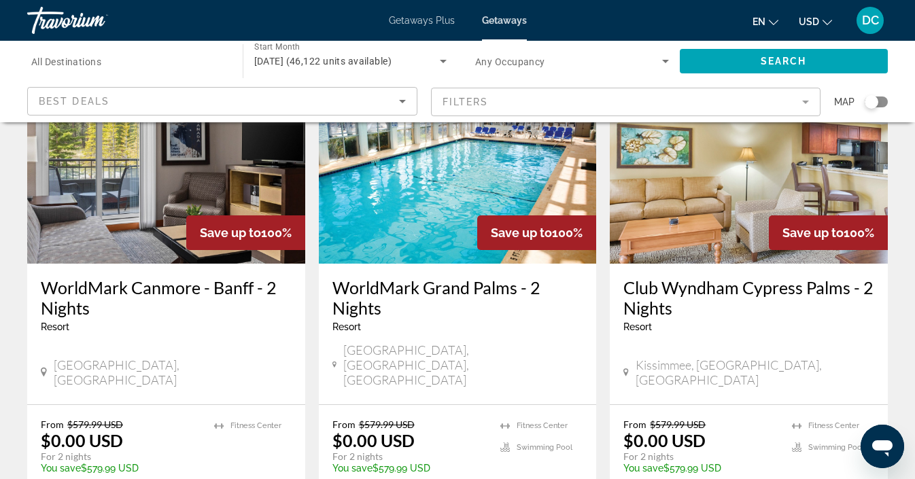
click at [510, 96] on mat-form-field "Filters" at bounding box center [626, 102] width 390 height 29
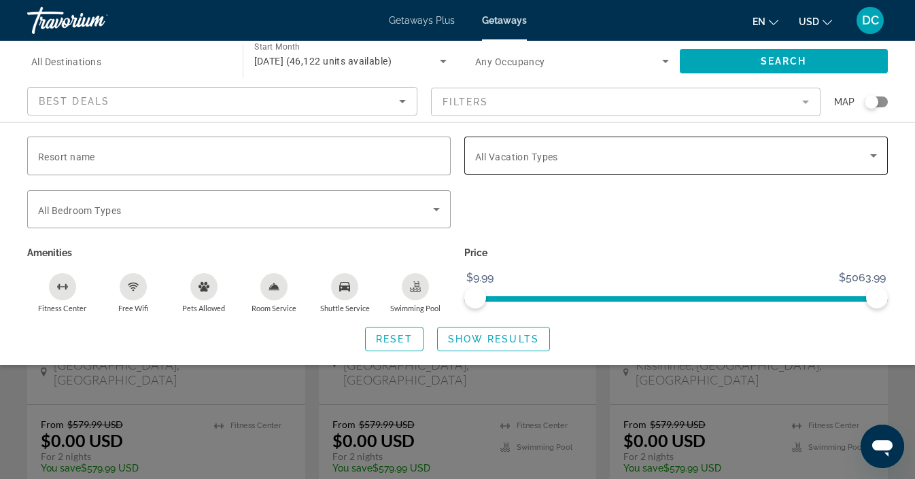
click at [523, 154] on span "All Vacation Types" at bounding box center [516, 157] width 83 height 11
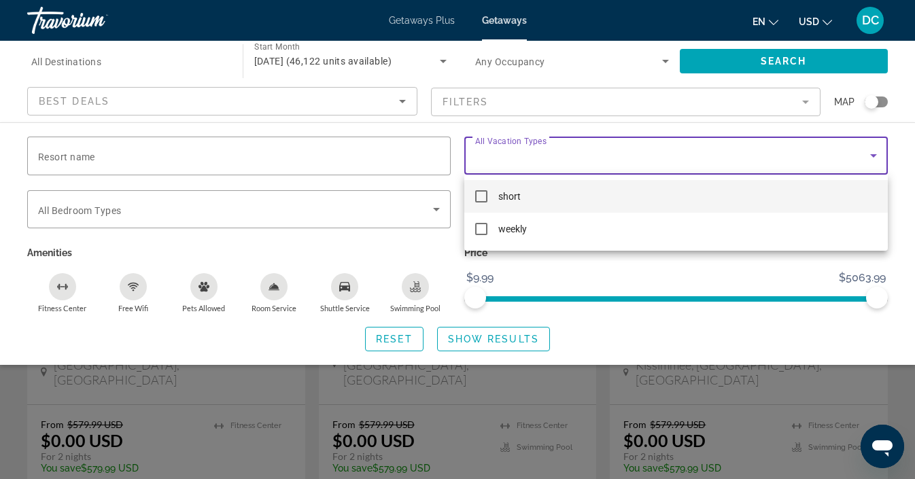
click at [523, 154] on div at bounding box center [457, 239] width 915 height 479
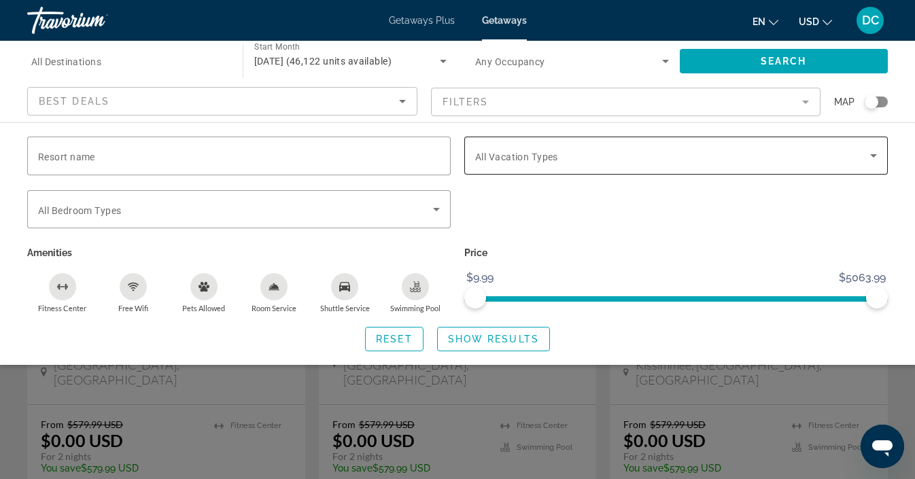
click at [523, 155] on span "All Vacation Types" at bounding box center [516, 157] width 83 height 11
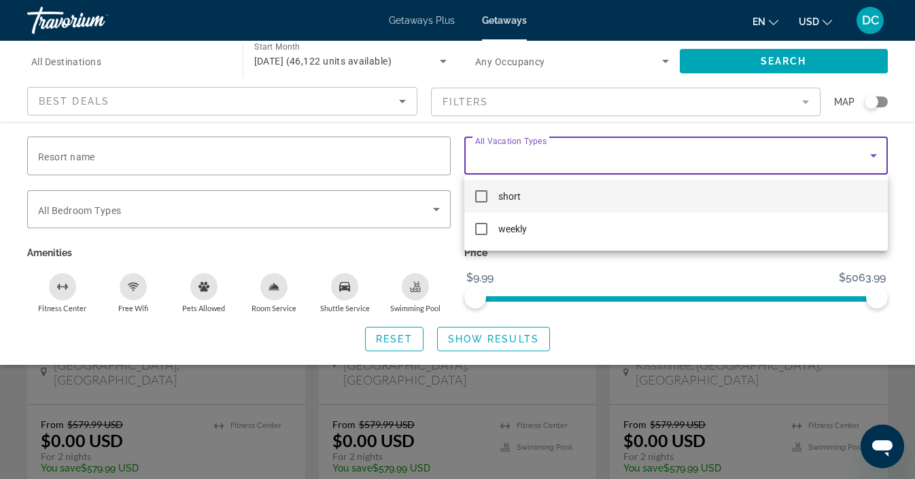
click at [523, 156] on div at bounding box center [457, 239] width 915 height 479
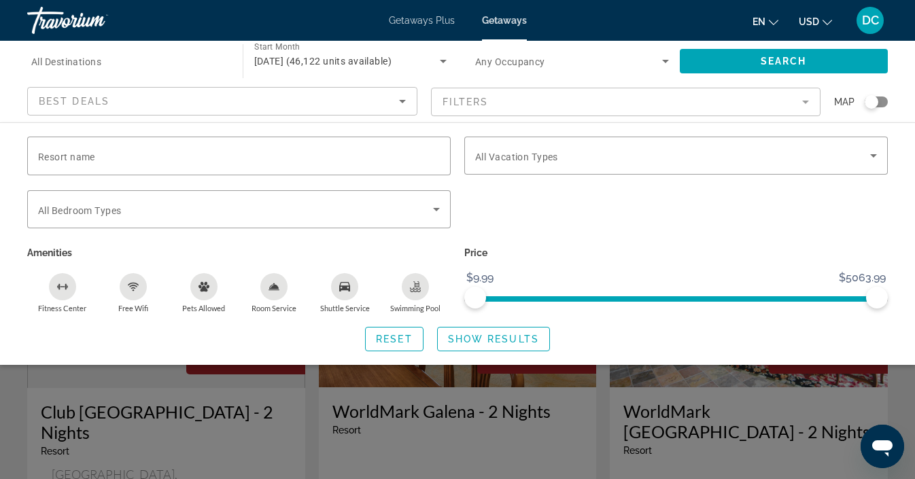
scroll to position [0, 0]
click at [124, 217] on div "Search widget" at bounding box center [239, 209] width 402 height 38
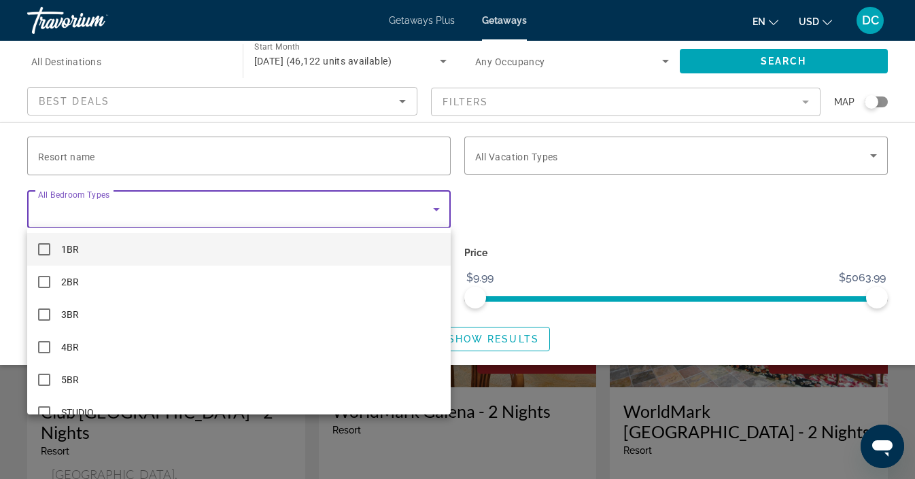
click at [124, 216] on div at bounding box center [457, 239] width 915 height 479
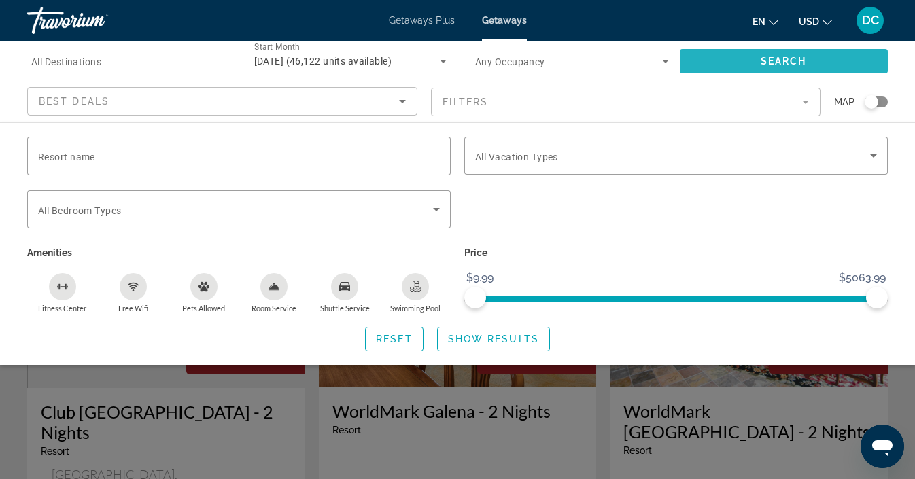
click at [718, 56] on span "Search widget" at bounding box center [784, 61] width 209 height 33
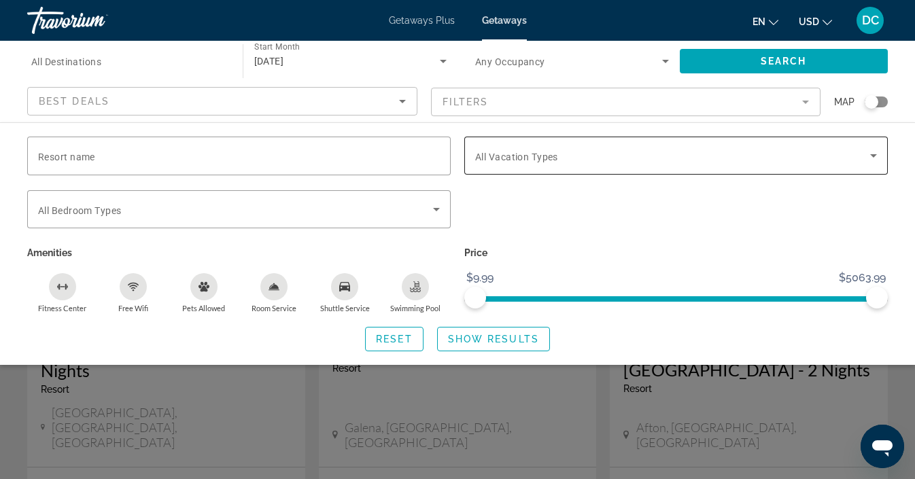
scroll to position [67, 0]
click at [508, 335] on span "Show Results" at bounding box center [493, 339] width 91 height 11
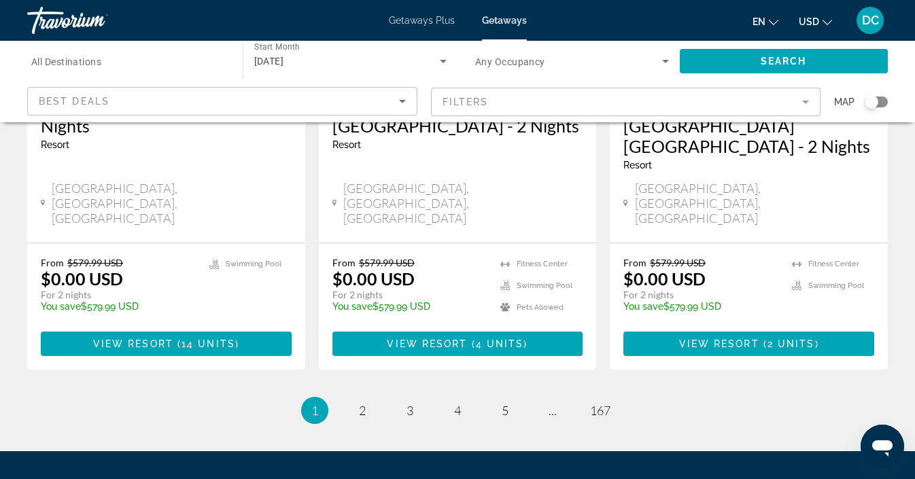
scroll to position [1843, 0]
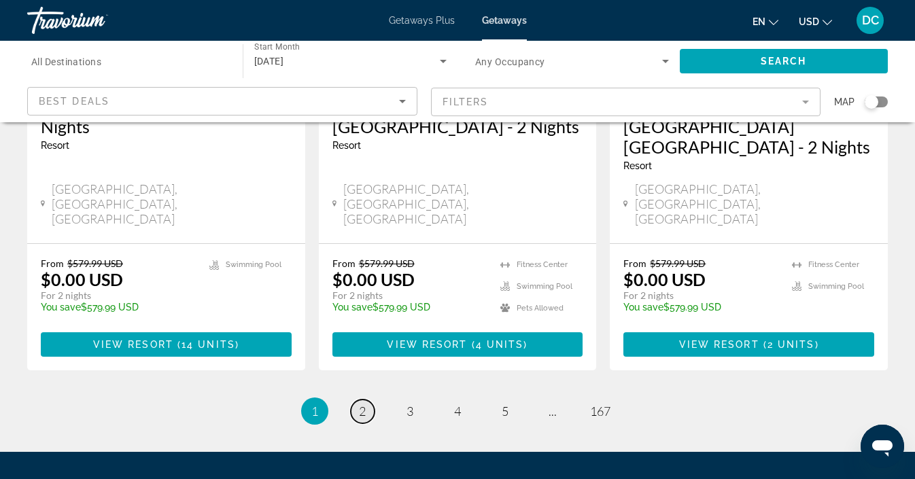
click at [368, 400] on link "page 2" at bounding box center [363, 412] width 24 height 24
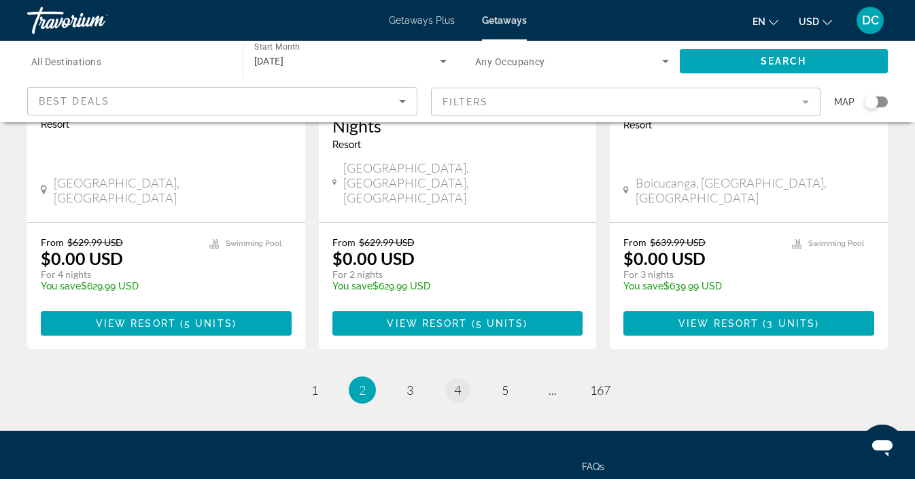
scroll to position [1842, 0]
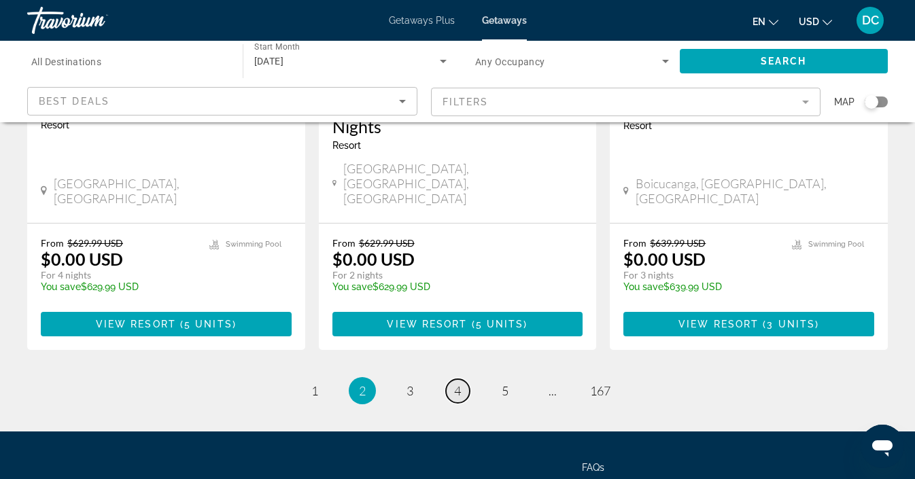
click at [460, 383] on span "4" at bounding box center [457, 390] width 7 height 15
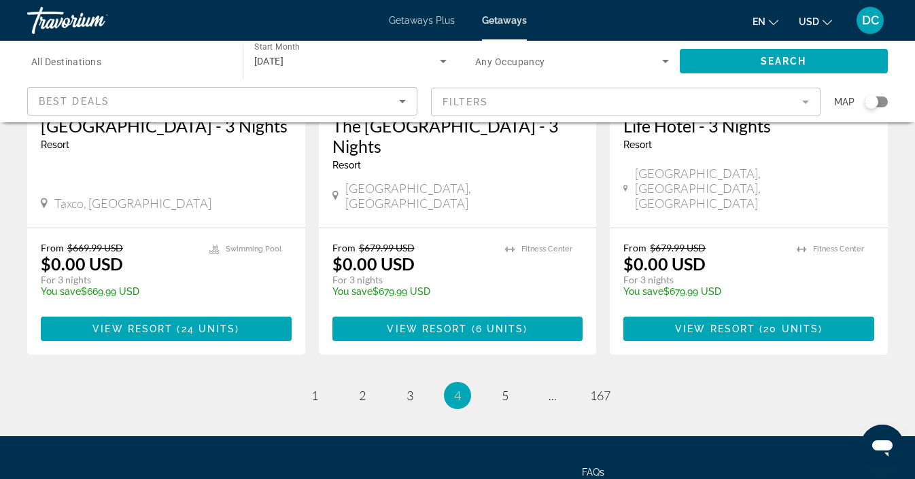
scroll to position [1822, 0]
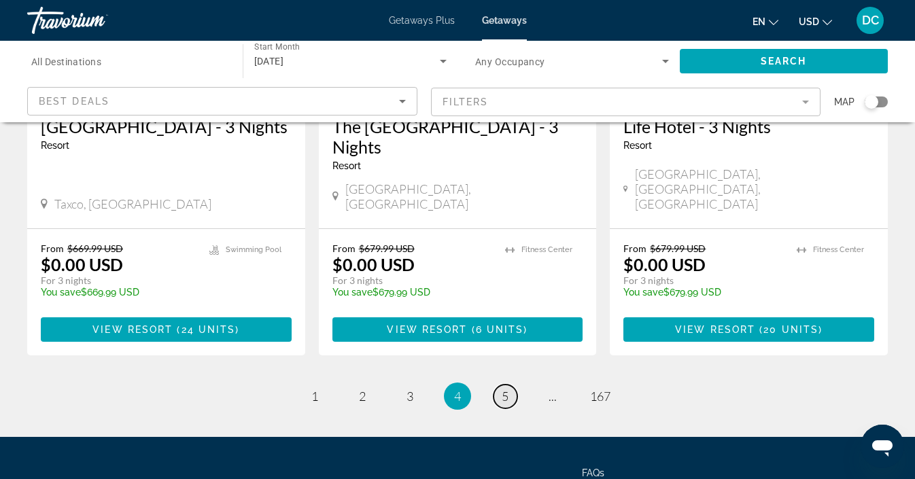
click at [503, 389] on span "5" at bounding box center [505, 396] width 7 height 15
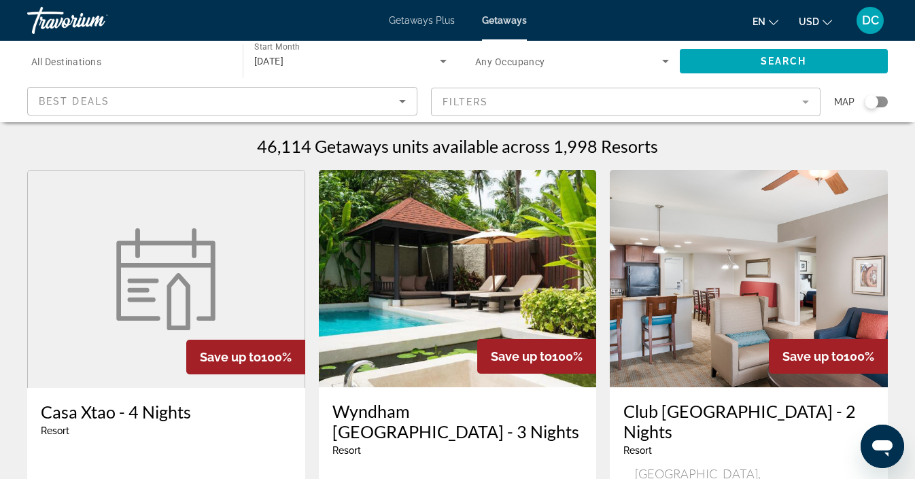
click at [494, 96] on mat-form-field "Filters" at bounding box center [626, 102] width 390 height 29
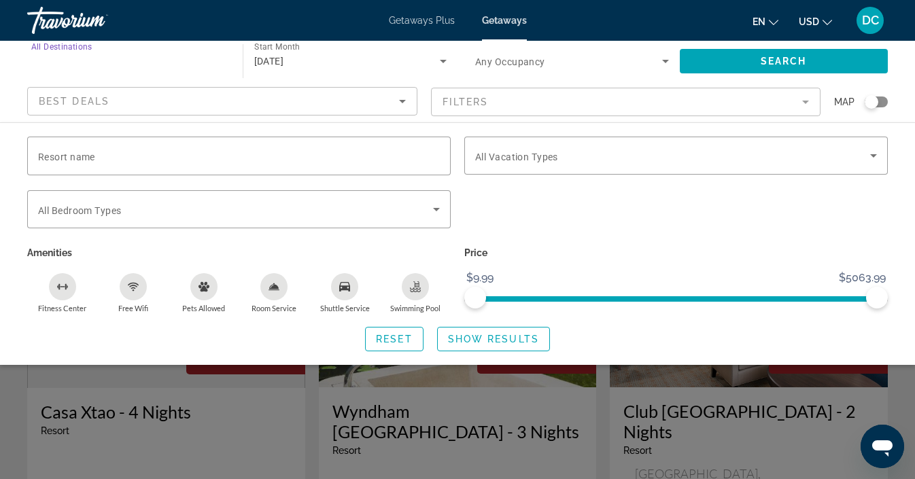
click at [175, 63] on input "Destination All Destinations" at bounding box center [128, 62] width 194 height 16
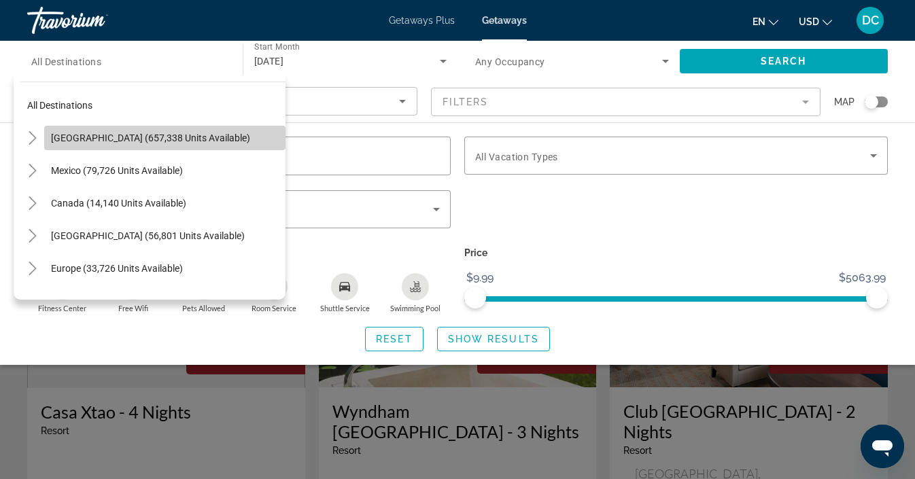
click at [159, 138] on span "[GEOGRAPHIC_DATA] (657,338 units available)" at bounding box center [150, 138] width 199 height 11
type input "**********"
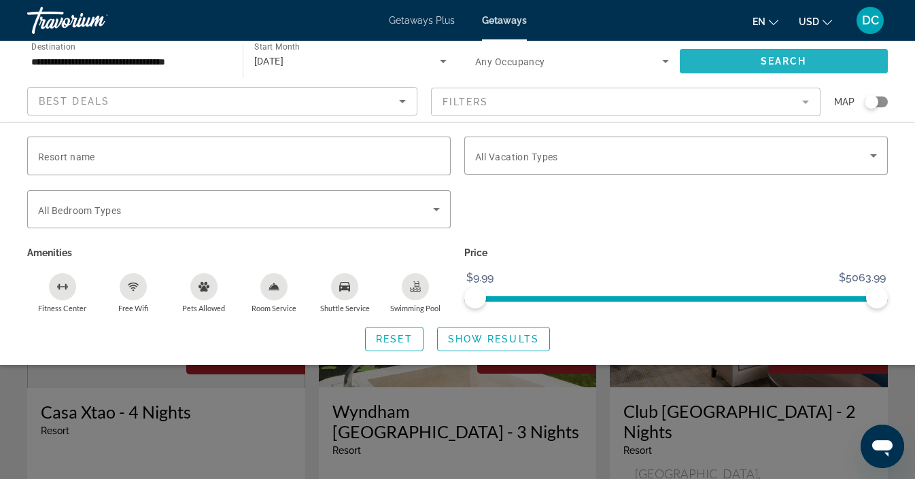
click at [706, 62] on span "Search widget" at bounding box center [784, 61] width 209 height 33
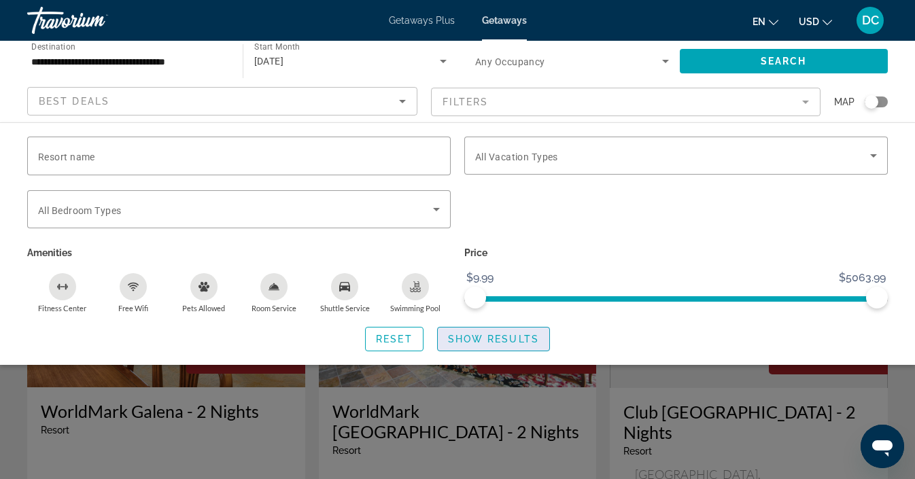
click at [509, 343] on span "Show Results" at bounding box center [493, 339] width 91 height 11
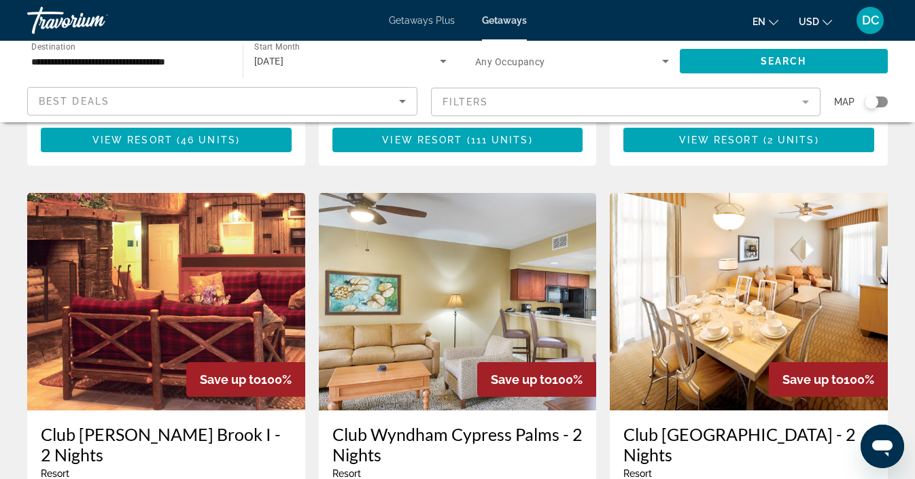
scroll to position [1059, 0]
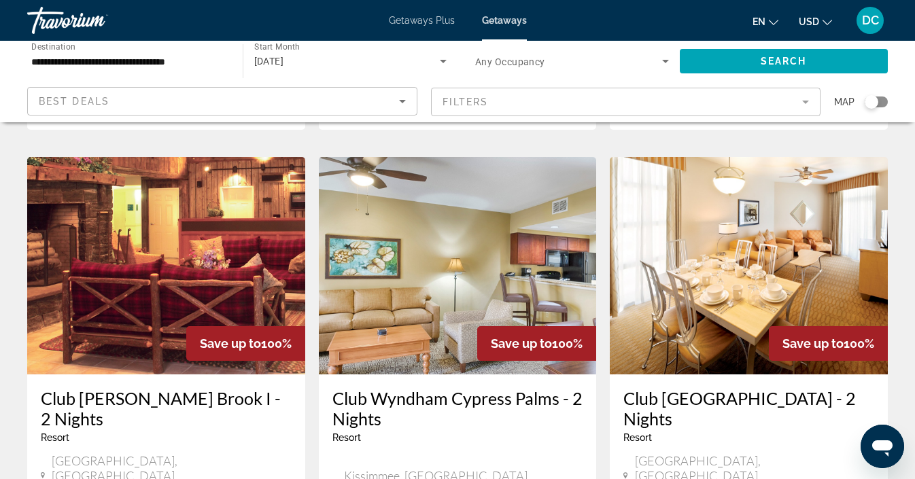
click at [236, 336] on span "Save up to" at bounding box center [230, 343] width 61 height 14
click at [221, 214] on img "Main content" at bounding box center [166, 265] width 278 height 217
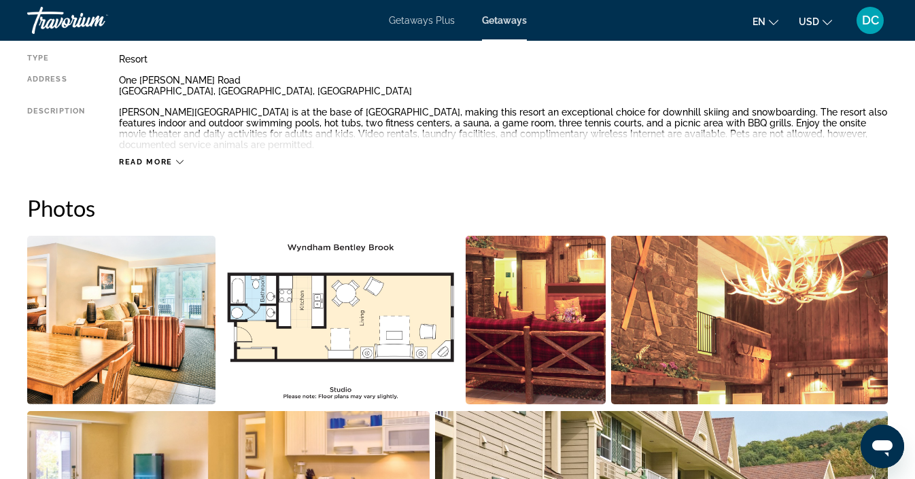
scroll to position [740, 0]
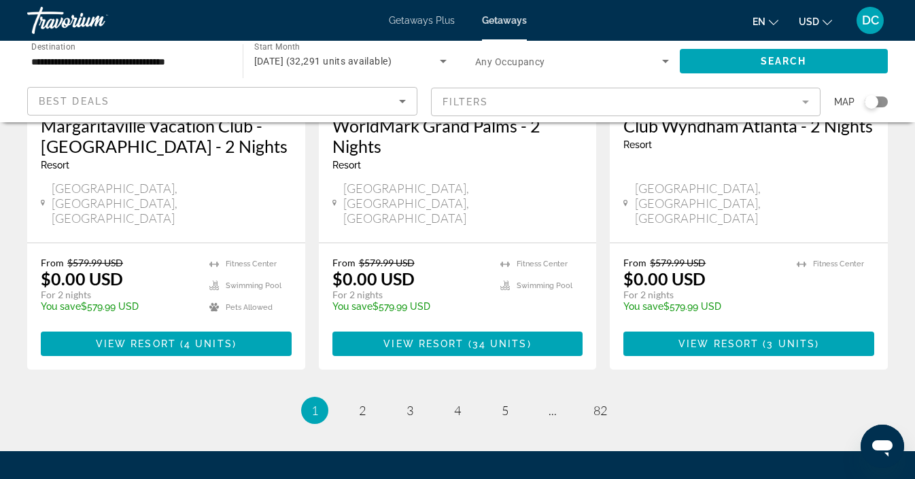
scroll to position [1843, 0]
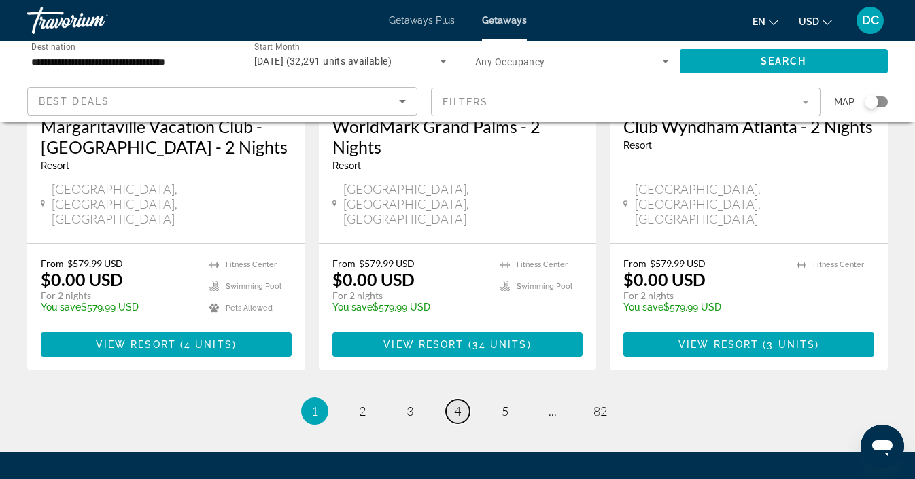
click at [462, 400] on link "page 4" at bounding box center [458, 412] width 24 height 24
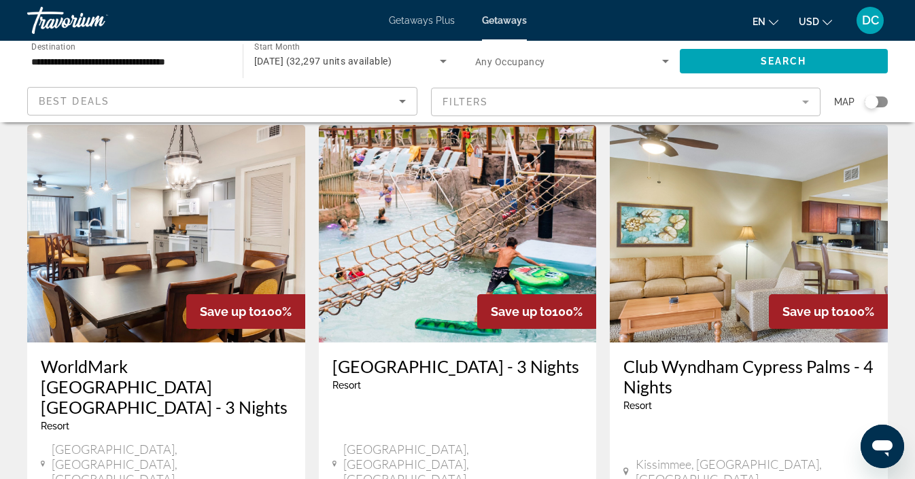
scroll to position [1097, 0]
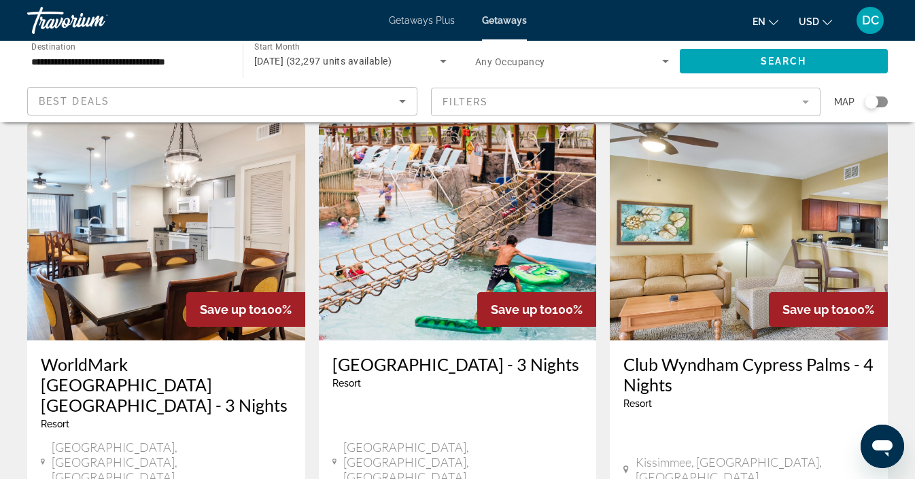
click at [450, 232] on img "Main content" at bounding box center [458, 231] width 278 height 217
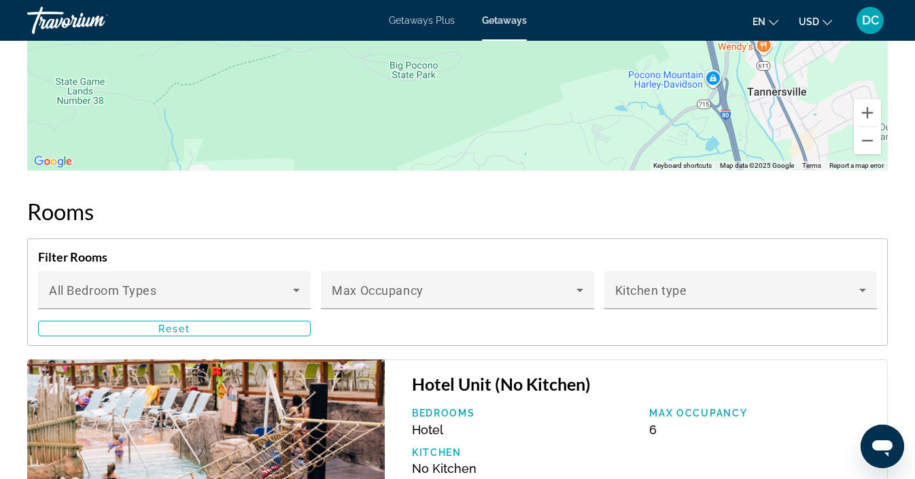
scroll to position [2082, 0]
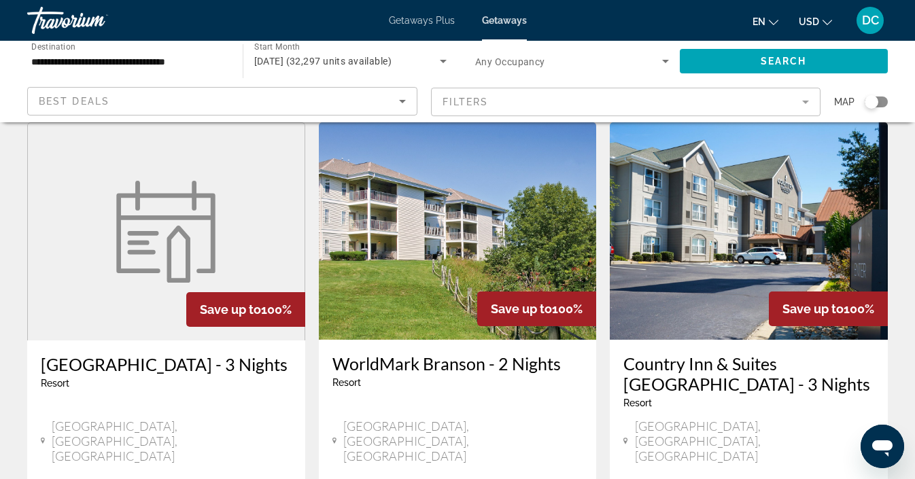
scroll to position [583, 0]
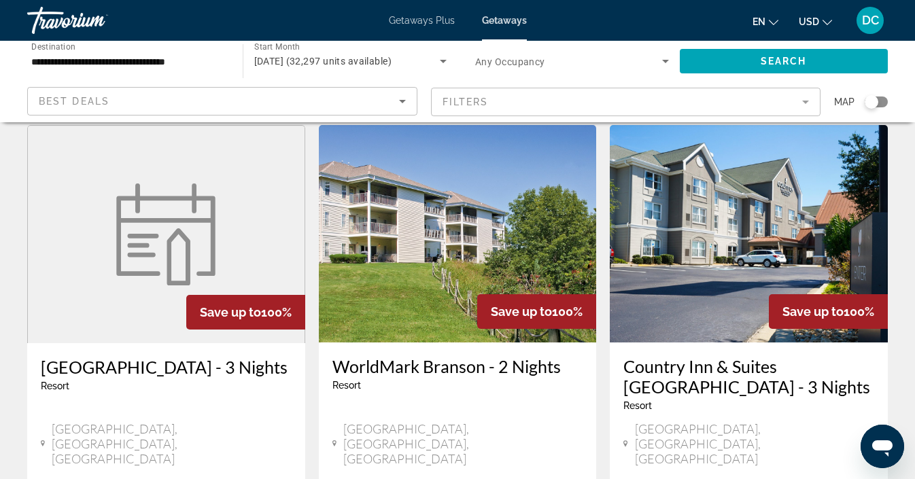
click at [765, 205] on img "Main content" at bounding box center [749, 233] width 278 height 217
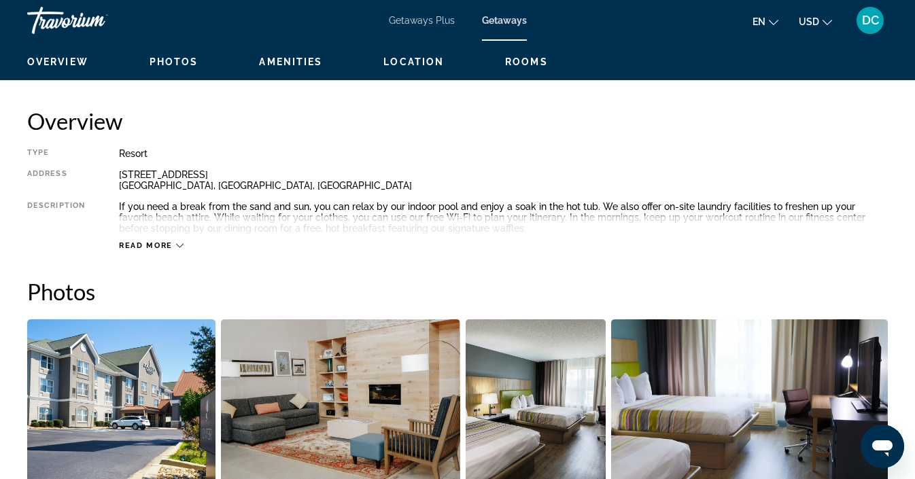
scroll to position [673, 0]
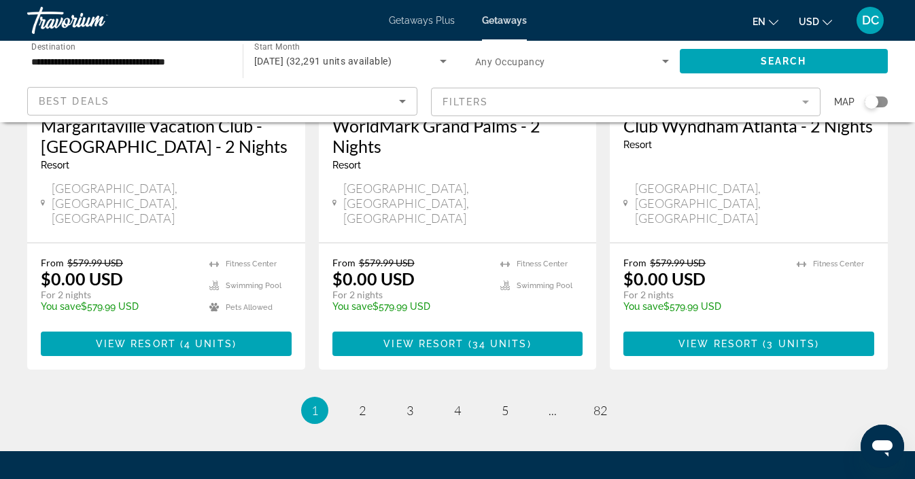
scroll to position [1843, 0]
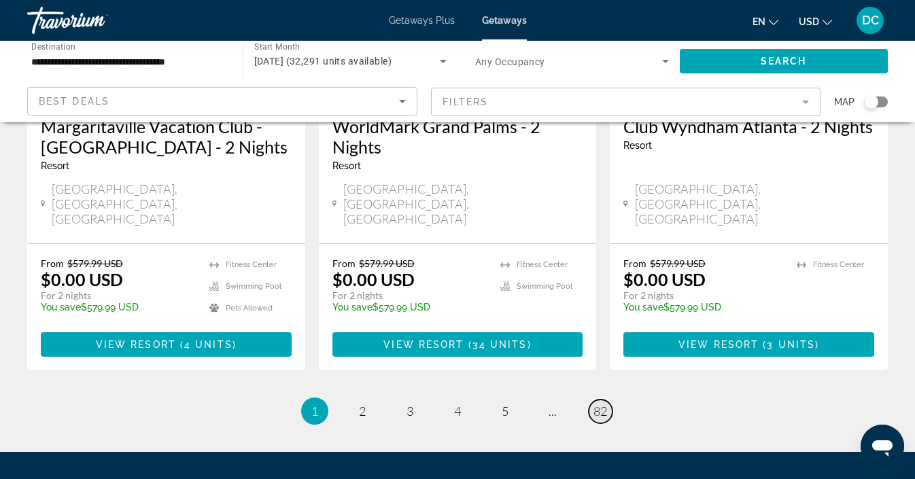
click at [599, 404] on span "82" at bounding box center [600, 411] width 14 height 15
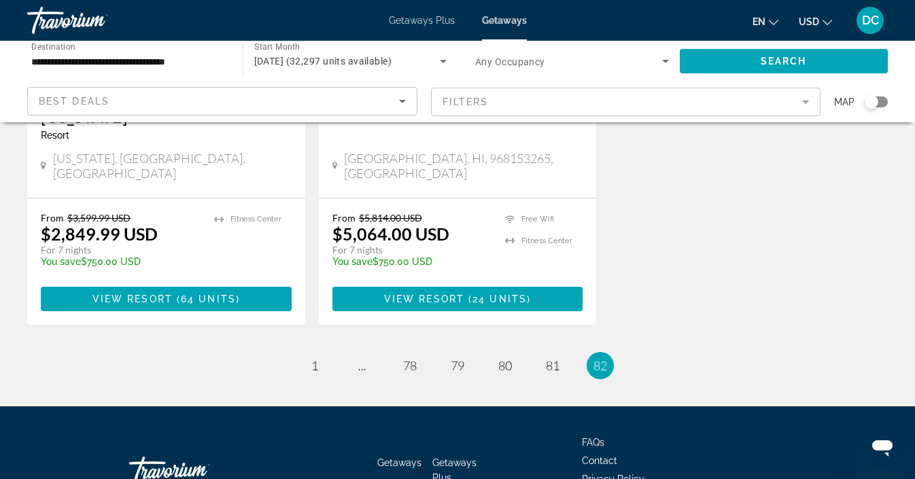
scroll to position [1802, 0]
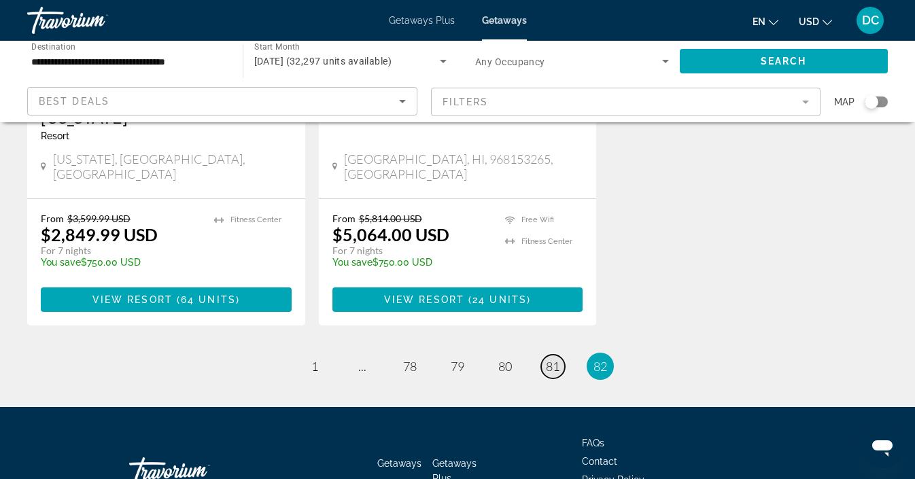
click at [553, 359] on span "81" at bounding box center [553, 366] width 14 height 15
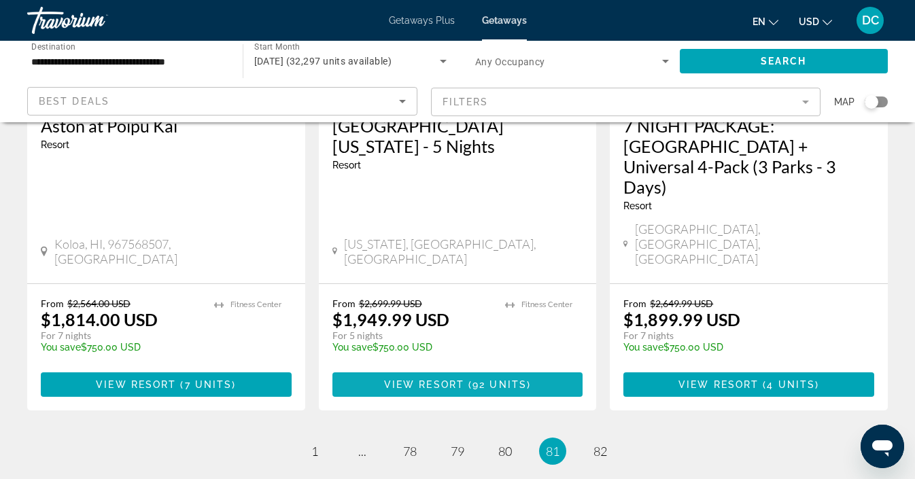
scroll to position [1842, 0]
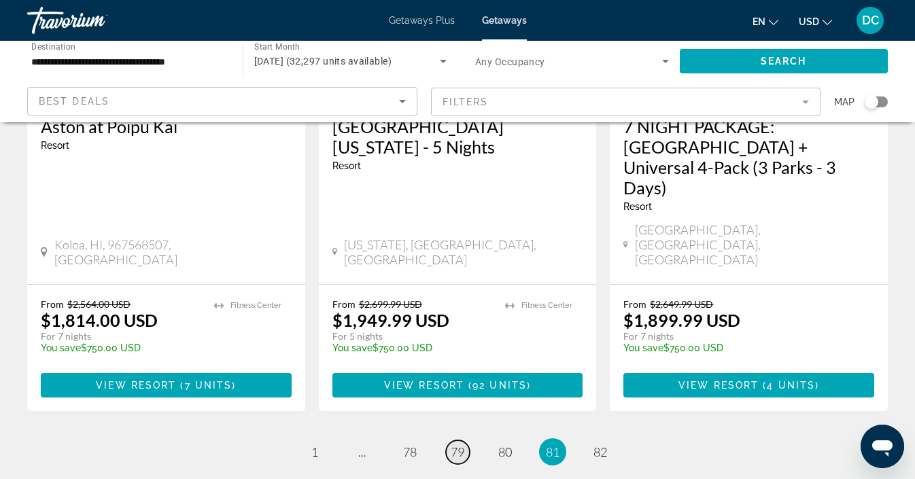
click at [459, 444] on span "79" at bounding box center [458, 451] width 14 height 15
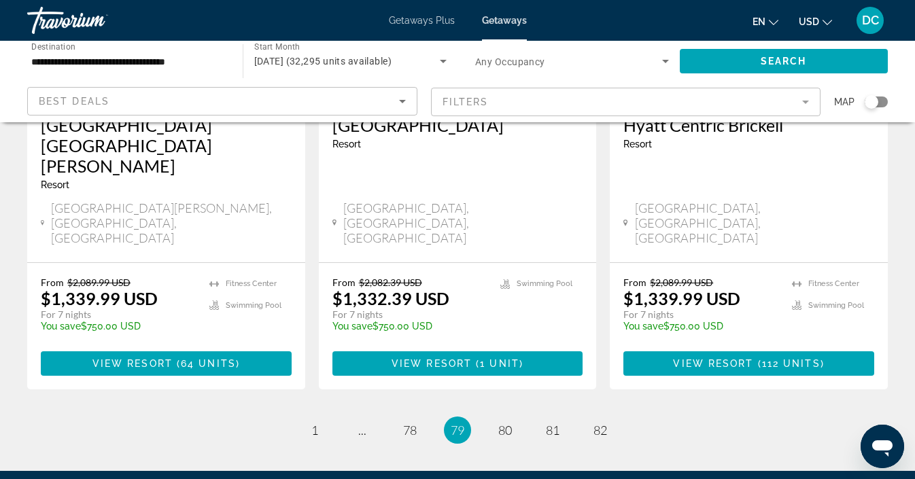
scroll to position [1863, 0]
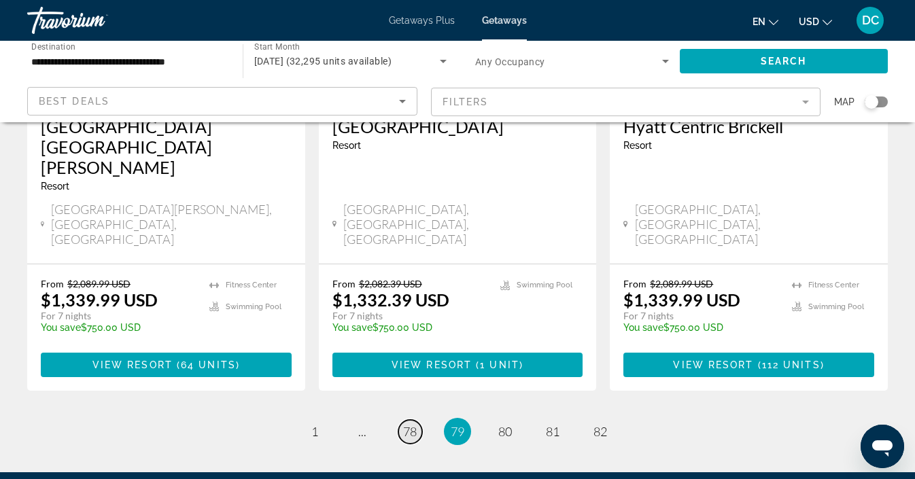
click at [410, 424] on span "78" at bounding box center [410, 431] width 14 height 15
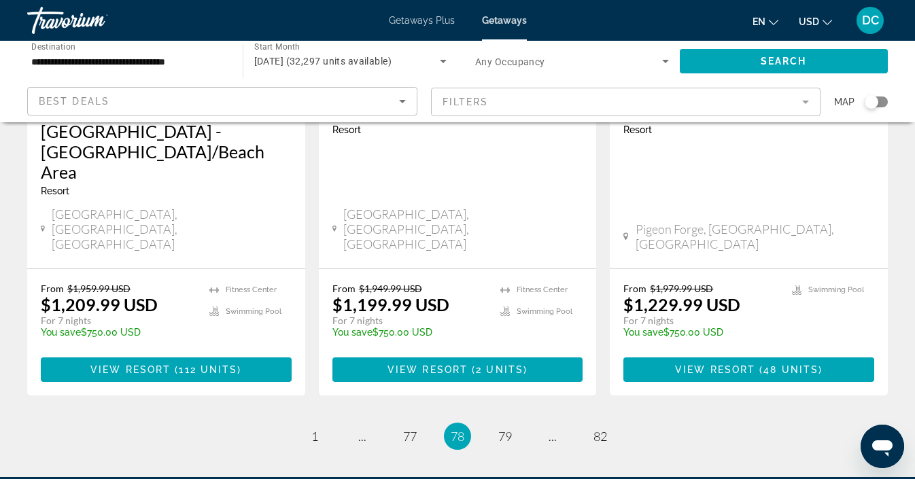
scroll to position [1842, 0]
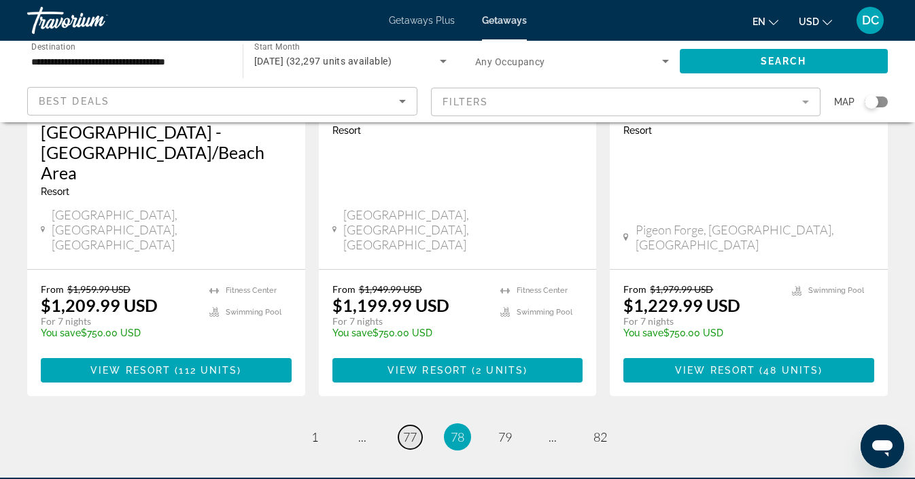
click at [406, 429] on span "77" at bounding box center [410, 436] width 14 height 15
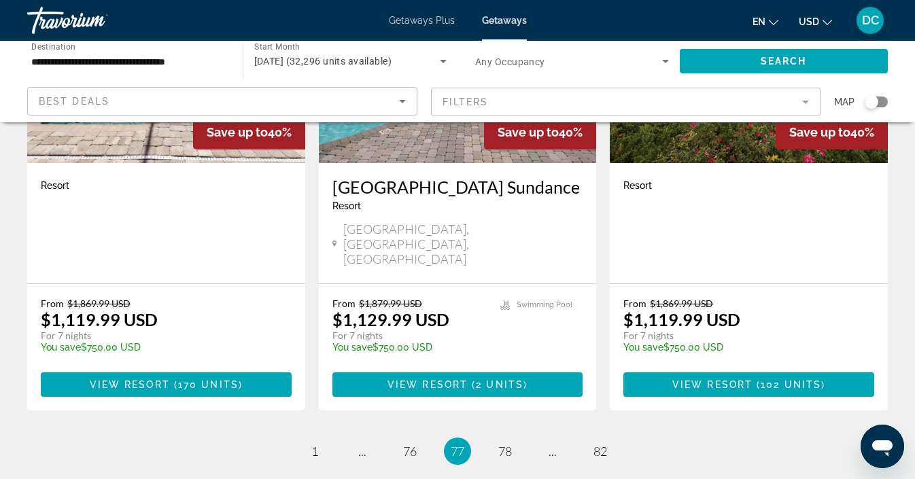
scroll to position [1822, 0]
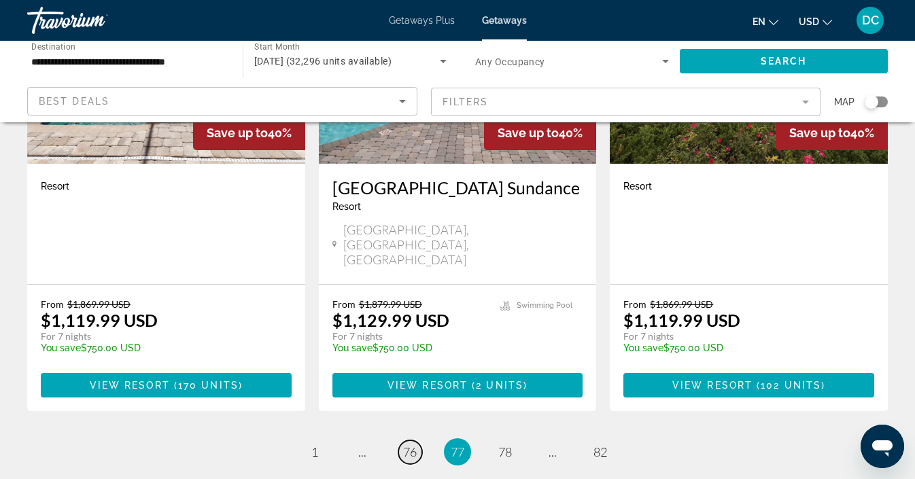
click at [408, 444] on span "76" at bounding box center [410, 451] width 14 height 15
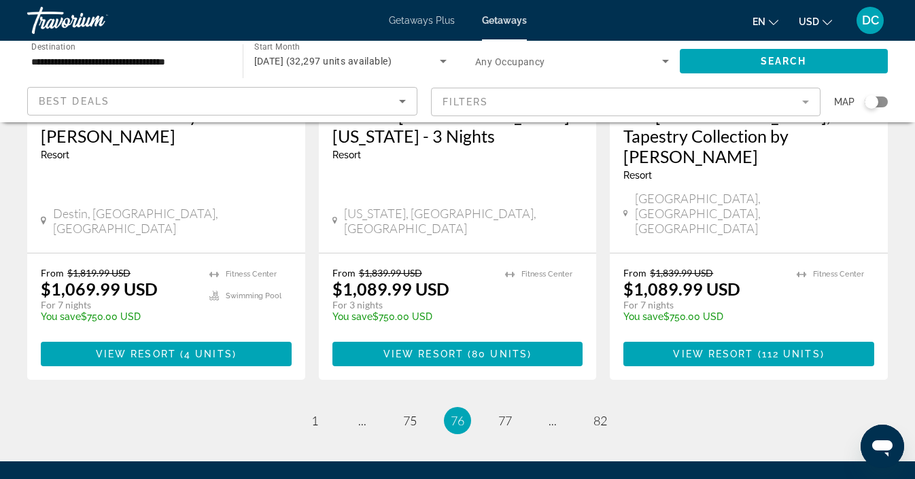
scroll to position [1833, 0]
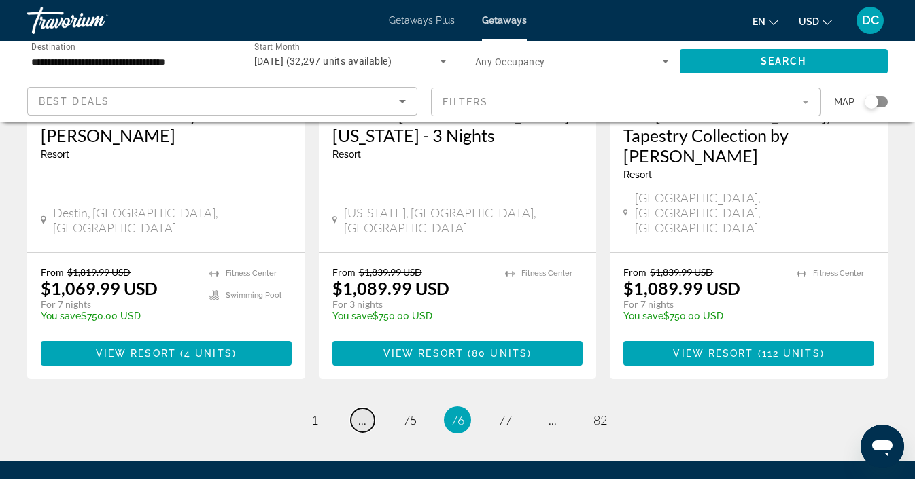
click at [359, 412] on span "..." at bounding box center [362, 419] width 8 height 15
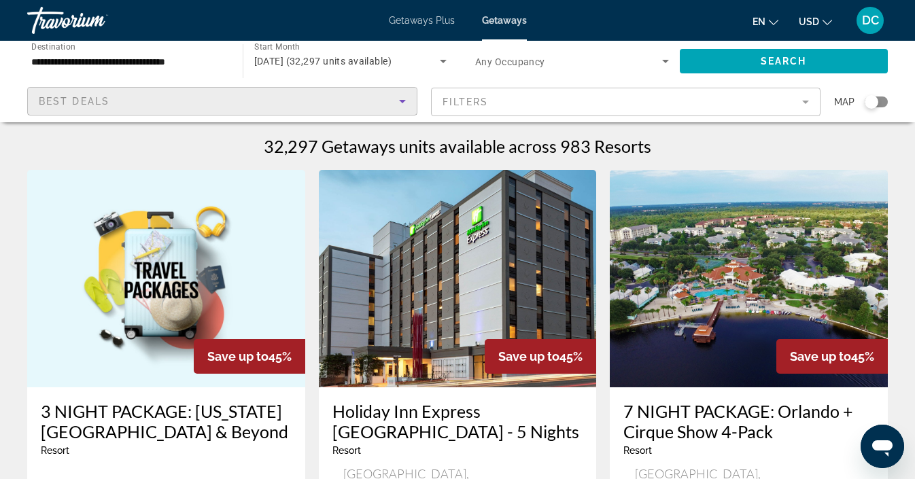
click at [212, 100] on div "Best Deals" at bounding box center [219, 101] width 360 height 16
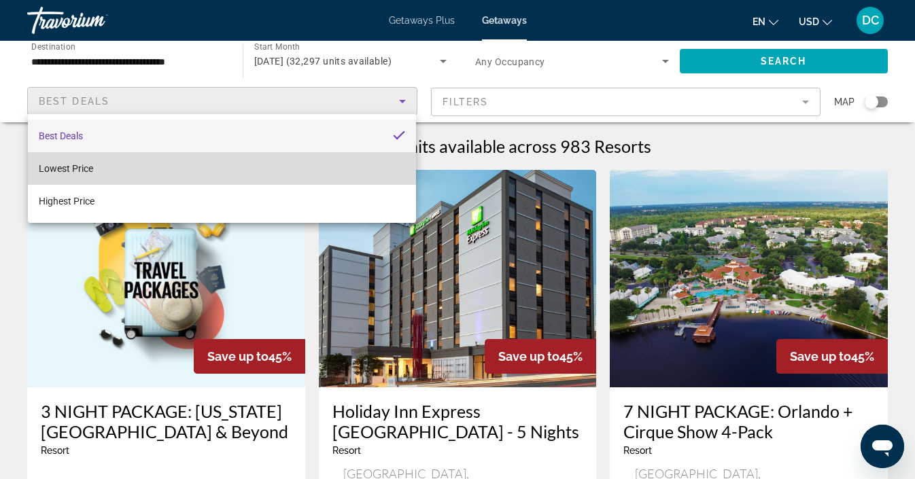
click at [80, 169] on span "Lowest Price" at bounding box center [66, 168] width 54 height 11
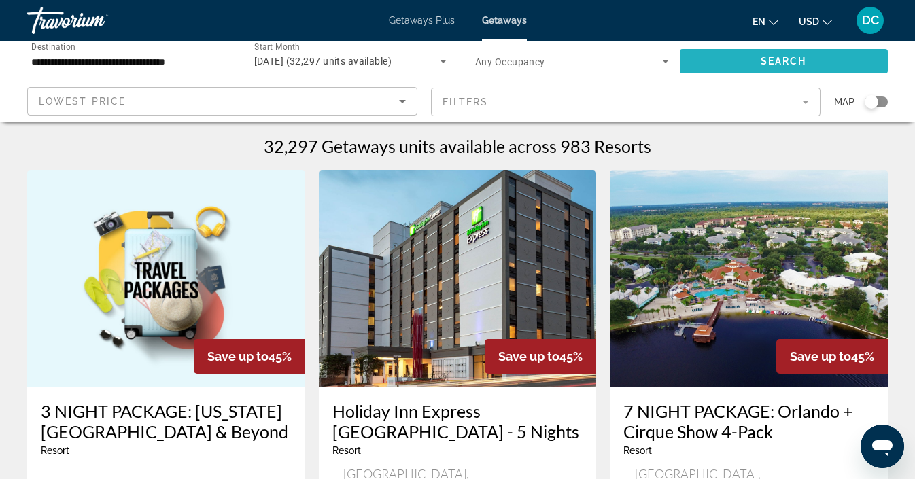
click at [769, 61] on span "Search" at bounding box center [783, 61] width 46 height 11
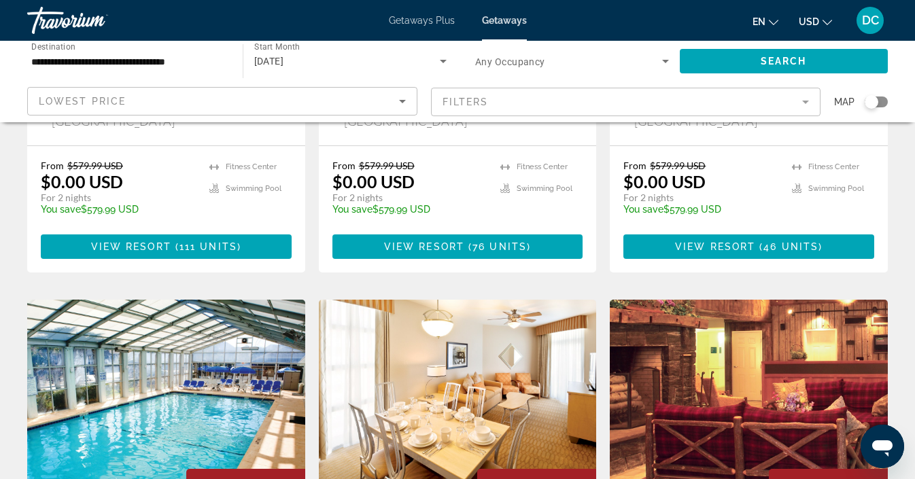
scroll to position [898, 0]
